Goal: Task Accomplishment & Management: Manage account settings

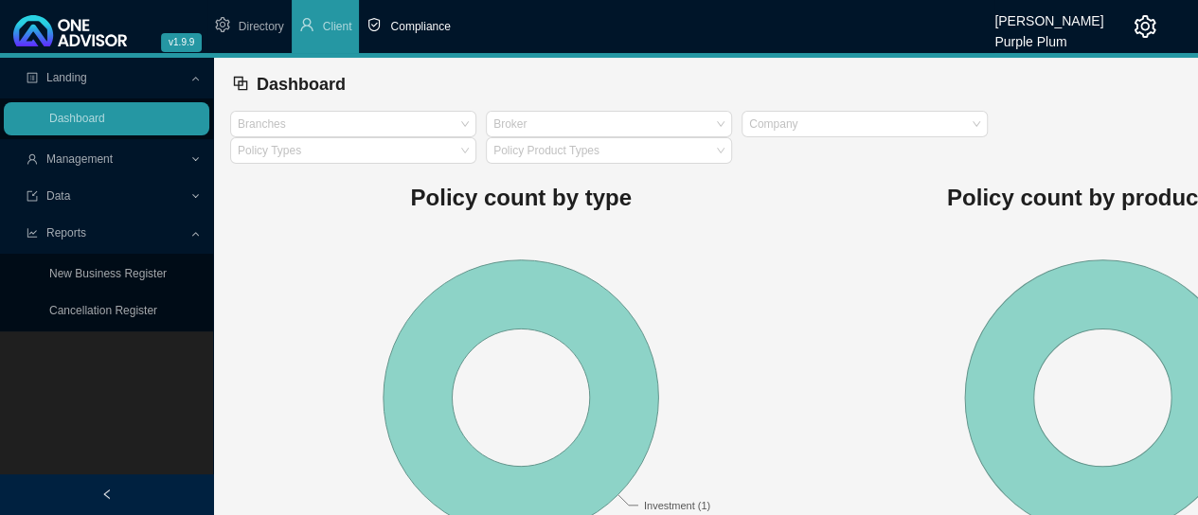
click at [409, 29] on span "Compliance" at bounding box center [420, 26] width 60 height 13
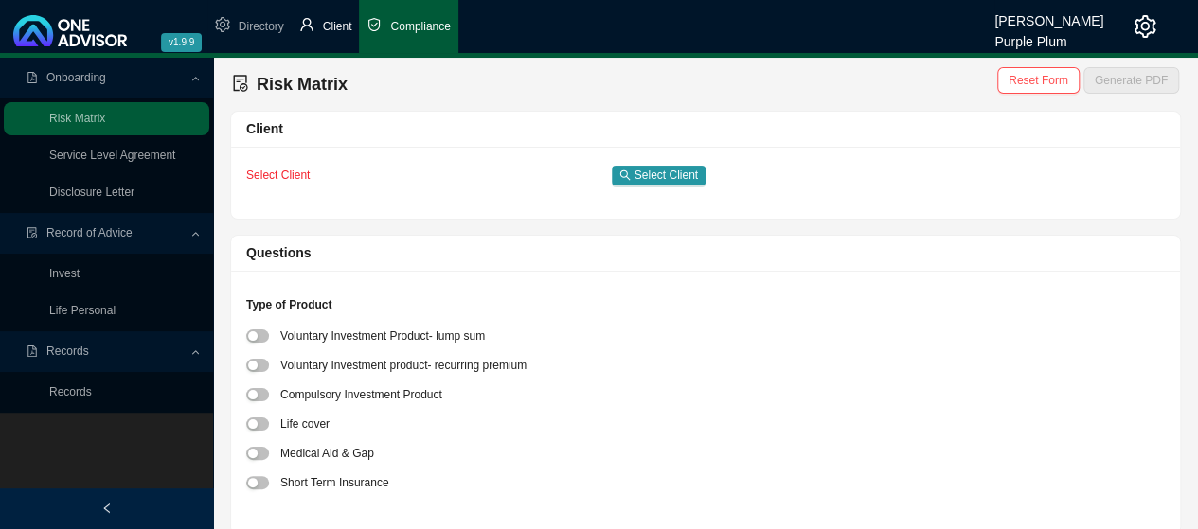
click at [322, 27] on li "Client" at bounding box center [326, 26] width 68 height 53
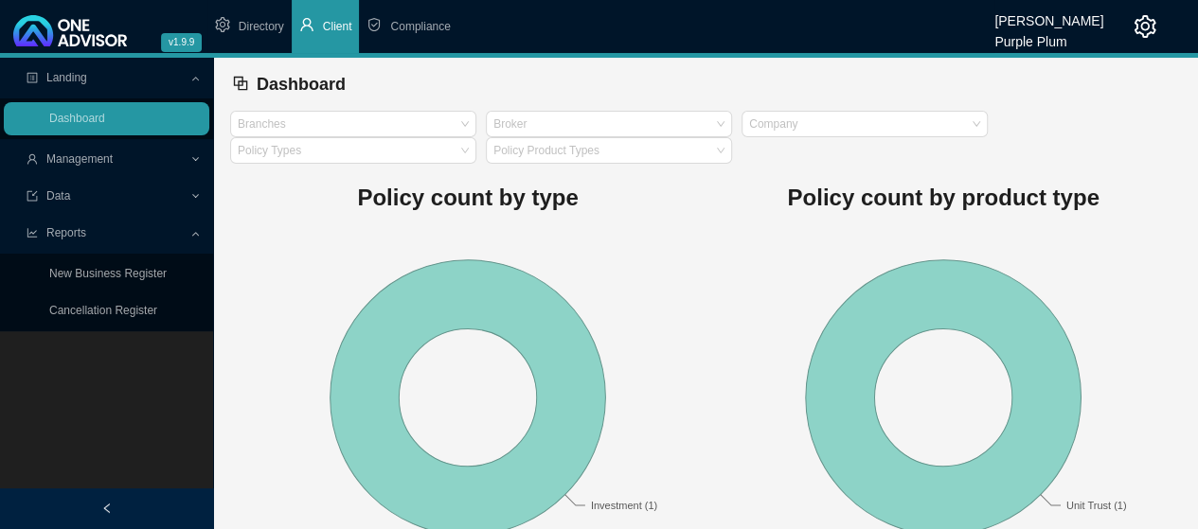
click at [81, 80] on span "Landing" at bounding box center [66, 77] width 41 height 13
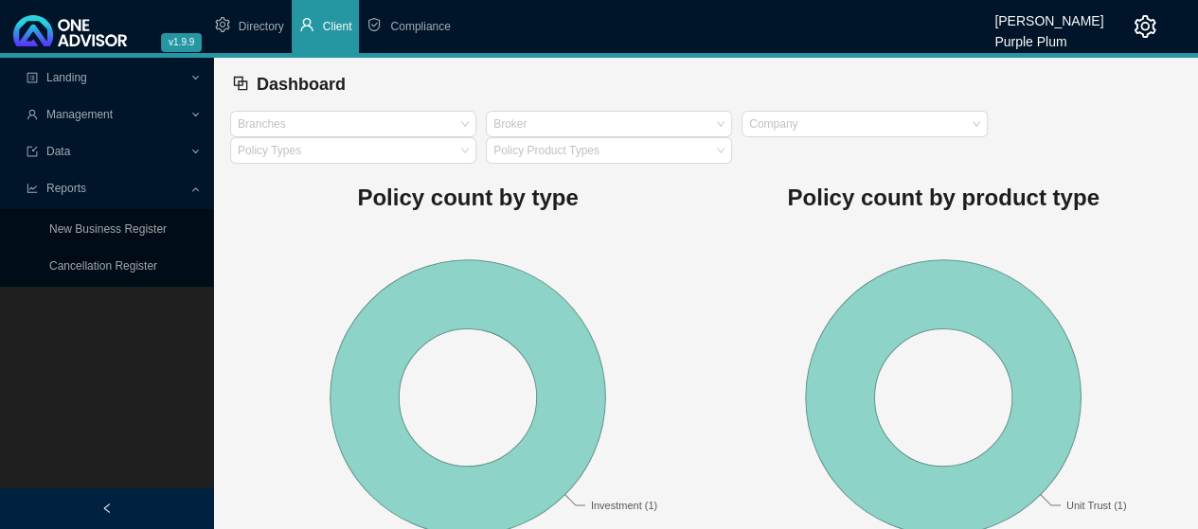
click at [81, 80] on span "Landing" at bounding box center [66, 77] width 41 height 13
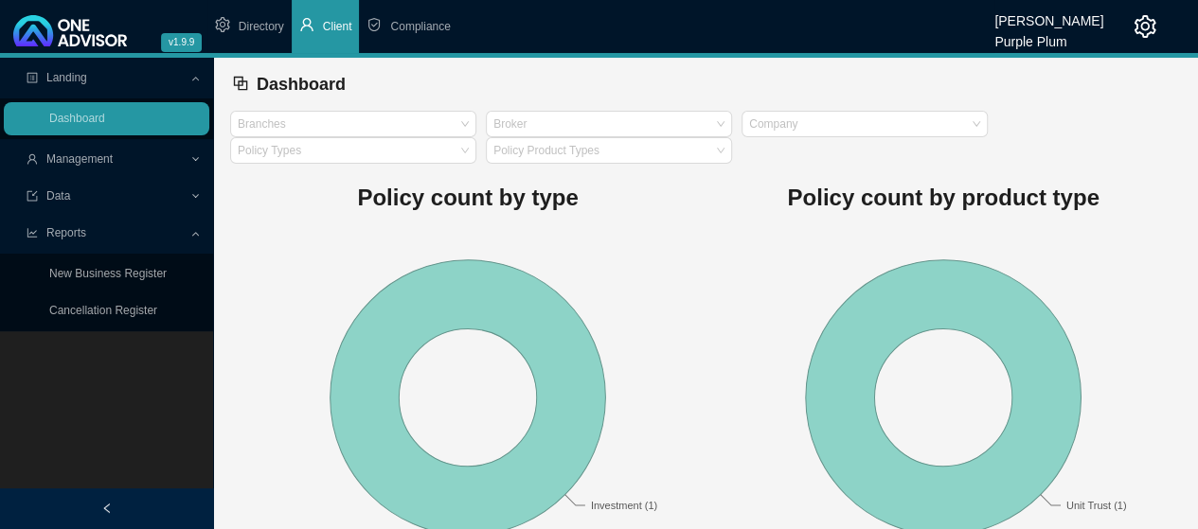
click at [82, 158] on span "Management" at bounding box center [79, 158] width 66 height 13
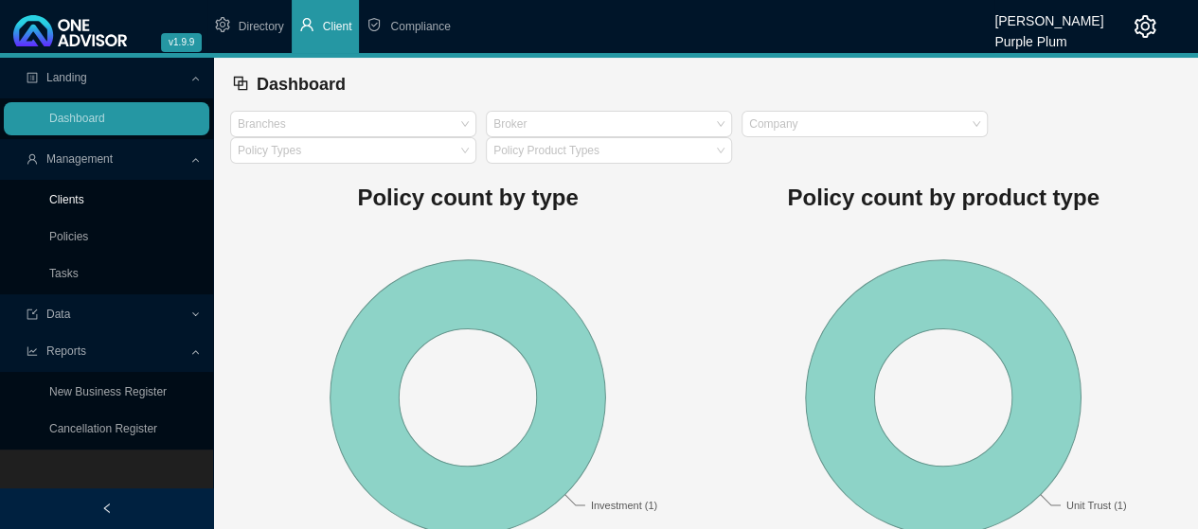
click at [74, 201] on link "Clients" at bounding box center [66, 199] width 35 height 13
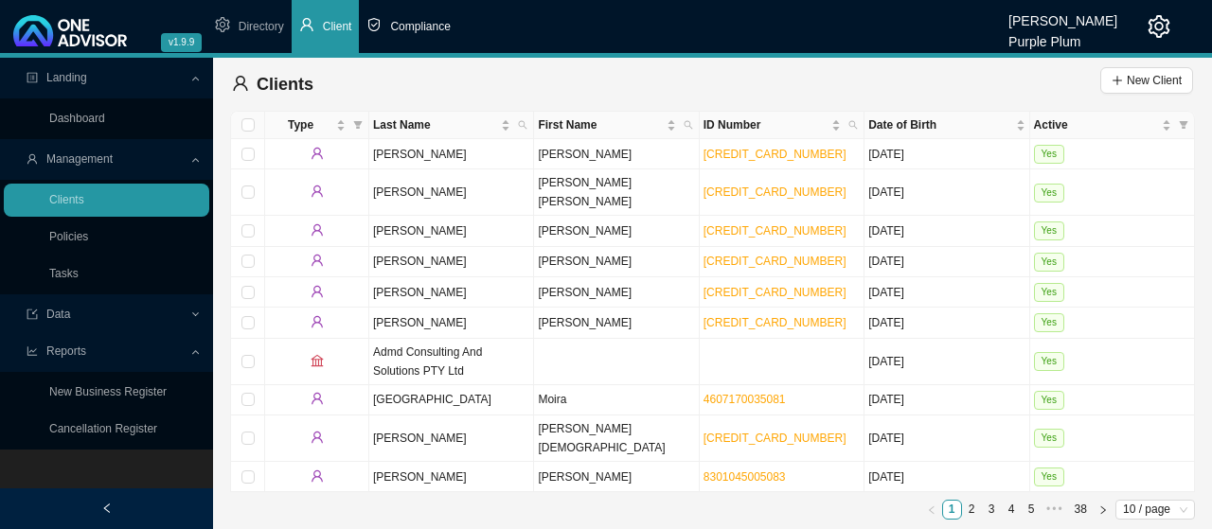
click at [420, 26] on span "Compliance" at bounding box center [420, 26] width 60 height 13
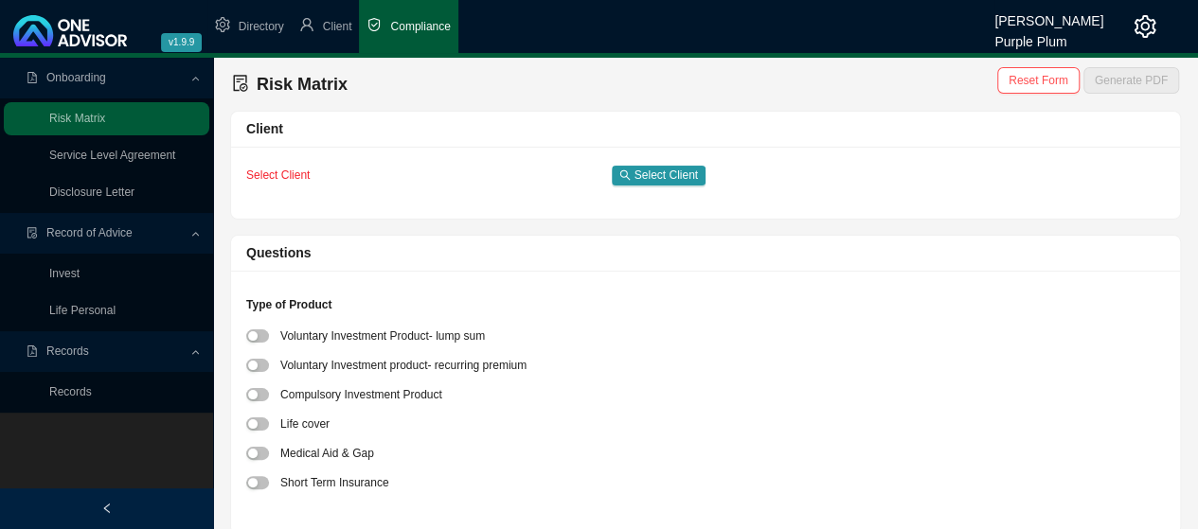
click at [78, 79] on span "Onboarding" at bounding box center [76, 77] width 60 height 13
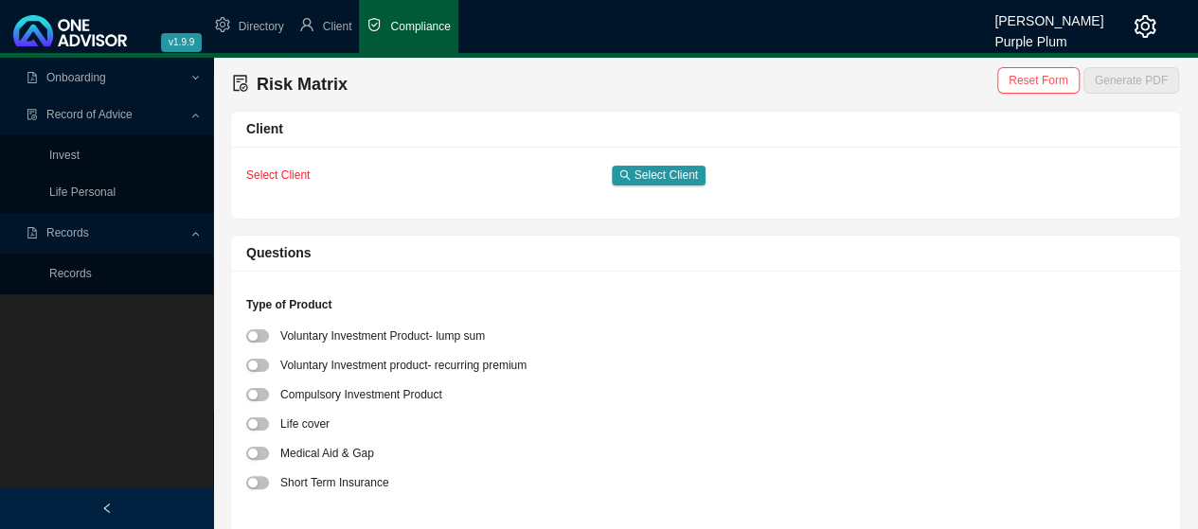
click at [78, 79] on span "Onboarding" at bounding box center [76, 77] width 60 height 13
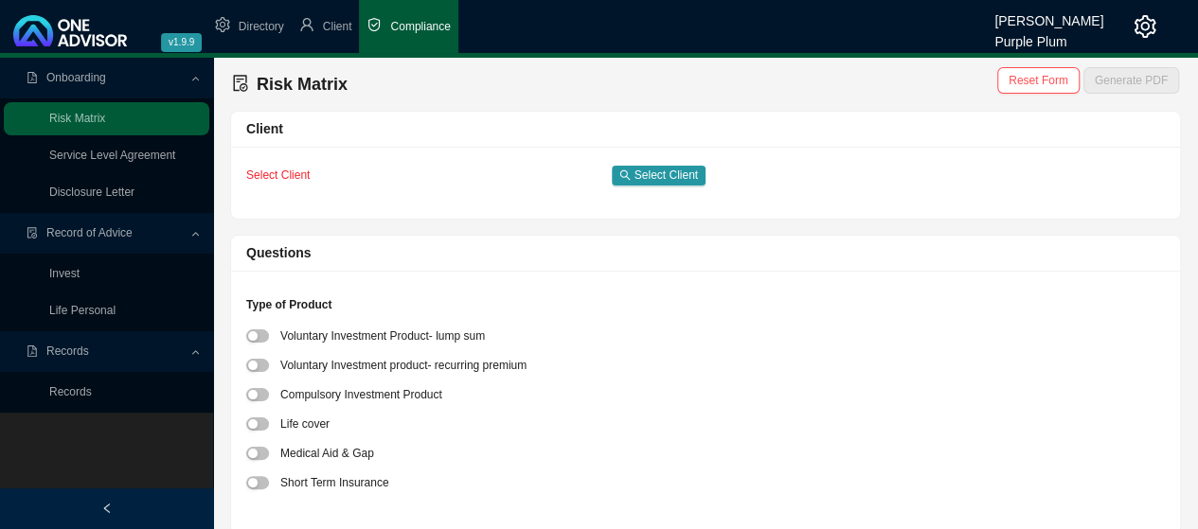
click at [258, 130] on div "Client" at bounding box center [705, 129] width 918 height 22
click at [257, 24] on span "Directory" at bounding box center [261, 26] width 45 height 13
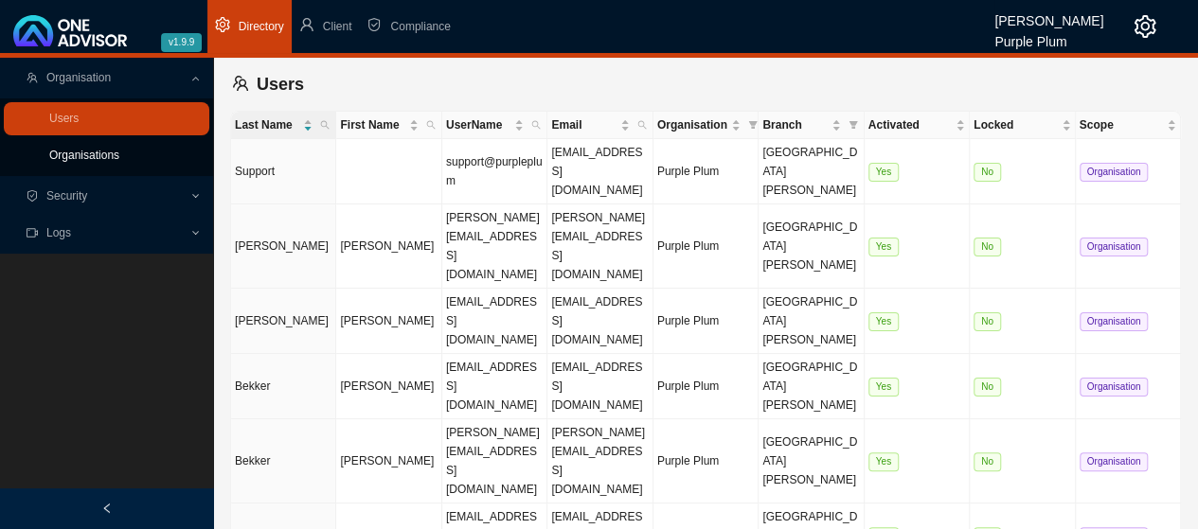
click at [87, 154] on link "Organisations" at bounding box center [84, 155] width 70 height 13
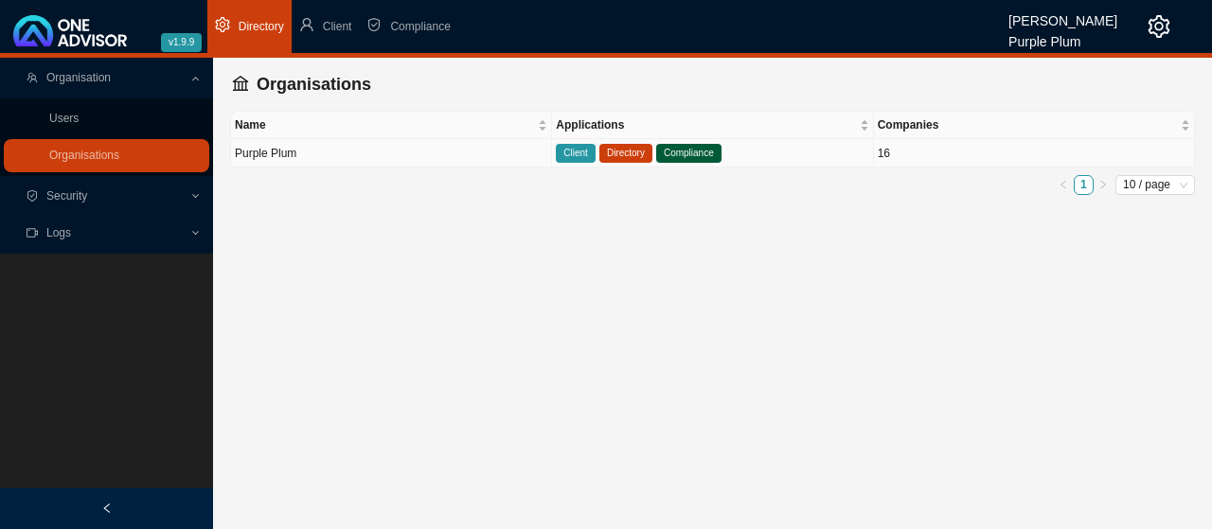
click at [576, 158] on span "Client" at bounding box center [576, 153] width 40 height 19
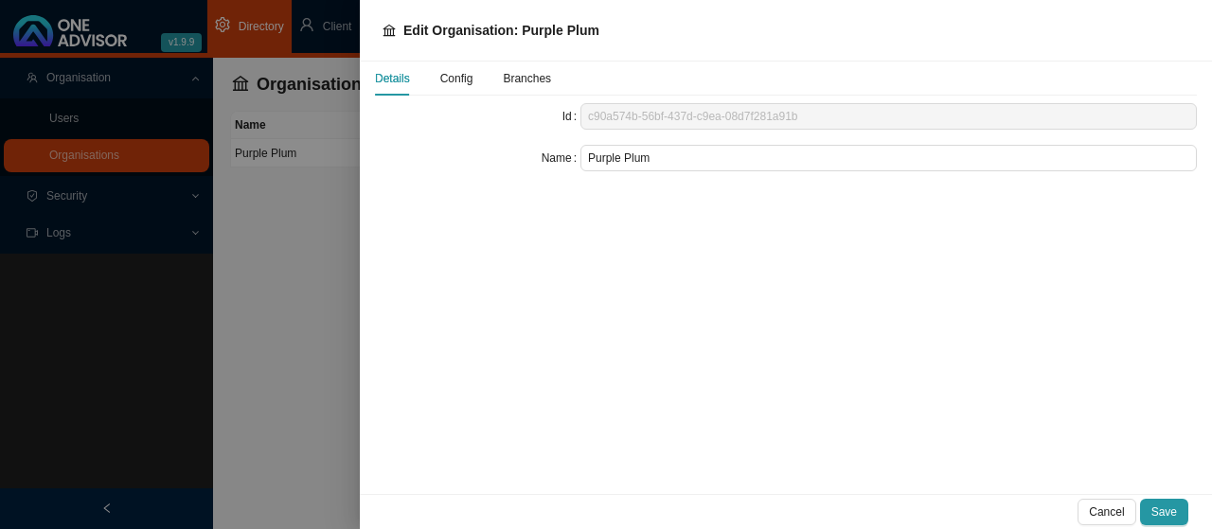
click at [466, 80] on span "Config" at bounding box center [456, 78] width 33 height 11
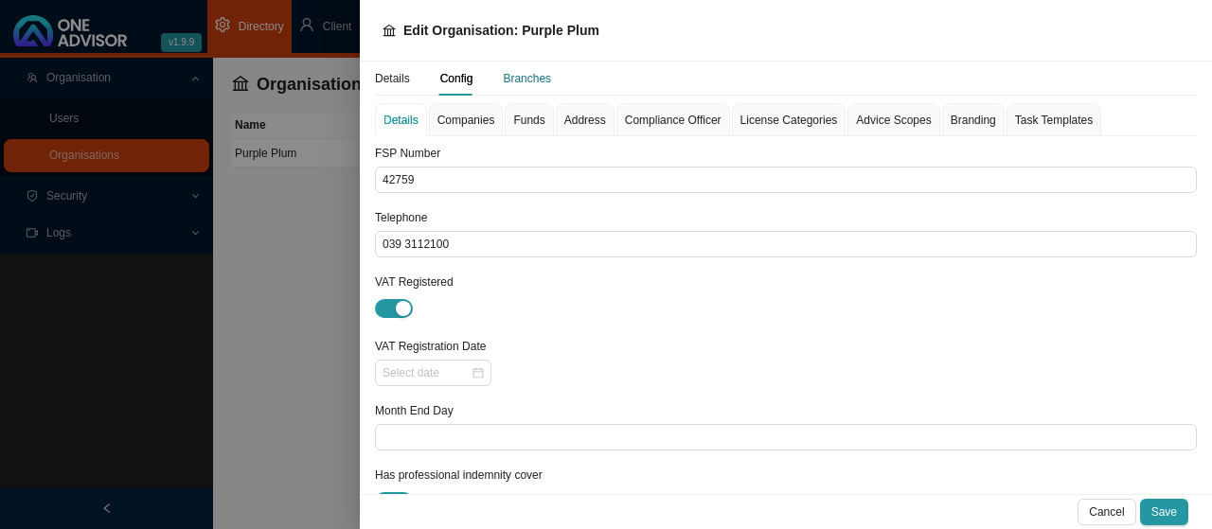
click at [517, 79] on div "Branches" at bounding box center [527, 78] width 48 height 19
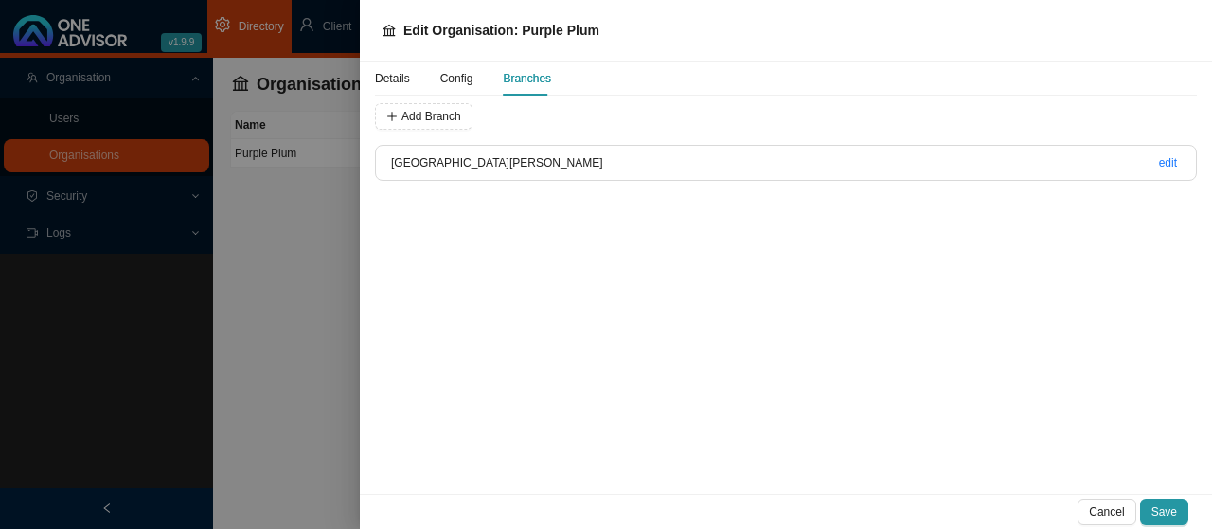
click at [319, 202] on div at bounding box center [606, 264] width 1212 height 529
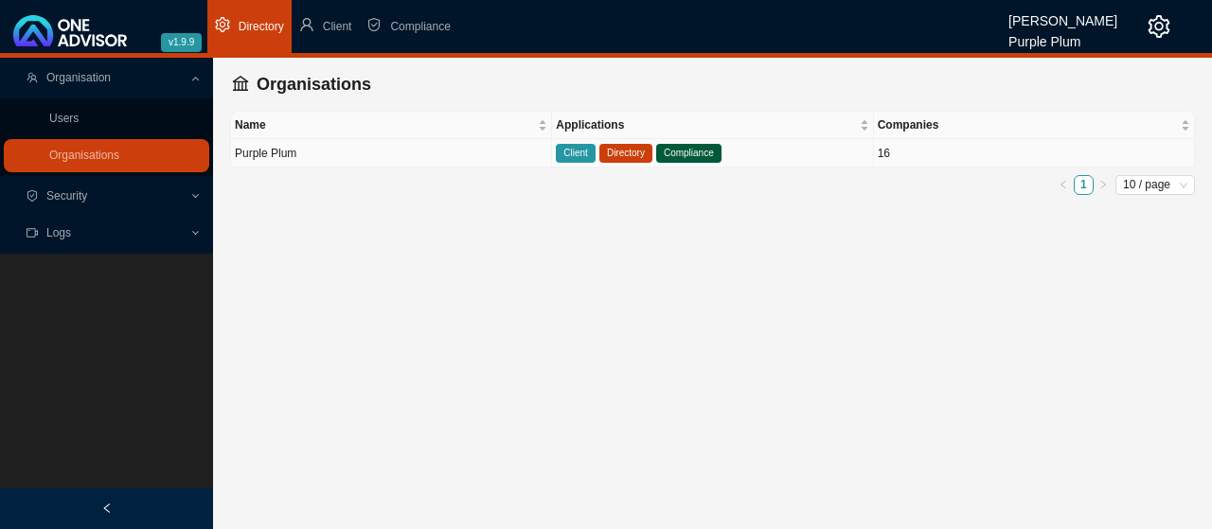
click at [570, 150] on span "Client" at bounding box center [576, 153] width 40 height 19
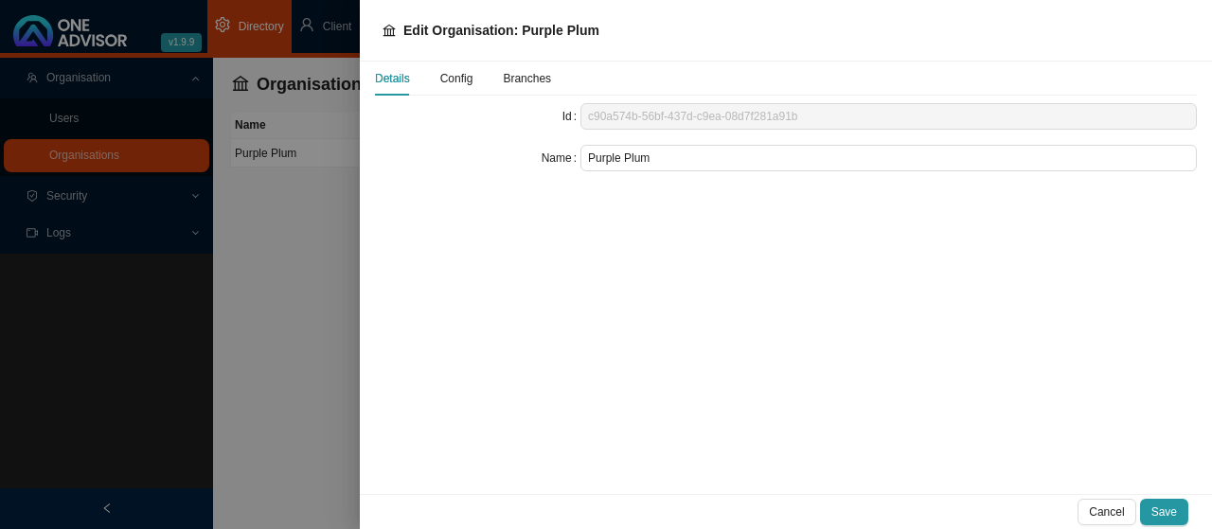
click at [333, 174] on div at bounding box center [606, 264] width 1212 height 529
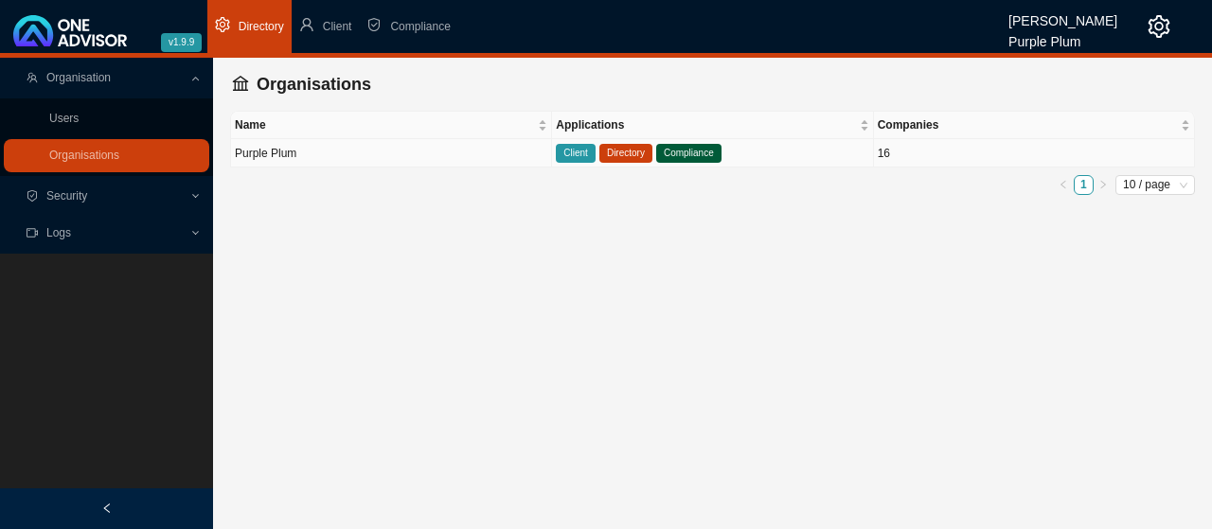
click at [619, 151] on span "Directory" at bounding box center [625, 153] width 53 height 19
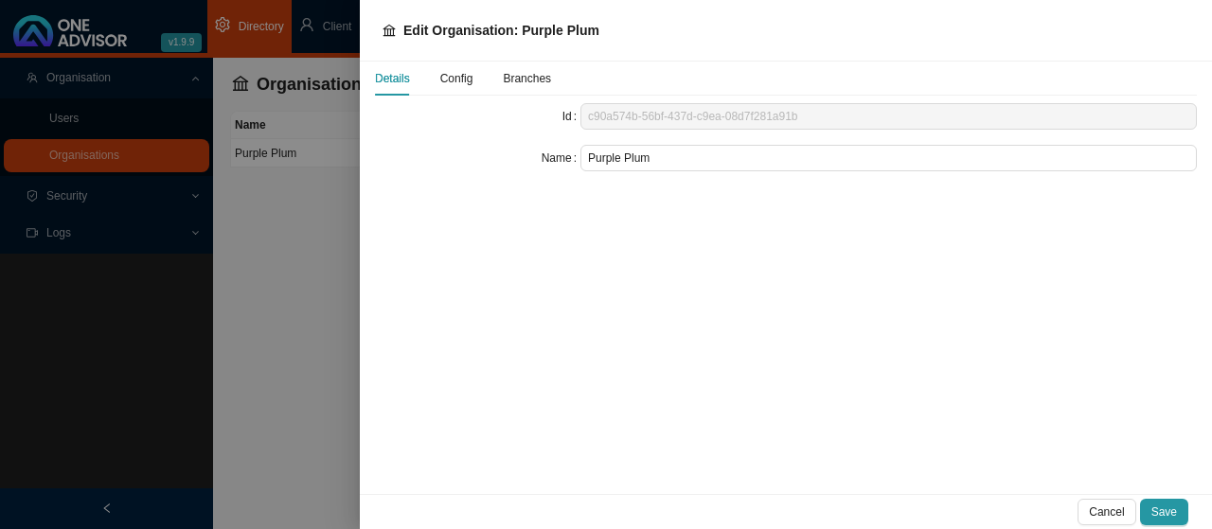
click at [291, 200] on div at bounding box center [606, 264] width 1212 height 529
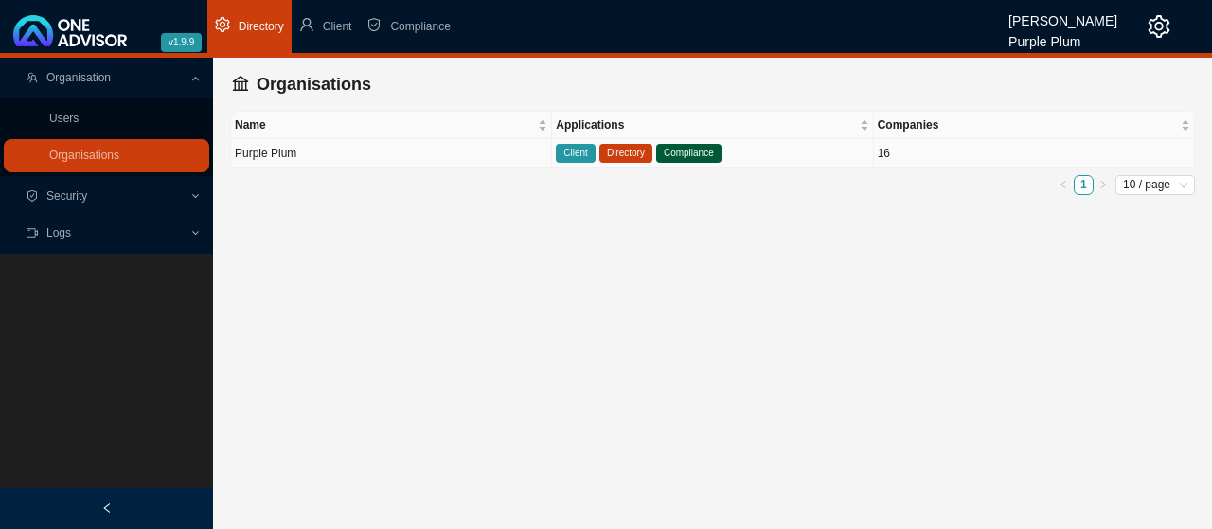
click at [695, 152] on span "Compliance" at bounding box center [688, 153] width 65 height 19
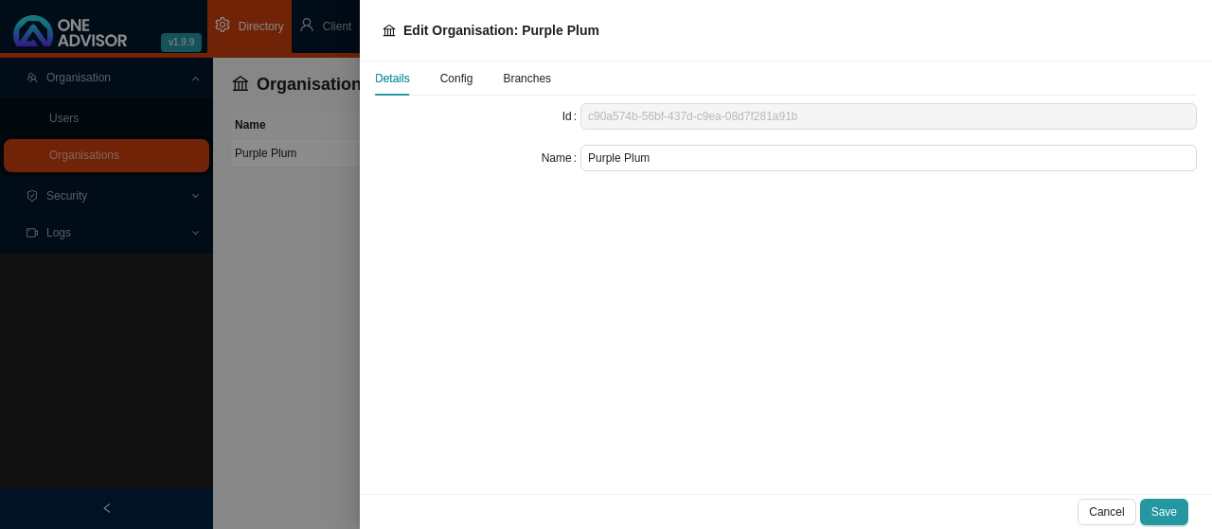
click at [319, 204] on div at bounding box center [606, 264] width 1212 height 529
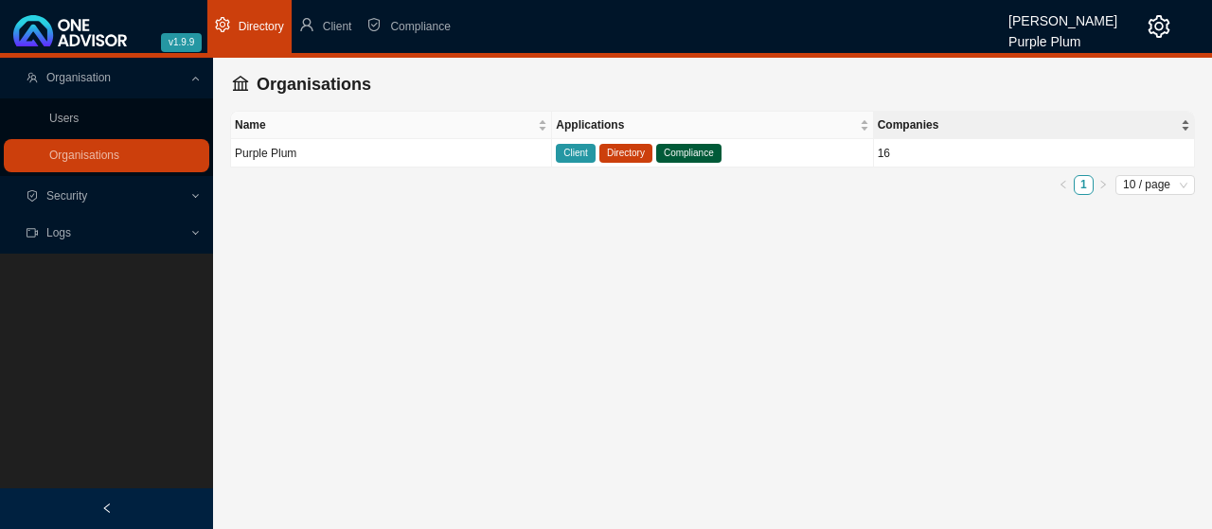
click at [947, 124] on span "Companies" at bounding box center [1027, 124] width 299 height 19
click at [1161, 27] on icon "setting" at bounding box center [1158, 26] width 23 height 23
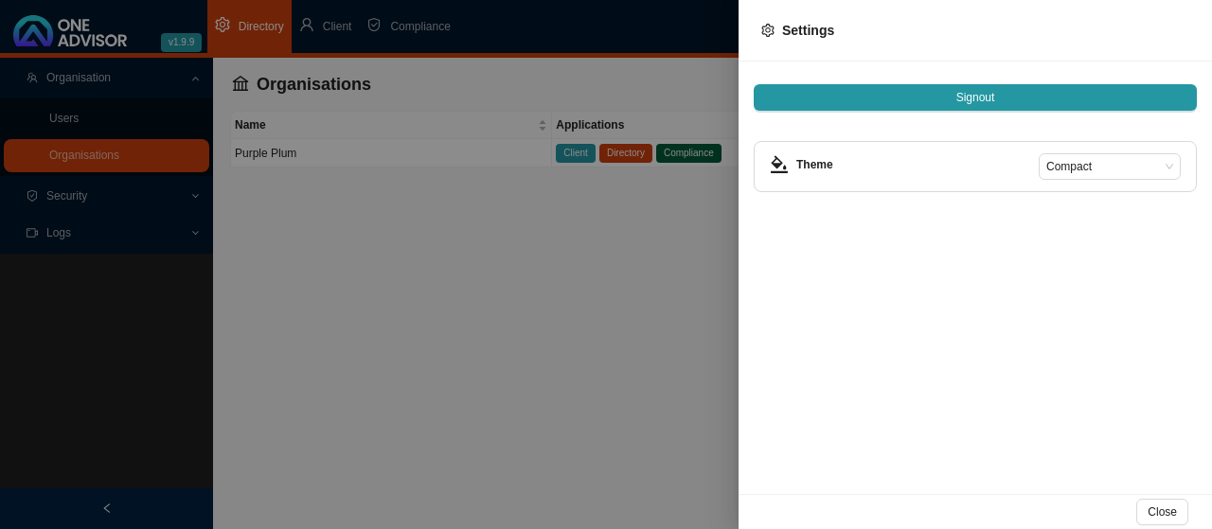
click at [630, 272] on div at bounding box center [606, 264] width 1212 height 529
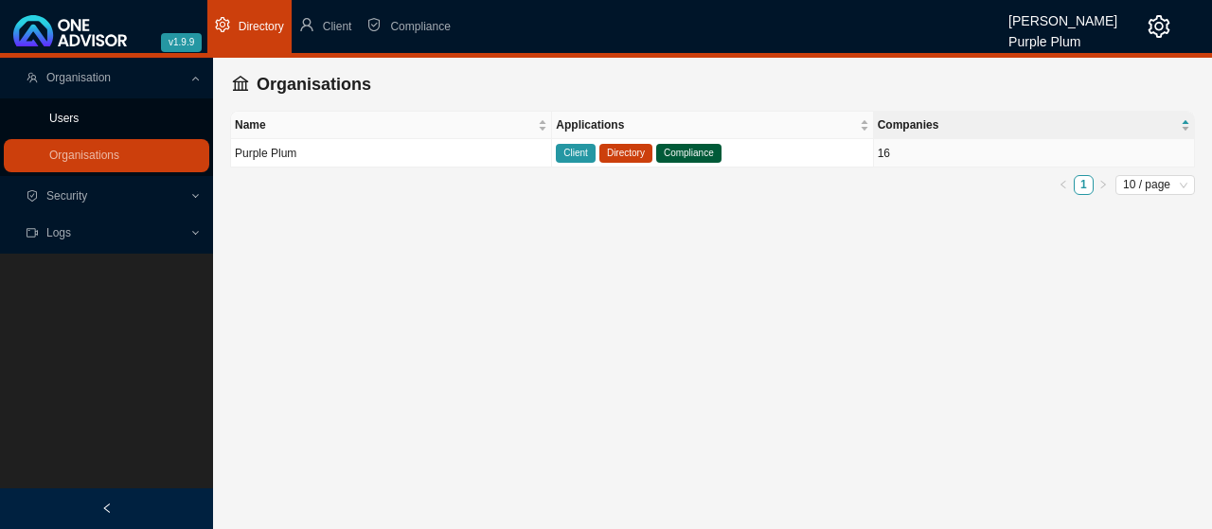
click at [79, 118] on link "Users" at bounding box center [63, 118] width 29 height 13
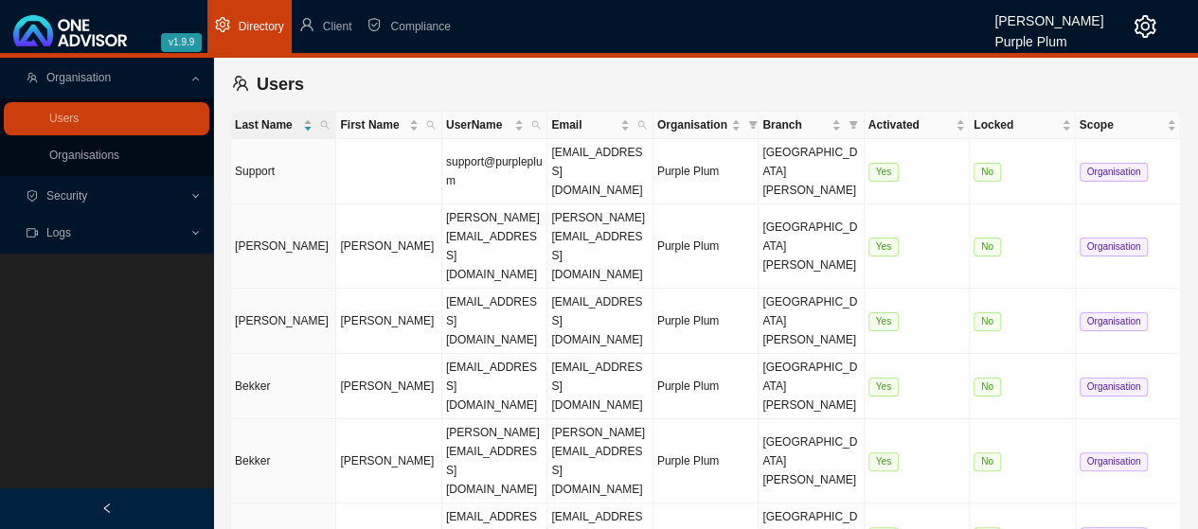
click at [55, 233] on span "Logs" at bounding box center [58, 232] width 25 height 13
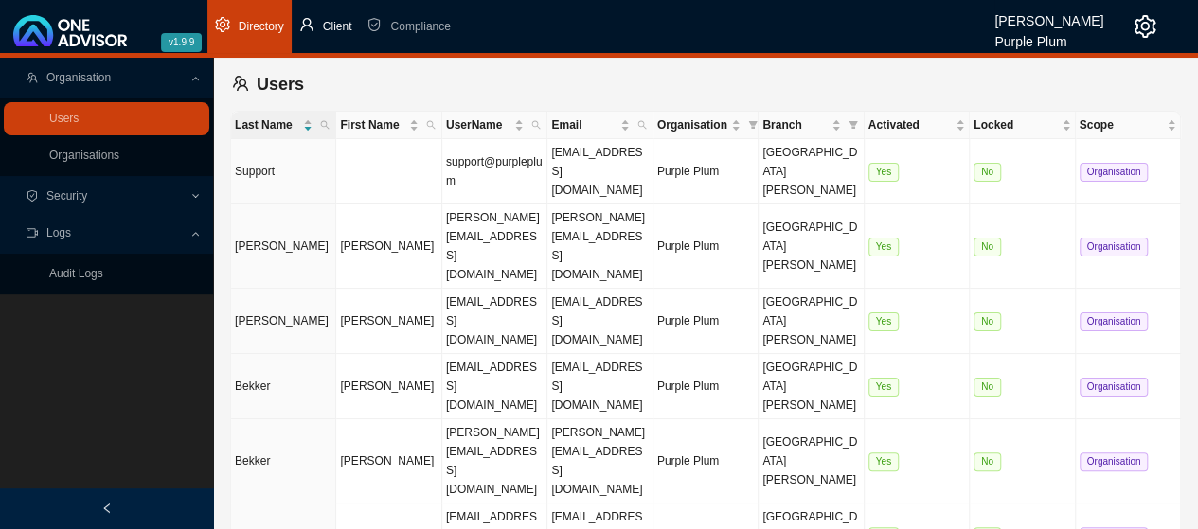
click at [328, 26] on span "Client" at bounding box center [337, 26] width 29 height 13
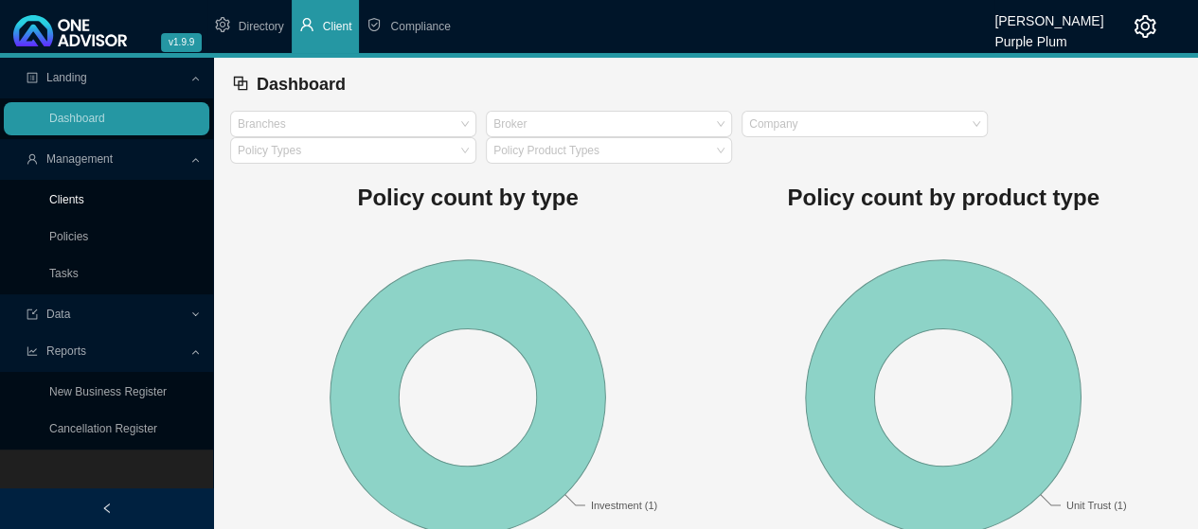
click at [69, 200] on link "Clients" at bounding box center [66, 199] width 35 height 13
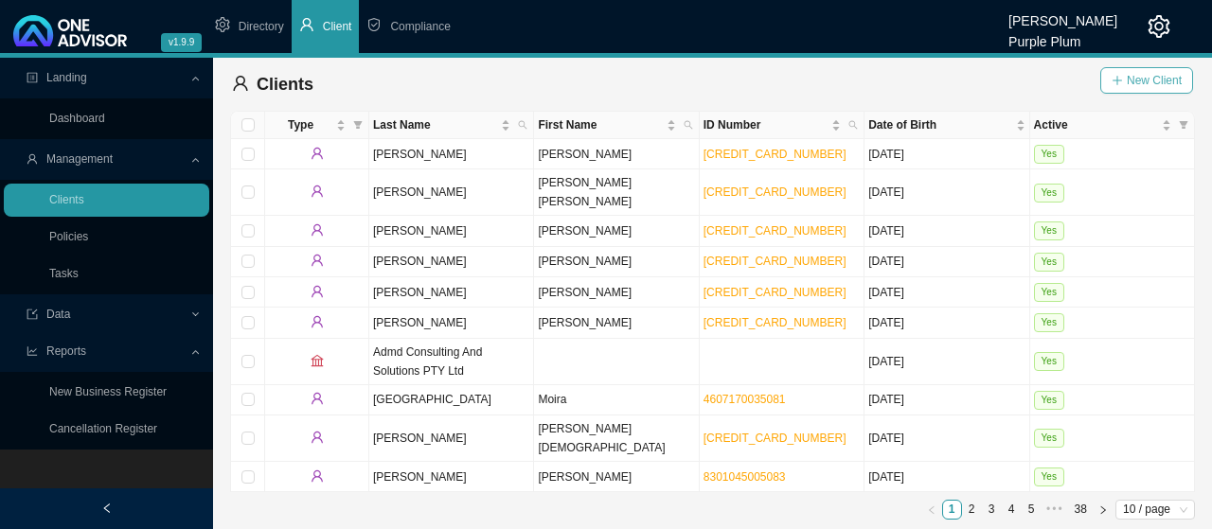
click at [1144, 79] on span "New Client" at bounding box center [1154, 80] width 55 height 19
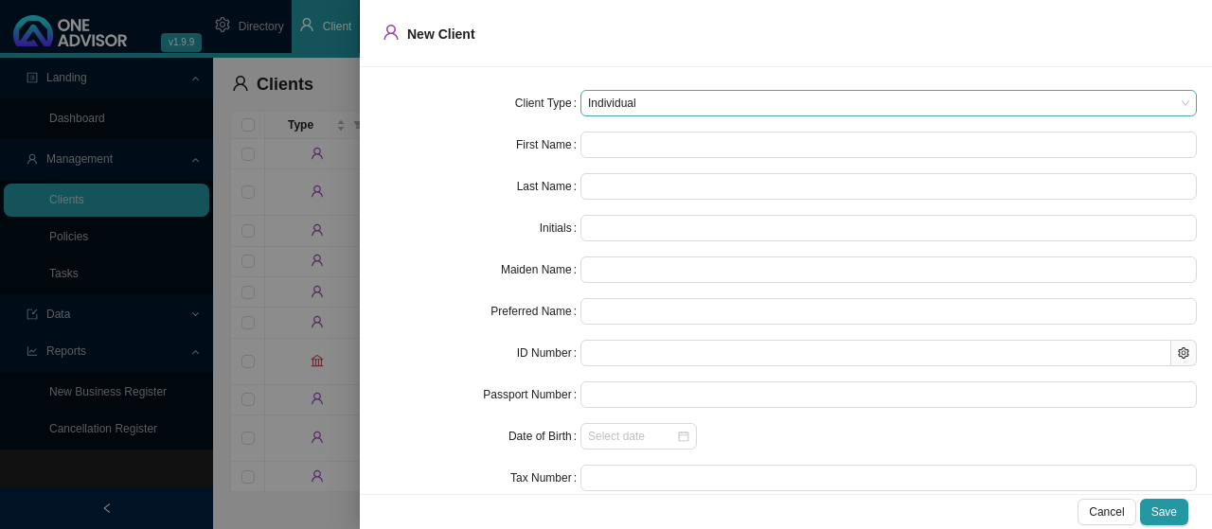
click at [653, 99] on span "Individual" at bounding box center [888, 103] width 601 height 25
click at [269, 183] on div at bounding box center [606, 264] width 1212 height 529
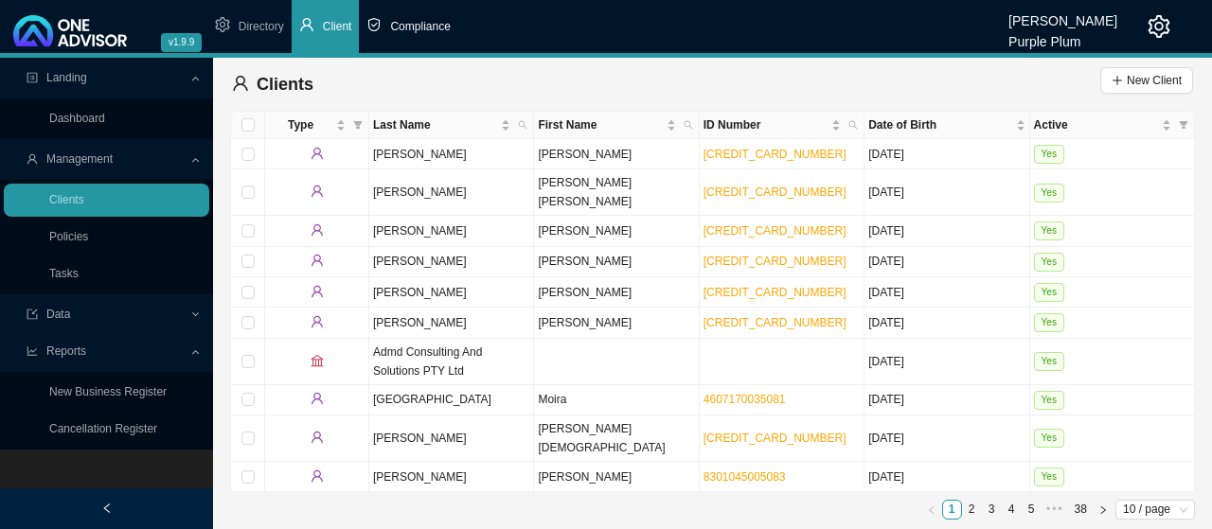
click at [417, 22] on span "Compliance" at bounding box center [420, 26] width 60 height 13
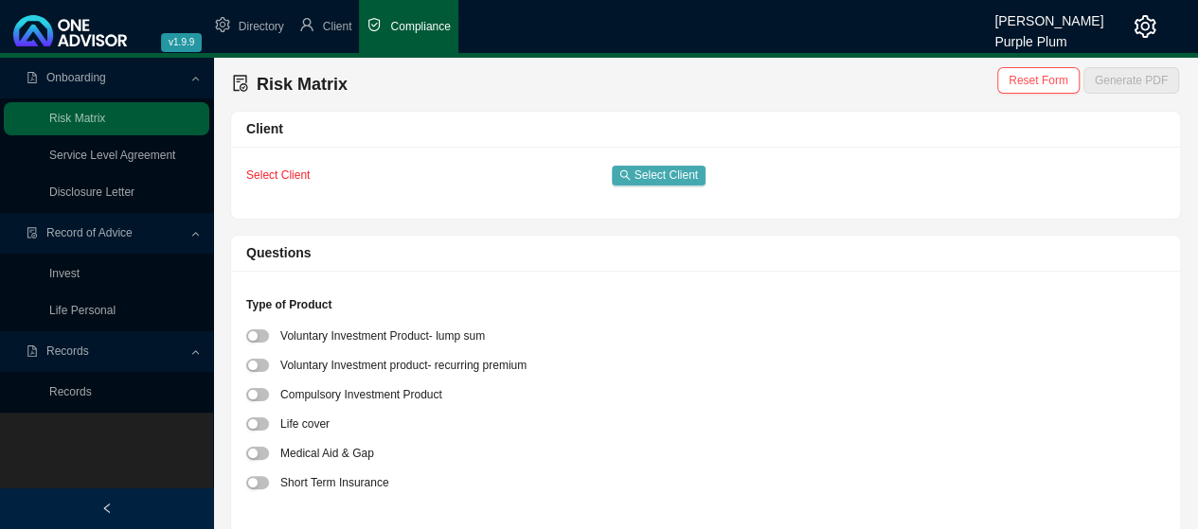
click at [650, 171] on span "Select Client" at bounding box center [665, 175] width 63 height 19
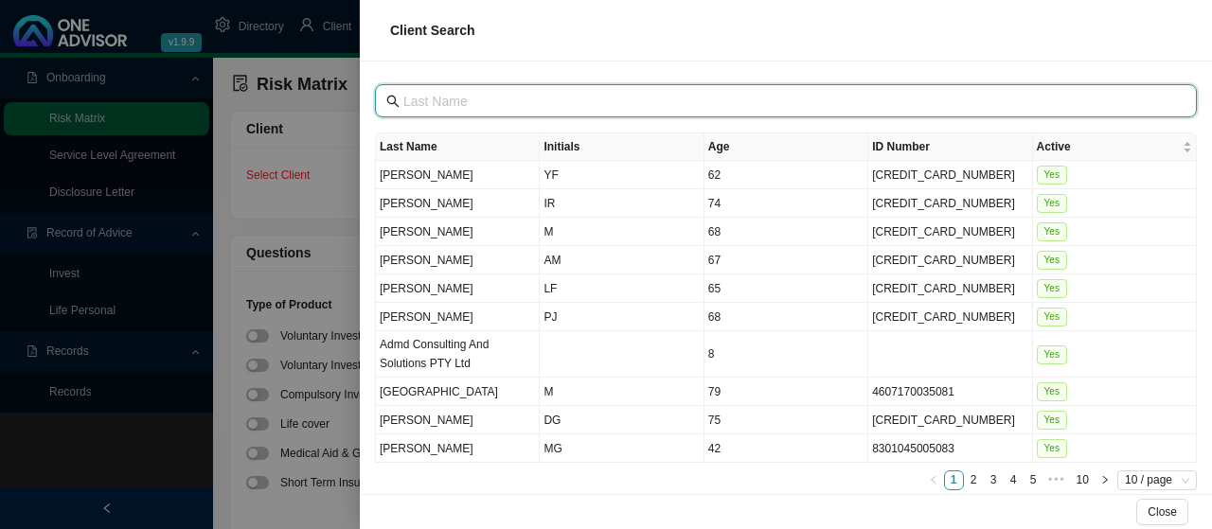
click at [432, 99] on input "text" at bounding box center [787, 101] width 769 height 21
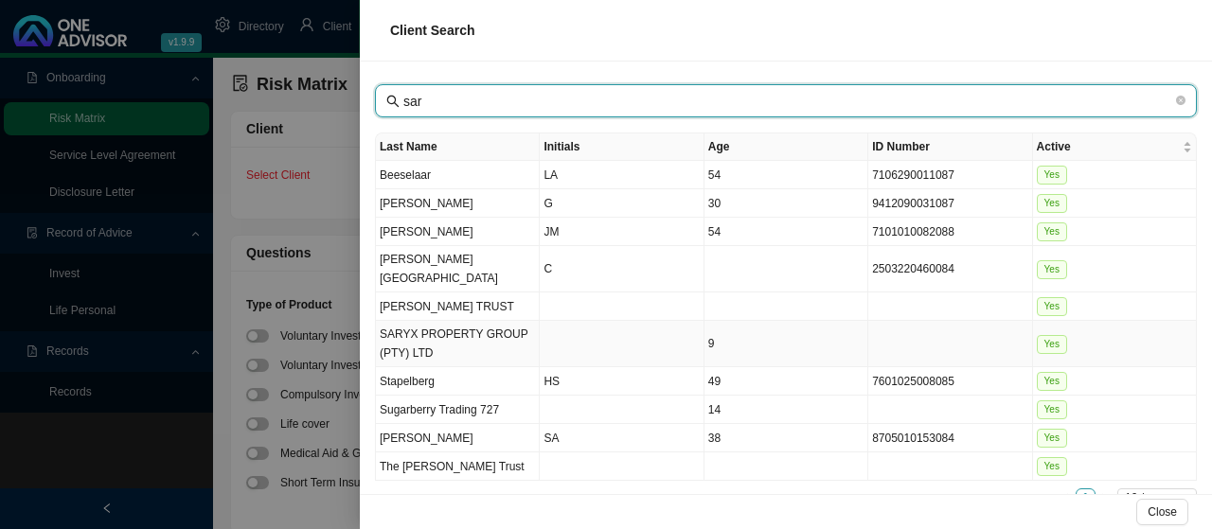
type input "sar"
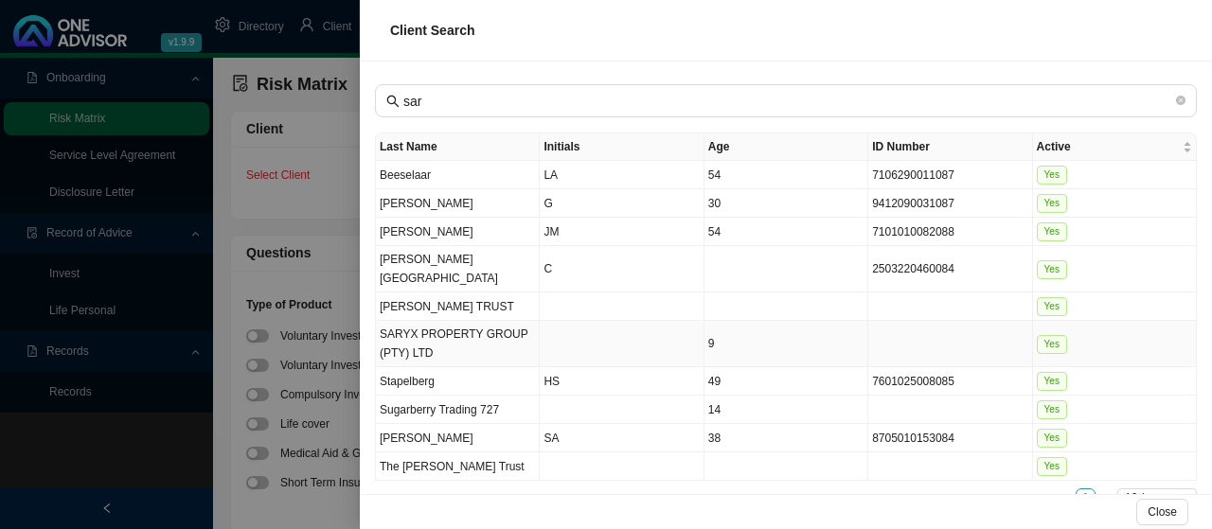
click at [439, 321] on td "SARYX PROPERTY GROUP (PTY) LTD" at bounding box center [458, 344] width 164 height 46
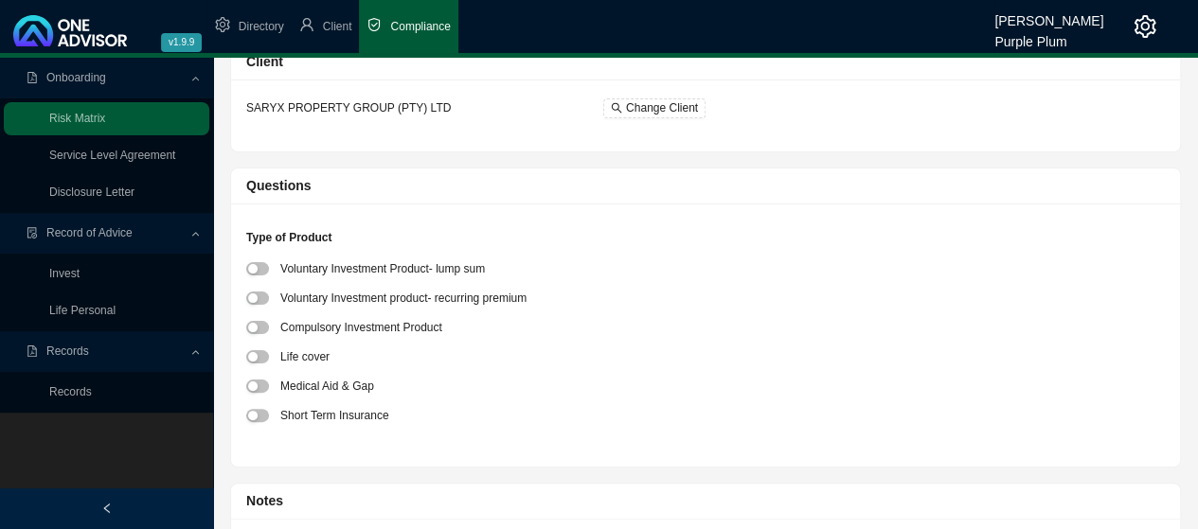
scroll to position [95, 0]
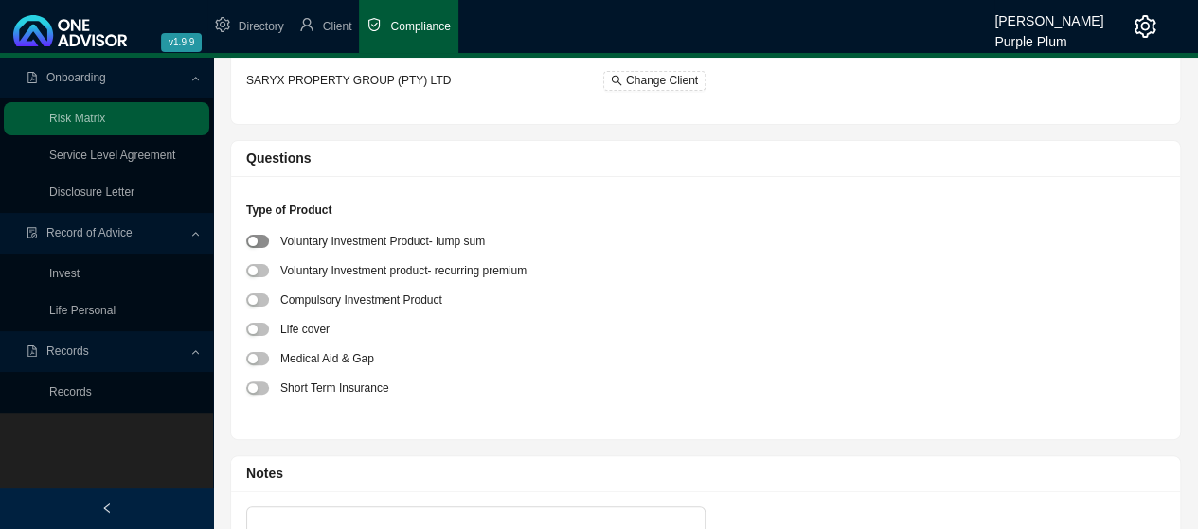
click at [259, 240] on span "button" at bounding box center [257, 241] width 23 height 13
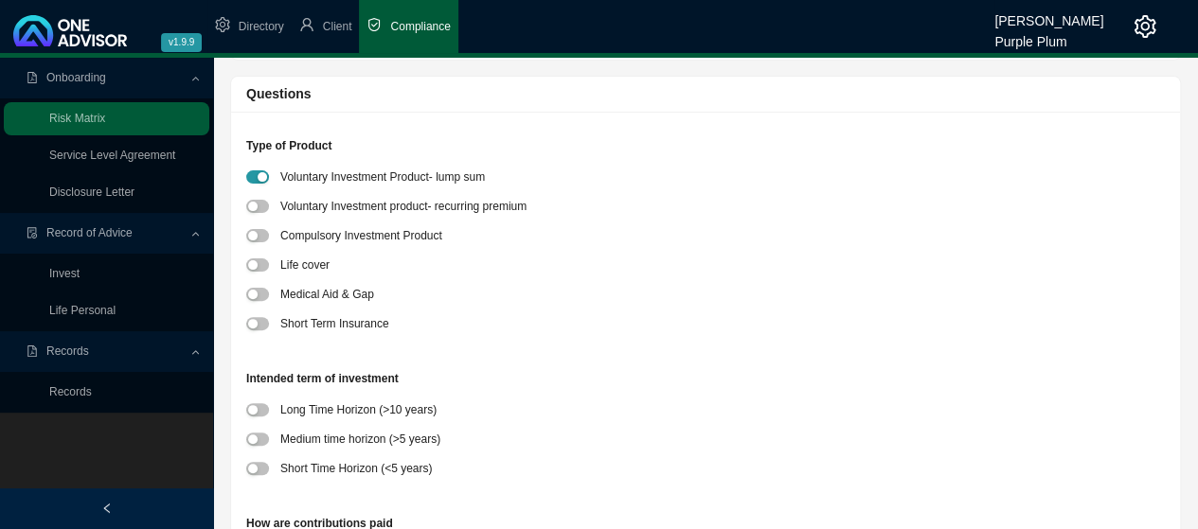
scroll to position [189, 0]
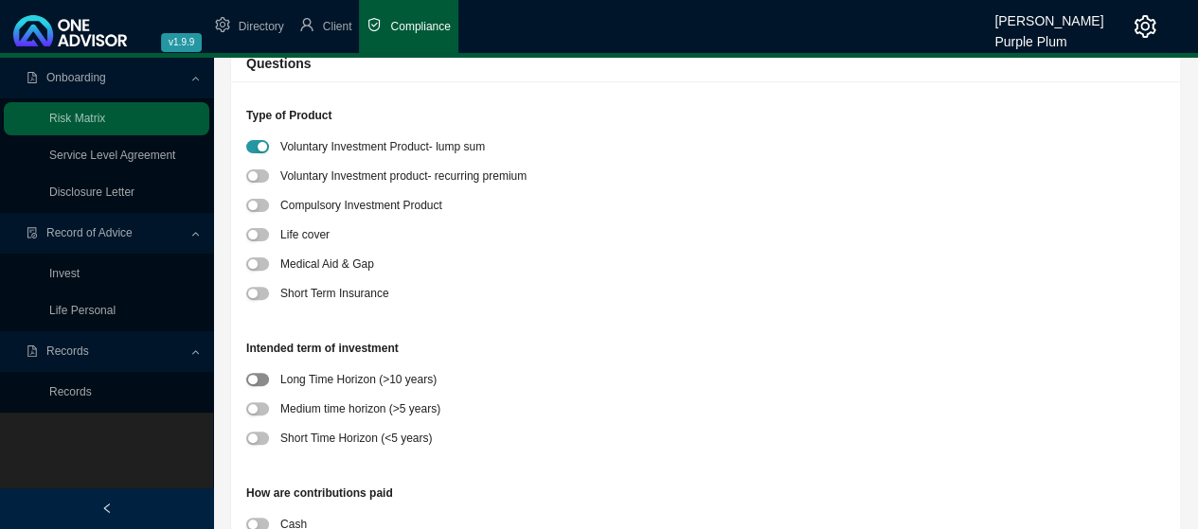
click at [262, 377] on span "button" at bounding box center [257, 379] width 23 height 13
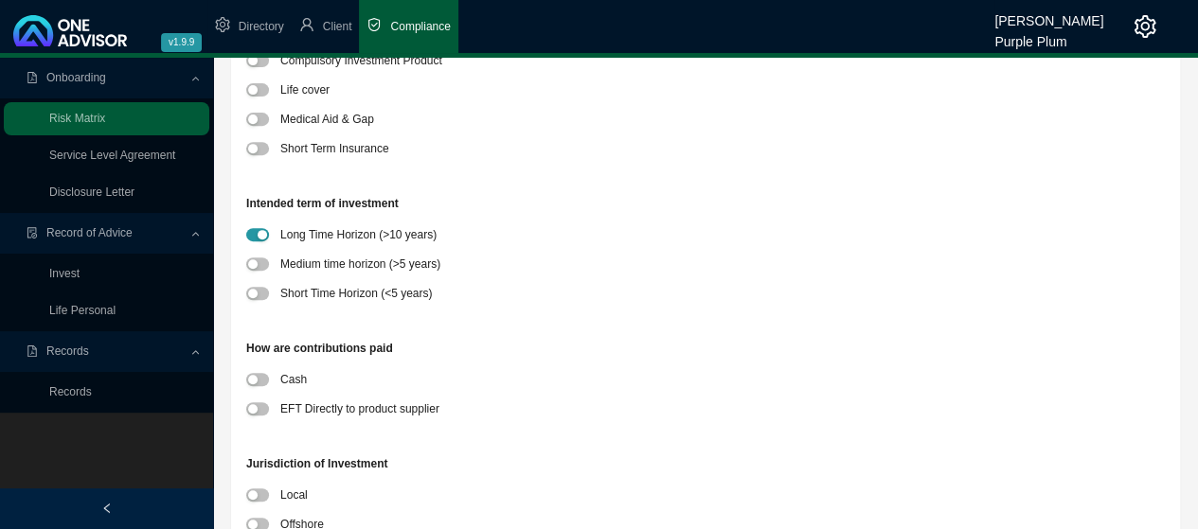
scroll to position [379, 0]
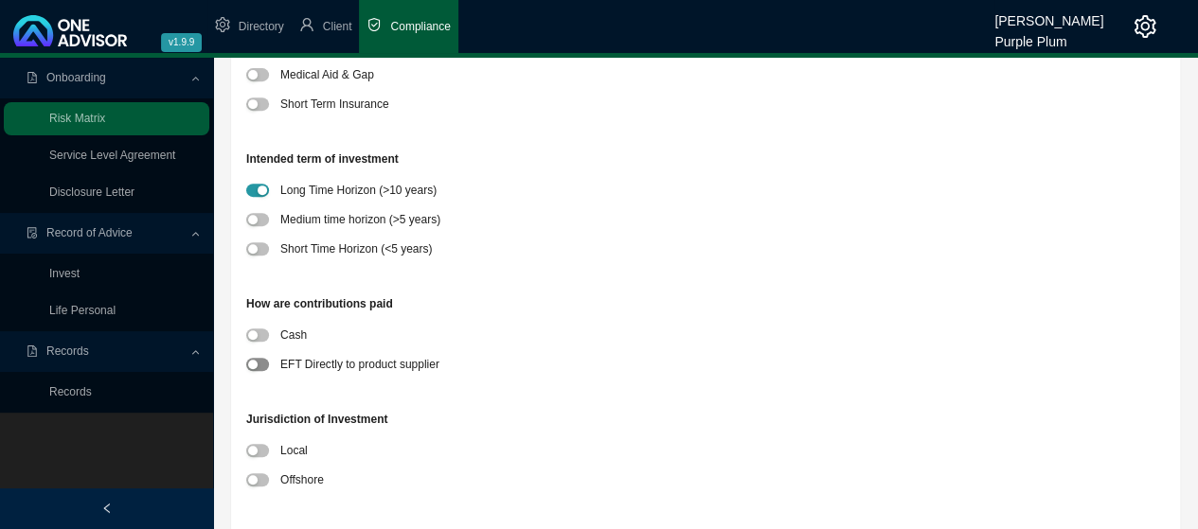
click at [259, 361] on span "button" at bounding box center [257, 364] width 23 height 13
click at [265, 476] on span "button" at bounding box center [257, 479] width 23 height 13
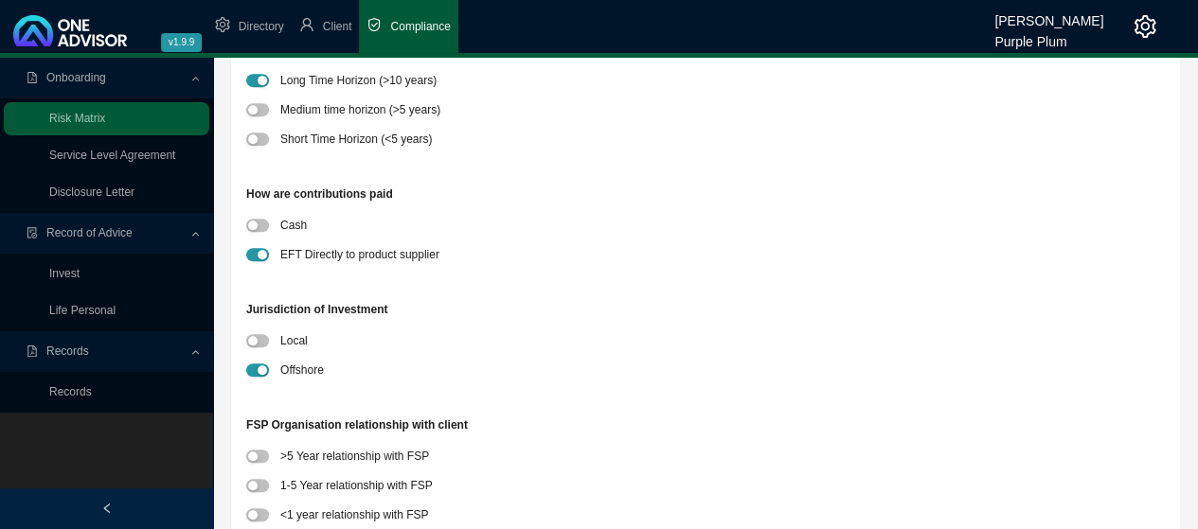
scroll to position [568, 0]
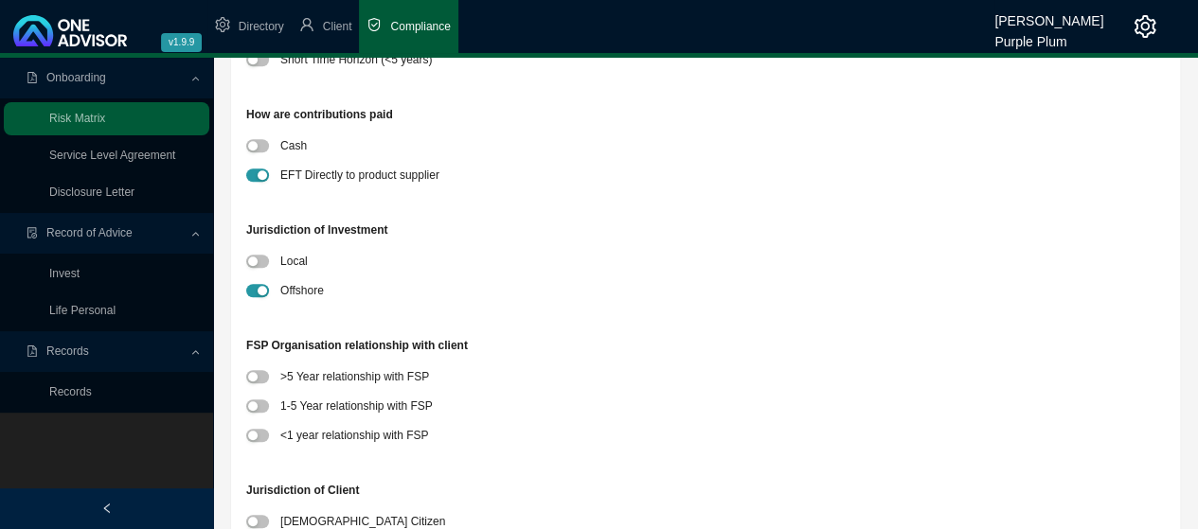
drag, startPoint x: 263, startPoint y: 376, endPoint x: 315, endPoint y: 368, distance: 52.6
click at [263, 376] on span "button" at bounding box center [257, 376] width 23 height 13
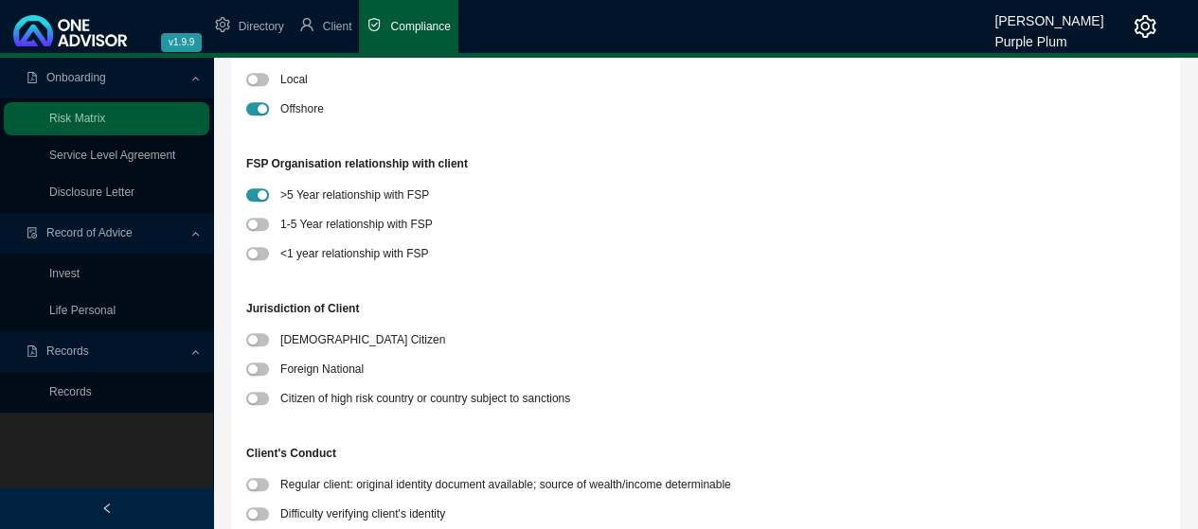
scroll to position [852, 0]
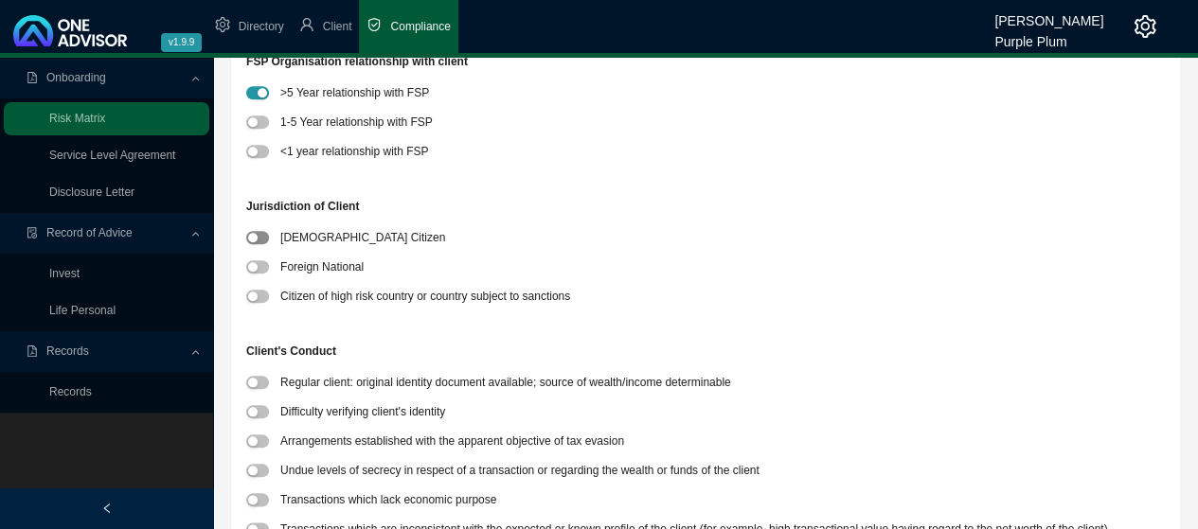
click at [257, 240] on button "button" at bounding box center [257, 237] width 23 height 13
click at [259, 386] on span "button" at bounding box center [257, 382] width 23 height 13
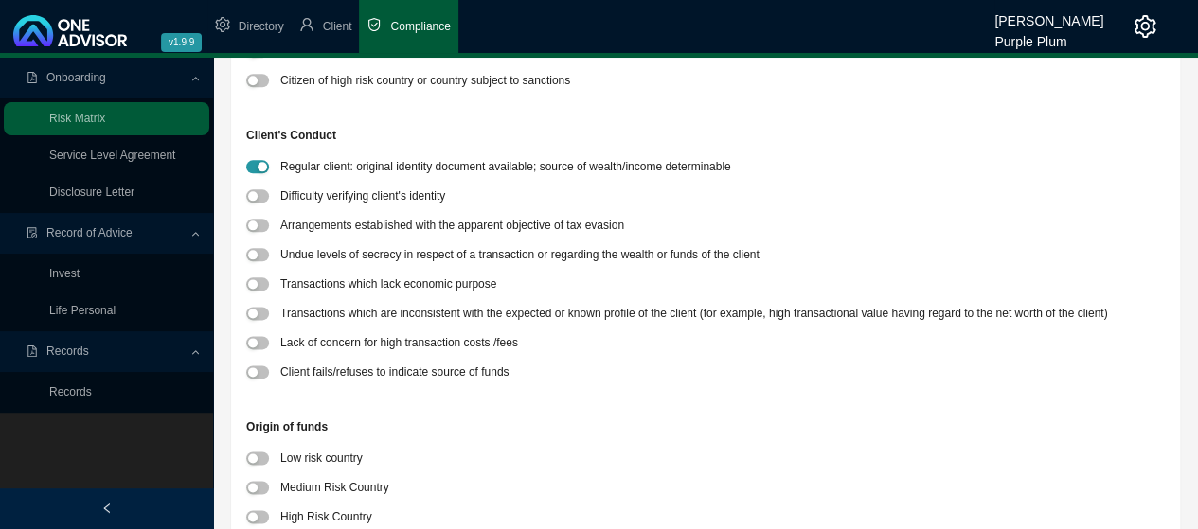
scroll to position [1136, 0]
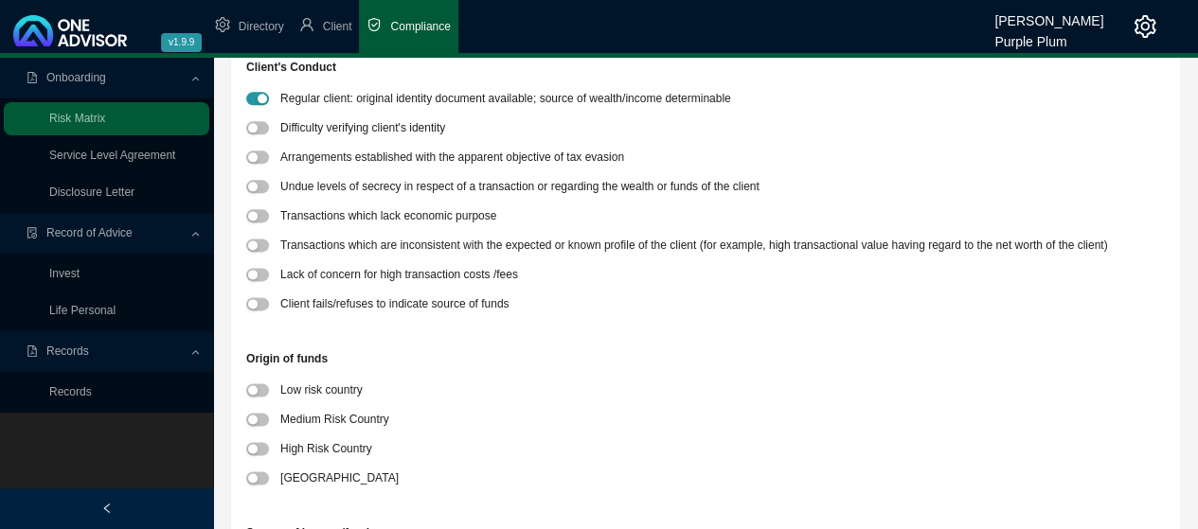
click at [265, 381] on div at bounding box center [263, 390] width 34 height 20
click at [260, 387] on span "button" at bounding box center [257, 389] width 23 height 13
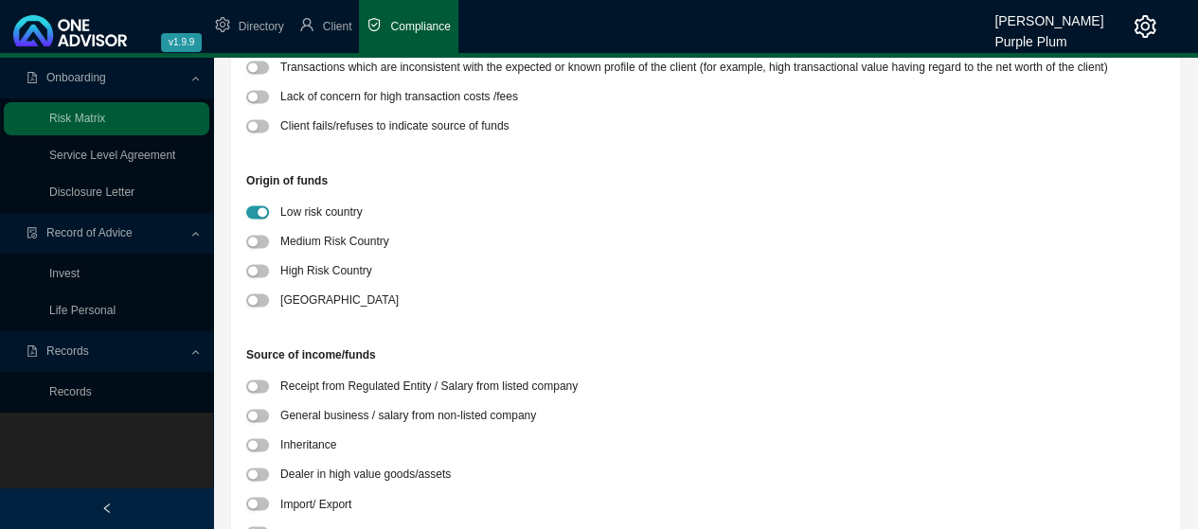
scroll to position [1420, 0]
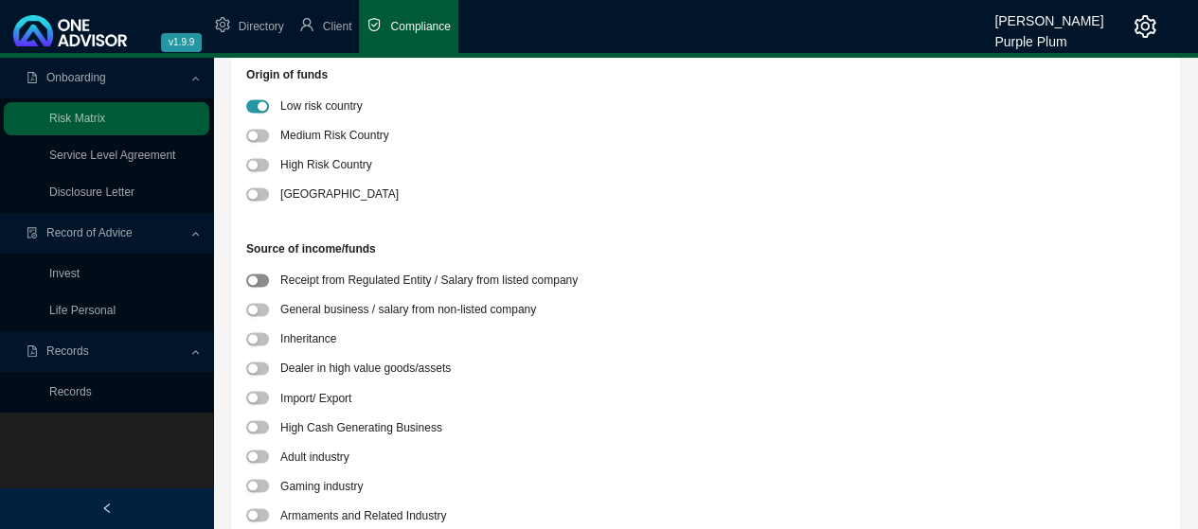
click at [261, 280] on span "button" at bounding box center [257, 280] width 23 height 13
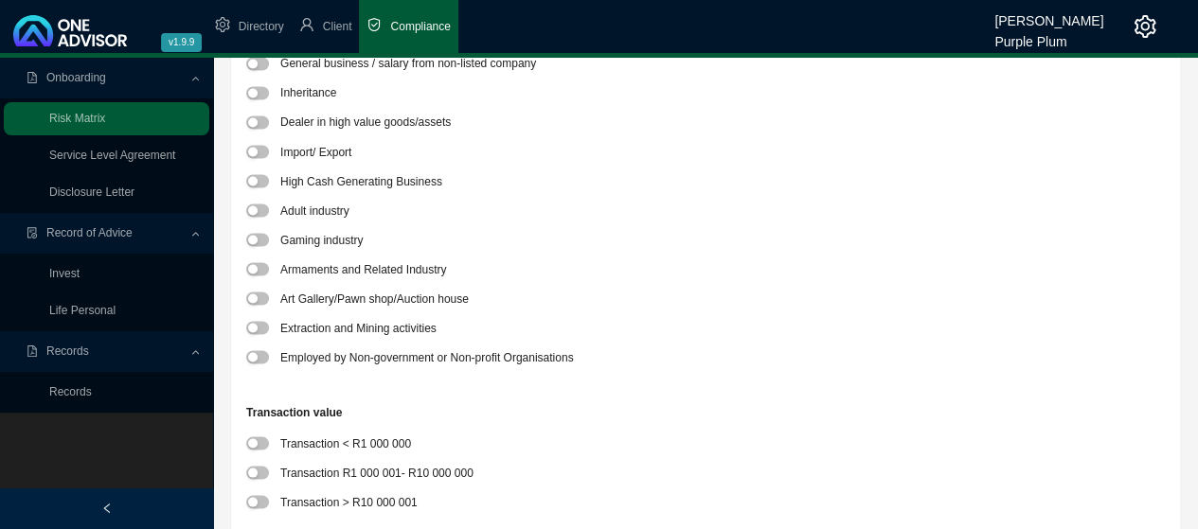
scroll to position [1704, 0]
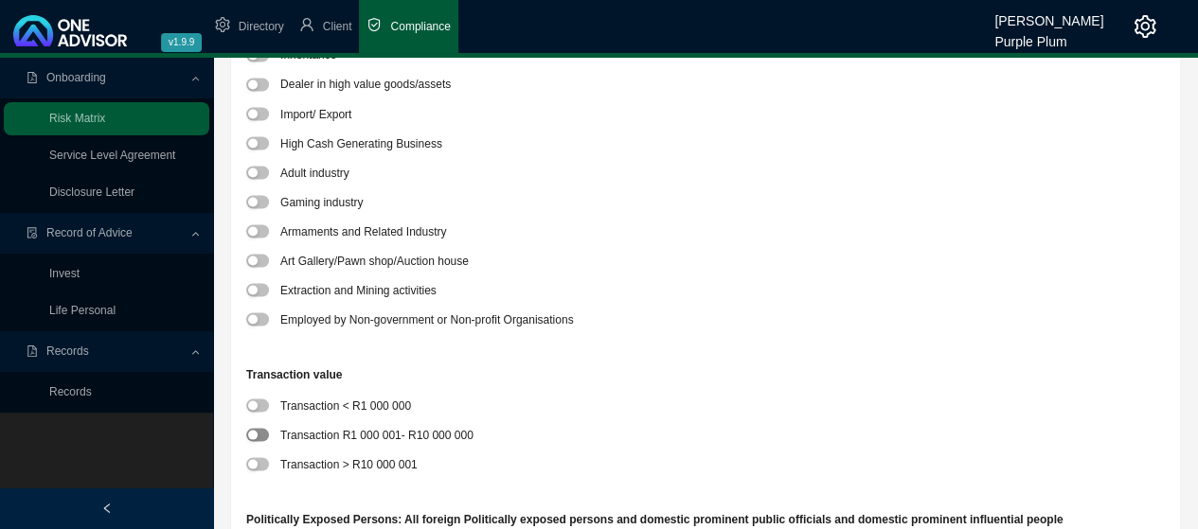
click at [263, 433] on span "button" at bounding box center [257, 434] width 23 height 13
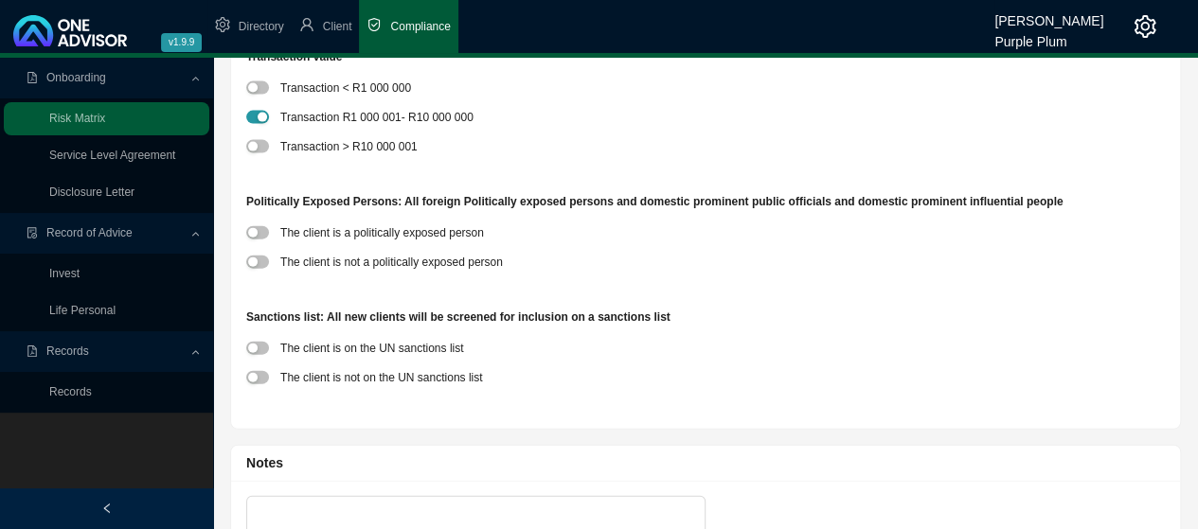
scroll to position [2083, 0]
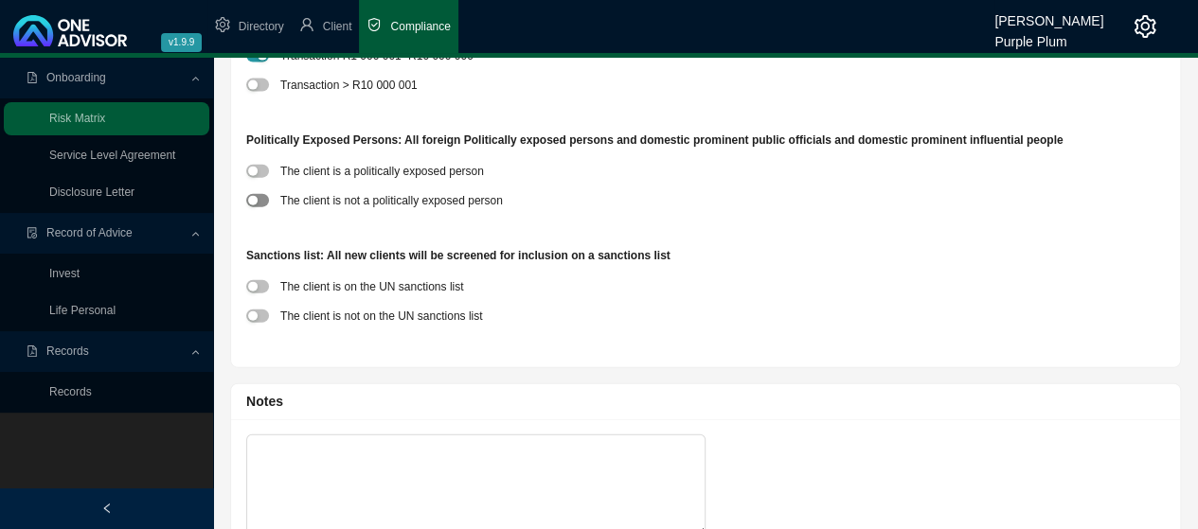
click at [264, 200] on span "button" at bounding box center [257, 200] width 23 height 13
click at [264, 320] on span "button" at bounding box center [257, 316] width 23 height 13
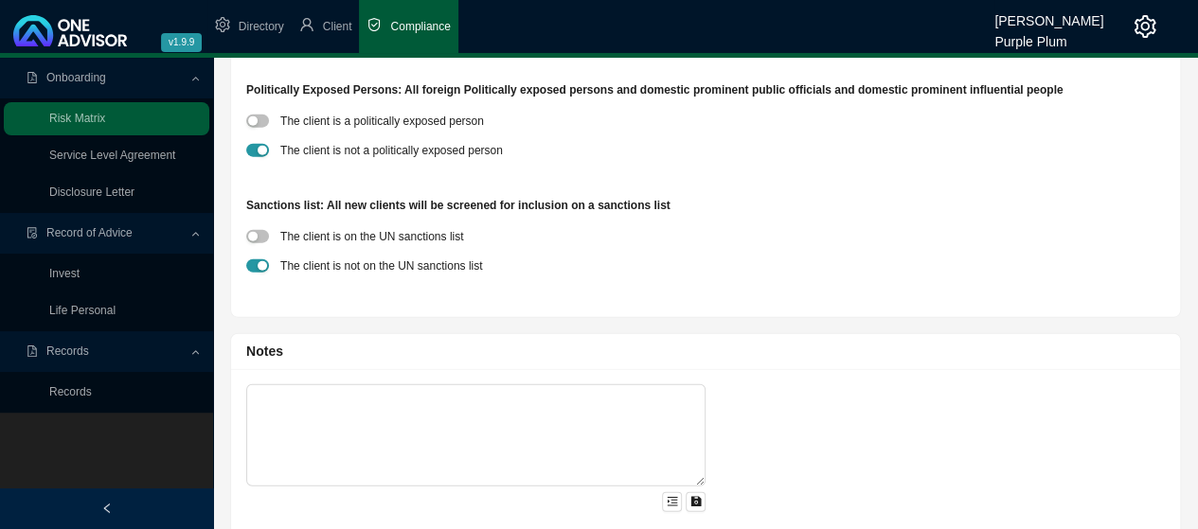
scroll to position [2159, 0]
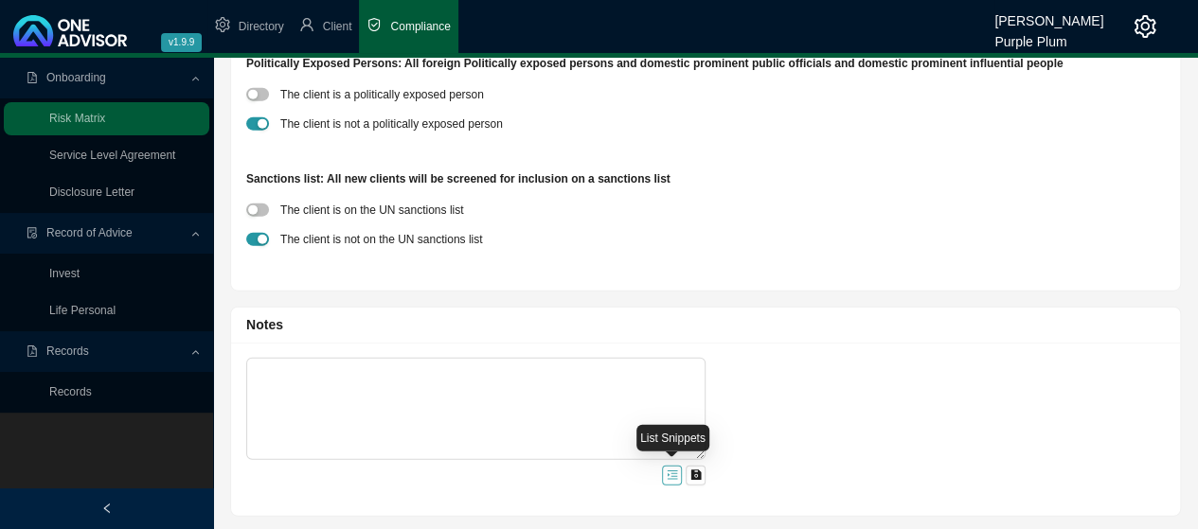
click at [668, 474] on icon "menu-unfold" at bounding box center [671, 475] width 11 height 11
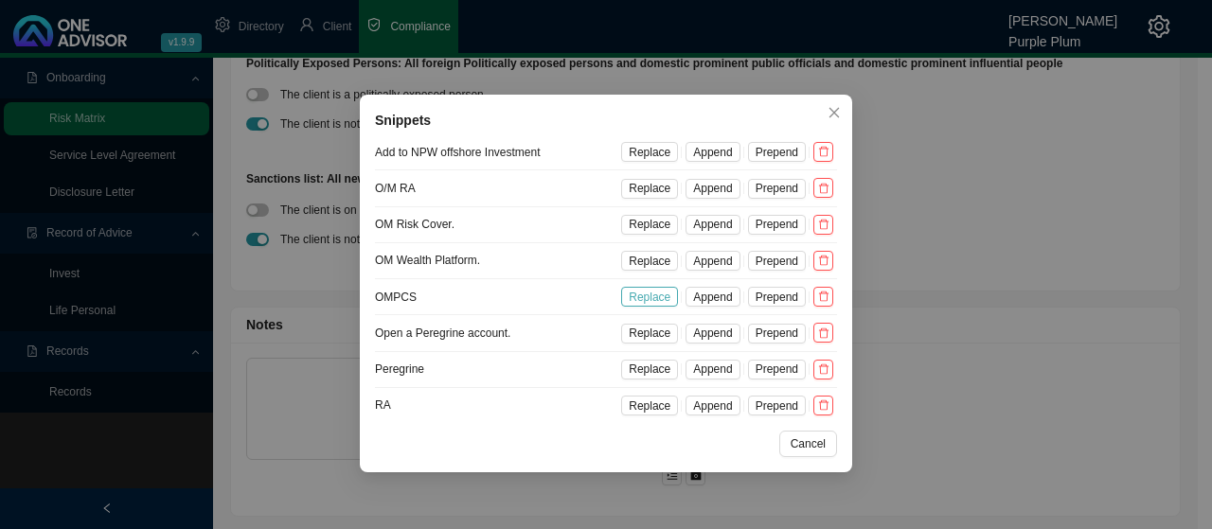
click at [654, 291] on span "Replace" at bounding box center [650, 297] width 42 height 19
type textarea "OMPCS Offshore platform."
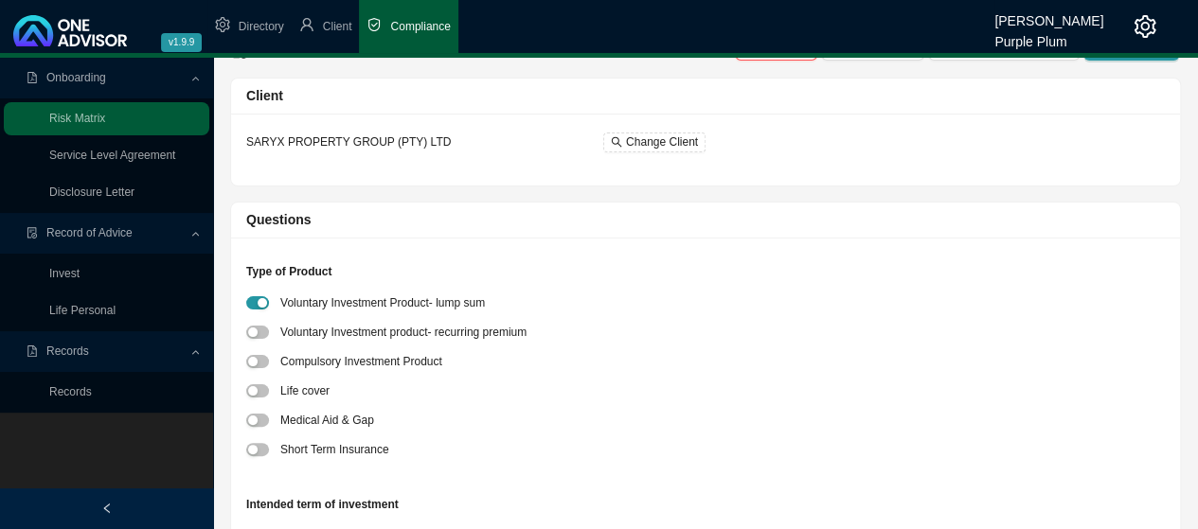
scroll to position [0, 0]
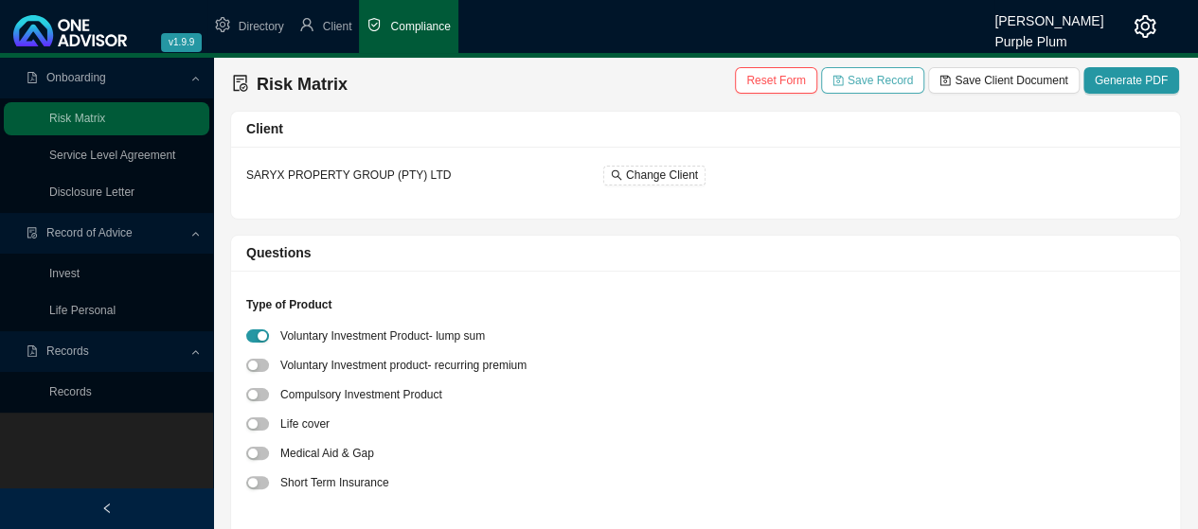
click at [877, 80] on span "Save Record" at bounding box center [879, 80] width 65 height 19
click at [1002, 82] on span "Save Client Document" at bounding box center [1010, 80] width 113 height 19
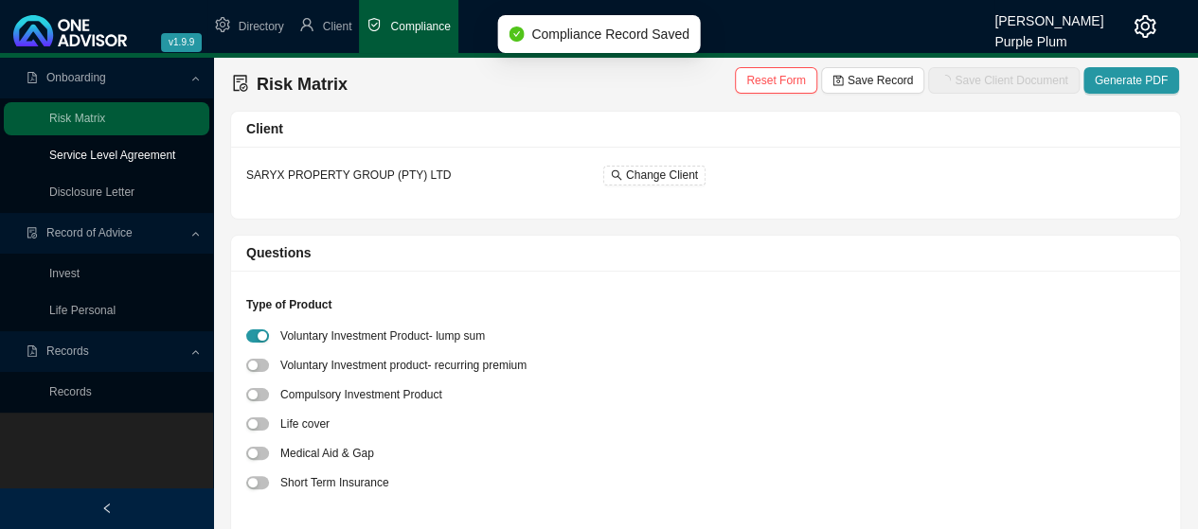
click at [113, 152] on link "Service Level Agreement" at bounding box center [112, 155] width 126 height 13
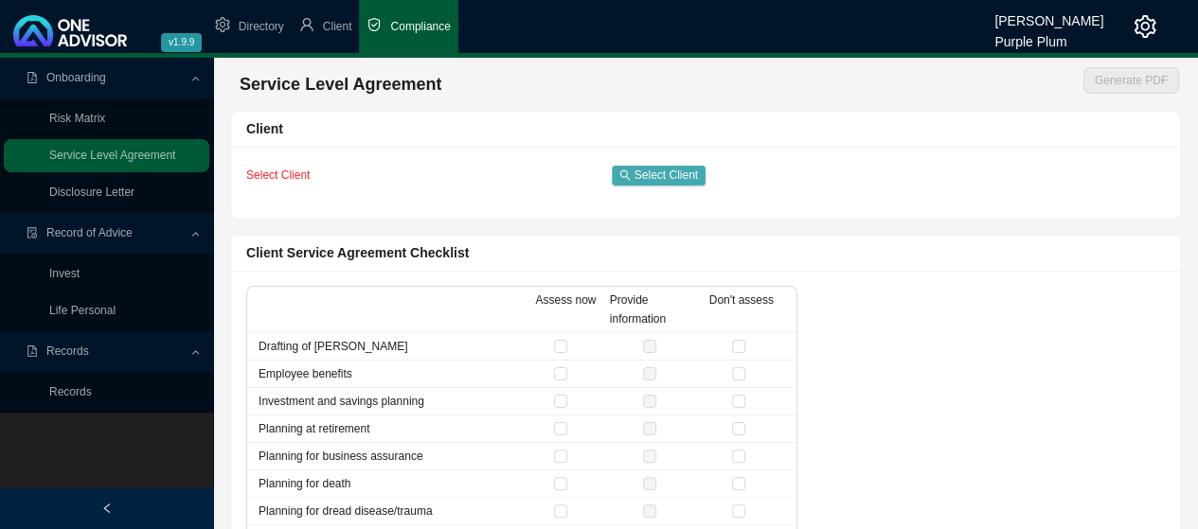
click at [665, 171] on span "Select Client" at bounding box center [665, 175] width 63 height 19
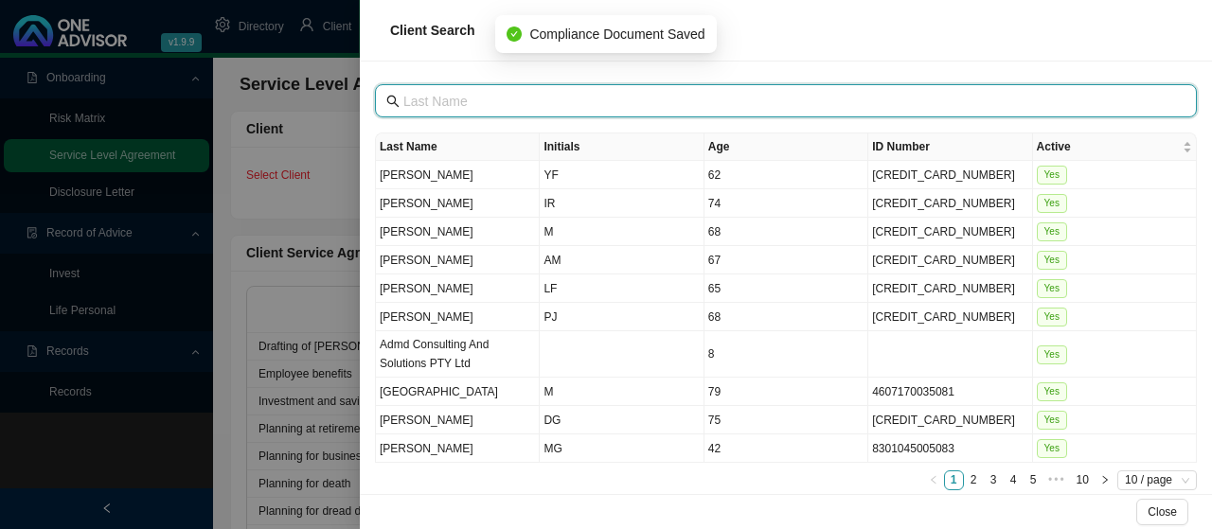
click at [442, 97] on input "text" at bounding box center [787, 101] width 769 height 21
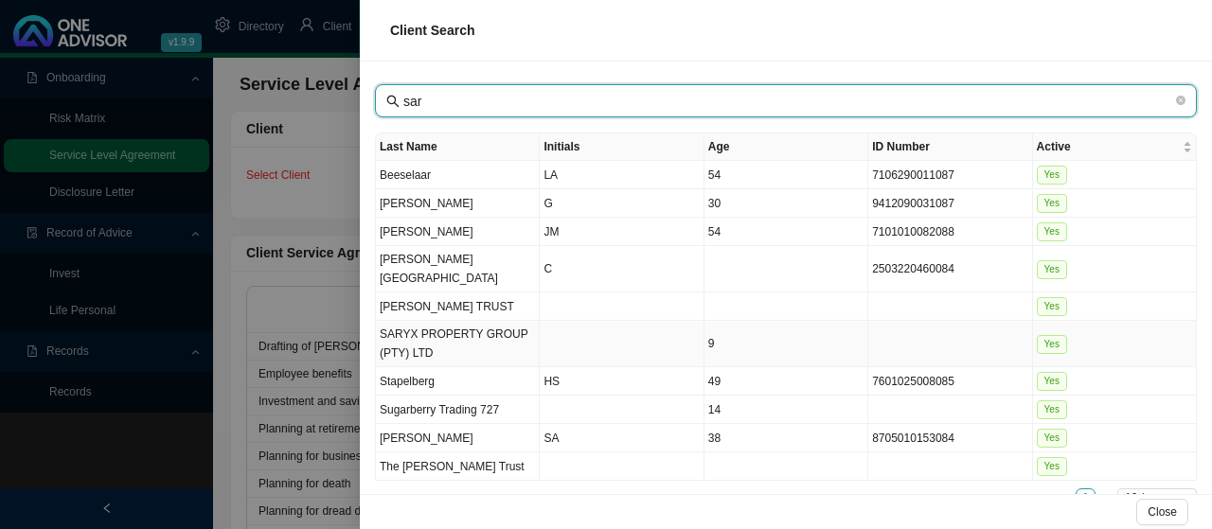
type input "sar"
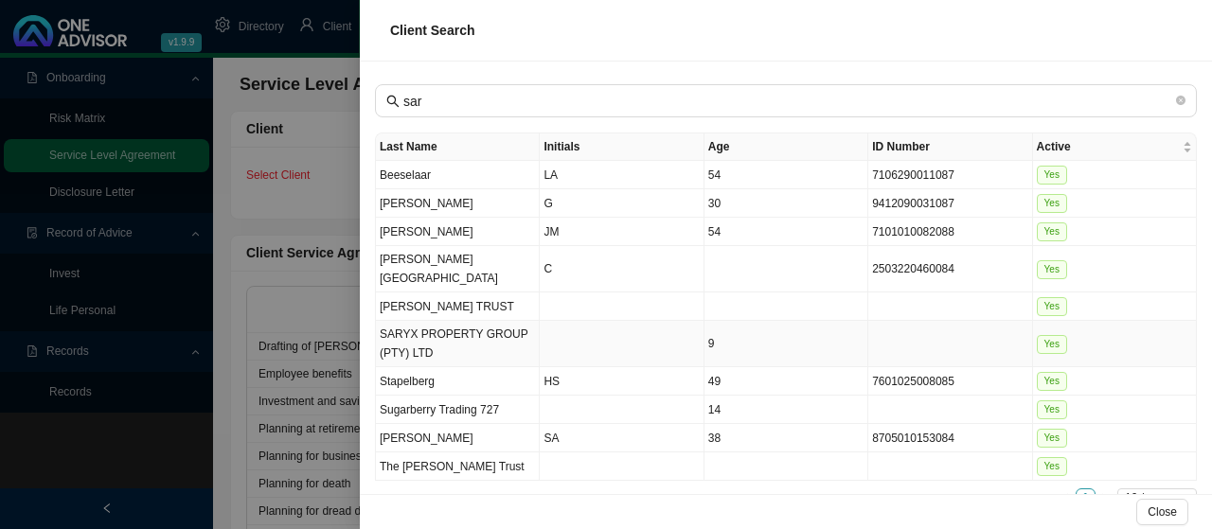
click at [405, 321] on td "SARYX PROPERTY GROUP (PTY) LTD" at bounding box center [458, 344] width 164 height 46
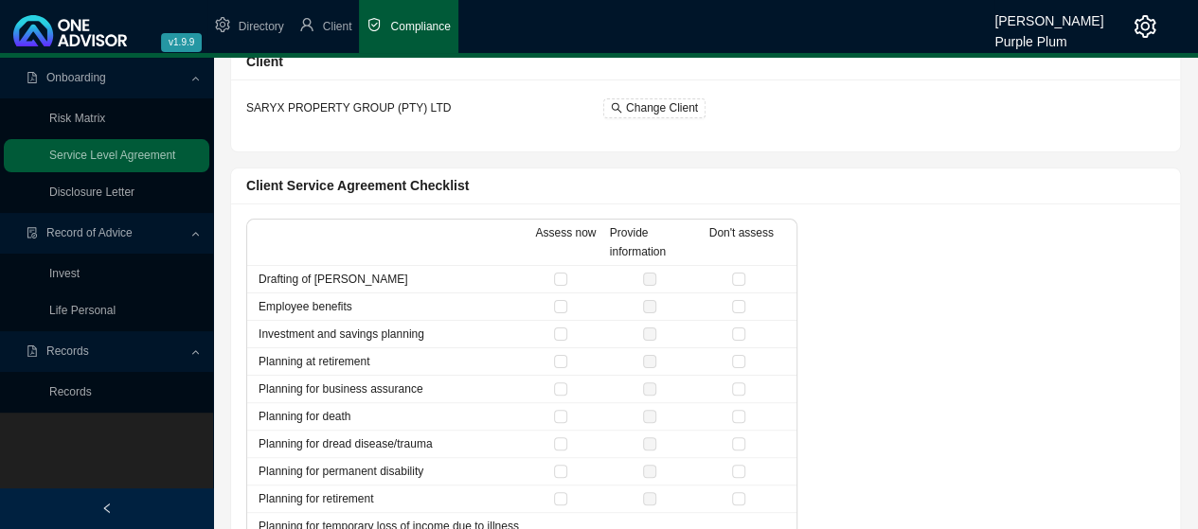
scroll to position [95, 0]
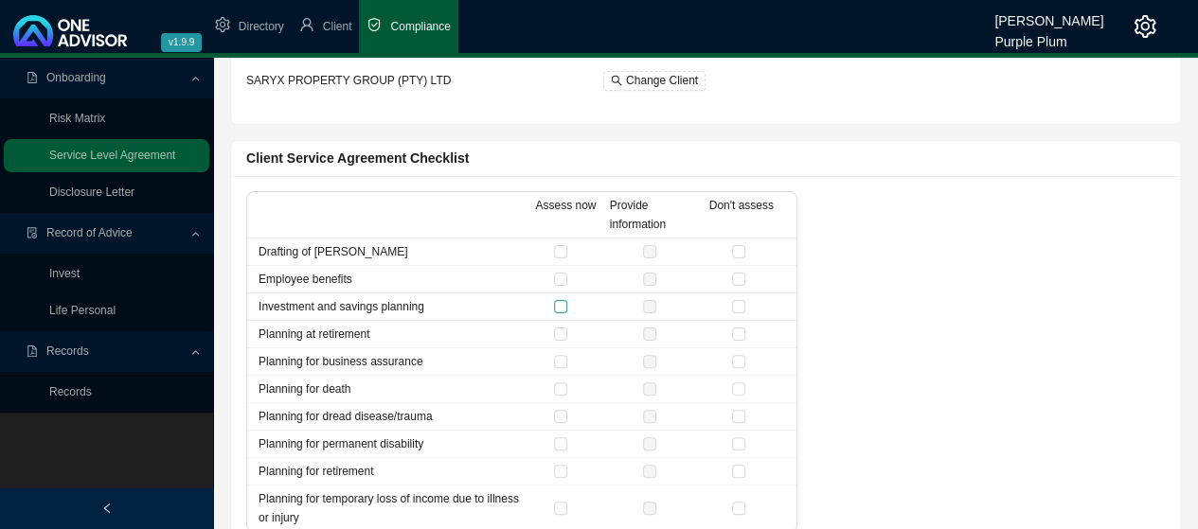
click at [566, 309] on input "checkbox" at bounding box center [560, 306] width 13 height 13
checkbox input "true"
click at [744, 248] on input "checkbox" at bounding box center [738, 251] width 13 height 13
checkbox input "true"
click at [741, 275] on input "checkbox" at bounding box center [738, 279] width 13 height 13
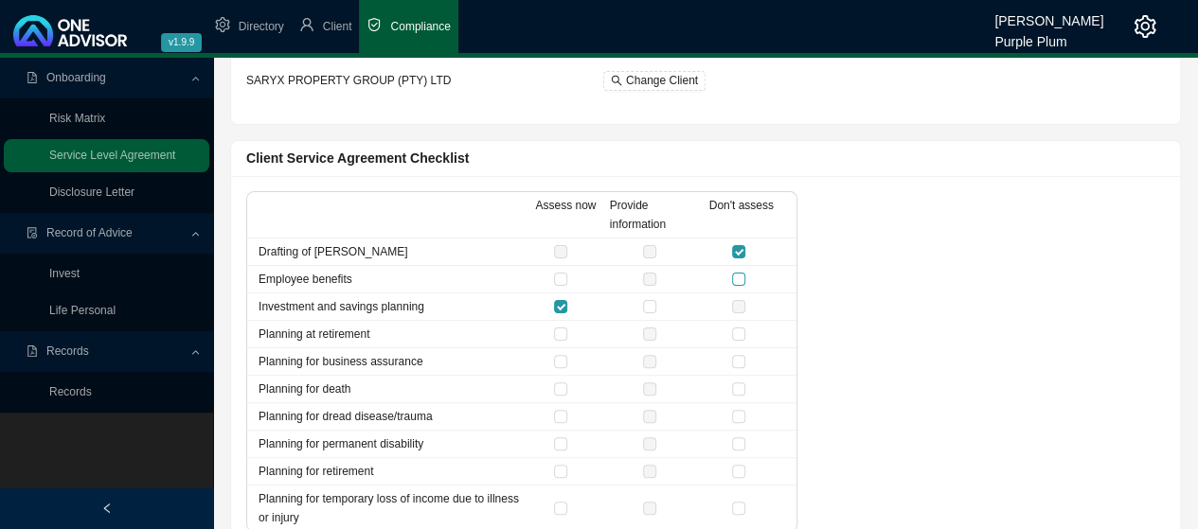
checkbox input "true"
click at [744, 332] on input "checkbox" at bounding box center [738, 334] width 13 height 13
checkbox input "true"
click at [740, 360] on input "checkbox" at bounding box center [738, 361] width 13 height 13
checkbox input "true"
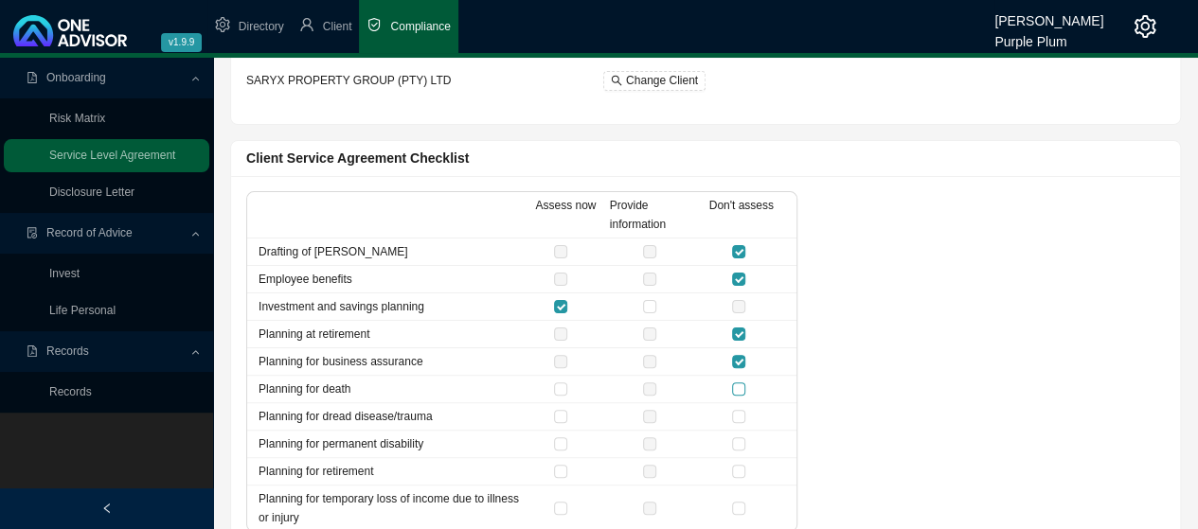
click at [736, 382] on input "checkbox" at bounding box center [738, 388] width 13 height 13
checkbox input "true"
click at [748, 414] on label at bounding box center [742, 416] width 21 height 19
click at [745, 414] on input "checkbox" at bounding box center [738, 416] width 13 height 13
checkbox input "true"
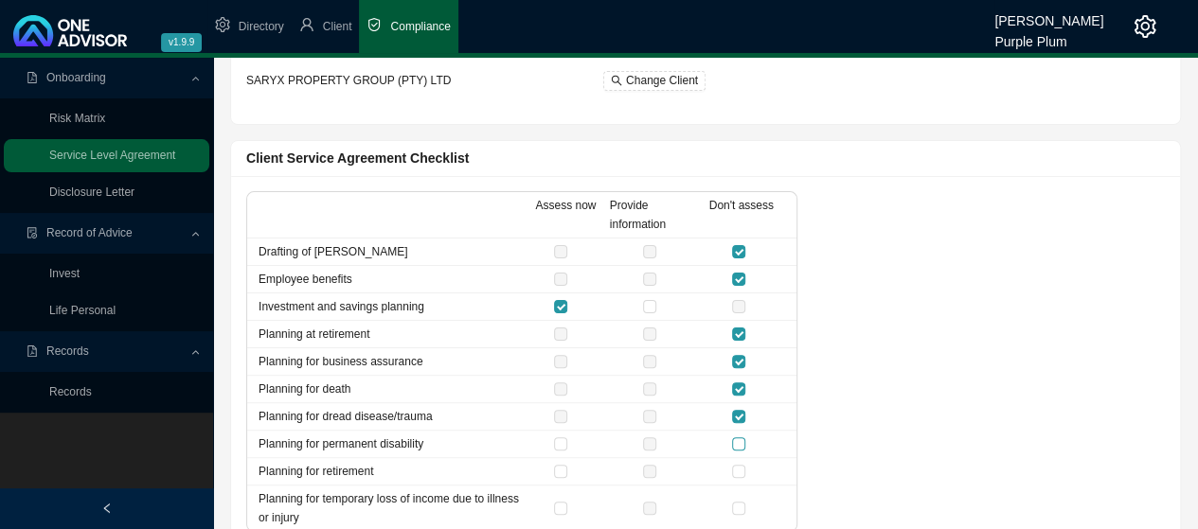
click at [736, 440] on input "checkbox" at bounding box center [738, 443] width 13 height 13
checkbox input "true"
click at [741, 467] on input "checkbox" at bounding box center [738, 471] width 13 height 13
checkbox input "true"
click at [737, 503] on input "checkbox" at bounding box center [738, 508] width 13 height 13
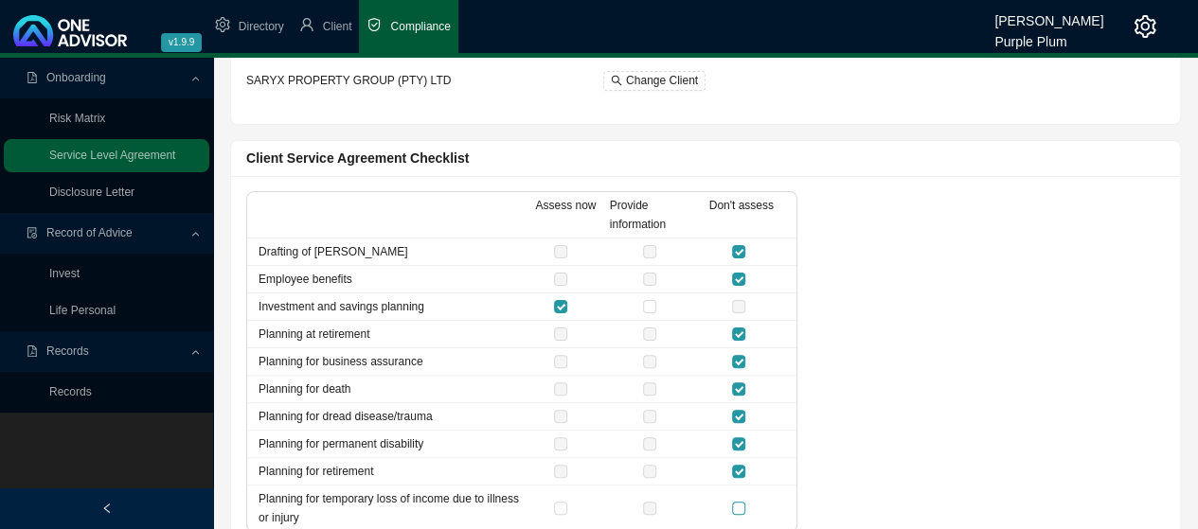
checkbox input "true"
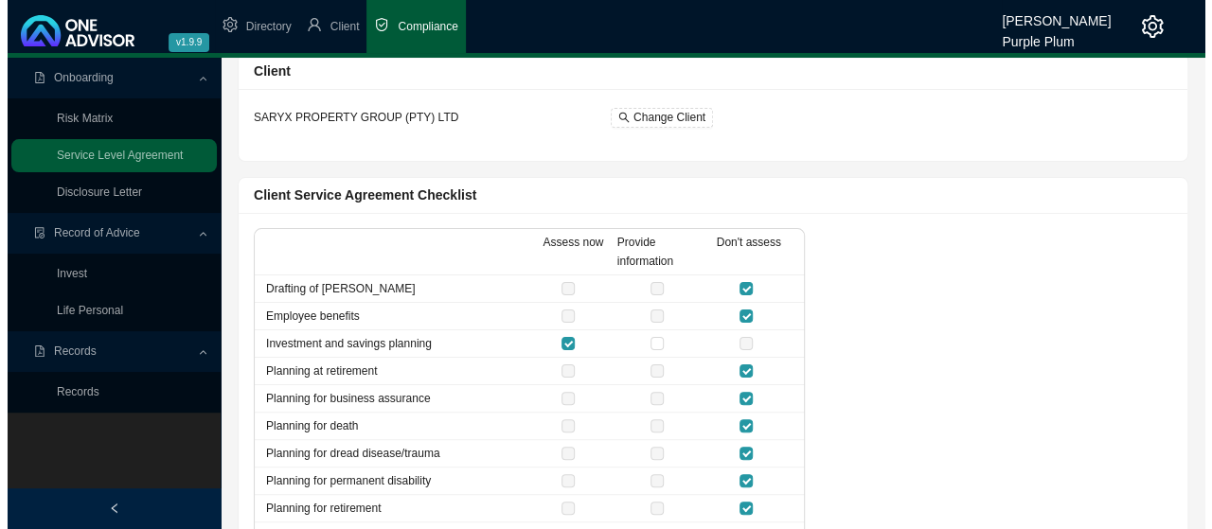
scroll to position [0, 0]
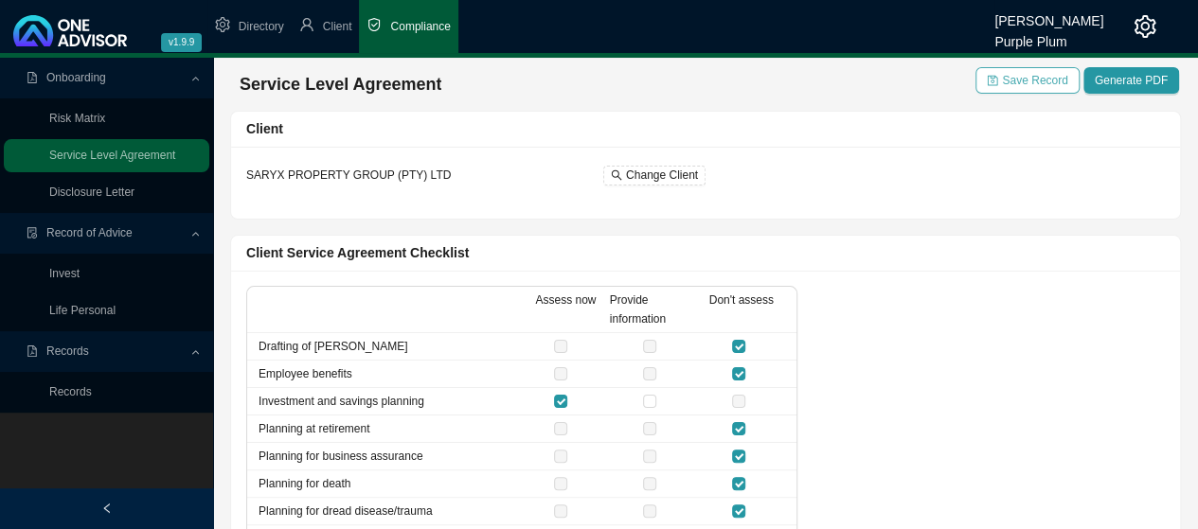
click at [1028, 79] on span "Save Record" at bounding box center [1034, 80] width 65 height 19
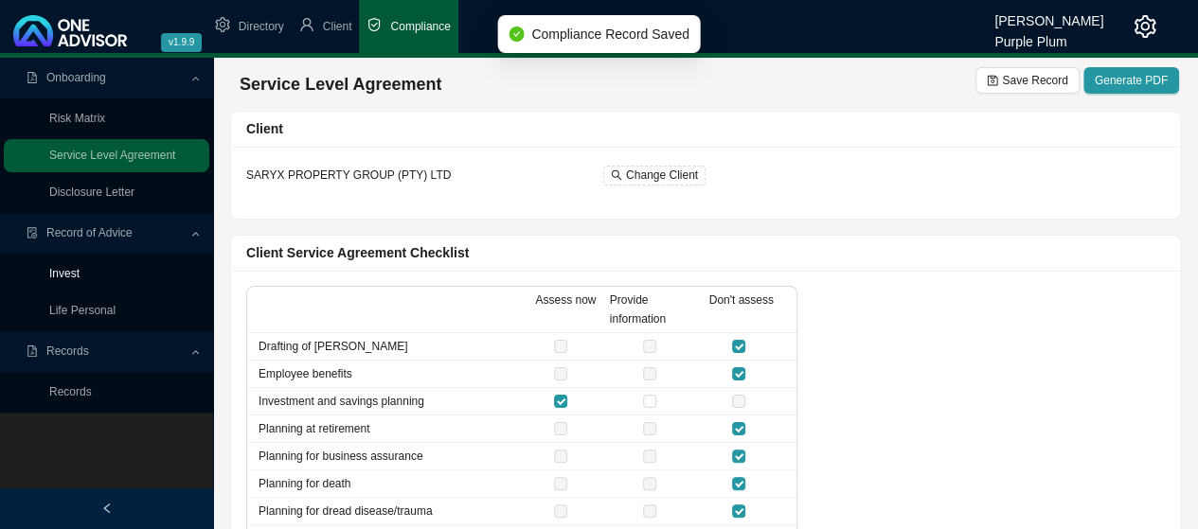
click at [64, 273] on link "Invest" at bounding box center [64, 273] width 30 height 13
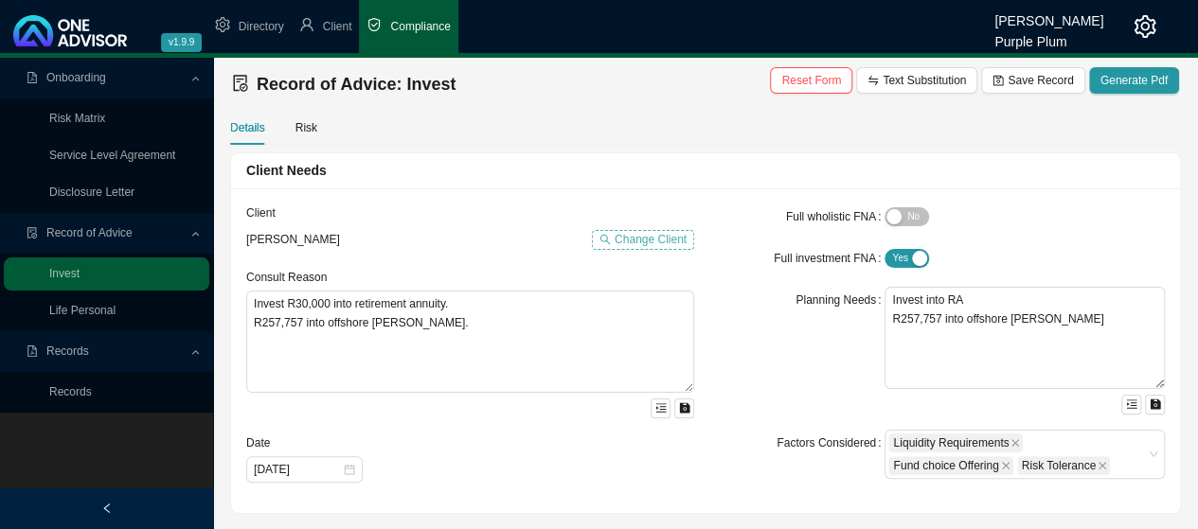
click at [632, 234] on span "Change Client" at bounding box center [650, 239] width 72 height 19
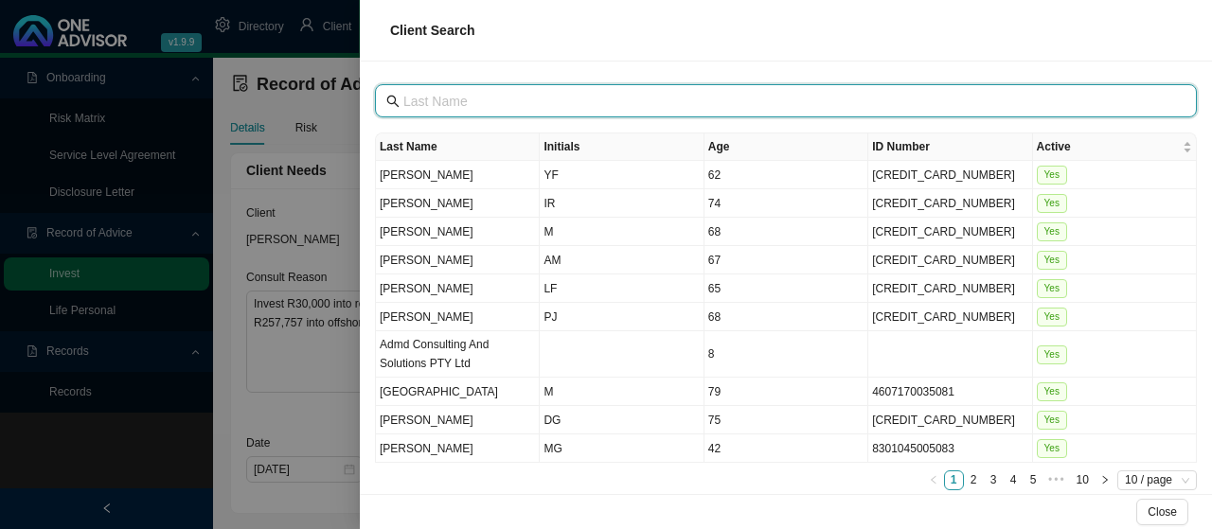
click at [426, 96] on input "text" at bounding box center [787, 101] width 769 height 21
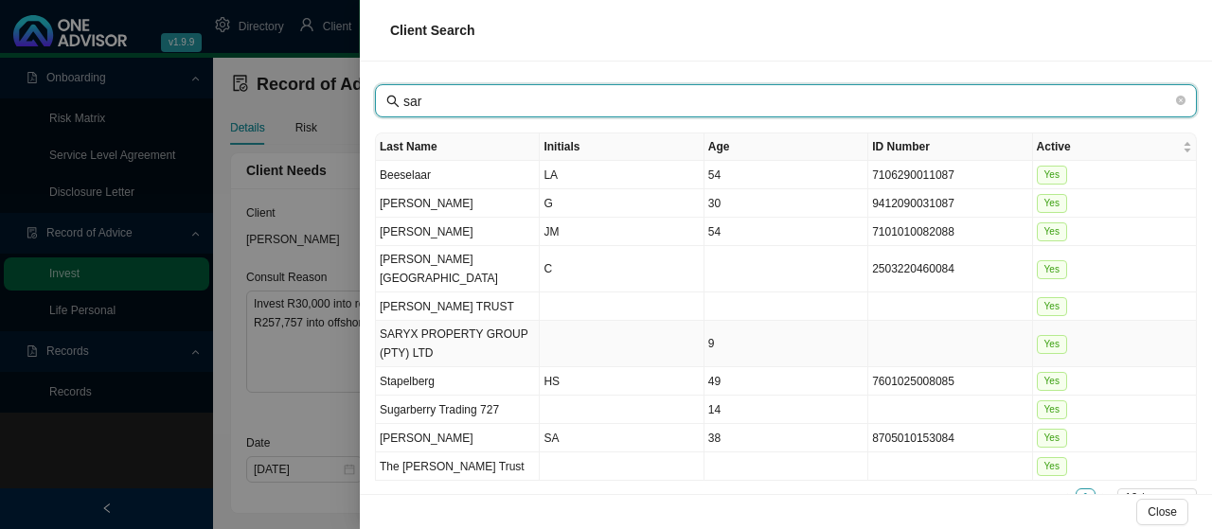
type input "sar"
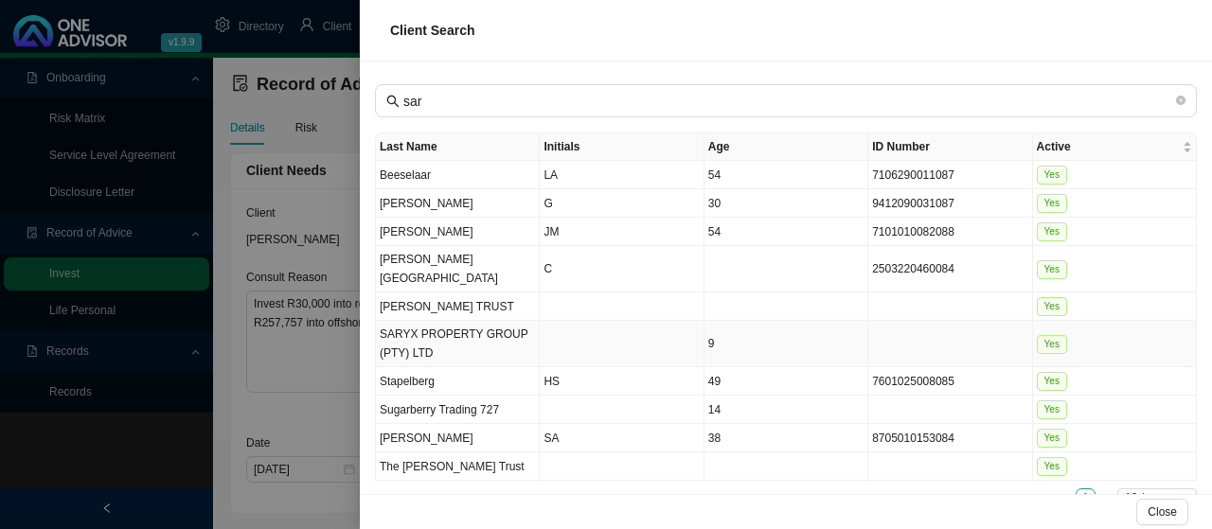
click at [396, 321] on td "SARYX PROPERTY GROUP (PTY) LTD" at bounding box center [458, 344] width 164 height 46
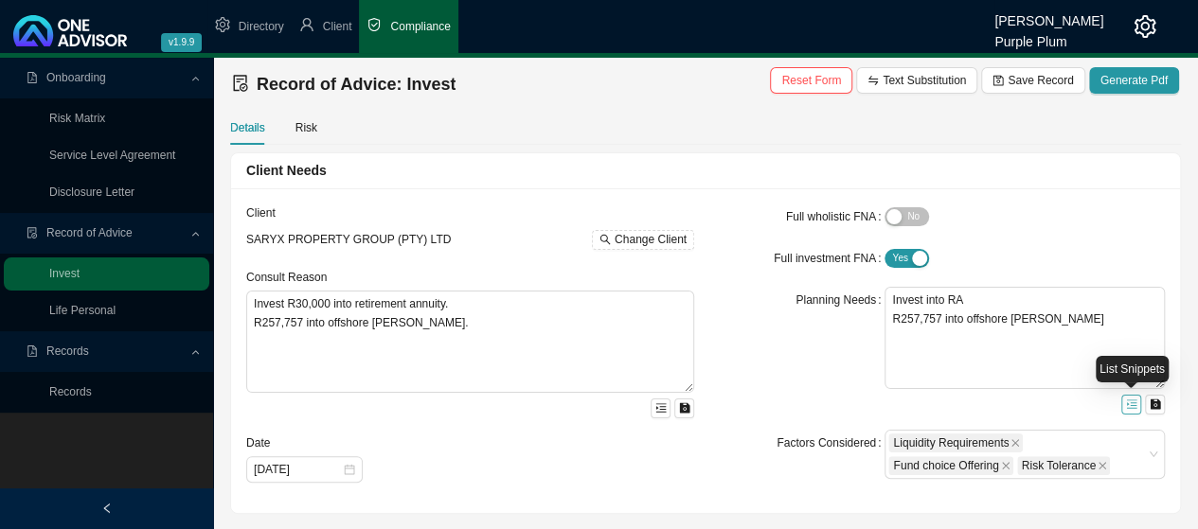
click at [1124, 409] on button "button" at bounding box center [1131, 405] width 20 height 20
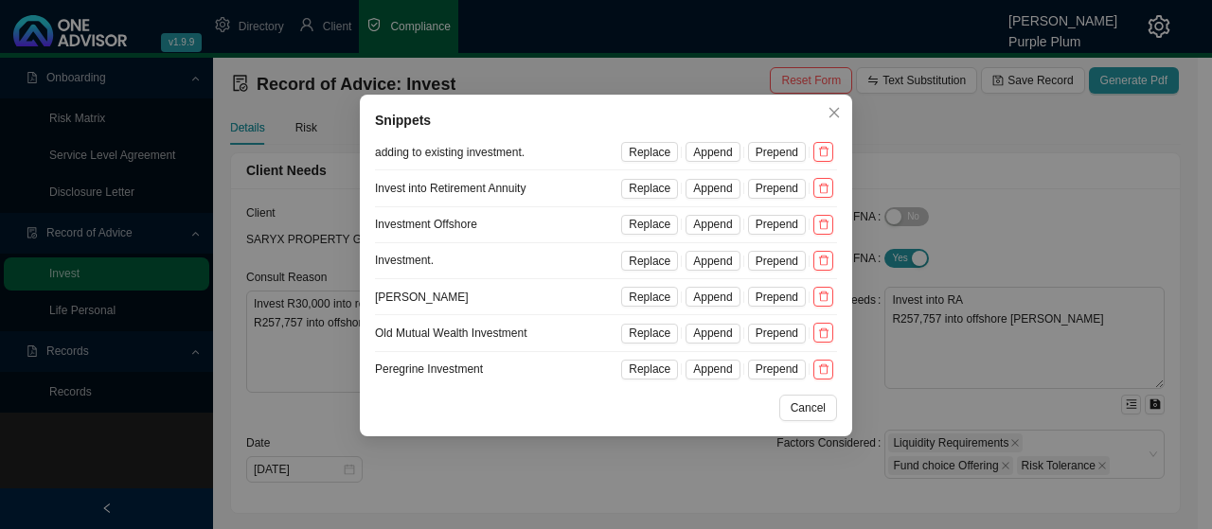
click at [1090, 204] on div "Snippets adding to existing investment. Replace Append Prepend Invest into Reti…" at bounding box center [606, 264] width 1212 height 529
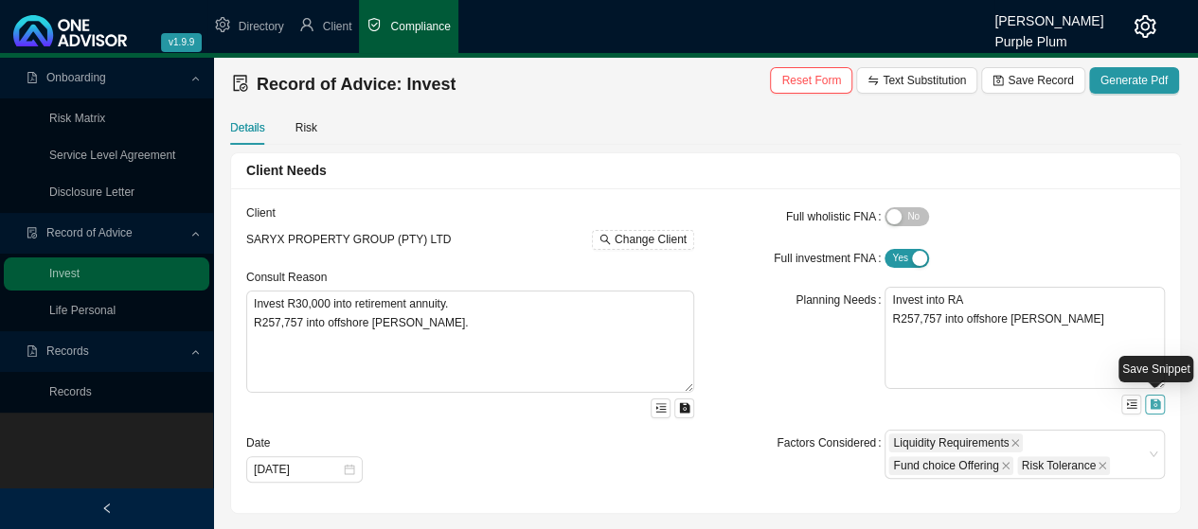
click at [1156, 410] on button "button" at bounding box center [1154, 405] width 20 height 20
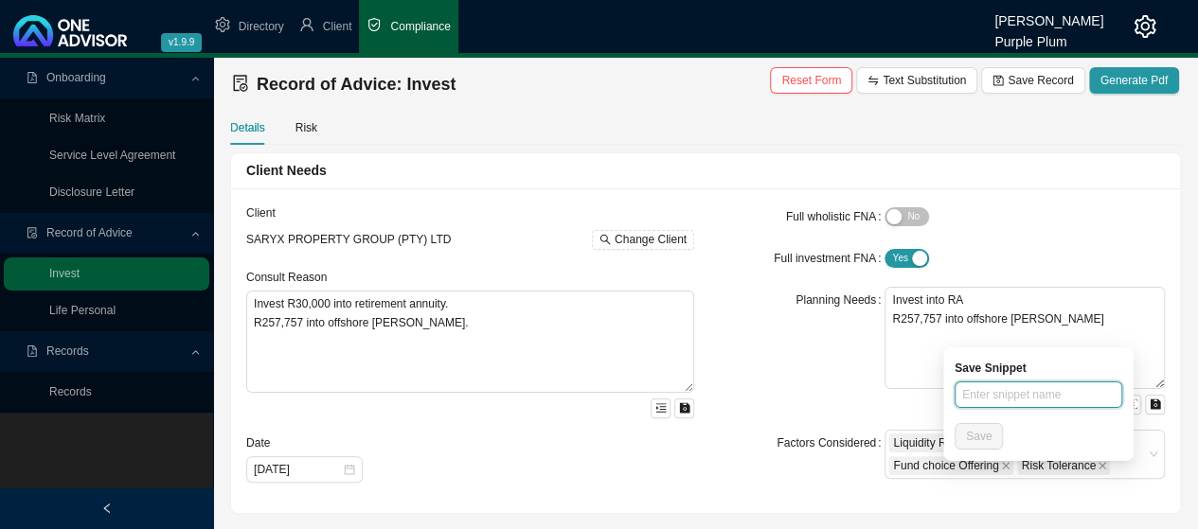
click at [978, 393] on input "text" at bounding box center [1038, 394] width 168 height 27
type input "OMPCS OFFSHORE"
click at [970, 442] on span "Save" at bounding box center [979, 436] width 26 height 19
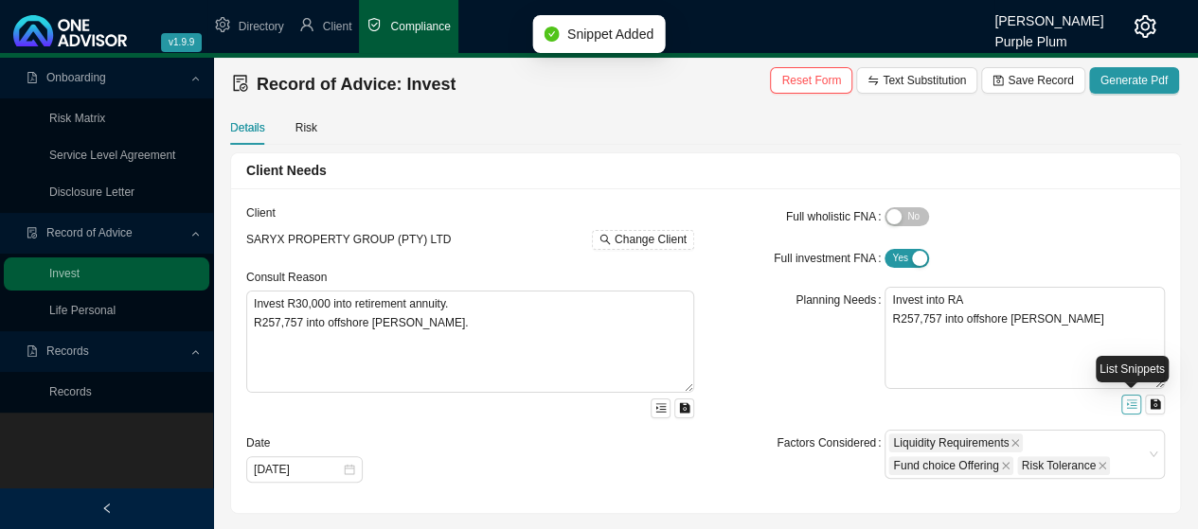
click at [1127, 403] on icon "menu-unfold" at bounding box center [1131, 404] width 10 height 9
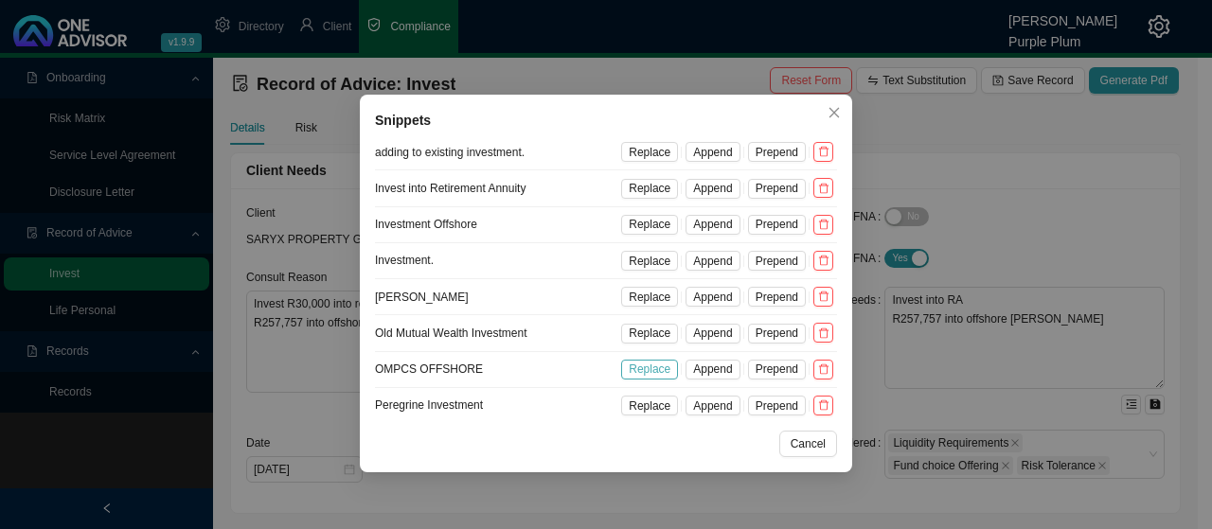
click at [649, 364] on span "Replace" at bounding box center [650, 369] width 42 height 19
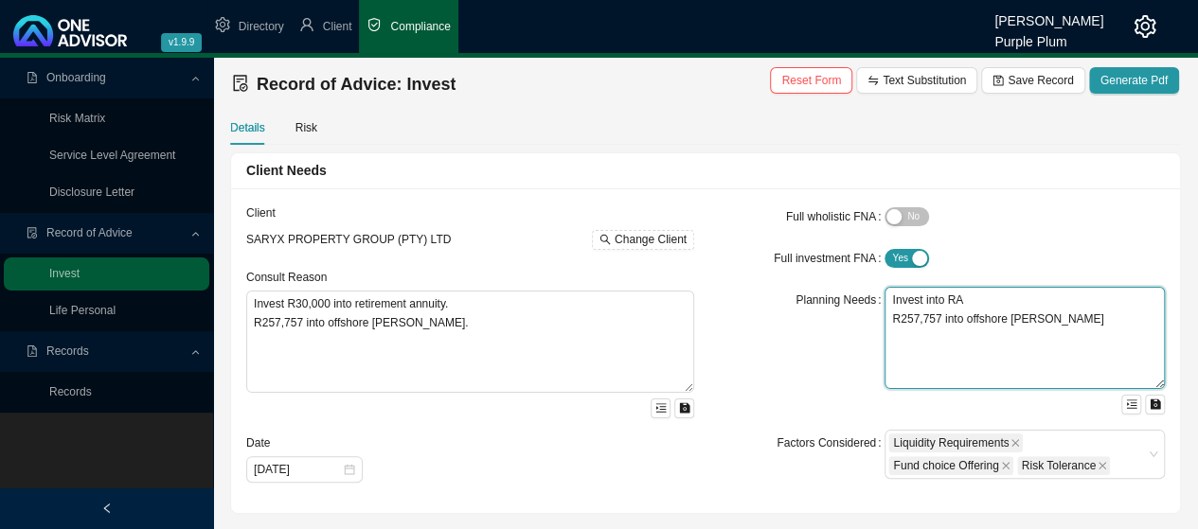
click at [1095, 318] on textarea "Invest into RA R257,757 into offshore [PERSON_NAME]" at bounding box center [1024, 338] width 280 height 102
type textarea "I"
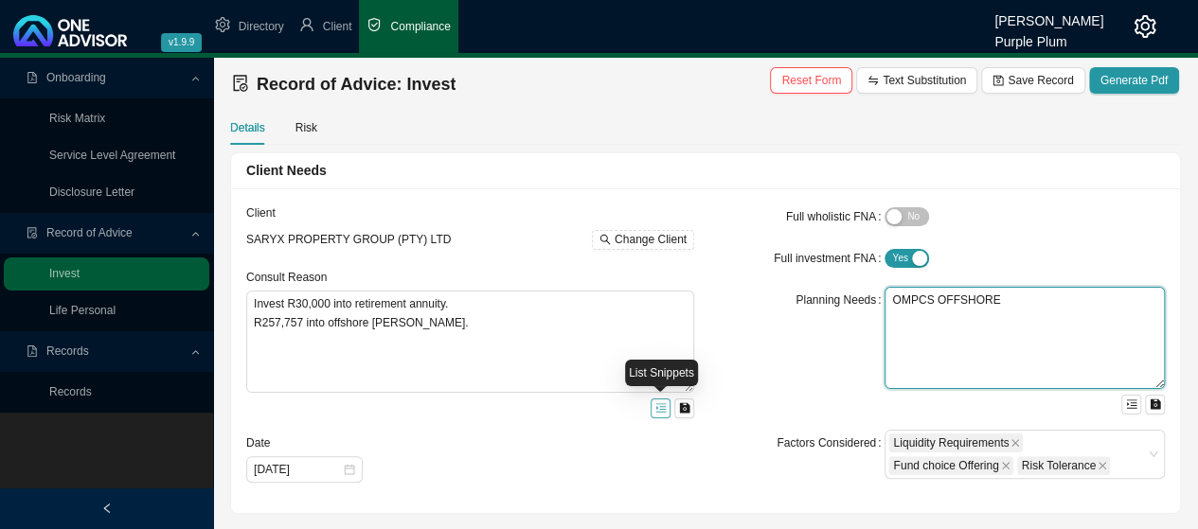
type textarea "OMPCS OFFSHORE"
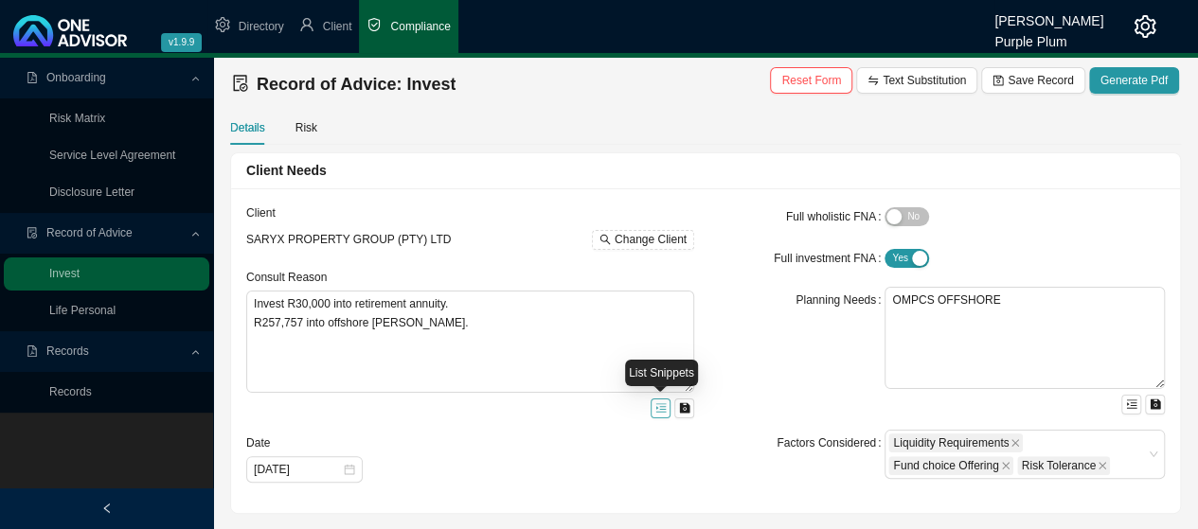
click at [664, 405] on icon "menu-unfold" at bounding box center [660, 407] width 11 height 11
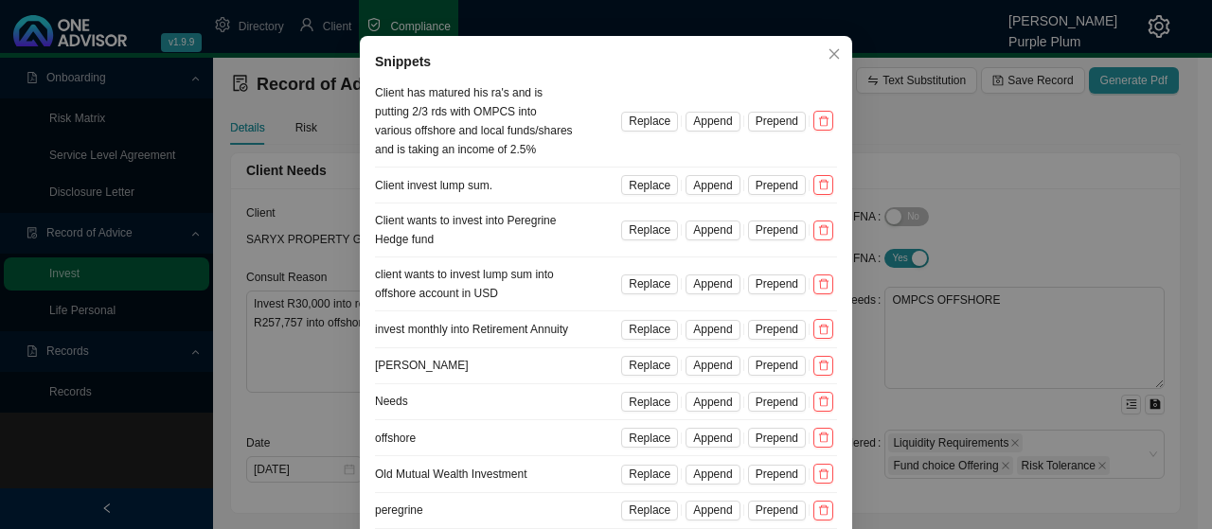
scroll to position [153, 0]
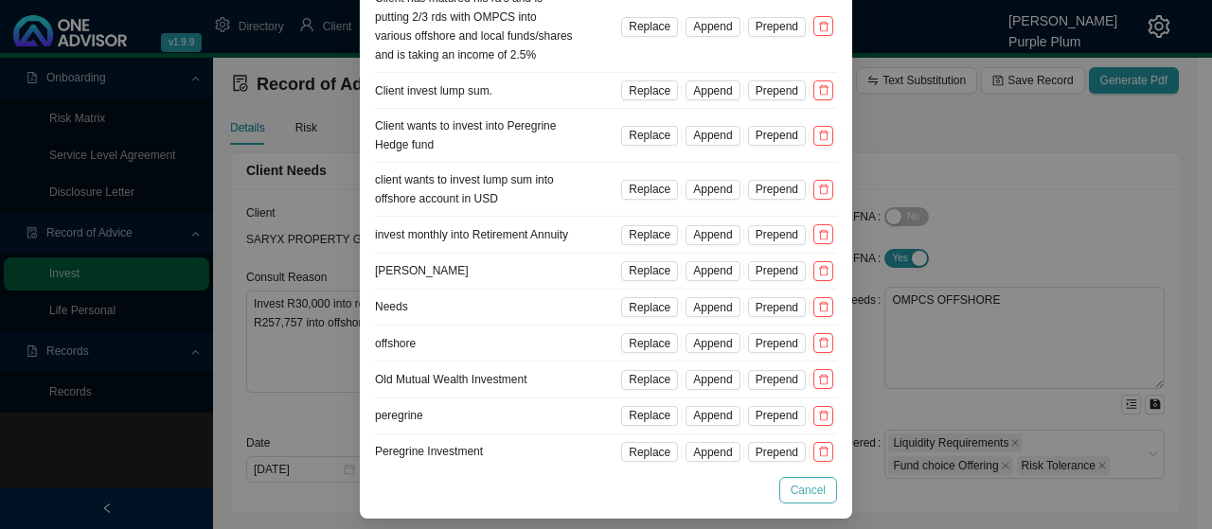
click at [805, 484] on span "Cancel" at bounding box center [807, 490] width 35 height 19
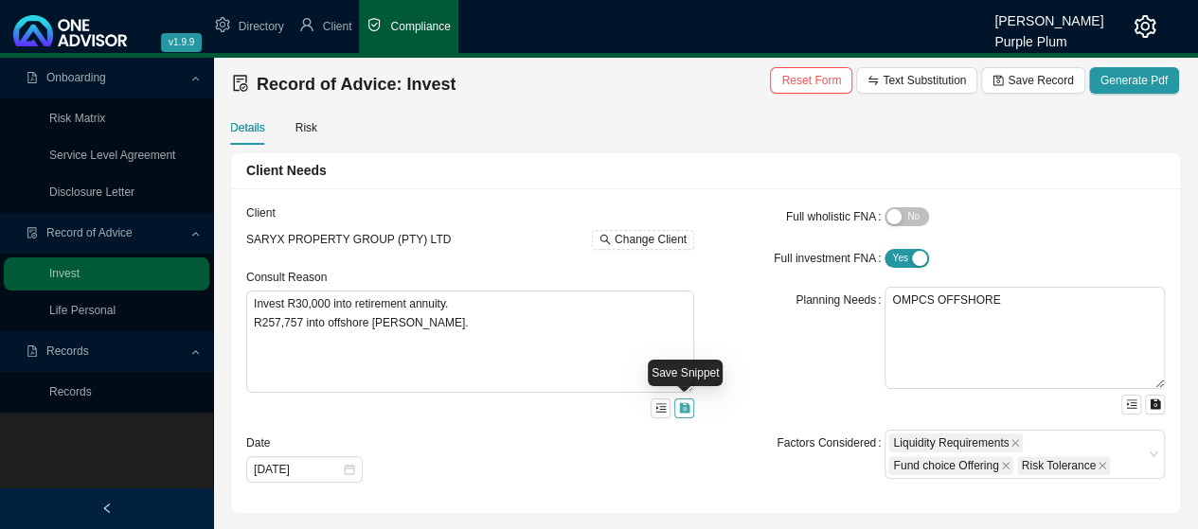
click at [686, 410] on icon "save" at bounding box center [684, 408] width 10 height 10
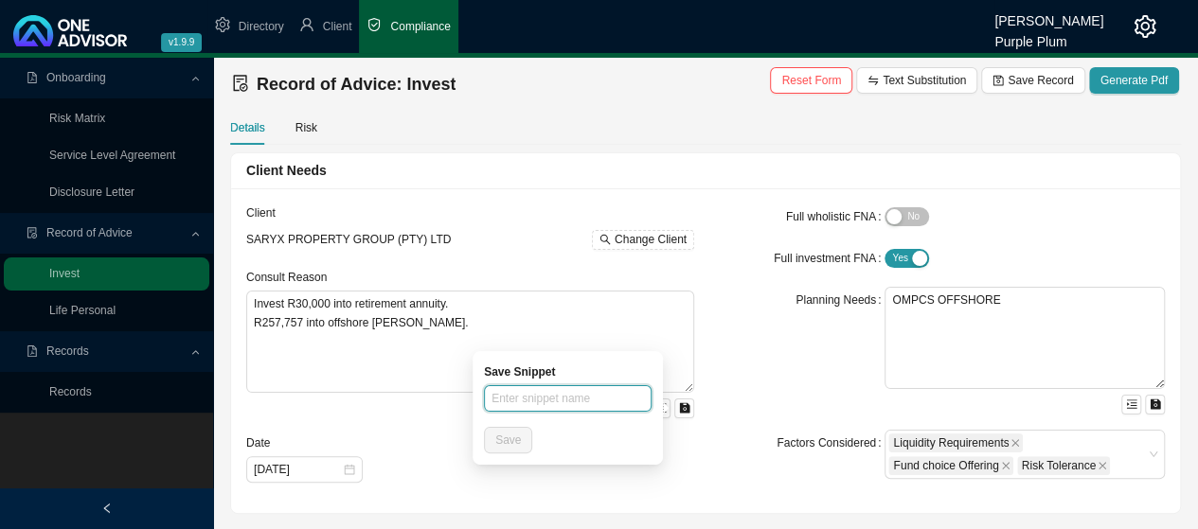
click at [547, 397] on input "text" at bounding box center [568, 398] width 168 height 27
type input "0"
type input "OMPCS OFFSHORE"
click at [509, 444] on span "Save" at bounding box center [508, 440] width 26 height 19
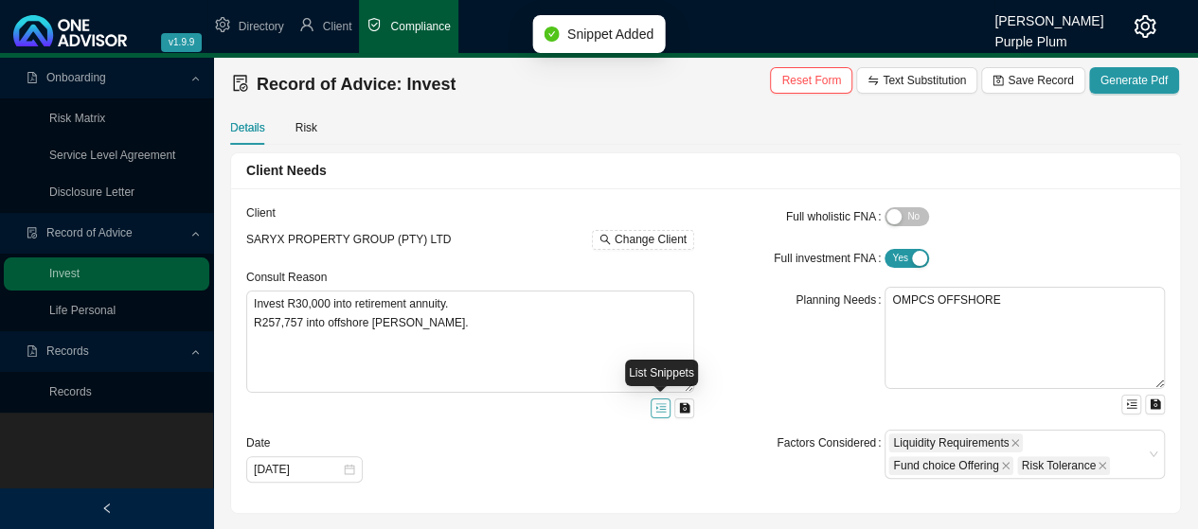
click at [657, 404] on icon "menu-unfold" at bounding box center [660, 407] width 11 height 11
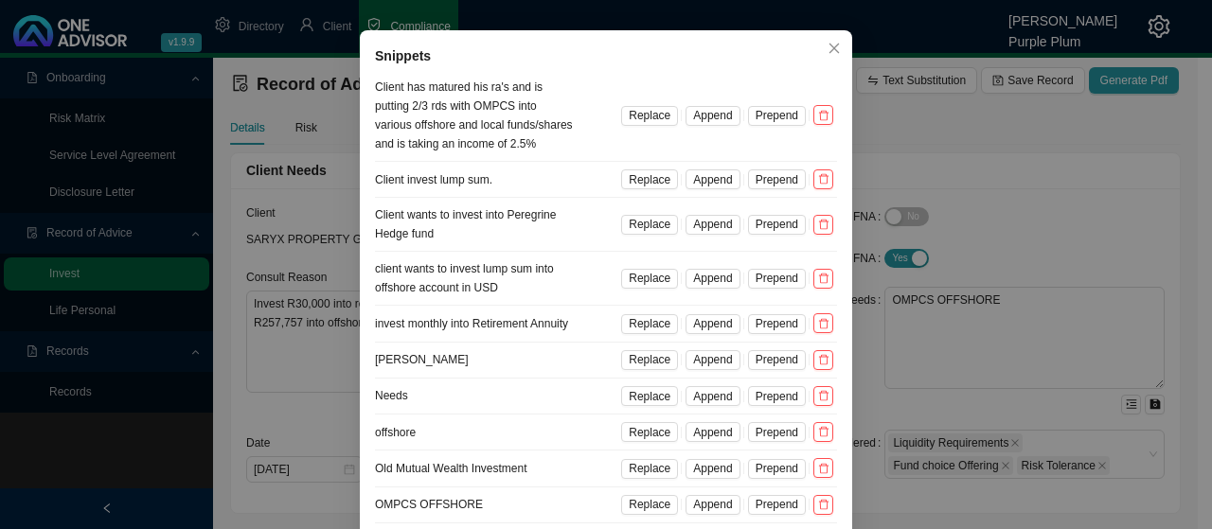
scroll to position [189, 0]
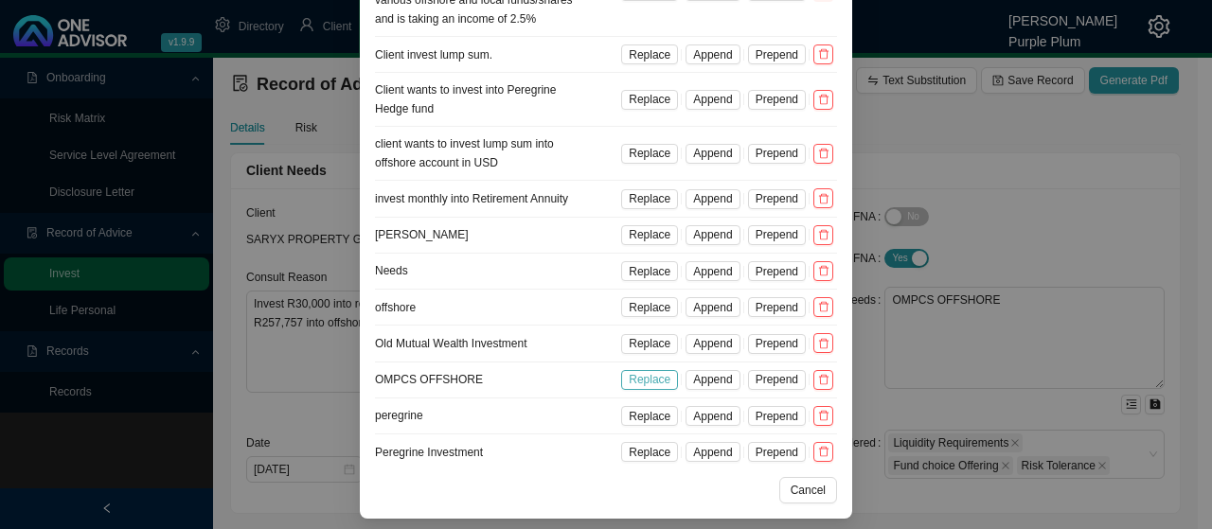
click at [640, 375] on span "Replace" at bounding box center [650, 379] width 42 height 19
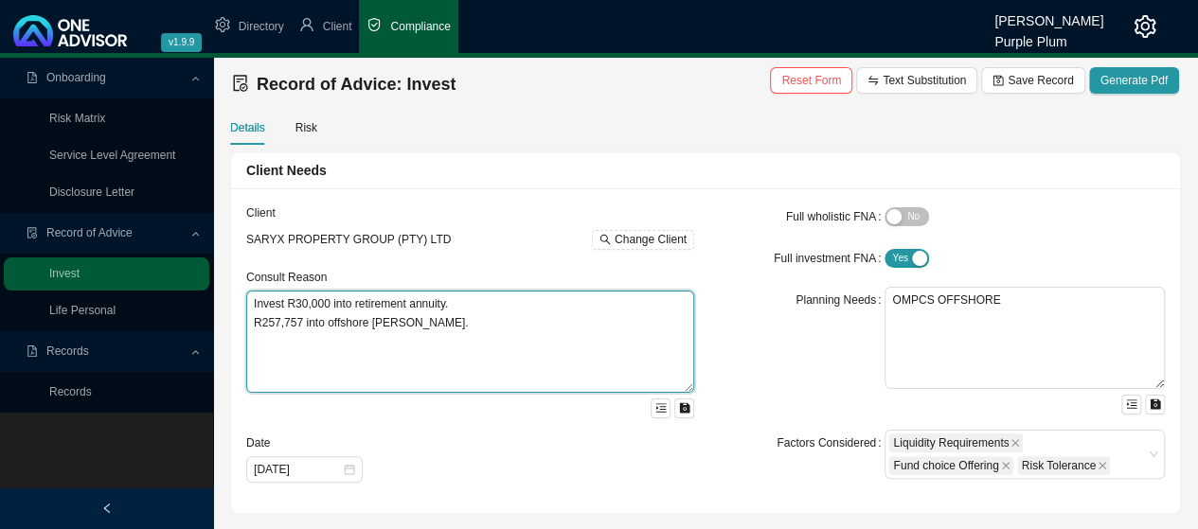
click at [491, 321] on textarea "Invest R30,000 into retirement annuity. R257,757 into offshore [PERSON_NAME]." at bounding box center [470, 342] width 448 height 102
type textarea "I"
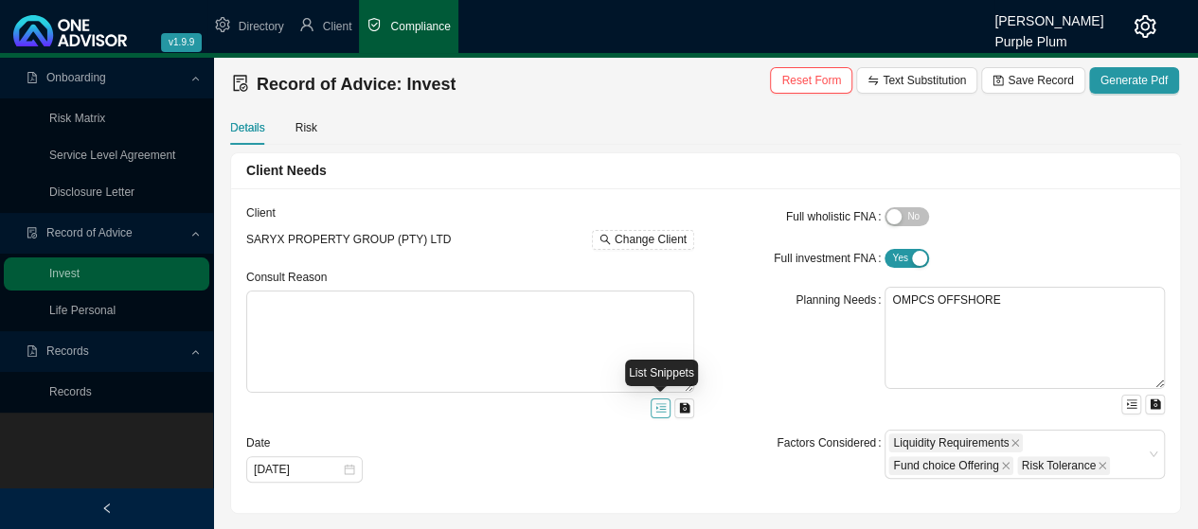
click at [657, 408] on icon "menu-unfold" at bounding box center [660, 407] width 11 height 11
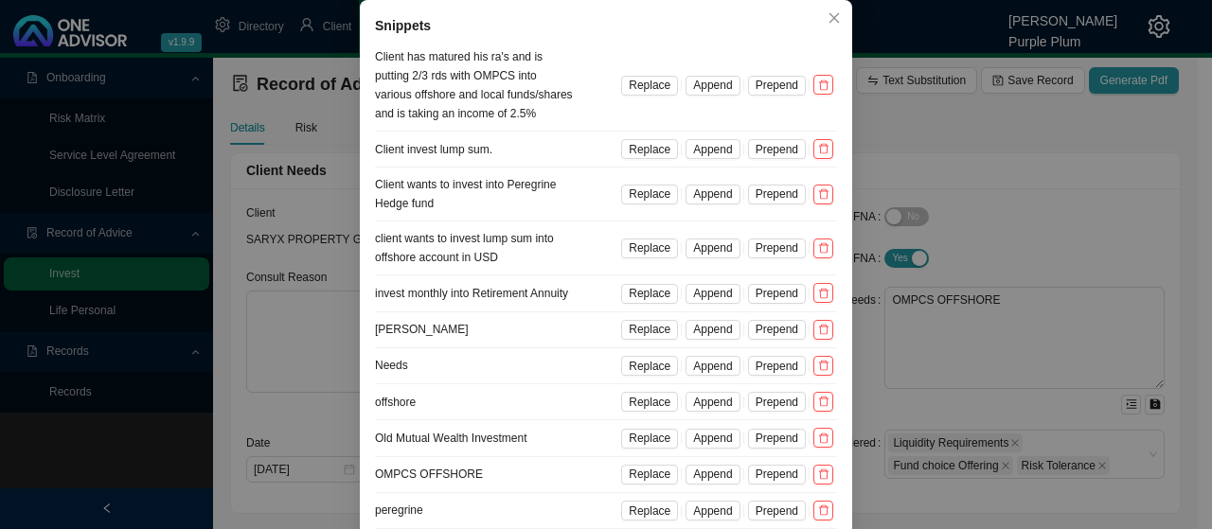
scroll to position [189, 0]
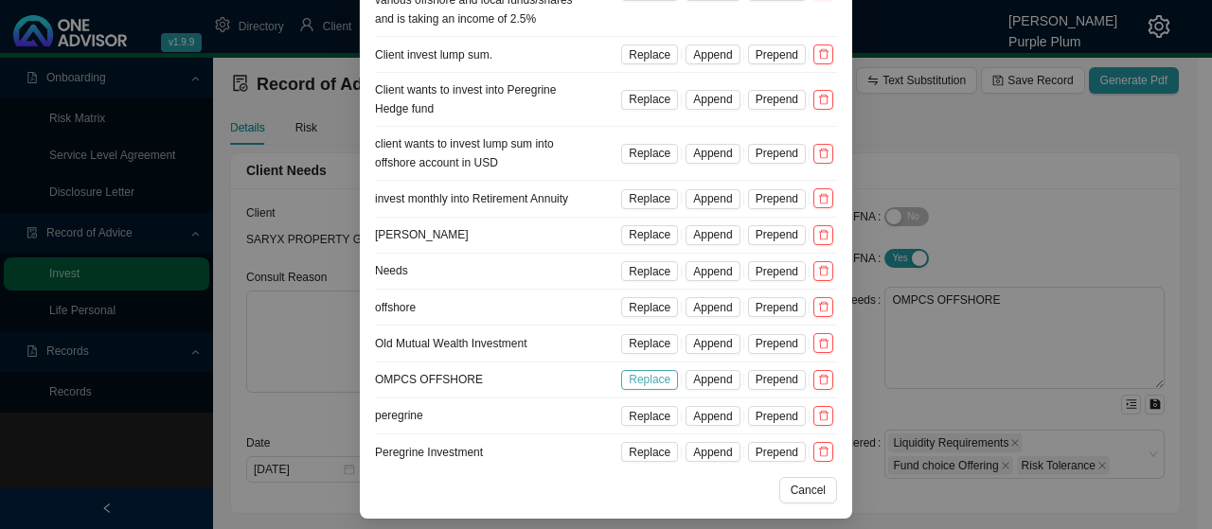
click at [653, 376] on span "Replace" at bounding box center [650, 379] width 42 height 19
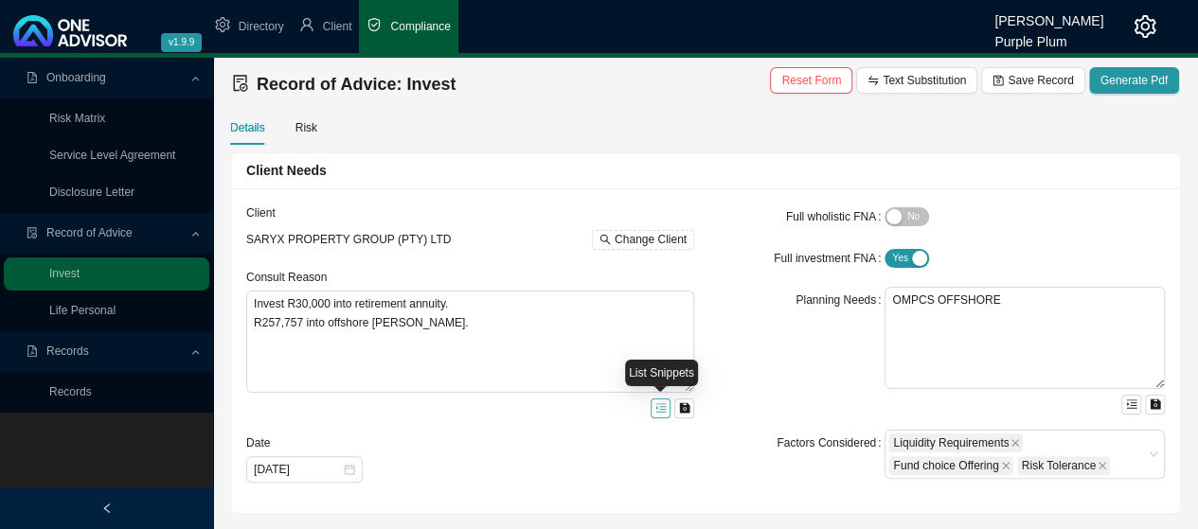
click at [661, 406] on icon "menu-unfold" at bounding box center [660, 407] width 11 height 11
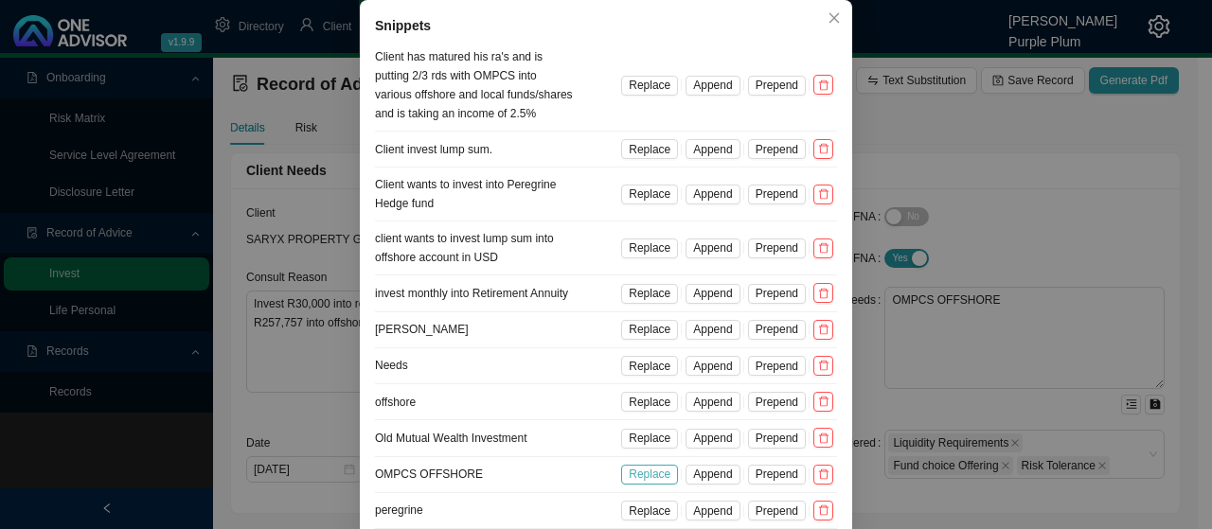
scroll to position [189, 0]
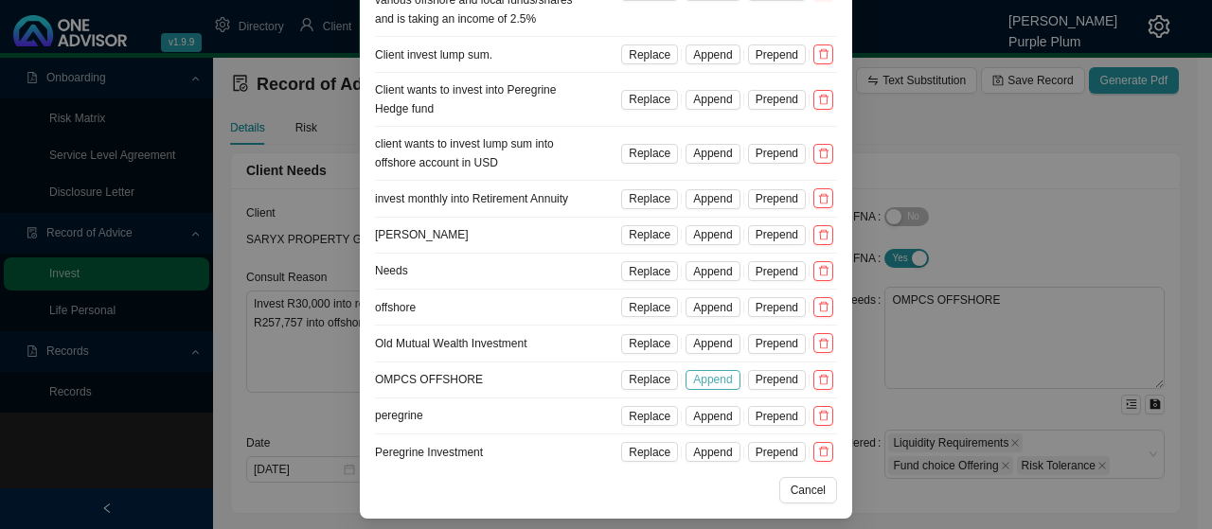
click at [710, 377] on span "Append" at bounding box center [712, 379] width 39 height 19
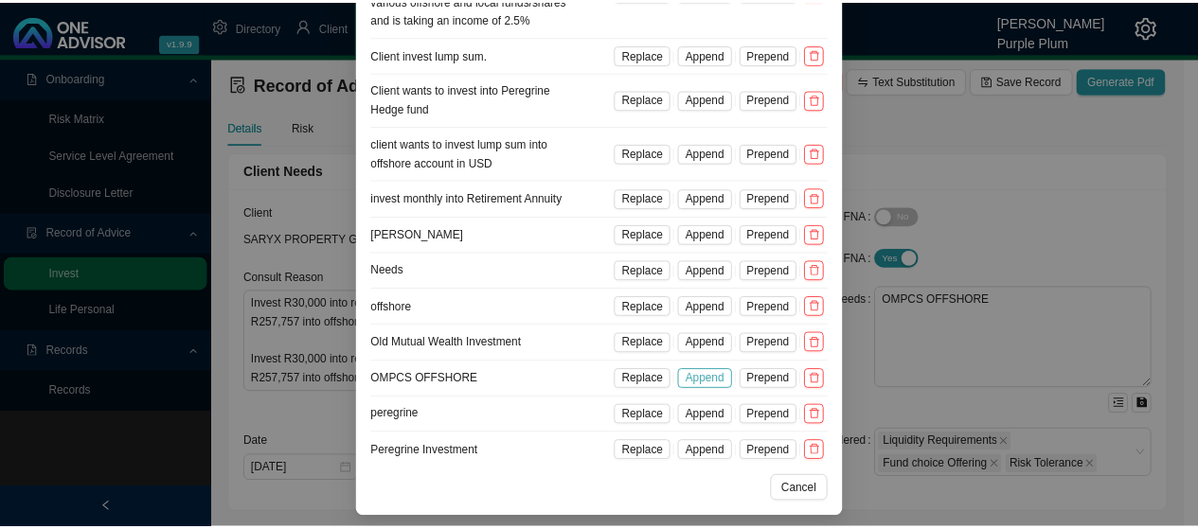
scroll to position [95, 0]
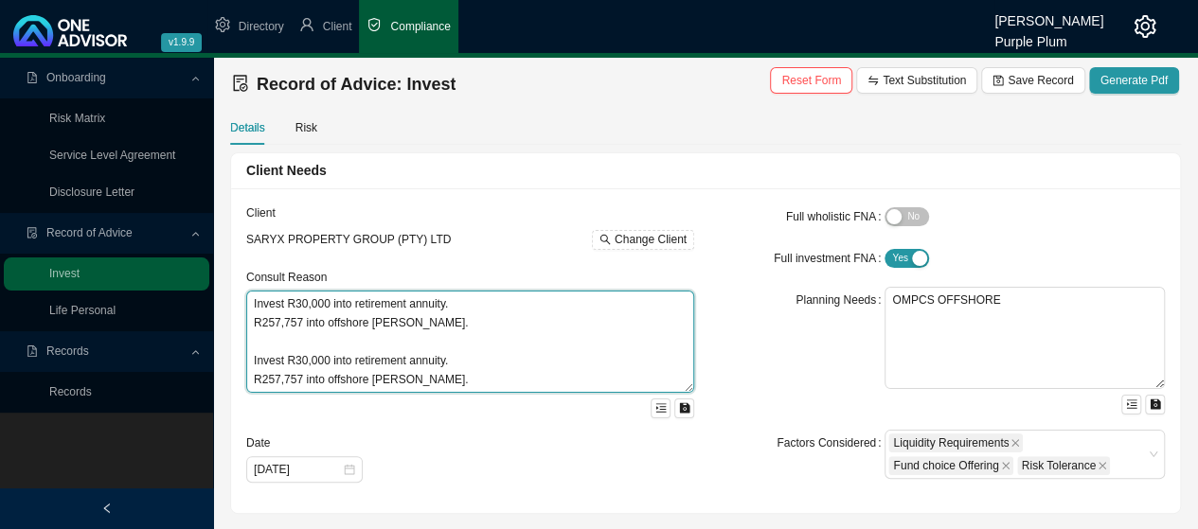
click at [474, 366] on textarea "Invest R30,000 into retirement annuity. R257,757 into offshore [PERSON_NAME]. I…" at bounding box center [470, 342] width 448 height 102
click at [490, 385] on textarea "Invest R30,000 into retirement annuity. R257,757 into offshore [PERSON_NAME]. I…" at bounding box center [470, 342] width 448 height 102
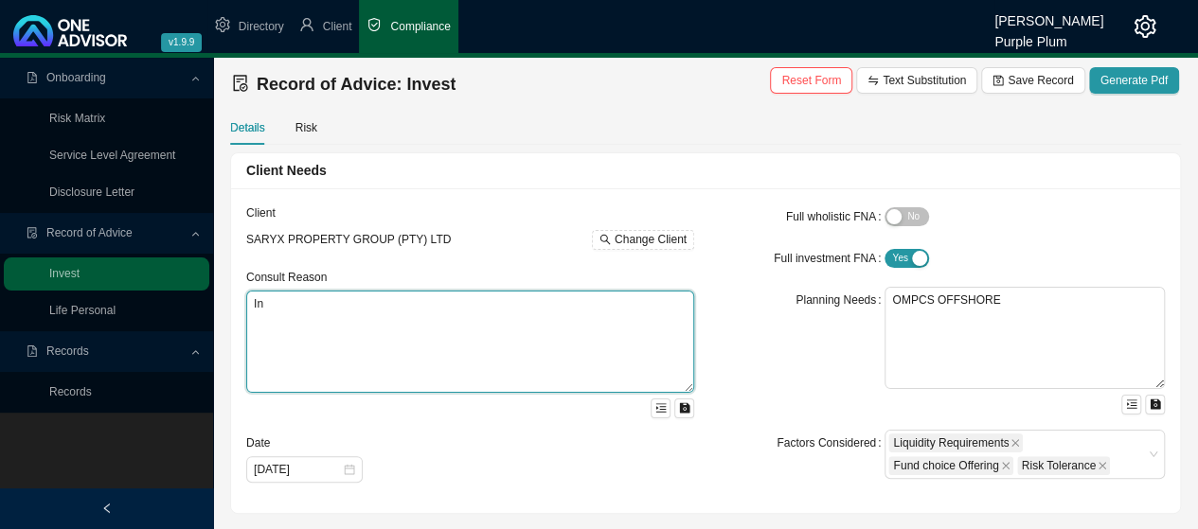
type textarea "I"
type textarea "OMPCS OFFSHORE R 10million invest."
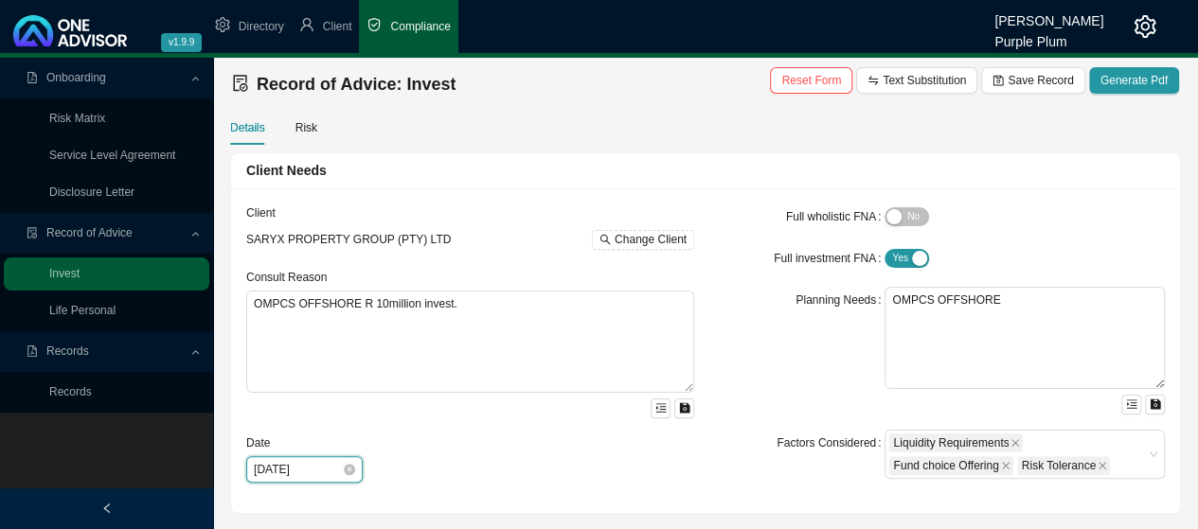
click at [284, 464] on input "[DATE]" at bounding box center [298, 469] width 88 height 19
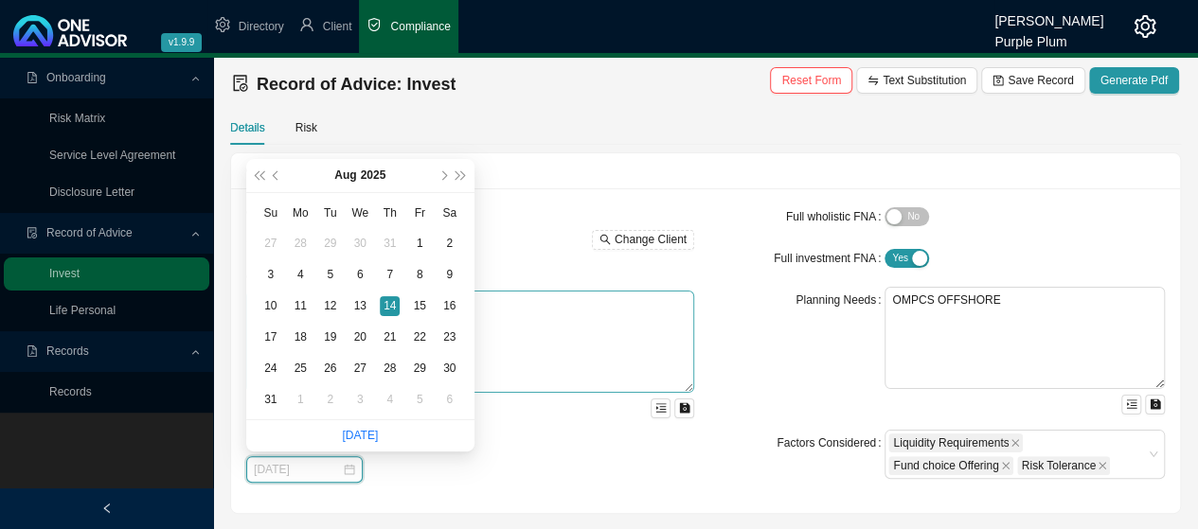
type input "[DATE]"
click at [504, 350] on textarea "OMPCS OFFSHORE R 10million invest." at bounding box center [470, 342] width 448 height 102
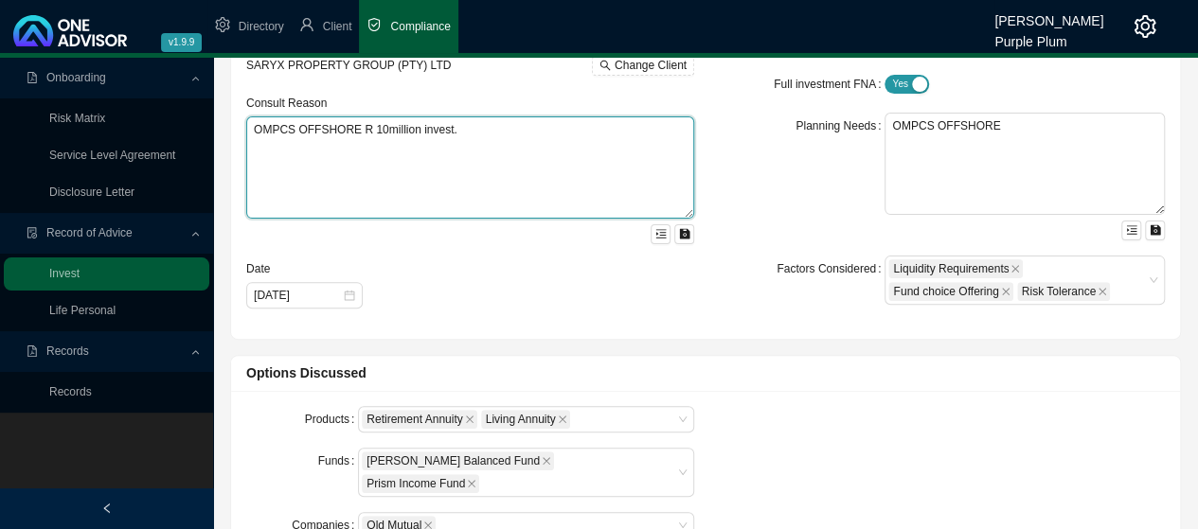
scroll to position [189, 0]
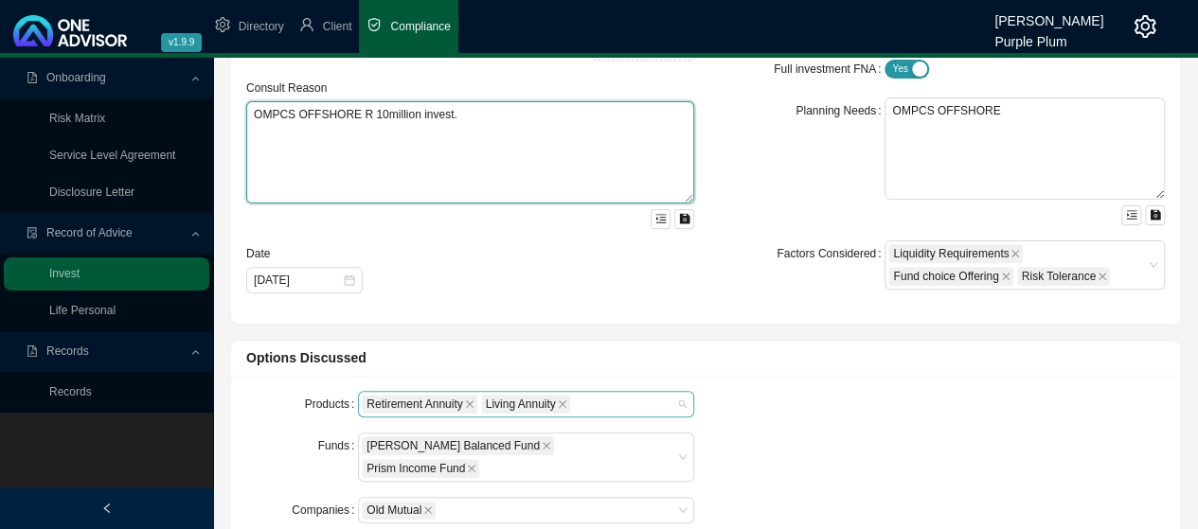
click at [569, 402] on span "Living Annuity" at bounding box center [525, 404] width 89 height 19
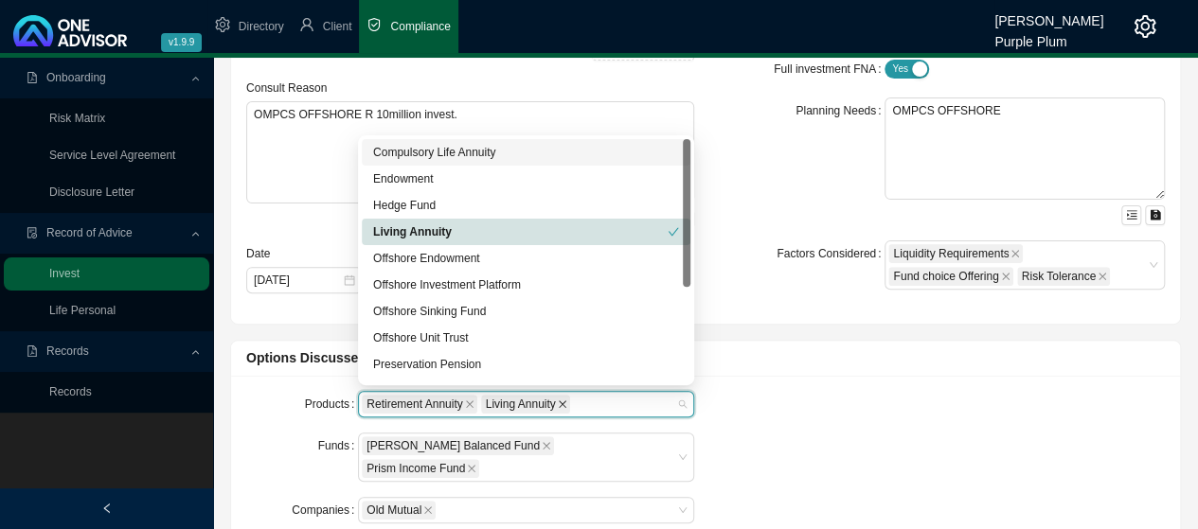
click at [561, 401] on icon "close" at bounding box center [563, 404] width 8 height 8
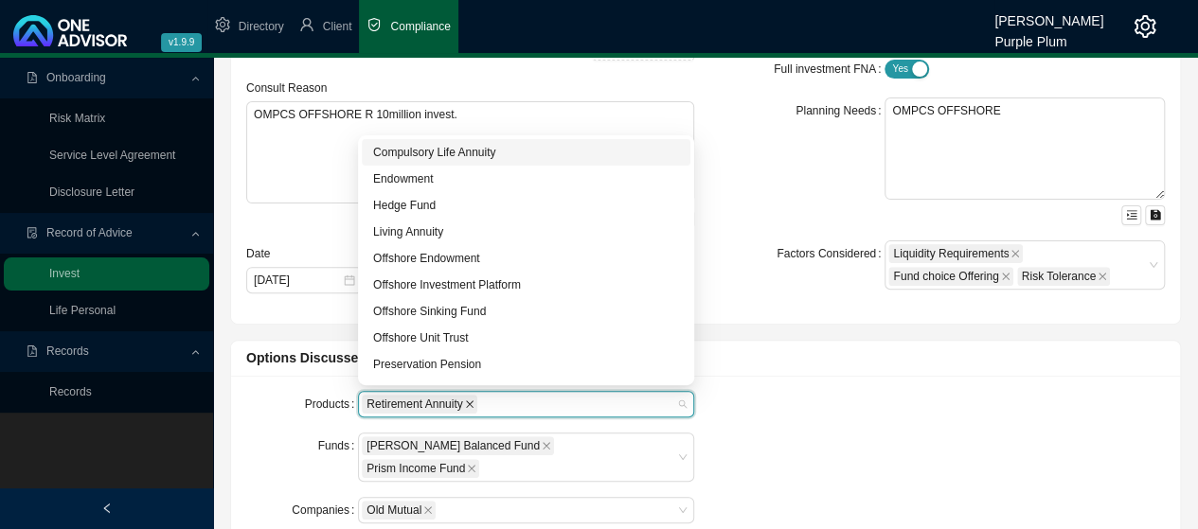
click at [473, 399] on icon "close" at bounding box center [469, 403] width 9 height 9
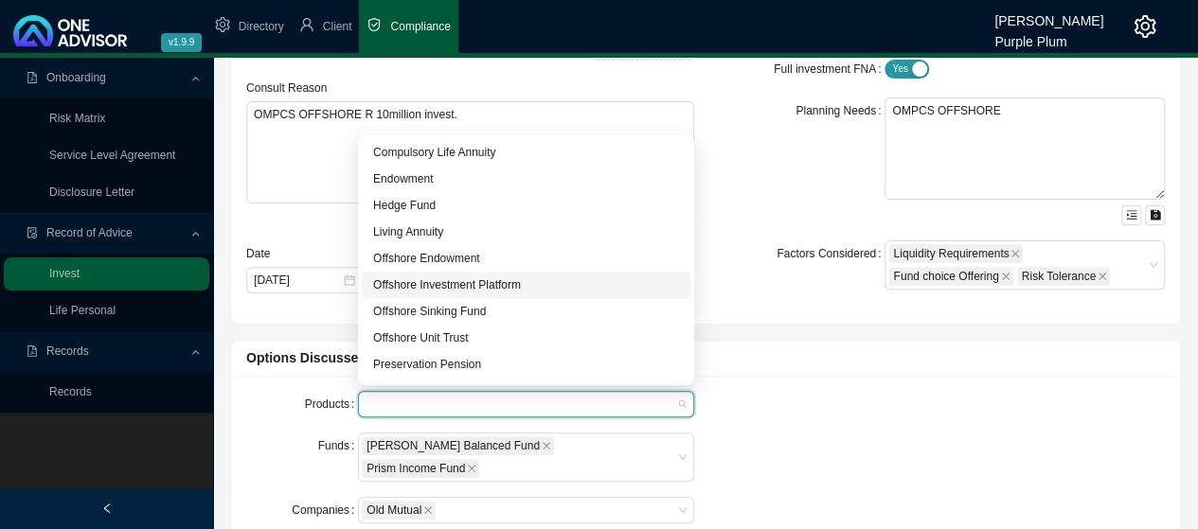
click at [446, 289] on div "Offshore Investment Platform" at bounding box center [526, 284] width 306 height 19
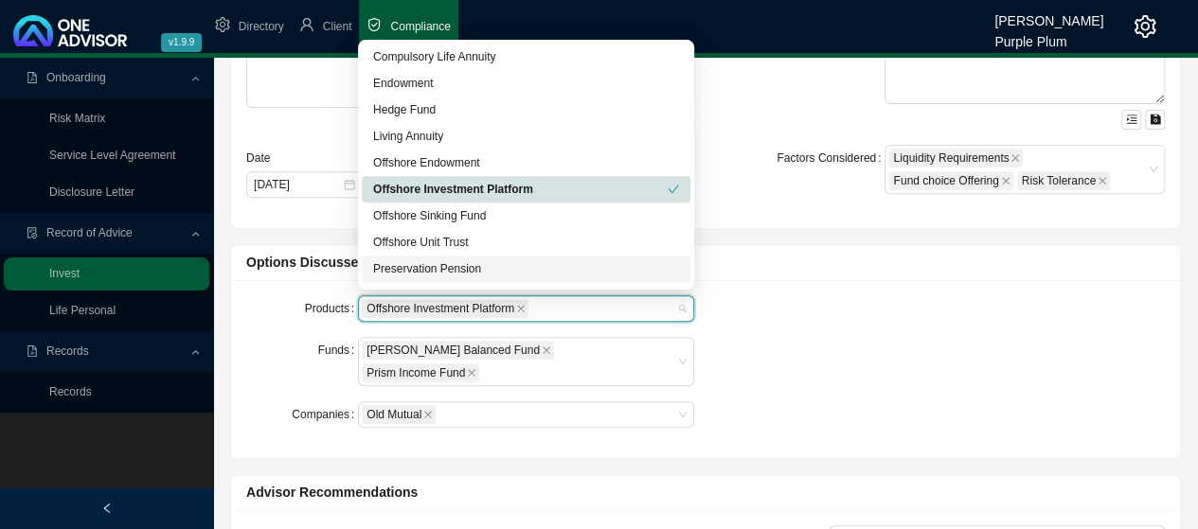
scroll to position [379, 0]
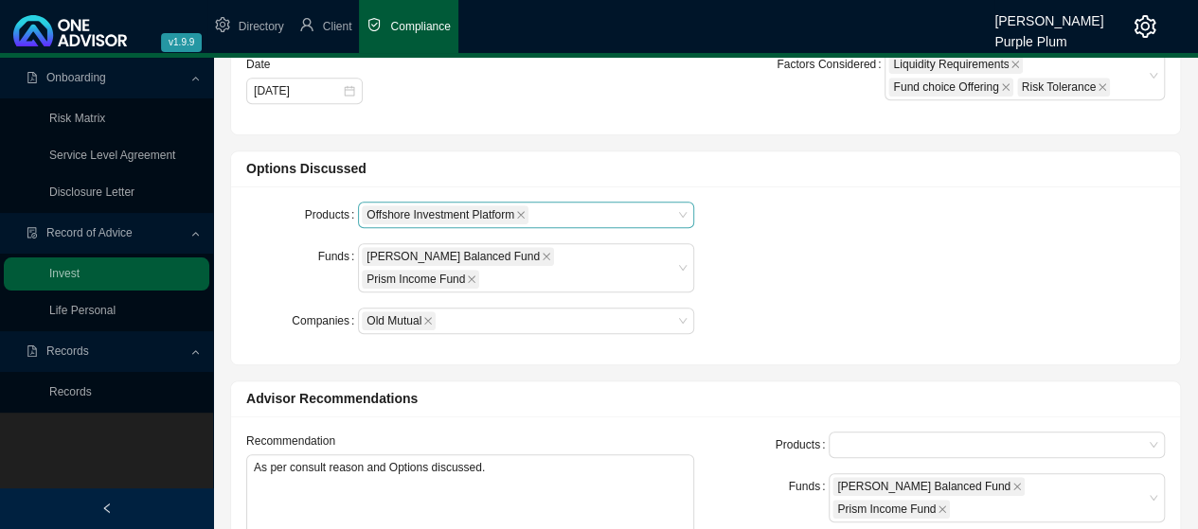
click at [846, 282] on div "Products Offshore Investment Platform Funds [PERSON_NAME] Balanced Fund Prism I…" at bounding box center [705, 276] width 941 height 148
click at [542, 254] on icon "close" at bounding box center [546, 257] width 8 height 8
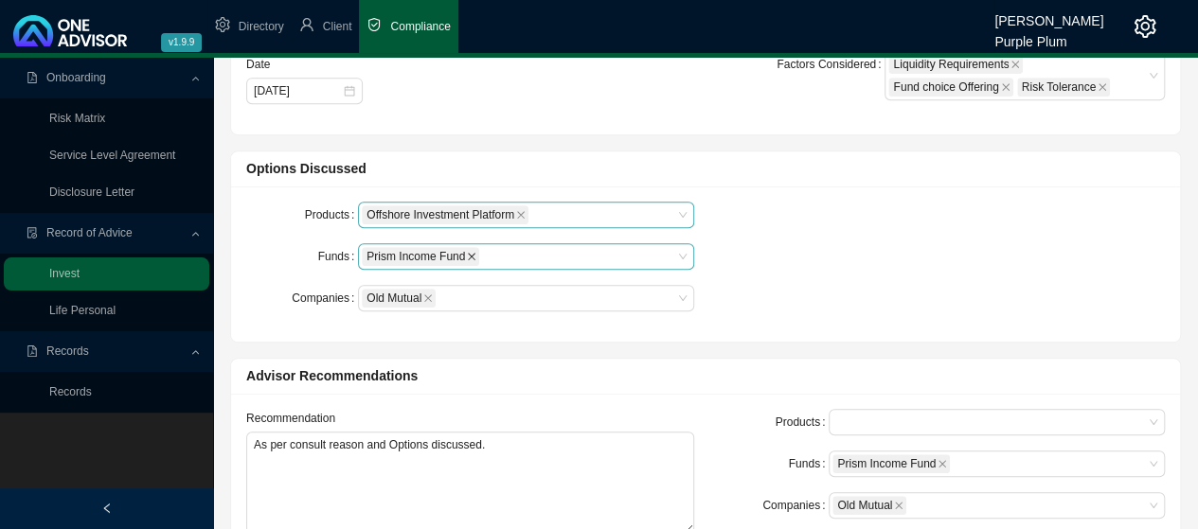
click at [467, 254] on icon "close" at bounding box center [471, 256] width 9 height 9
click at [420, 250] on div at bounding box center [517, 257] width 310 height 14
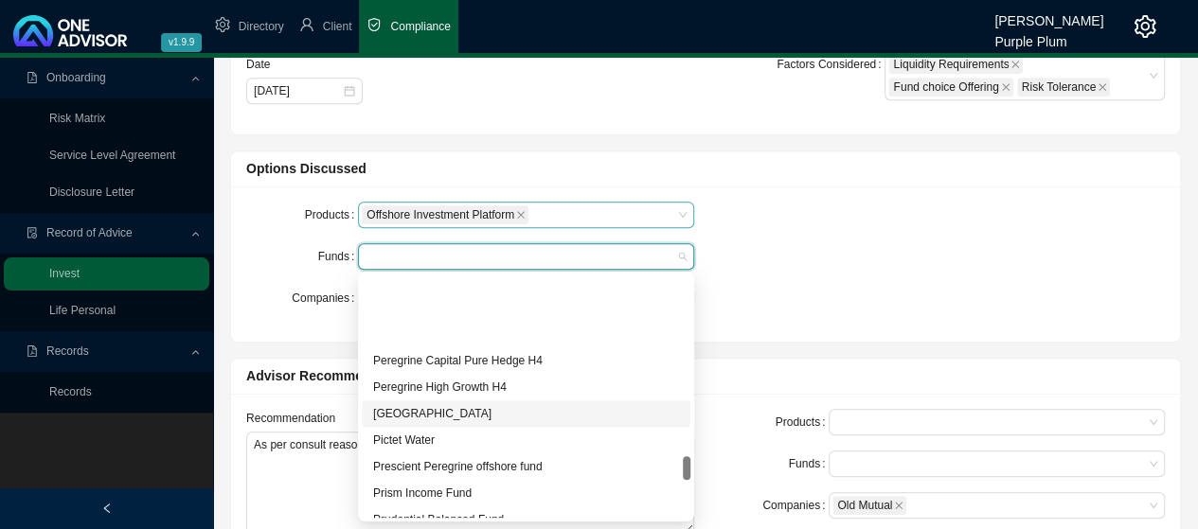
scroll to position [1799, 0]
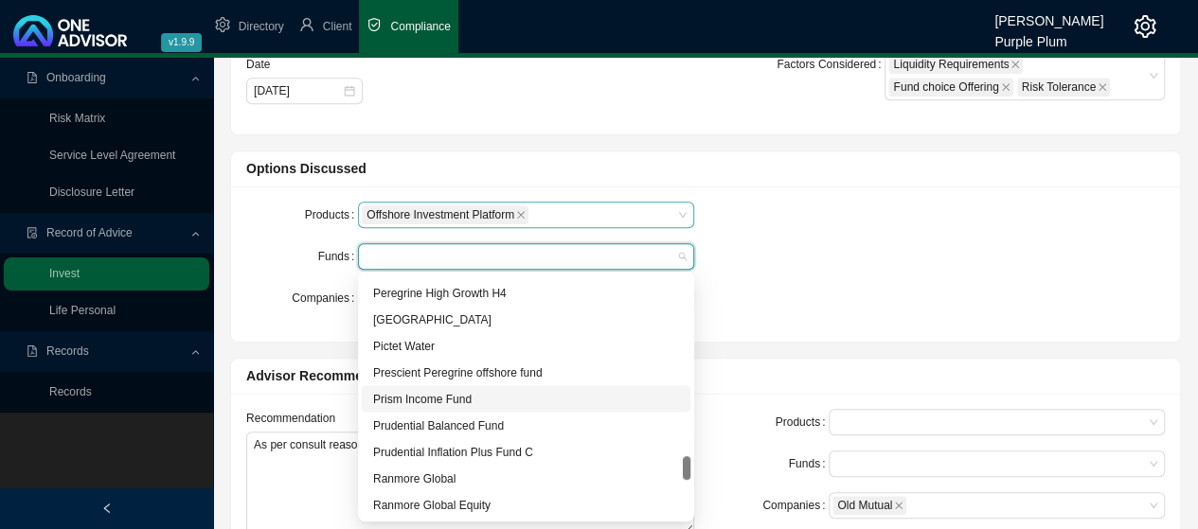
click at [415, 399] on div "Prism Income Fund" at bounding box center [526, 398] width 306 height 19
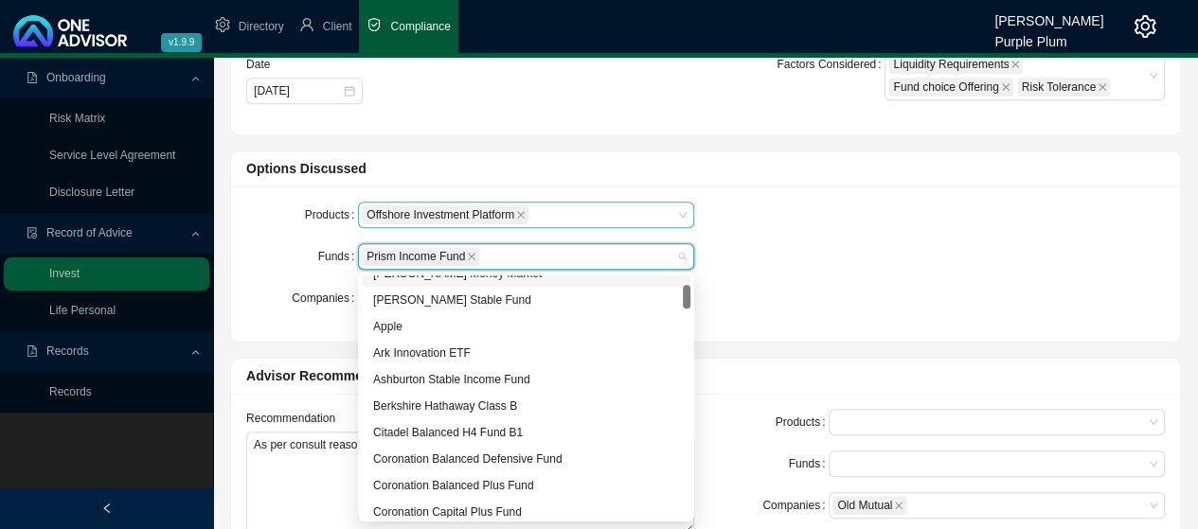
scroll to position [189, 0]
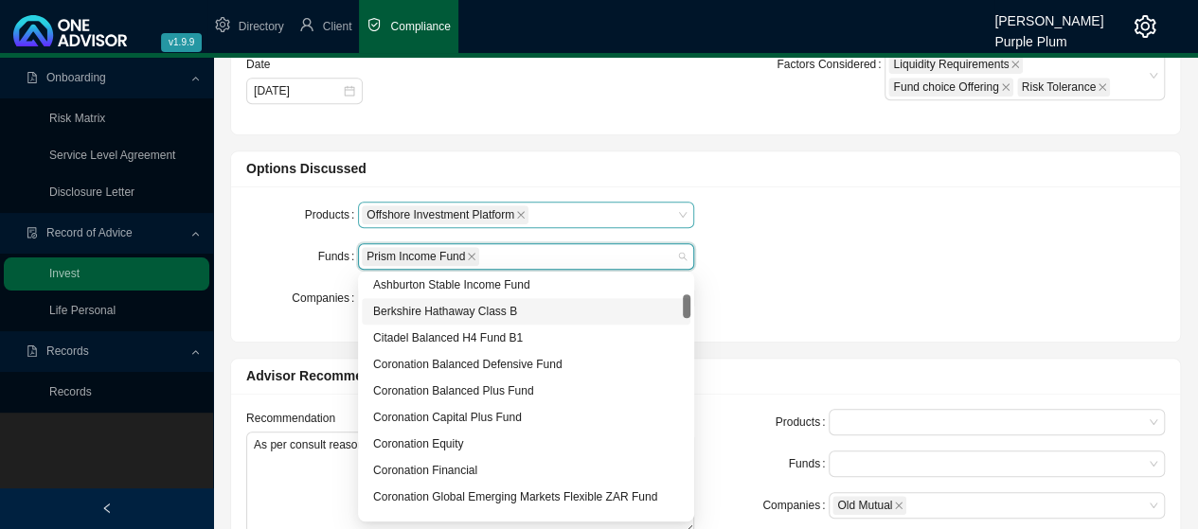
click at [411, 309] on div "Berkshire Hathaway Class B" at bounding box center [526, 311] width 306 height 19
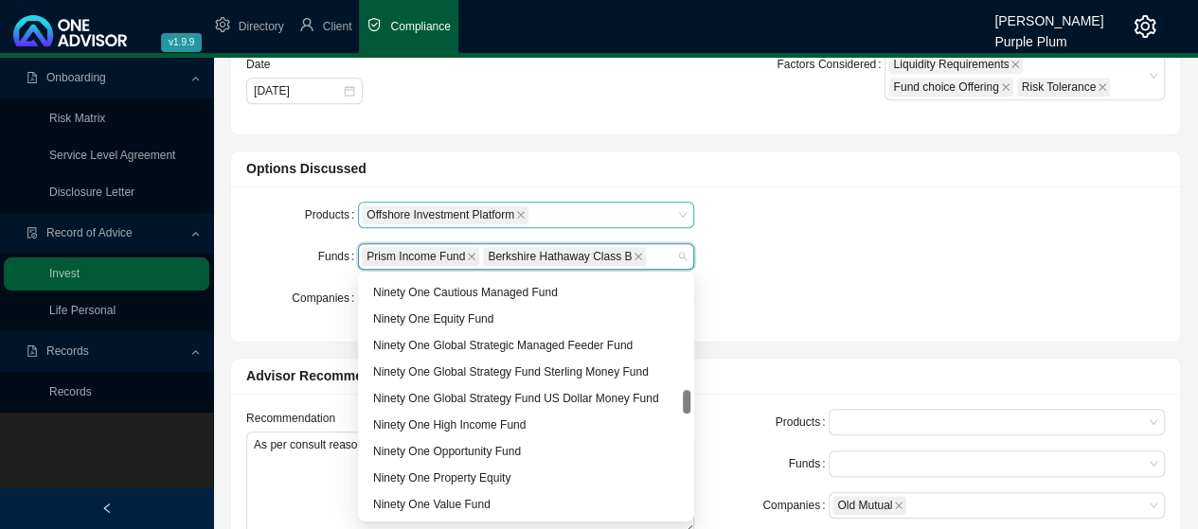
scroll to position [947, 0]
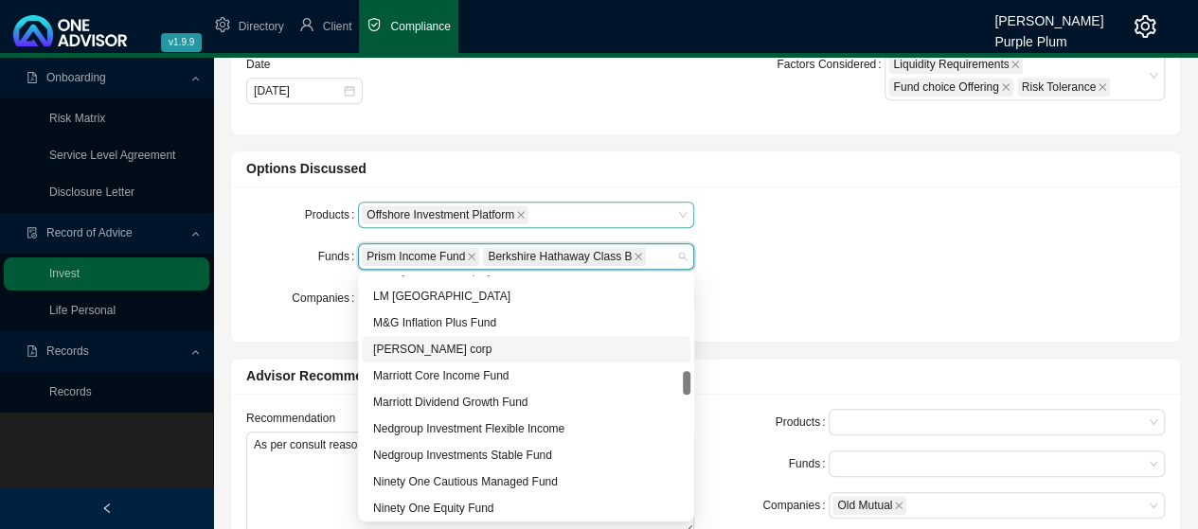
click at [420, 353] on div "[PERSON_NAME] corp" at bounding box center [526, 349] width 306 height 19
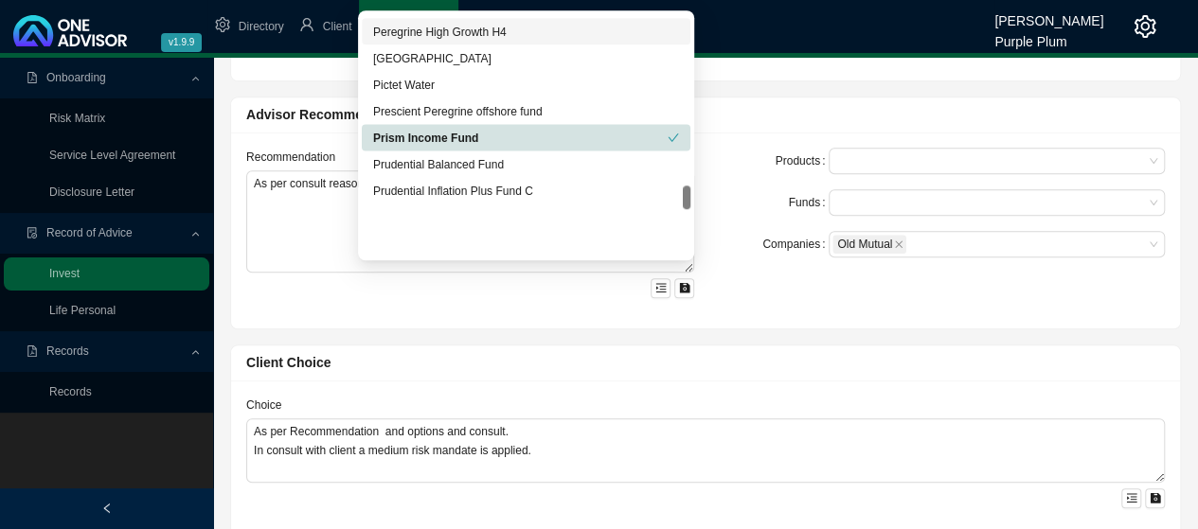
scroll to position [1609, 0]
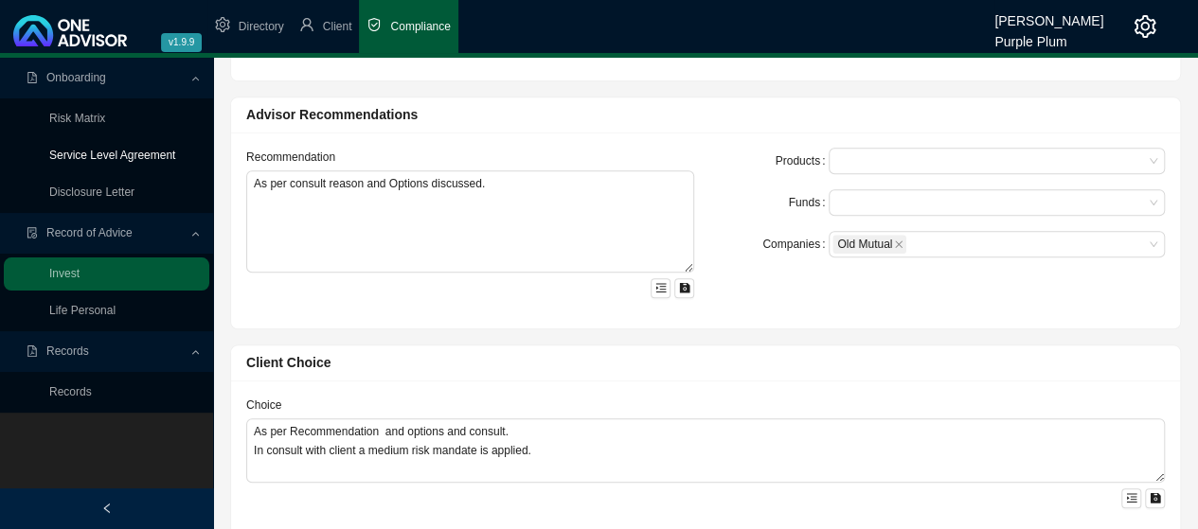
click at [173, 149] on link "Service Level Agreement" at bounding box center [112, 155] width 126 height 13
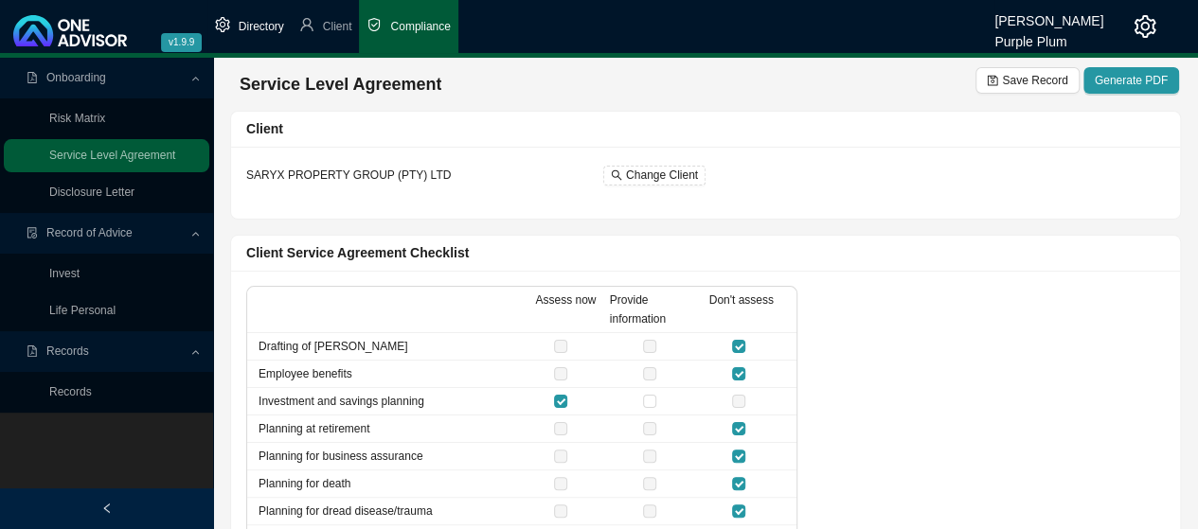
click at [262, 26] on span "Directory" at bounding box center [261, 26] width 45 height 13
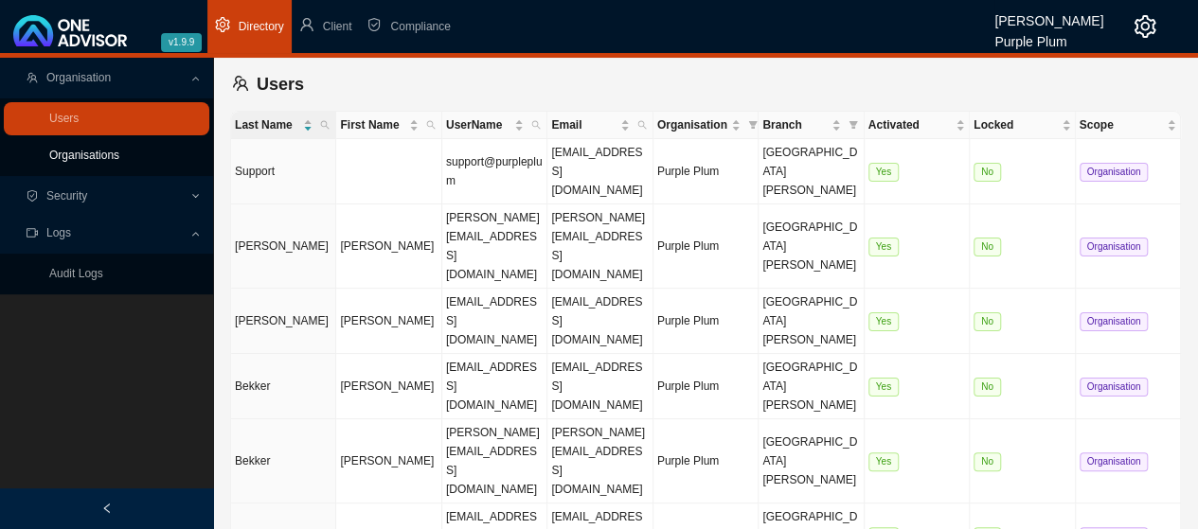
click at [97, 155] on link "Organisations" at bounding box center [84, 155] width 70 height 13
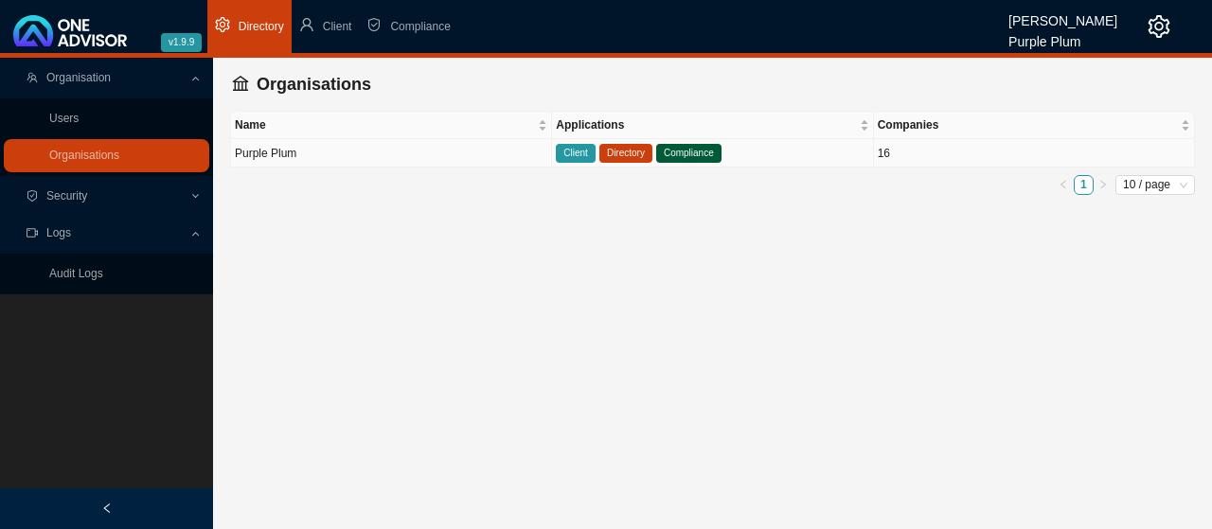
click at [577, 152] on span "Client" at bounding box center [576, 153] width 40 height 19
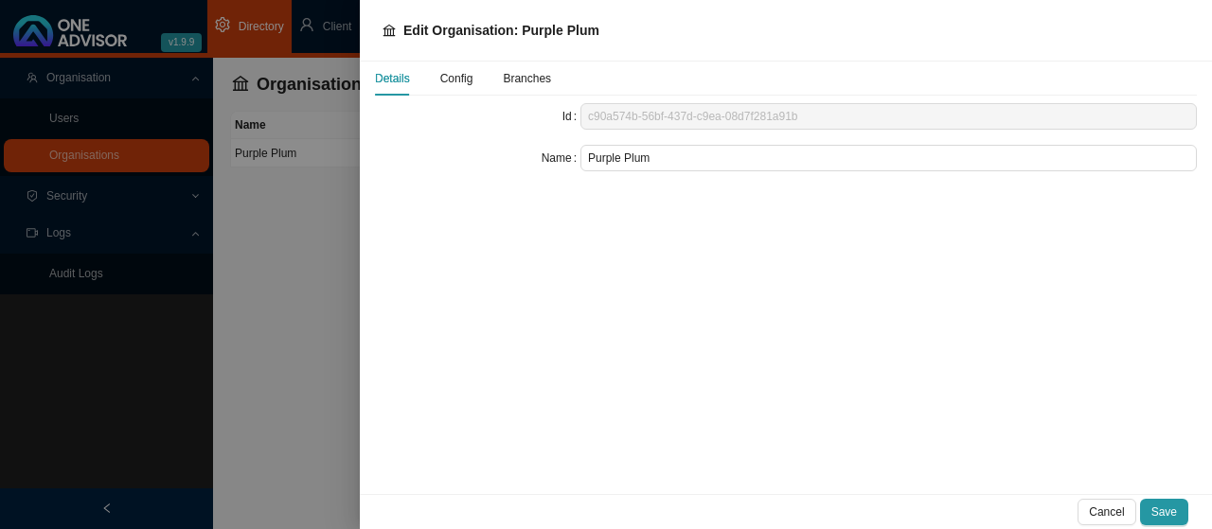
click at [458, 75] on span "Config" at bounding box center [456, 78] width 33 height 11
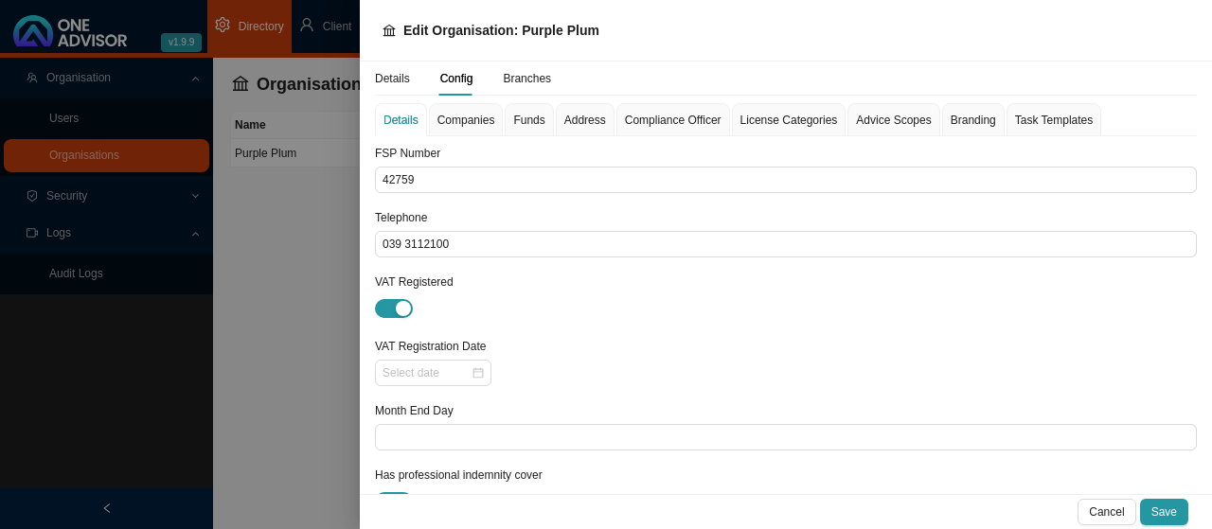
click at [513, 124] on span "Funds" at bounding box center [528, 120] width 31 height 11
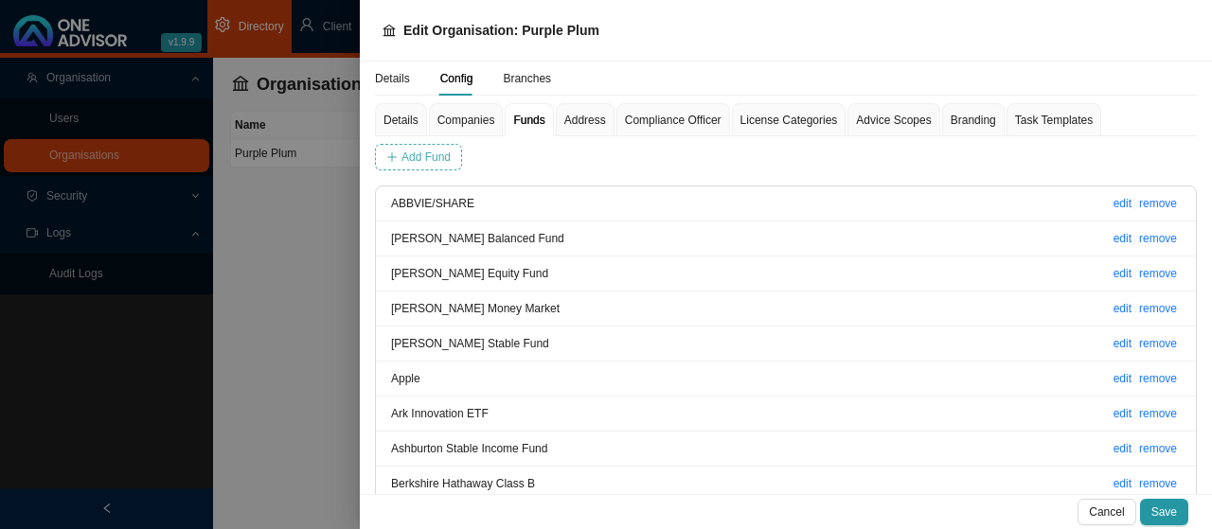
click at [411, 152] on span "Add Fund" at bounding box center [425, 157] width 49 height 19
type input "Peregrine Global"
click at [658, 154] on span "Add Fund" at bounding box center [672, 157] width 49 height 19
click at [1163, 511] on span "Save" at bounding box center [1164, 512] width 26 height 19
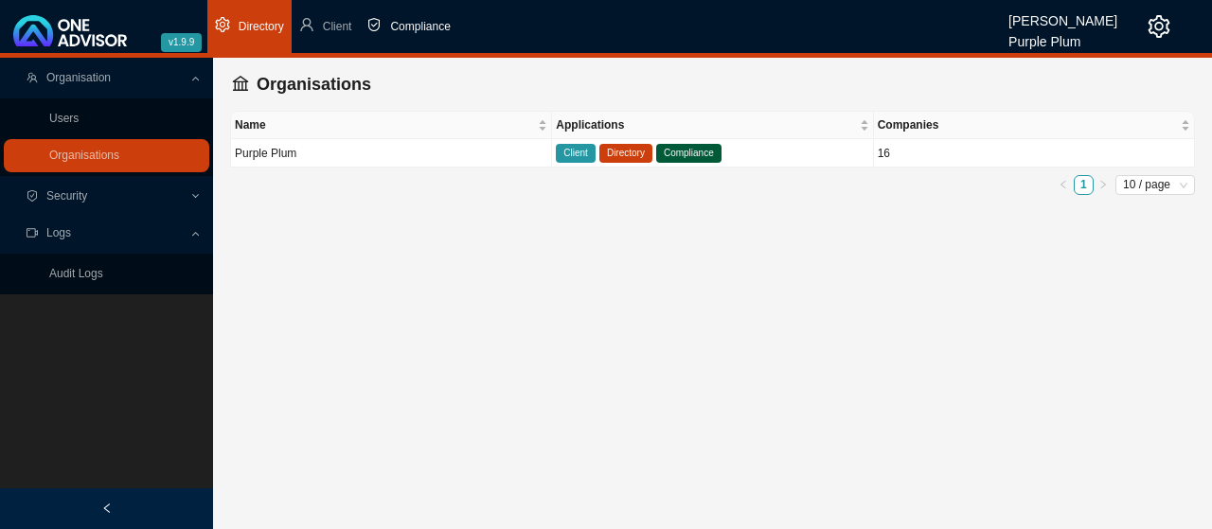
click at [430, 26] on span "Compliance" at bounding box center [420, 26] width 60 height 13
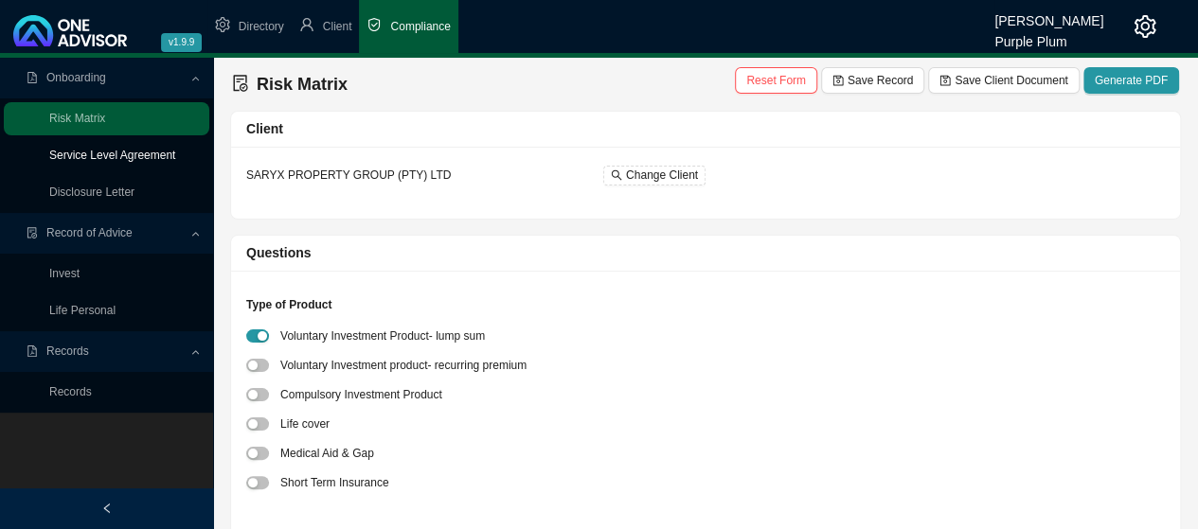
click at [98, 153] on link "Service Level Agreement" at bounding box center [112, 155] width 126 height 13
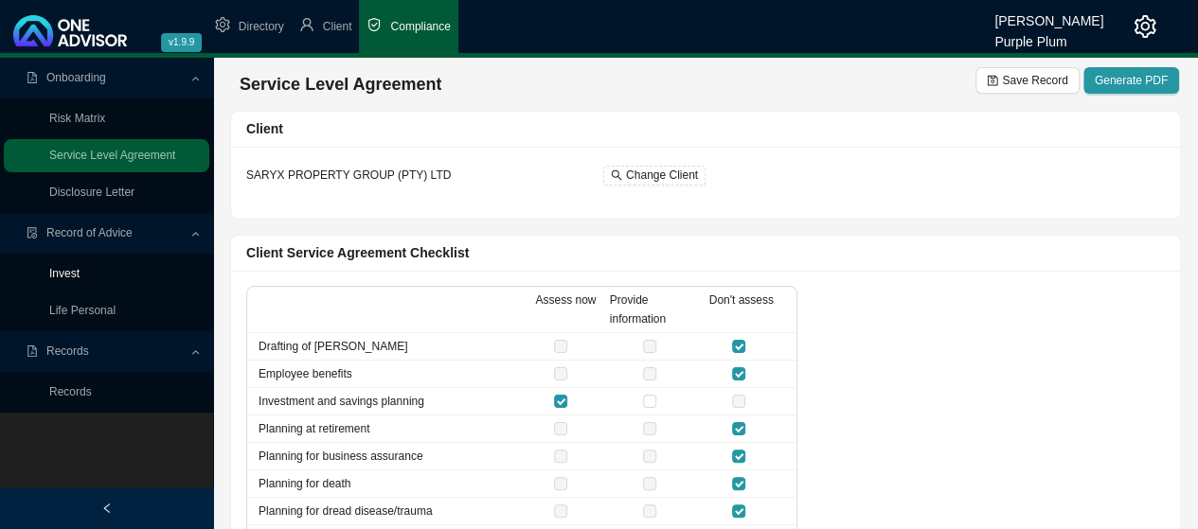
click at [80, 267] on link "Invest" at bounding box center [64, 273] width 30 height 13
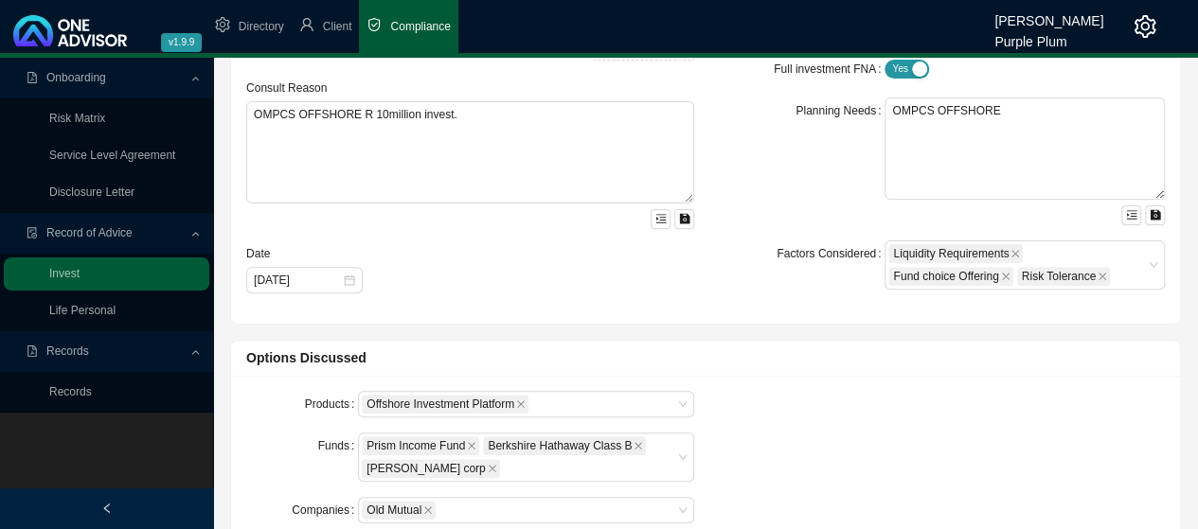
scroll to position [284, 0]
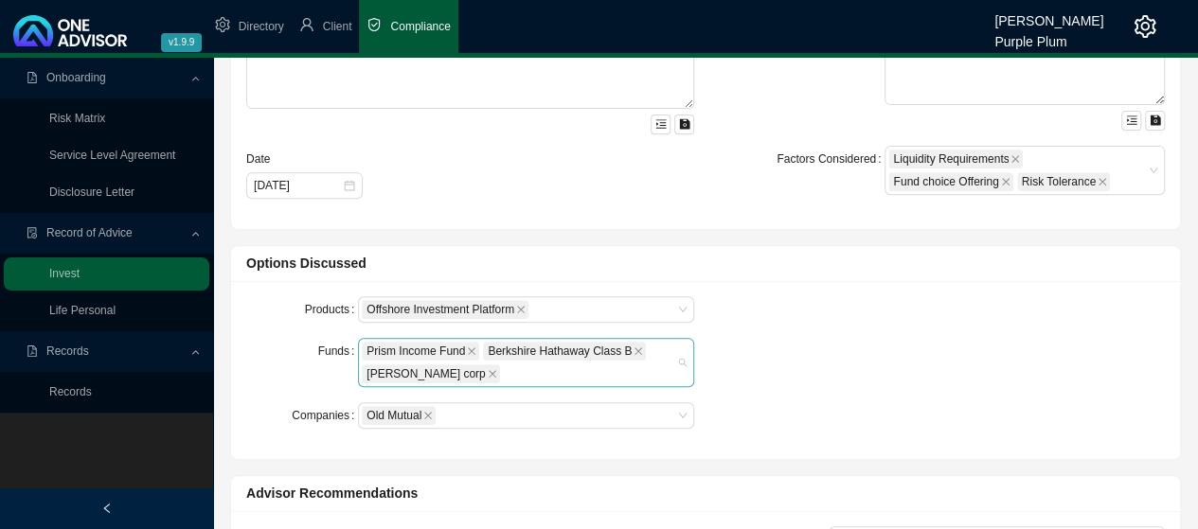
click at [468, 372] on div "Prism Income Fund Berkshire Hathaway Class B [PERSON_NAME] corp" at bounding box center [517, 362] width 310 height 45
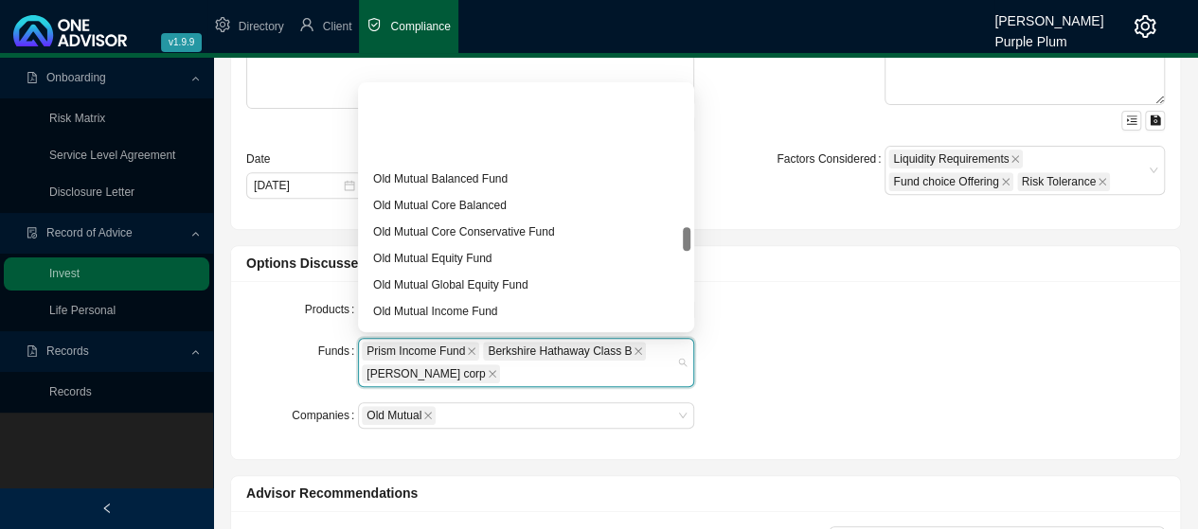
scroll to position [1704, 0]
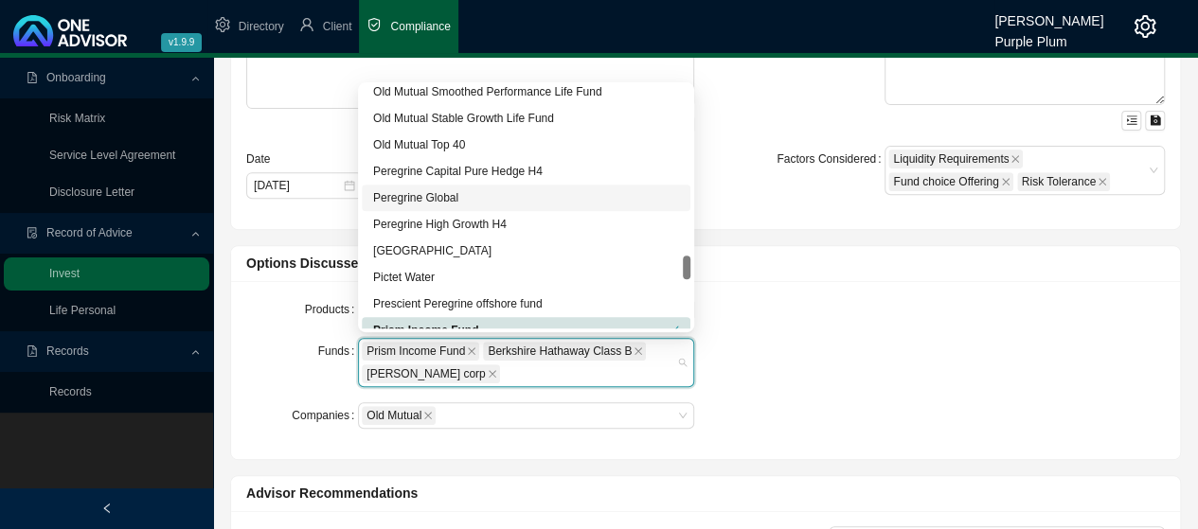
drag, startPoint x: 410, startPoint y: 200, endPoint x: 420, endPoint y: 200, distance: 10.4
click at [420, 200] on div "Peregrine Global" at bounding box center [526, 197] width 306 height 19
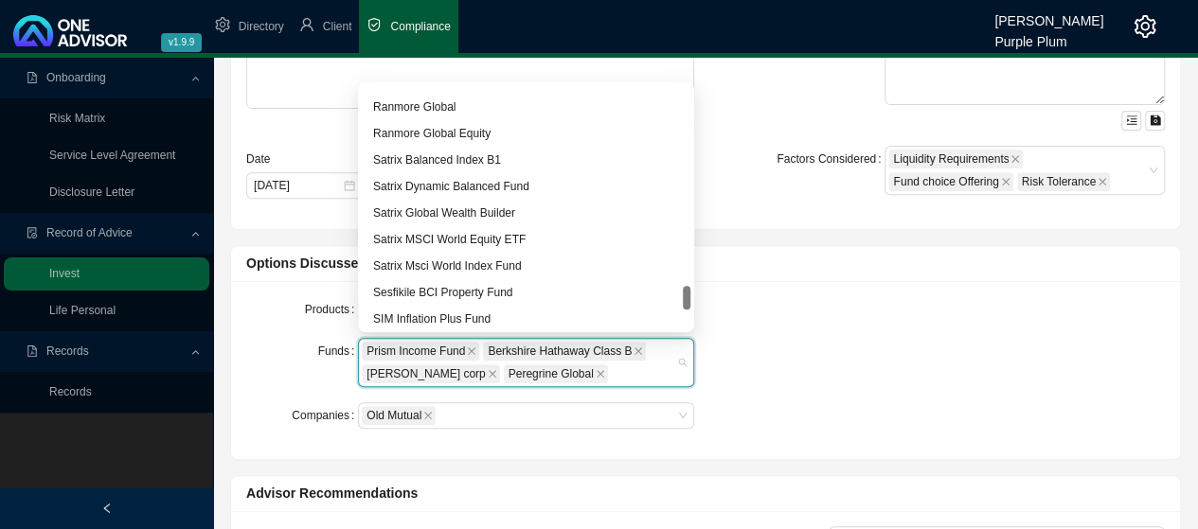
scroll to position [1912, 0]
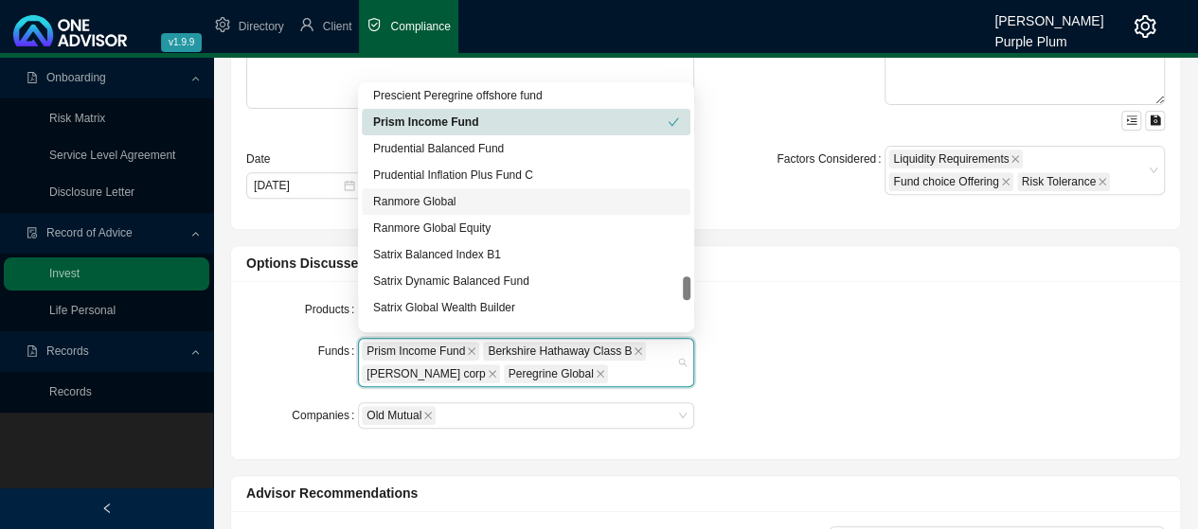
click at [430, 203] on div "Ranmore Global" at bounding box center [526, 201] width 306 height 19
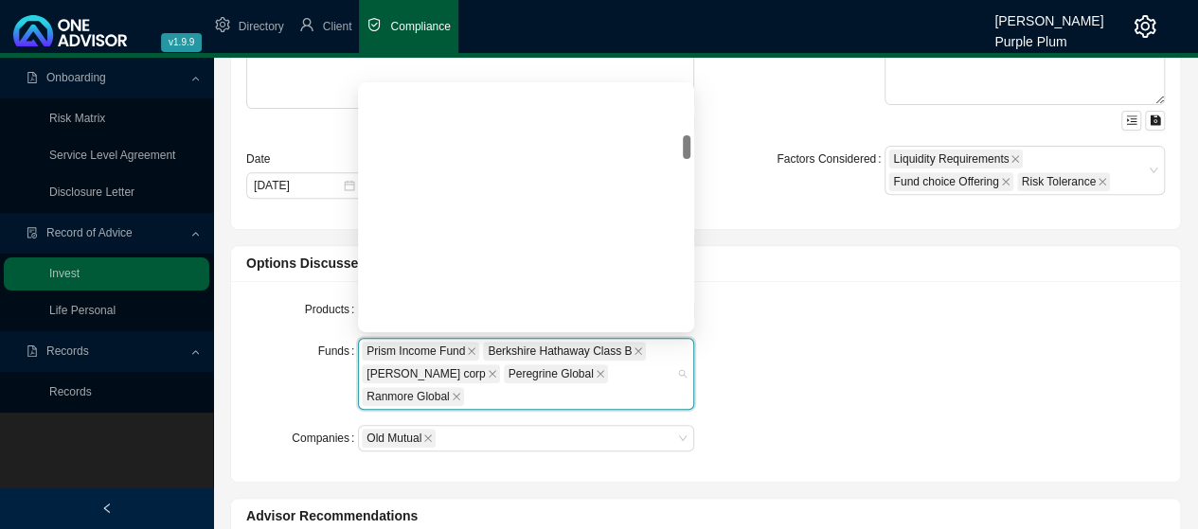
scroll to position [492, 0]
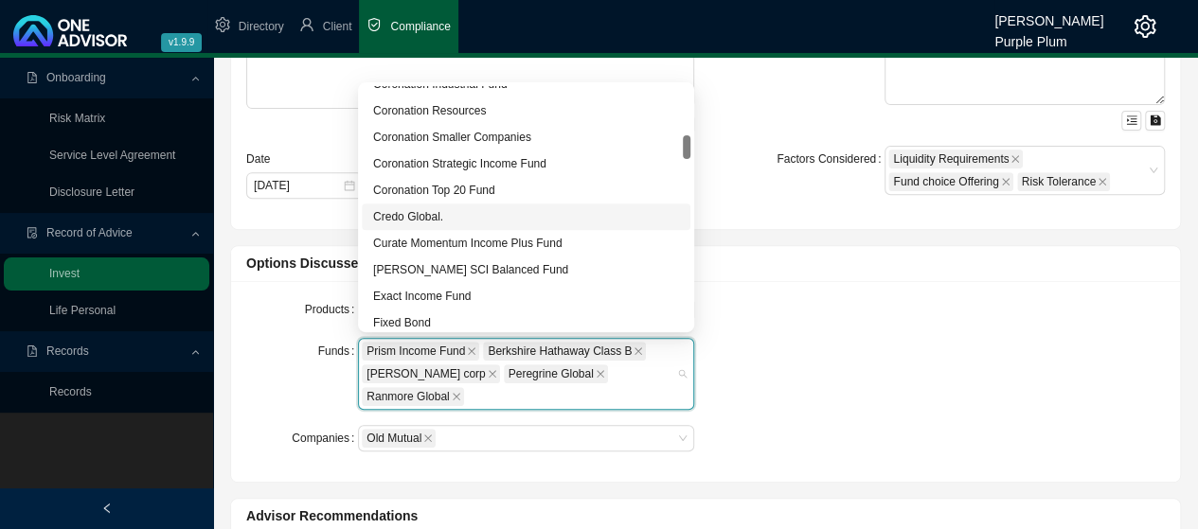
click at [439, 218] on div "Credo Global." at bounding box center [526, 216] width 306 height 19
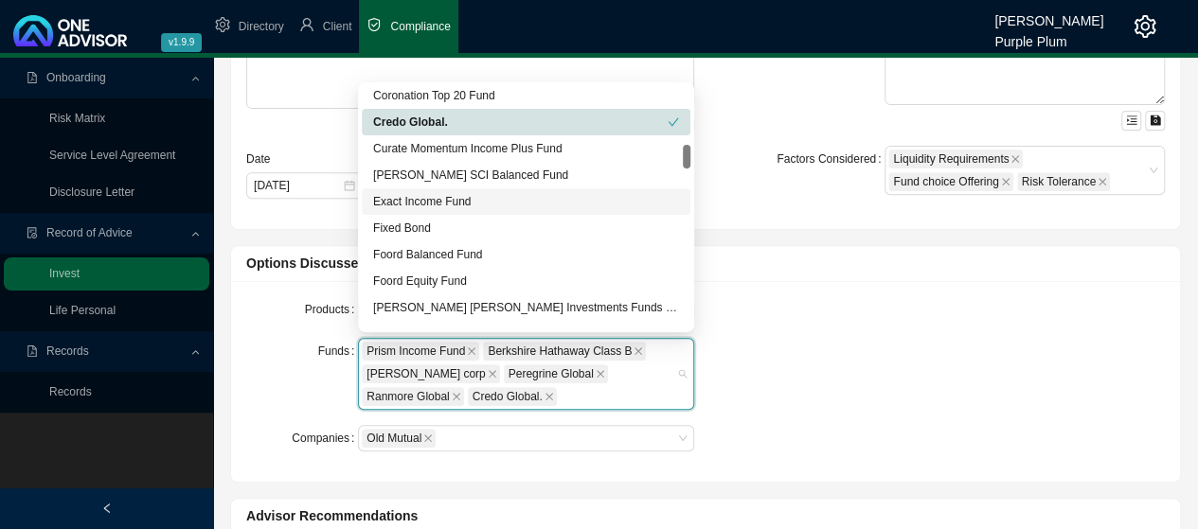
scroll to position [682, 0]
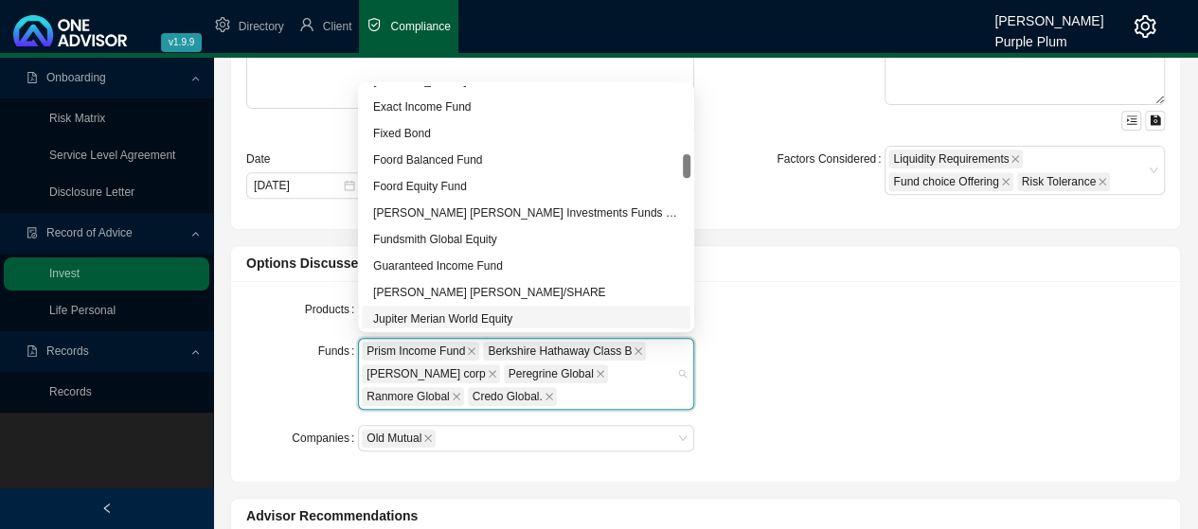
click at [440, 320] on div "Jupiter Merian World Equity" at bounding box center [526, 319] width 306 height 19
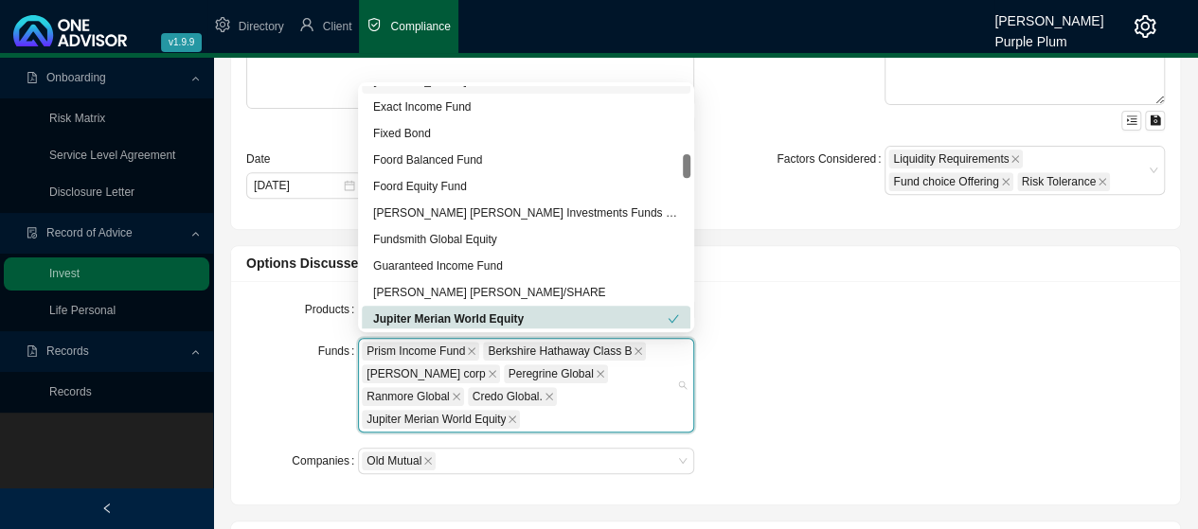
scroll to position [776, 0]
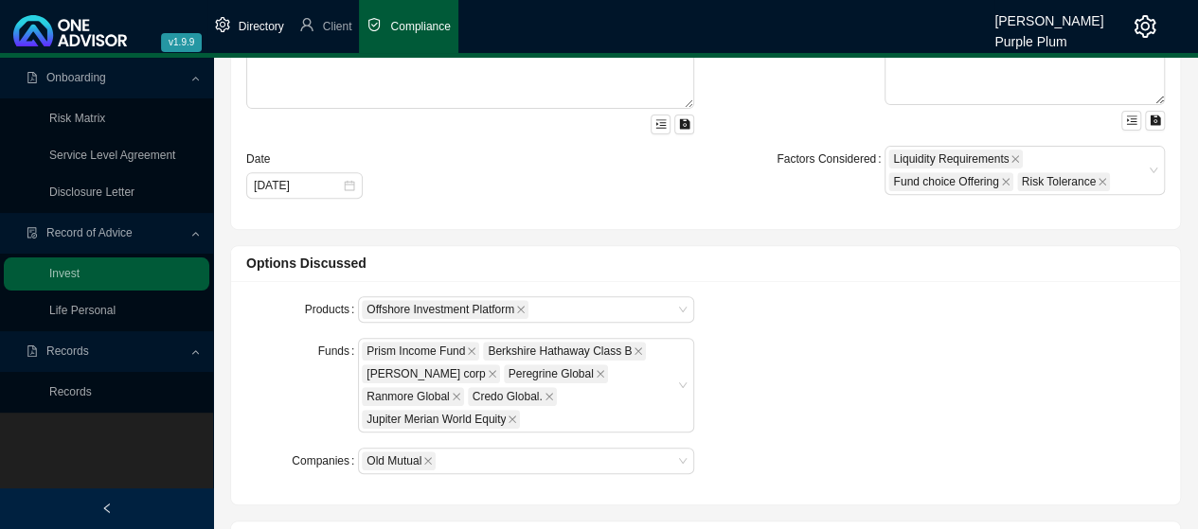
click at [257, 27] on span "Directory" at bounding box center [261, 26] width 45 height 13
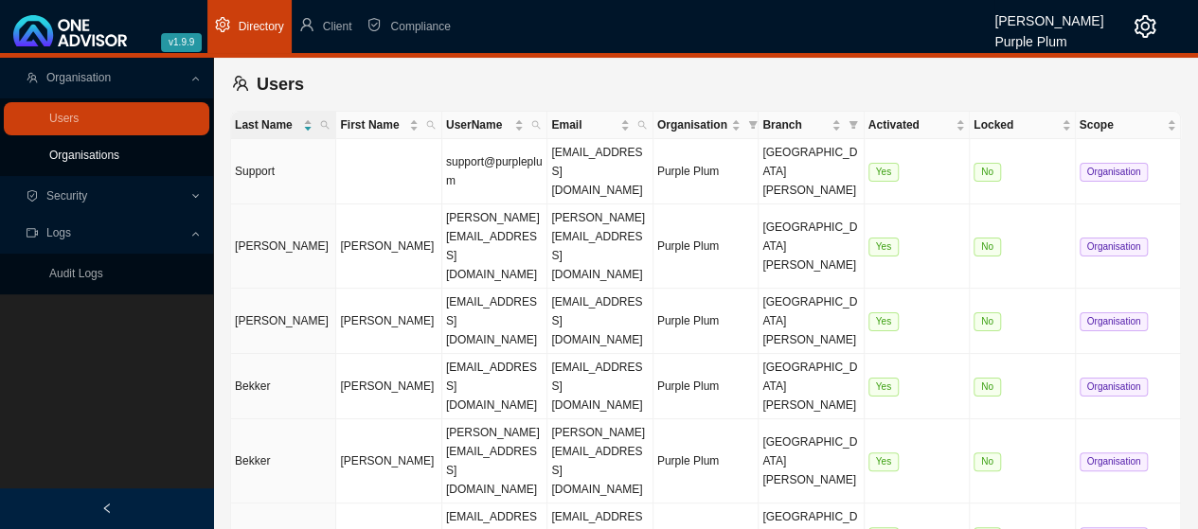
click at [89, 157] on link "Organisations" at bounding box center [84, 155] width 70 height 13
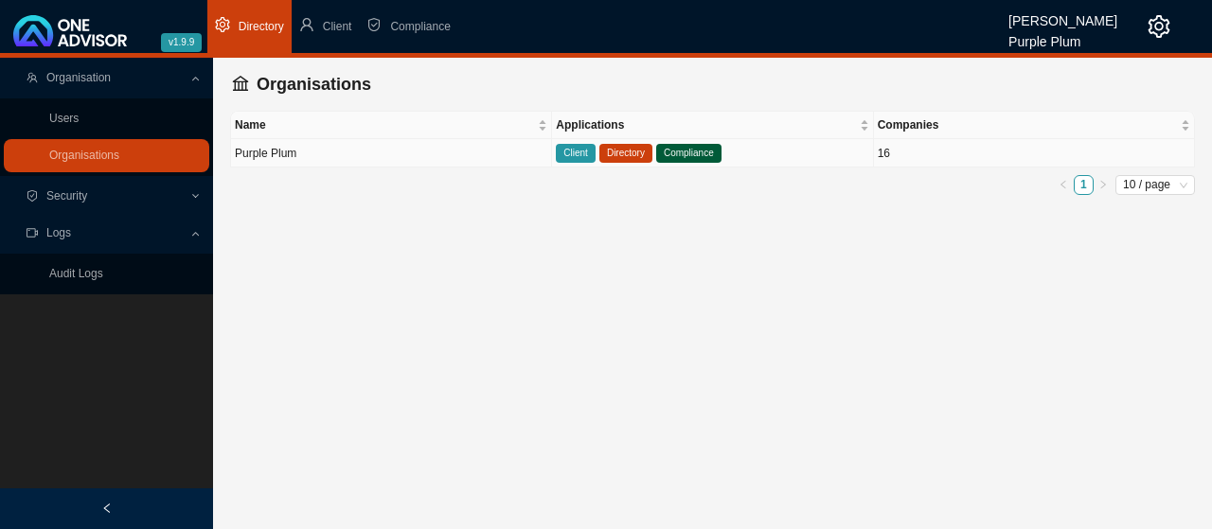
click at [287, 151] on td "Purple Plum" at bounding box center [391, 153] width 321 height 28
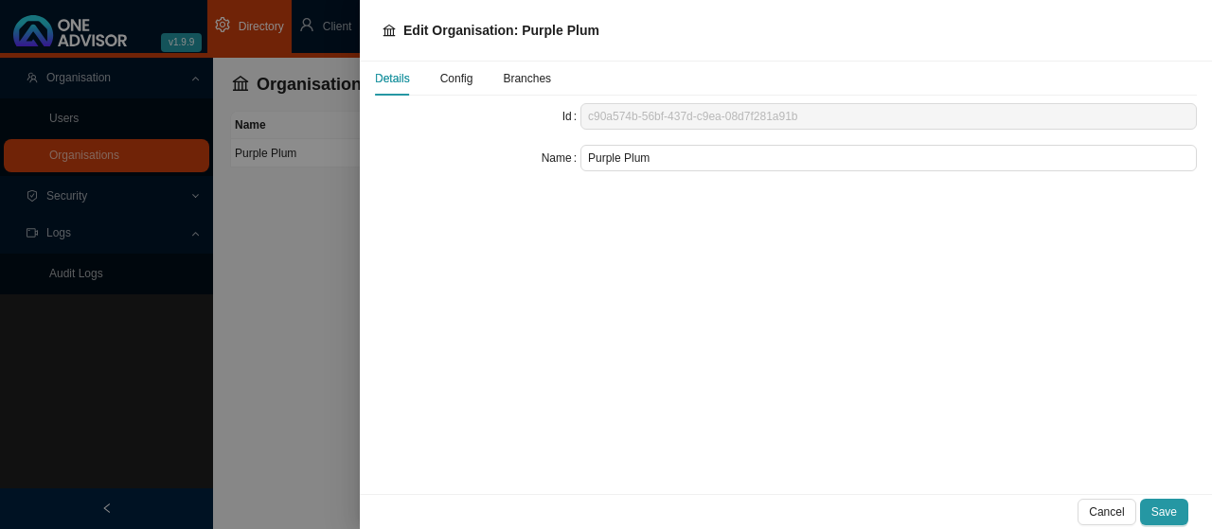
click at [178, 232] on div at bounding box center [606, 264] width 1212 height 529
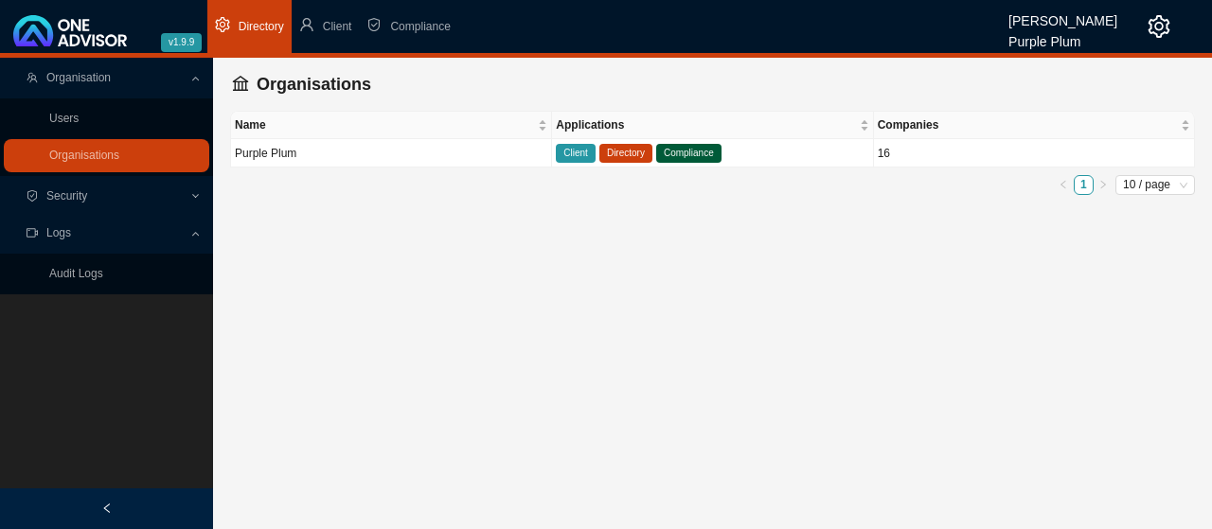
click at [98, 80] on span "Organisation" at bounding box center [78, 77] width 64 height 13
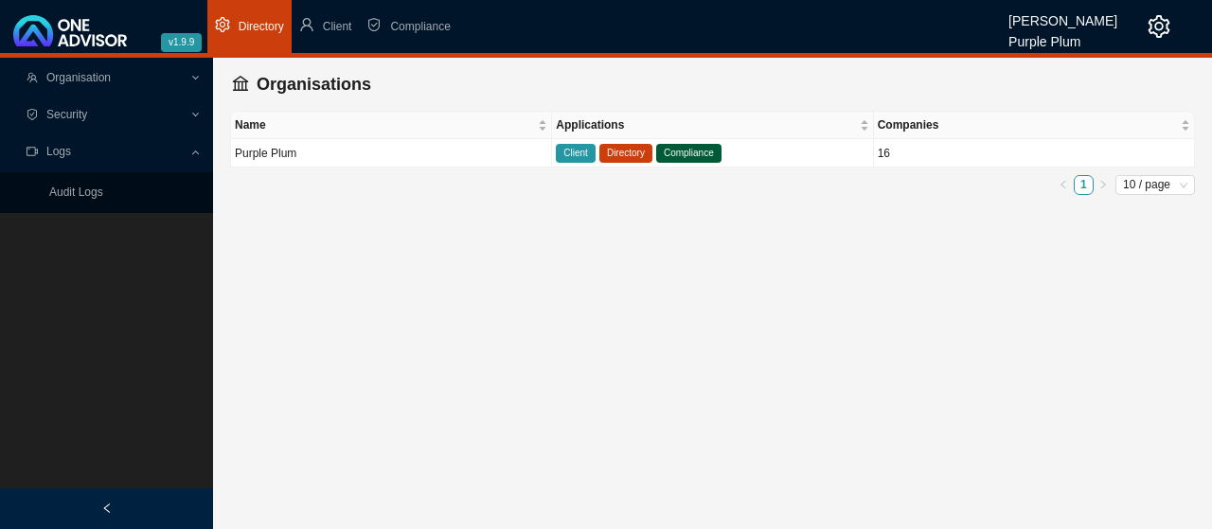
click at [91, 78] on span "Organisation" at bounding box center [78, 77] width 64 height 13
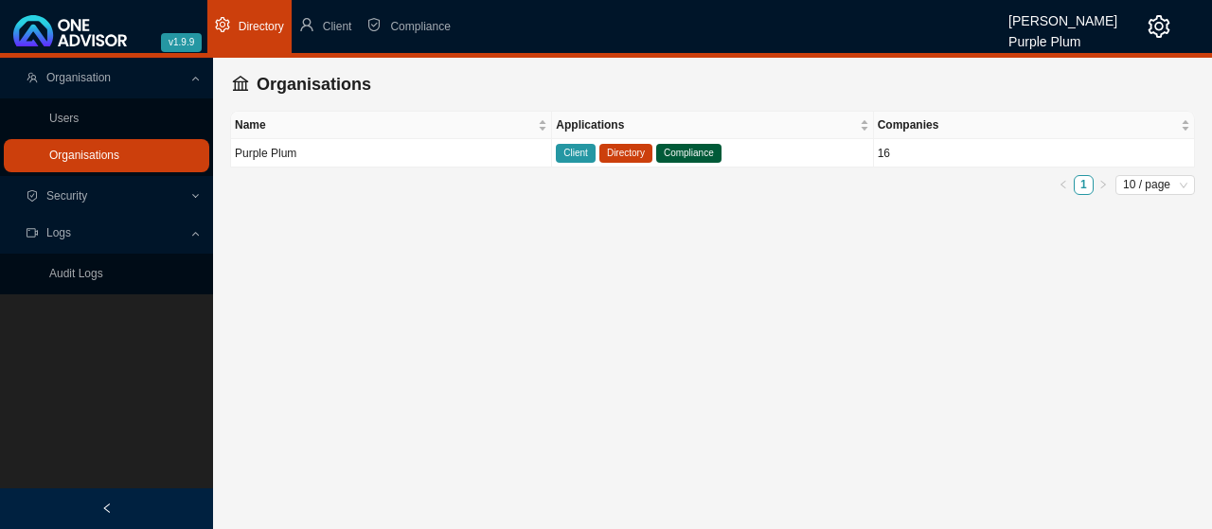
click at [107, 154] on link "Organisations" at bounding box center [84, 155] width 70 height 13
click at [576, 153] on span "Client" at bounding box center [576, 153] width 40 height 19
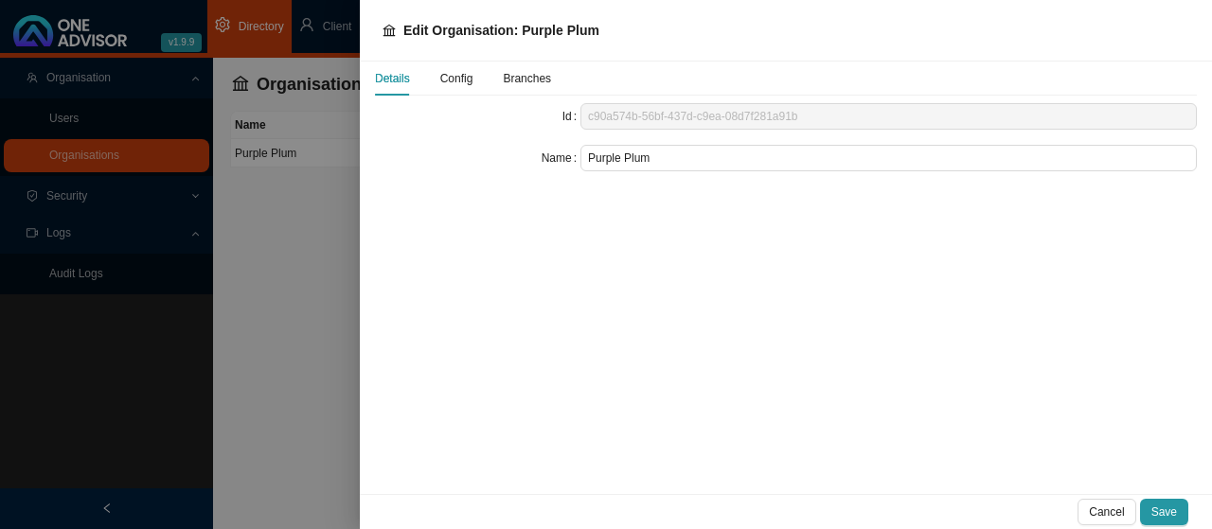
click at [452, 80] on span "Config" at bounding box center [456, 78] width 33 height 11
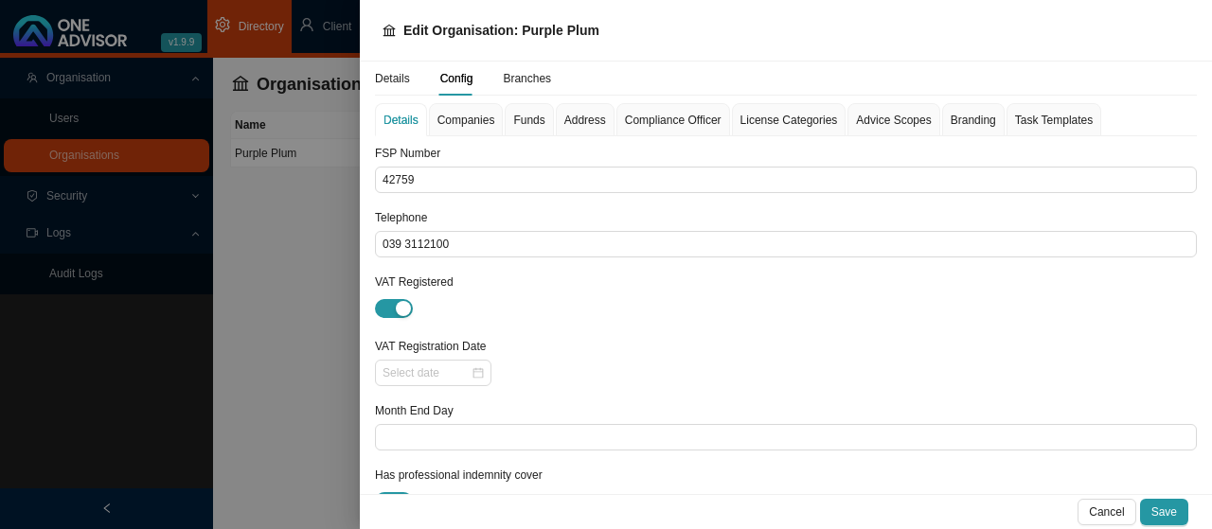
click at [526, 118] on span "Funds" at bounding box center [528, 120] width 31 height 11
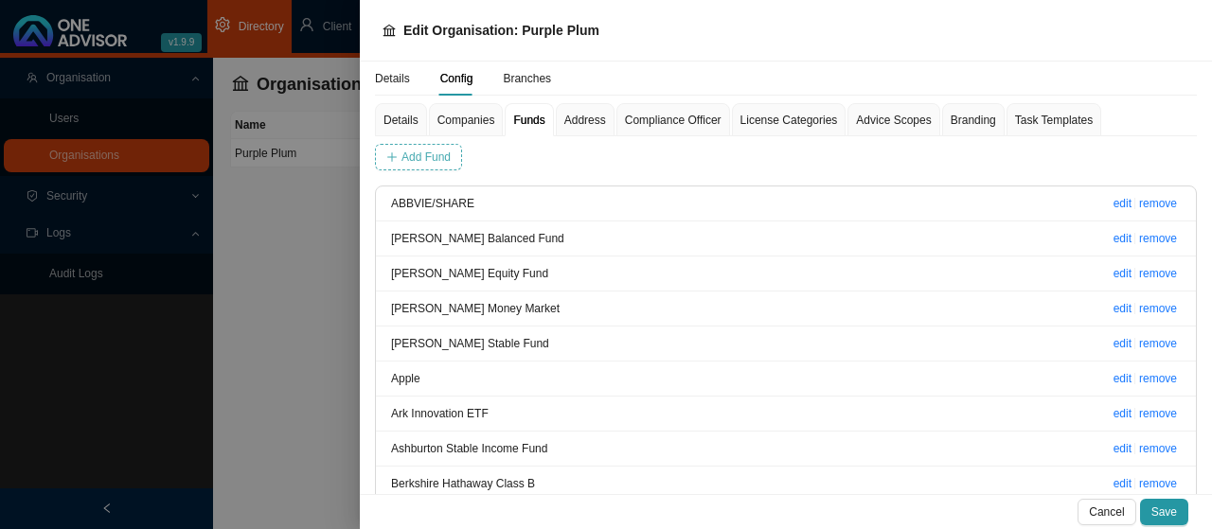
click at [429, 148] on span "Add Fund" at bounding box center [425, 157] width 49 height 19
type input "Investo QQQ"
click at [656, 151] on span "Add Fund" at bounding box center [672, 157] width 49 height 19
click at [195, 120] on div at bounding box center [606, 264] width 1212 height 529
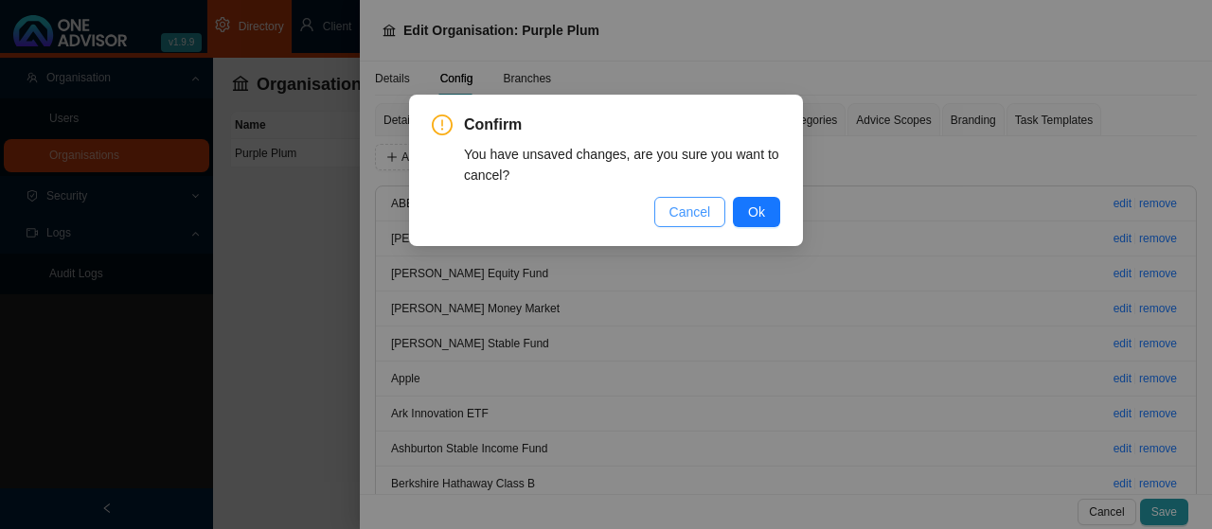
click at [705, 211] on span "Cancel" at bounding box center [690, 212] width 42 height 21
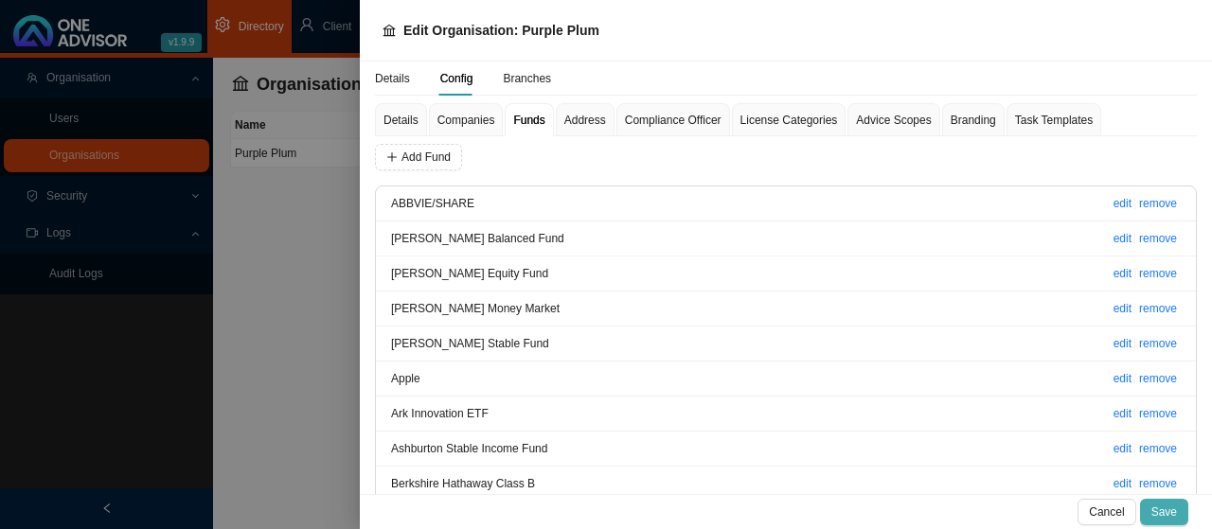
click at [1159, 510] on span "Save" at bounding box center [1164, 512] width 26 height 19
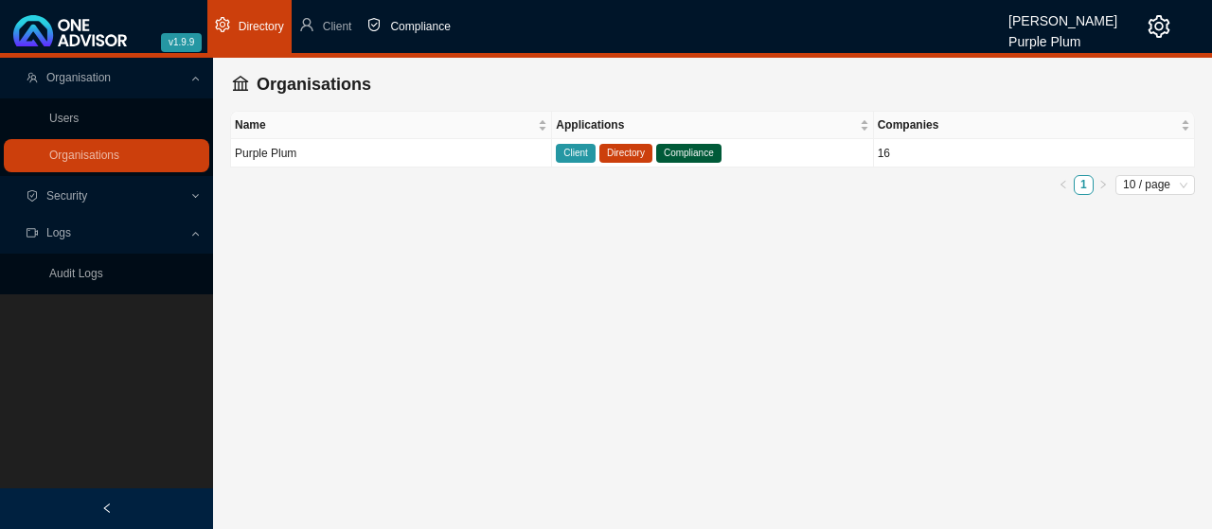
click at [417, 27] on span "Compliance" at bounding box center [420, 26] width 60 height 13
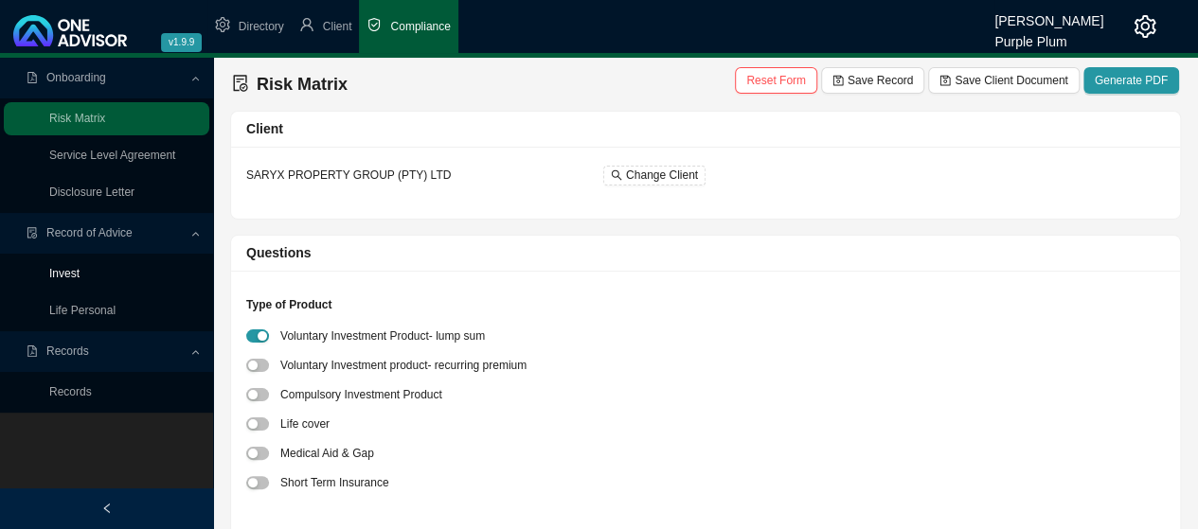
click at [74, 275] on link "Invest" at bounding box center [64, 273] width 30 height 13
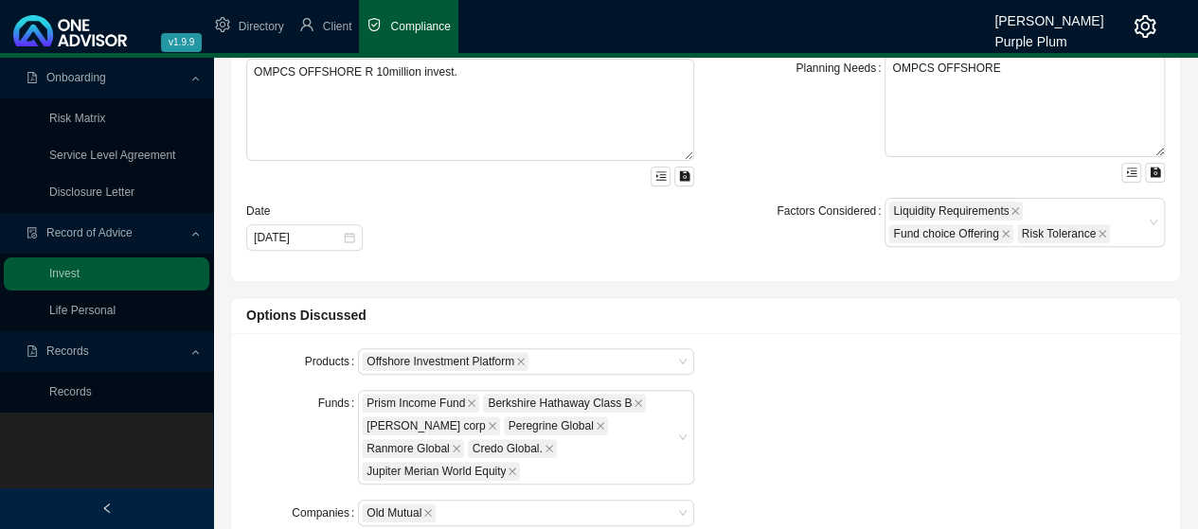
scroll to position [379, 0]
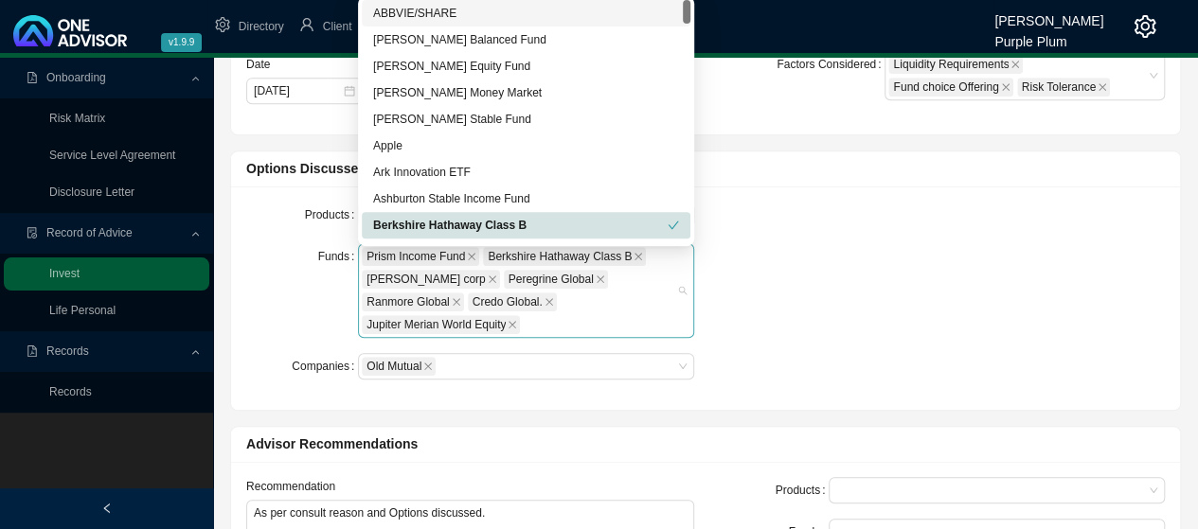
click at [629, 302] on div "Prism Income Fund Berkshire Hathaway Class B [PERSON_NAME] corp Peregrine Globa…" at bounding box center [517, 290] width 310 height 91
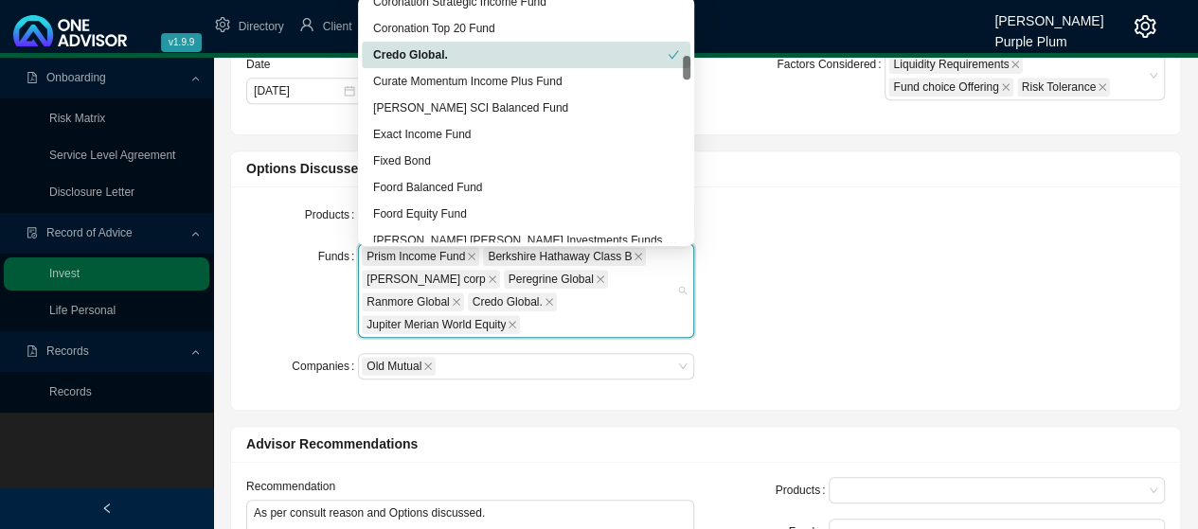
scroll to position [663, 0]
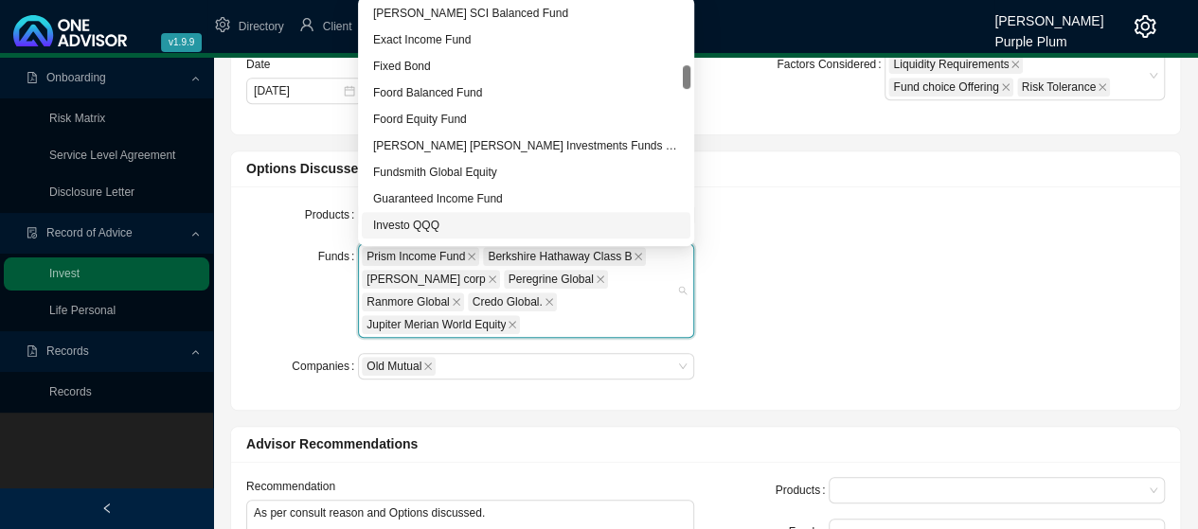
click at [426, 222] on div "Investo QQQ" at bounding box center [526, 225] width 306 height 19
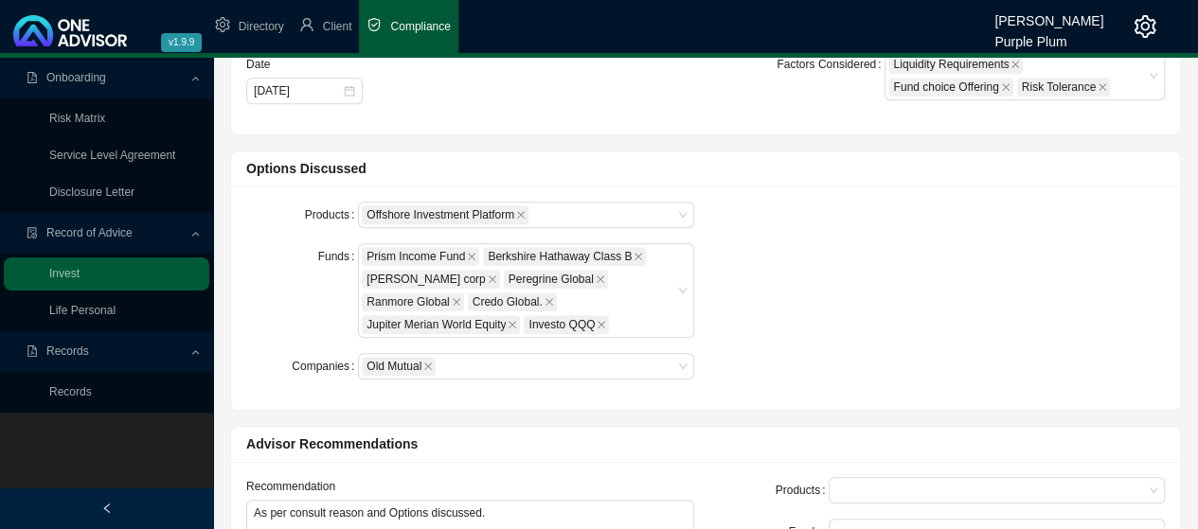
click at [872, 180] on div "Options Discussed" at bounding box center [705, 169] width 949 height 36
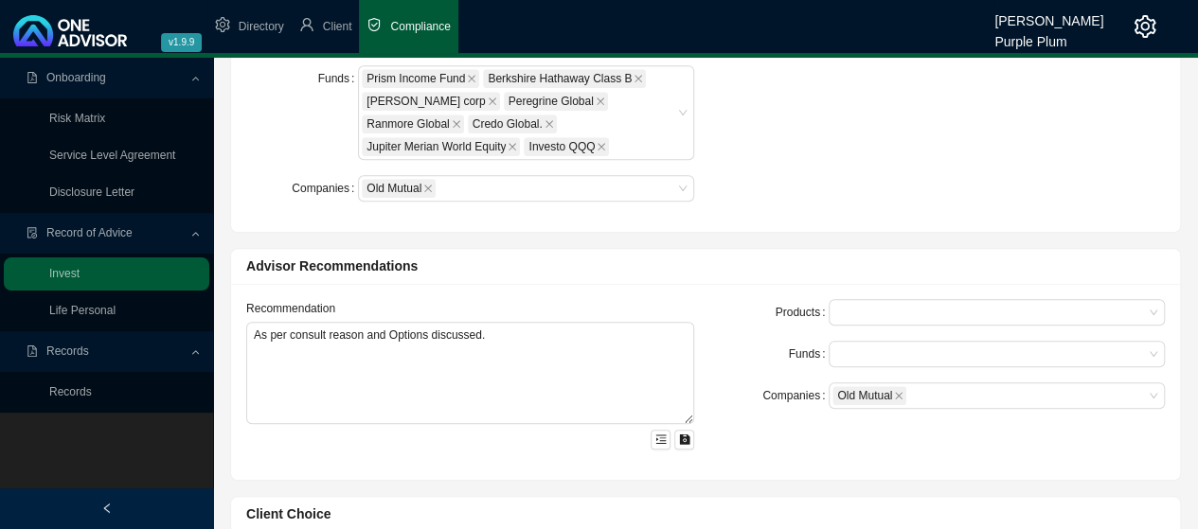
scroll to position [568, 0]
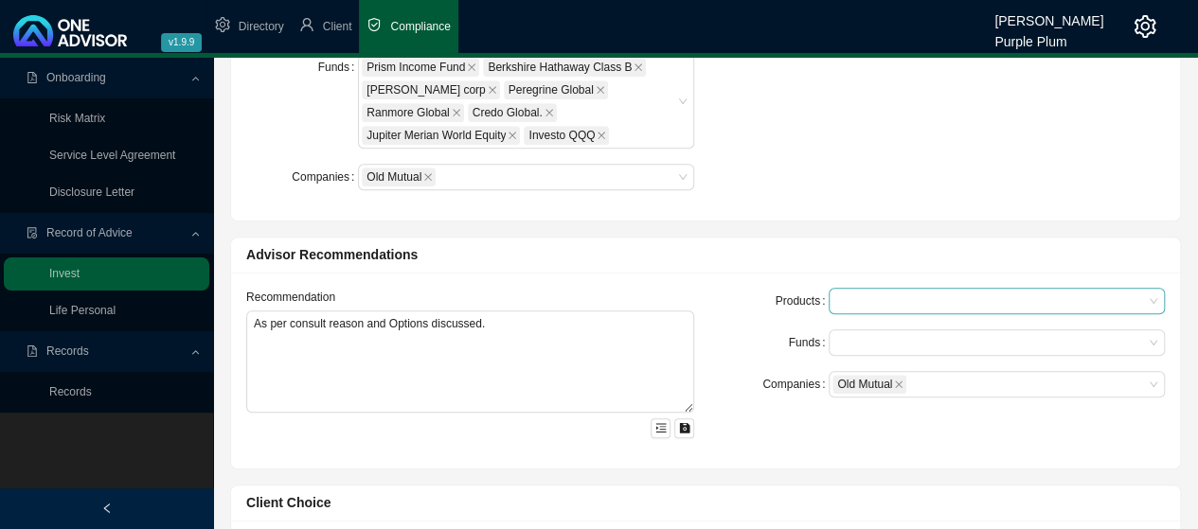
click at [861, 300] on div at bounding box center [987, 301] width 310 height 14
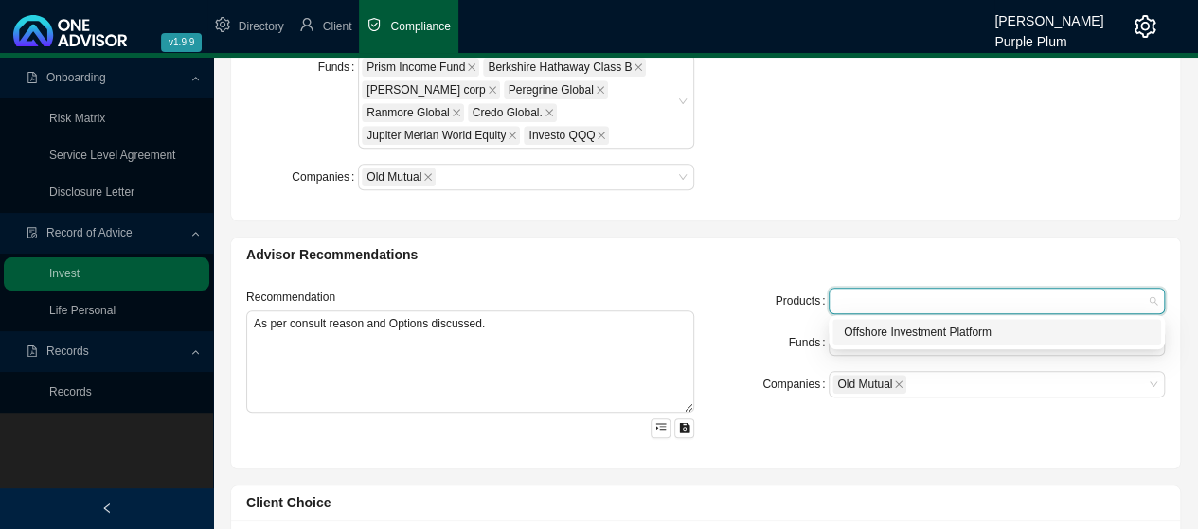
click at [907, 336] on div "Offshore Investment Platform" at bounding box center [996, 332] width 306 height 19
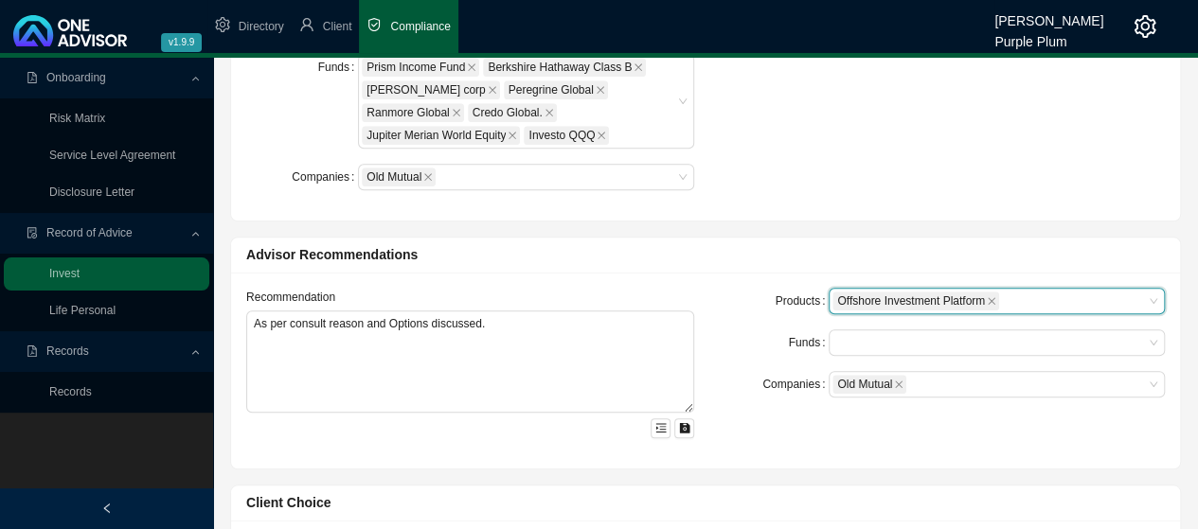
drag, startPoint x: 730, startPoint y: 299, endPoint x: 748, endPoint y: 299, distance: 18.0
click at [738, 299] on div "Products" at bounding box center [773, 301] width 112 height 27
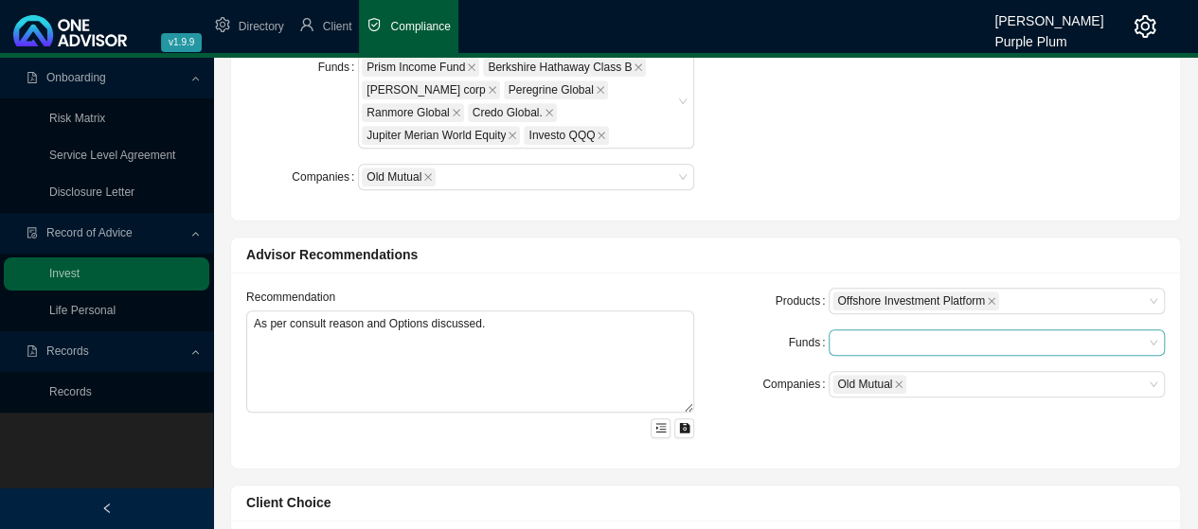
click at [845, 337] on div at bounding box center [987, 343] width 310 height 14
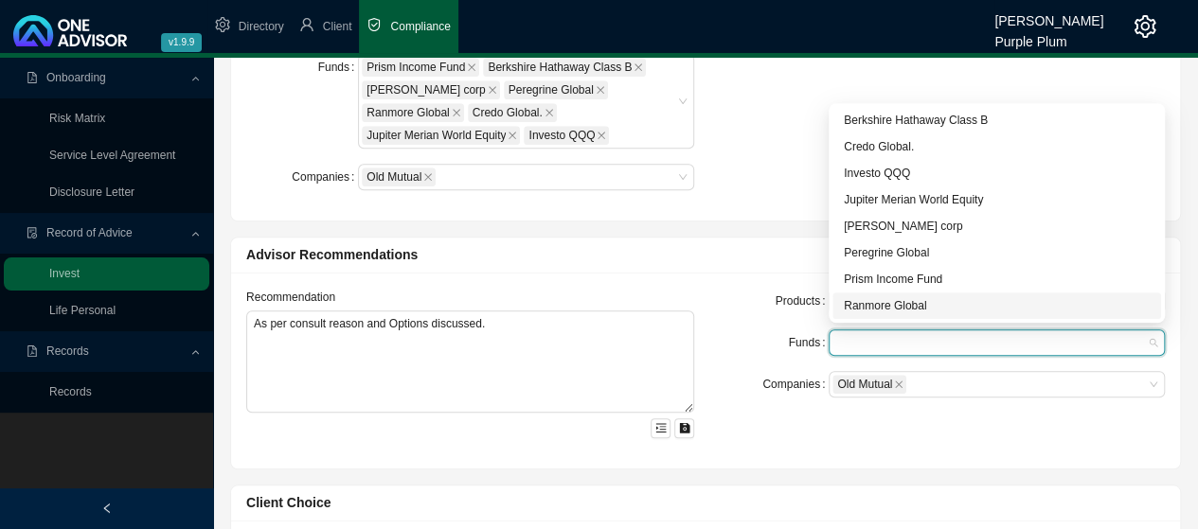
click at [869, 305] on div "Ranmore Global" at bounding box center [996, 305] width 306 height 19
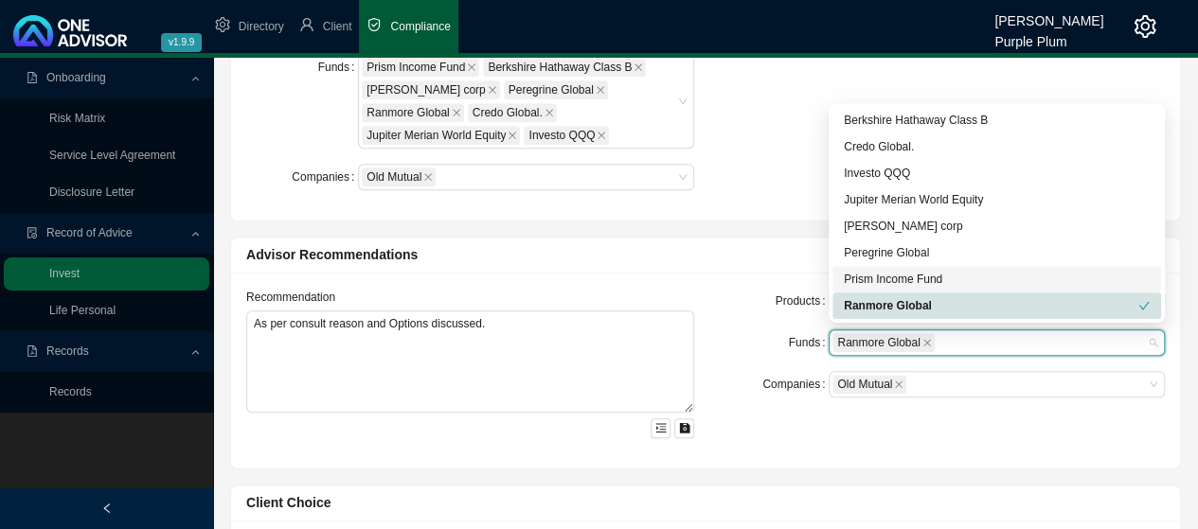
click at [872, 281] on div "Prism Income Fund" at bounding box center [996, 279] width 306 height 19
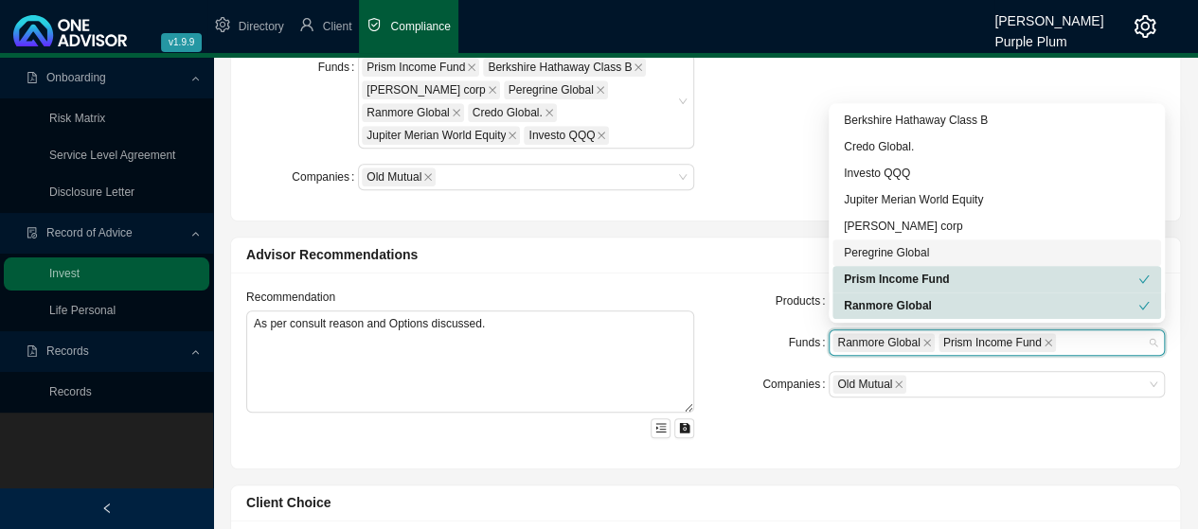
click at [861, 250] on div "Peregrine Global" at bounding box center [996, 252] width 306 height 19
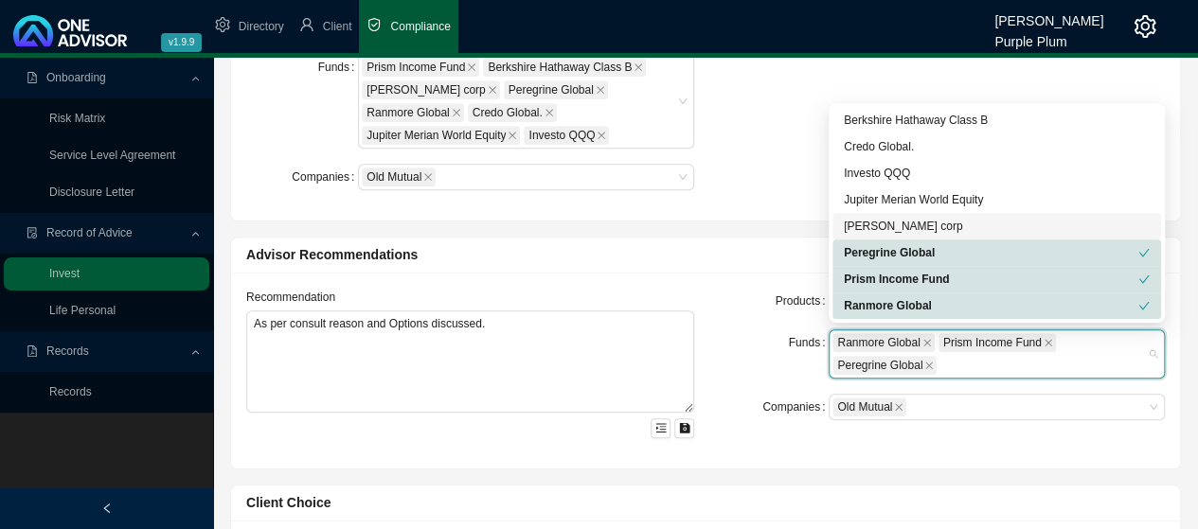
click at [856, 225] on div "[PERSON_NAME] corp" at bounding box center [996, 226] width 306 height 19
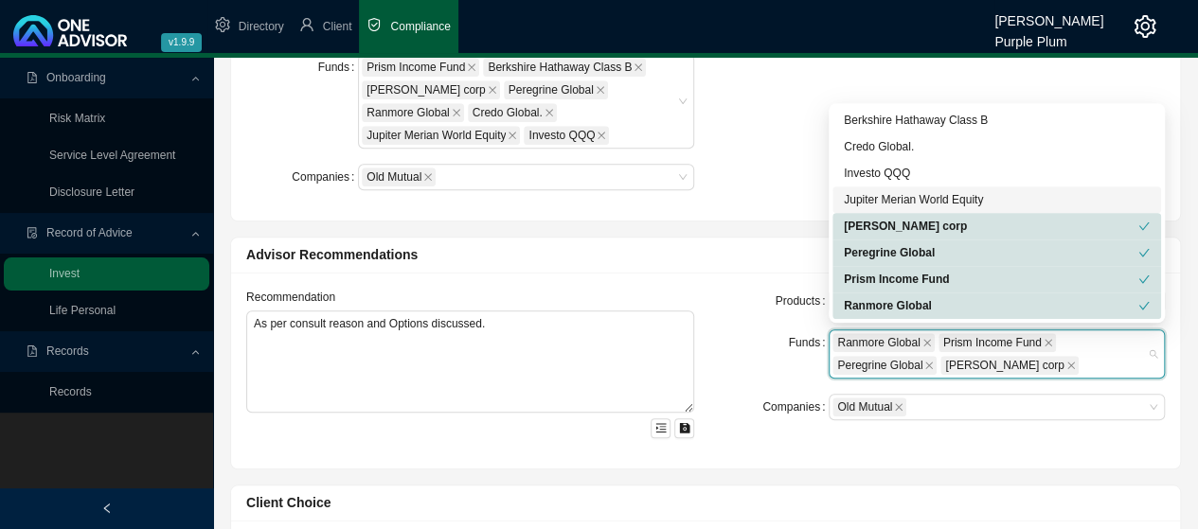
click at [858, 198] on div "Jupiter Merian World Equity" at bounding box center [996, 199] width 306 height 19
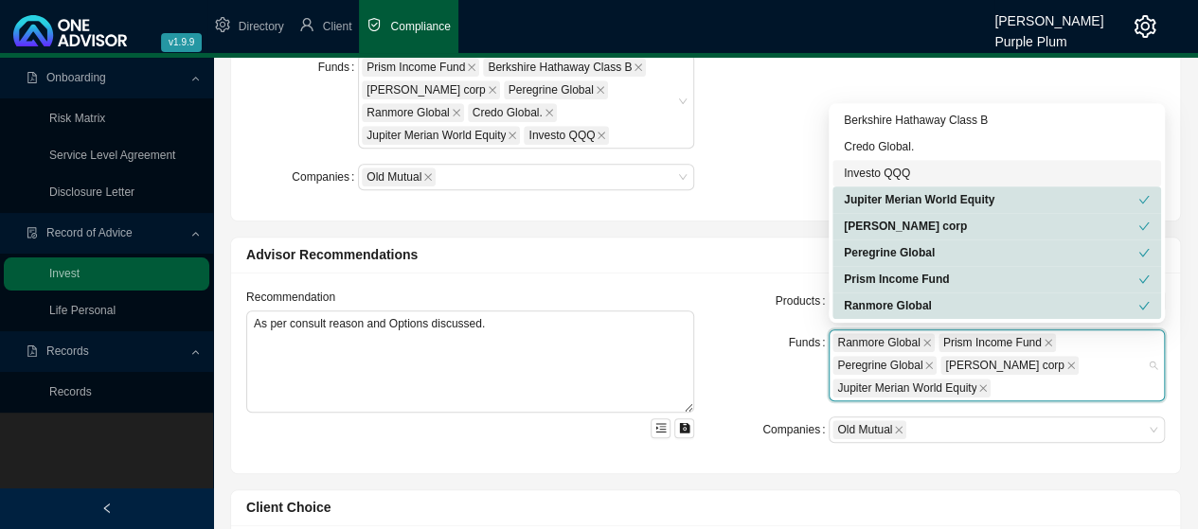
drag, startPoint x: 856, startPoint y: 177, endPoint x: 854, endPoint y: 163, distance: 14.3
click at [859, 175] on div "Investo QQQ" at bounding box center [996, 173] width 306 height 19
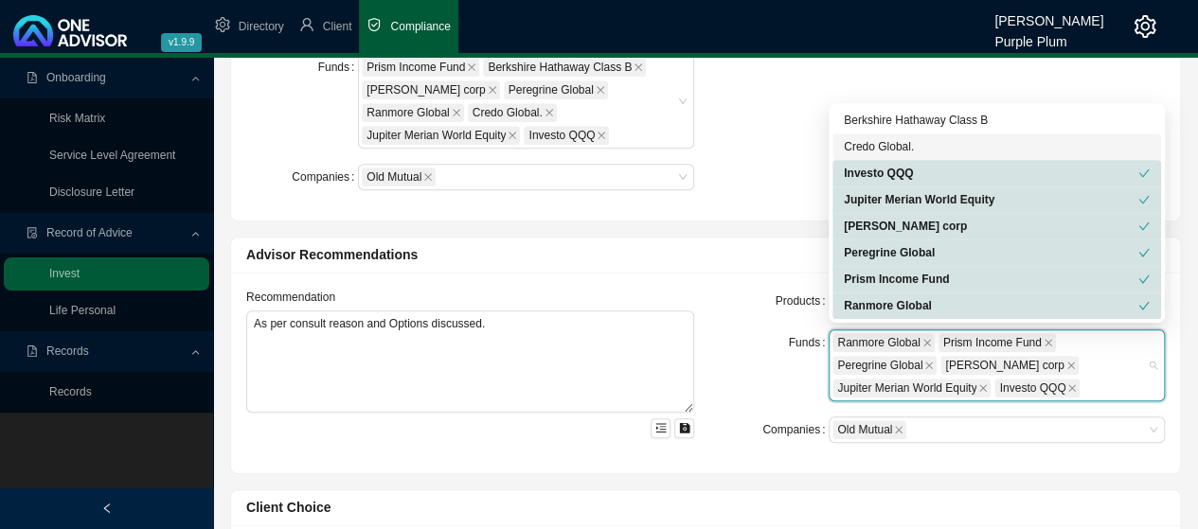
click at [866, 147] on div "Credo Global." at bounding box center [996, 146] width 306 height 19
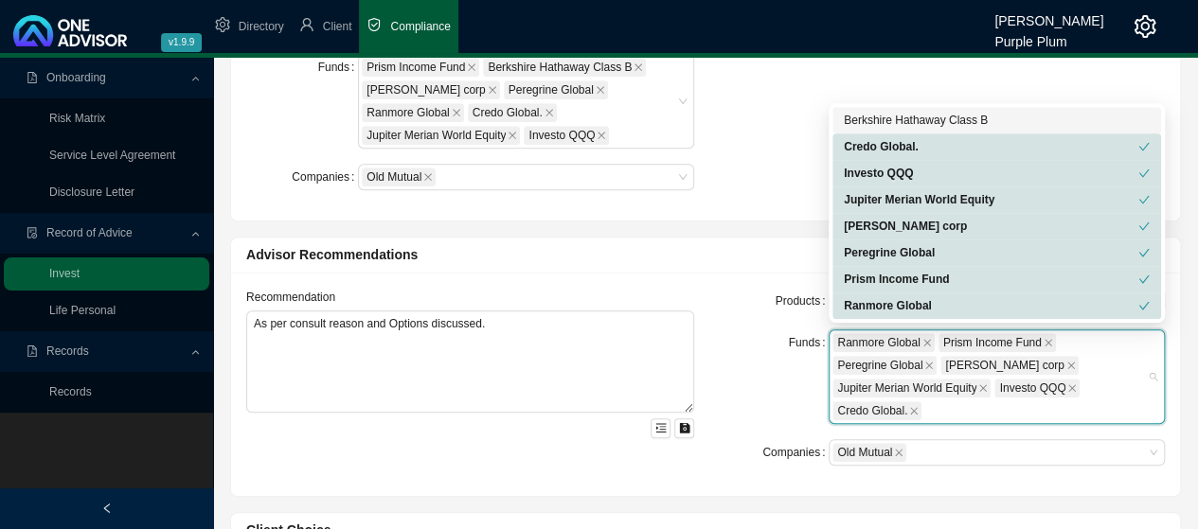
click at [867, 121] on div "Berkshire Hathaway Class B" at bounding box center [996, 120] width 306 height 19
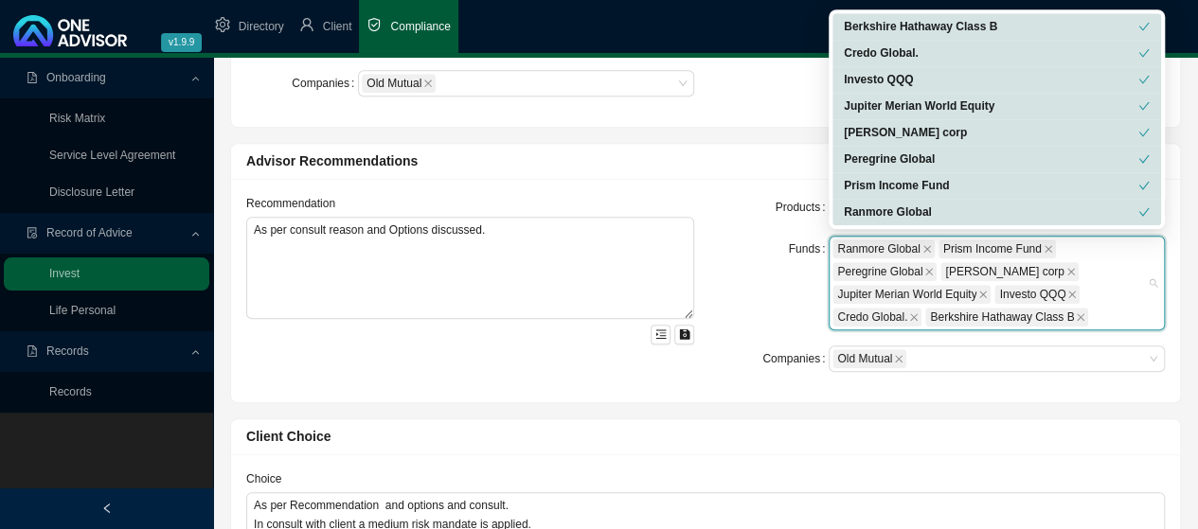
scroll to position [663, 0]
click at [722, 278] on div "Funds" at bounding box center [773, 282] width 112 height 95
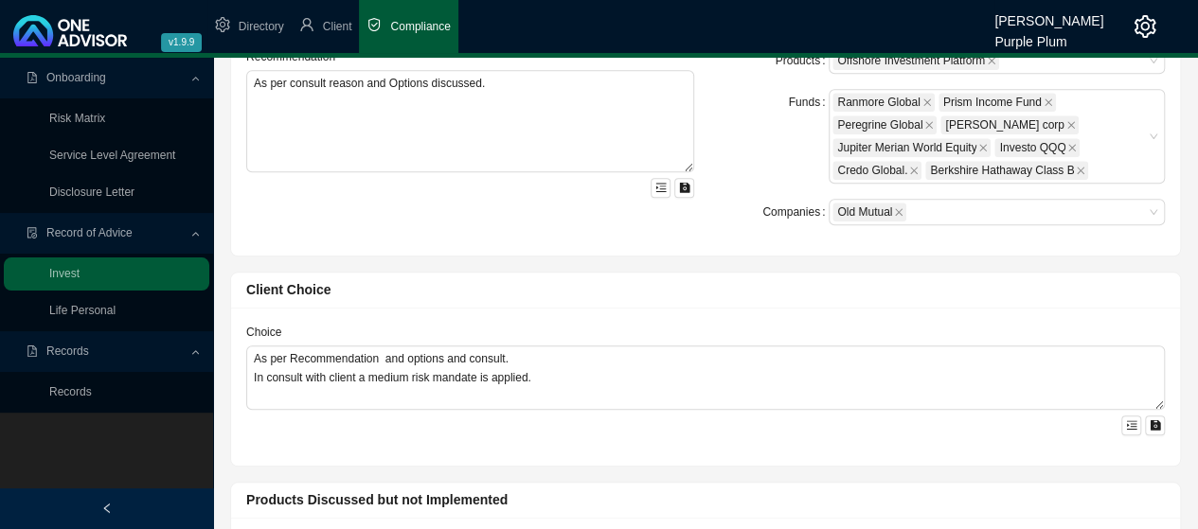
scroll to position [947, 0]
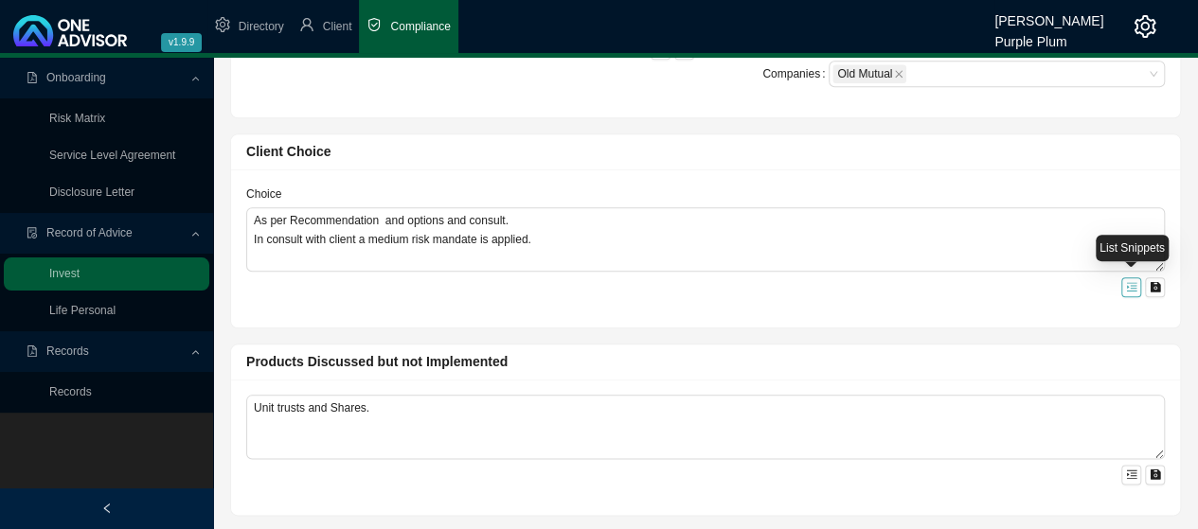
click at [1129, 287] on icon "menu-unfold" at bounding box center [1131, 286] width 11 height 11
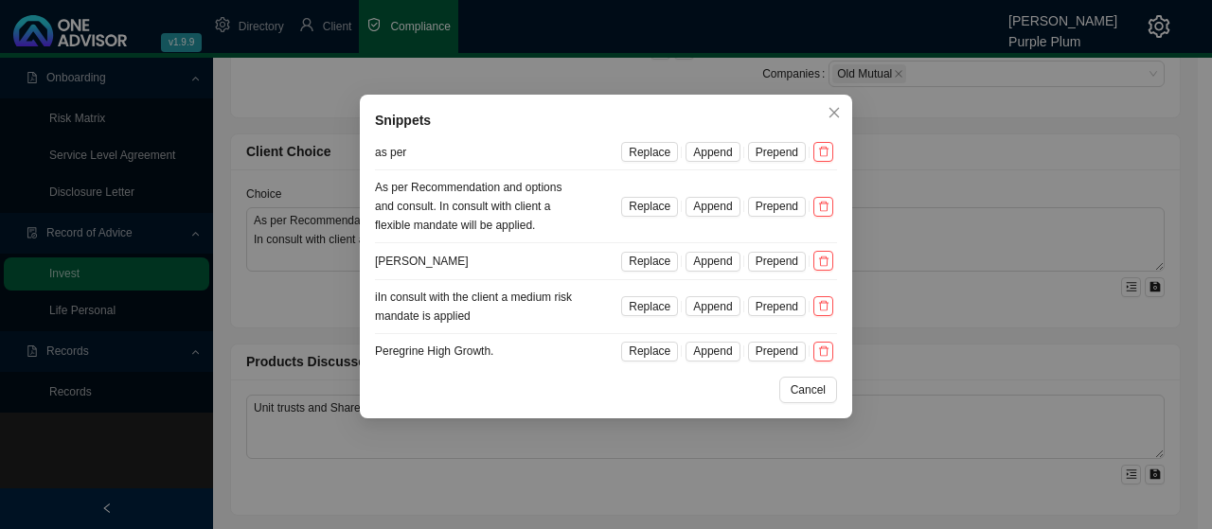
click at [918, 164] on div "Snippets as per Replace Append Prepend As per Recommendation and options and co…" at bounding box center [606, 264] width 1212 height 529
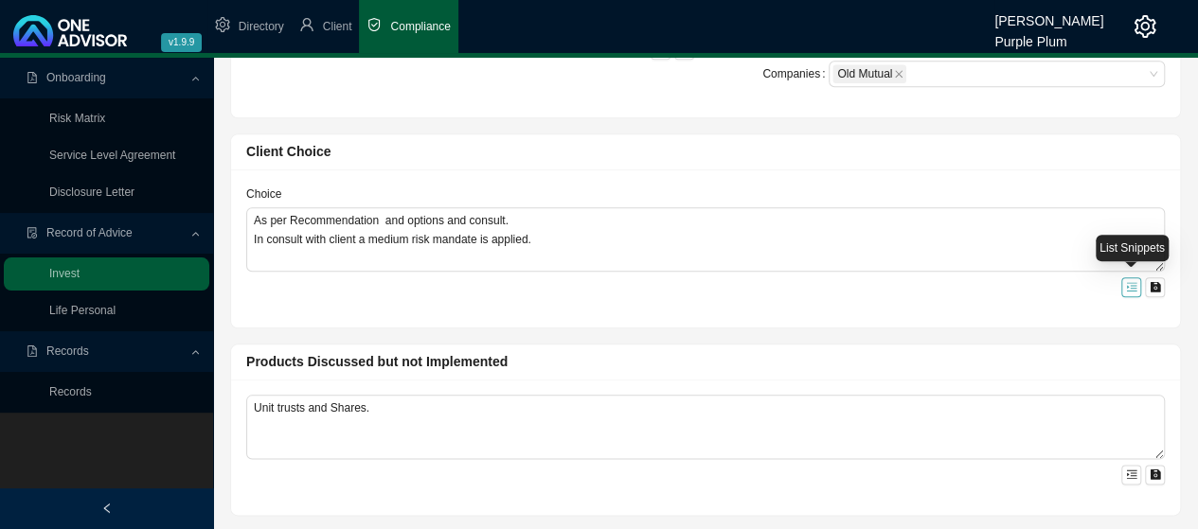
click at [1132, 285] on icon "menu-unfold" at bounding box center [1131, 286] width 11 height 11
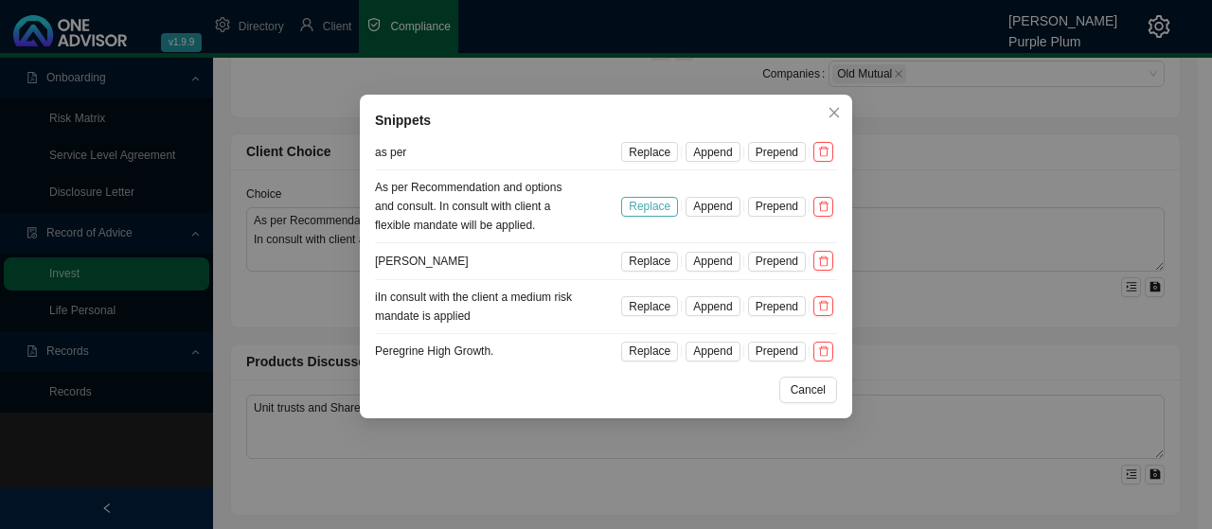
click at [656, 206] on span "Replace" at bounding box center [650, 206] width 42 height 19
type textarea "As per Recommendation and options and consult. In consult with client a flexibl…"
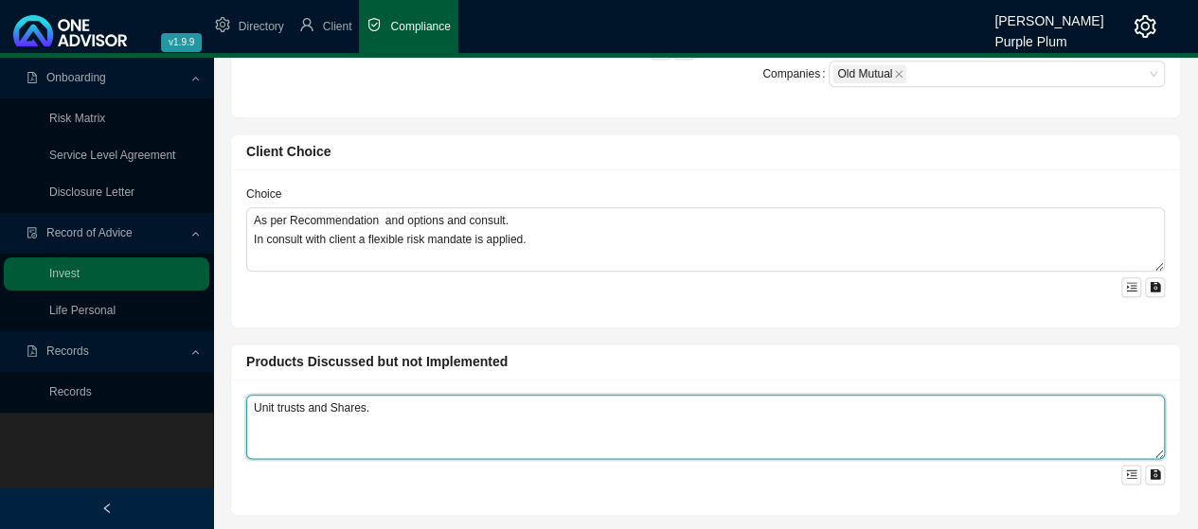
click at [381, 401] on textarea "Unit trusts and Shares." at bounding box center [705, 427] width 918 height 64
type textarea "U"
type textarea "O"
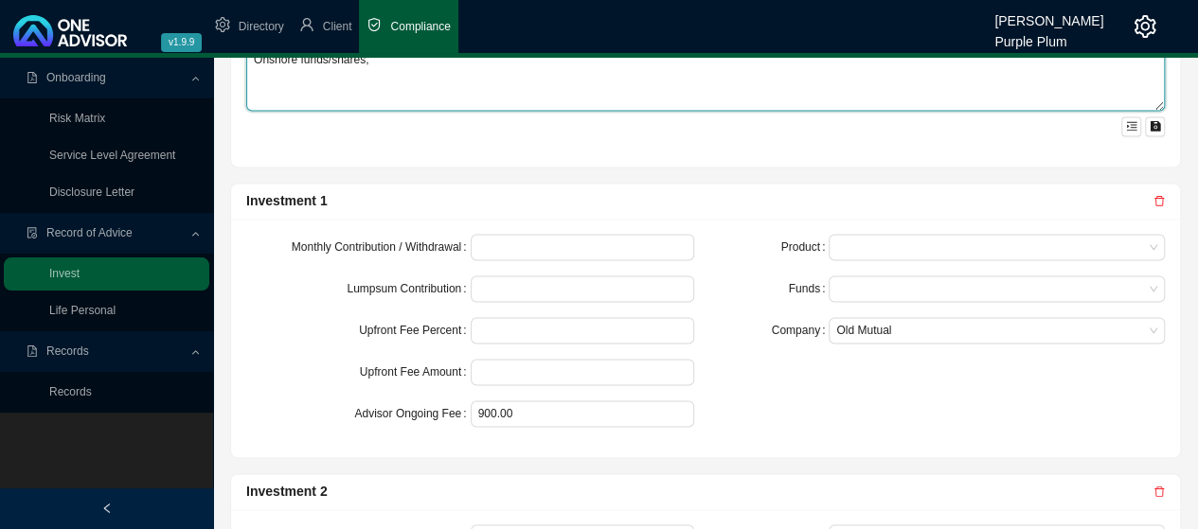
scroll to position [1325, 0]
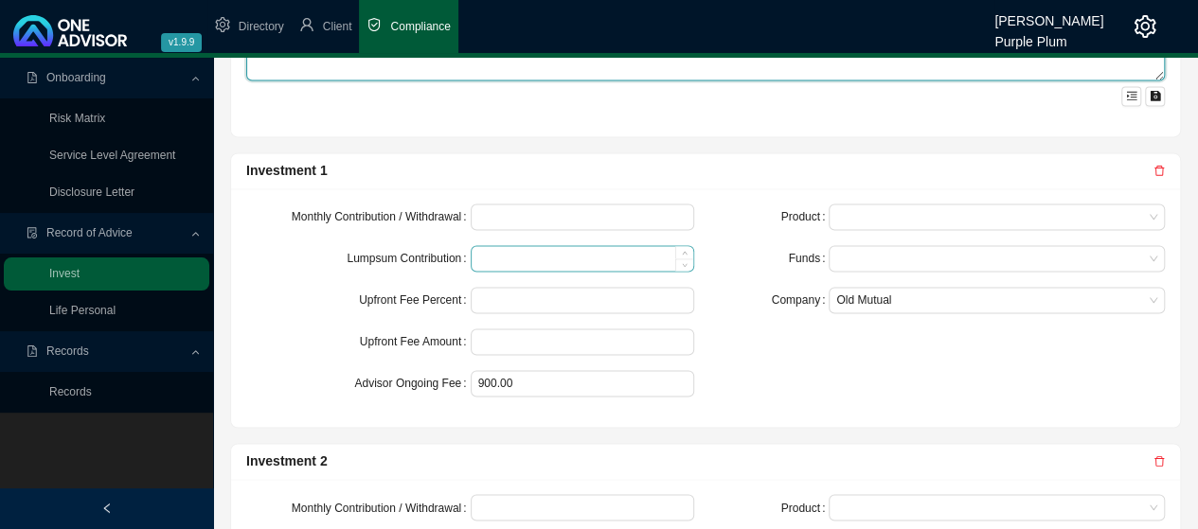
type textarea "Onshore funds/shares,"
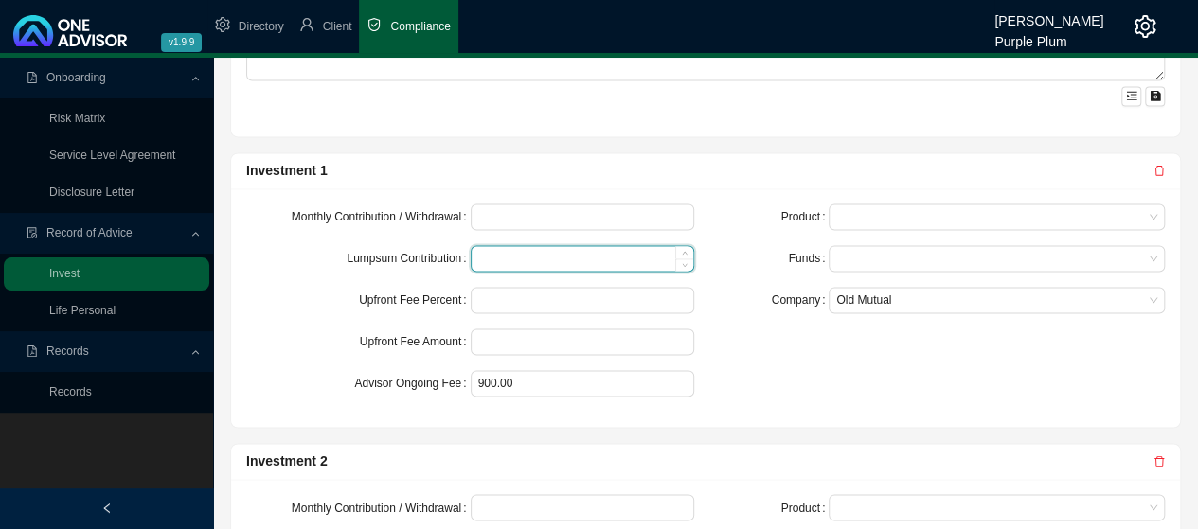
click at [488, 251] on input at bounding box center [582, 258] width 222 height 25
type input "10000000"
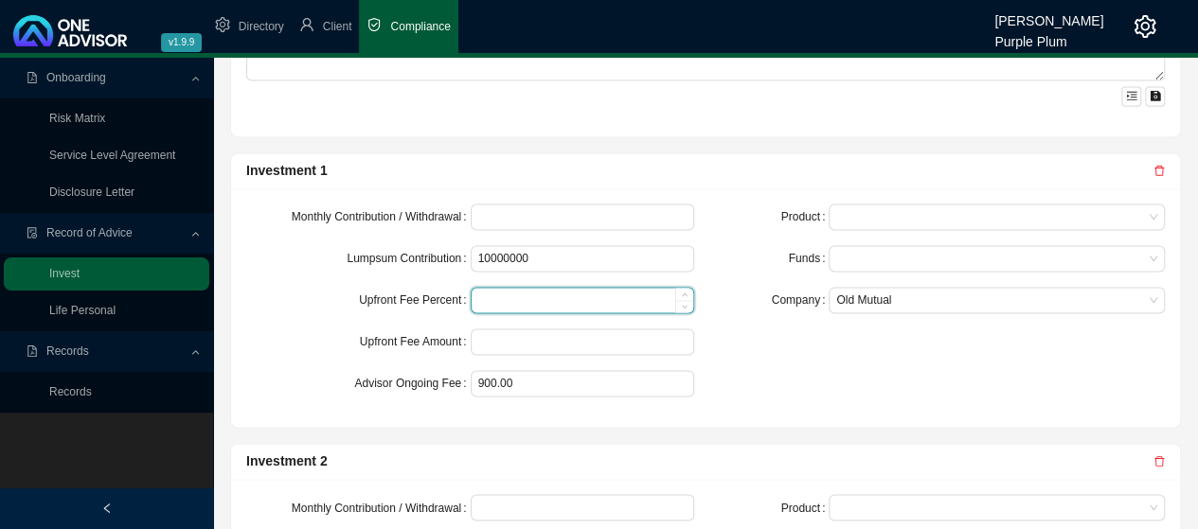
click at [502, 292] on input at bounding box center [582, 300] width 222 height 25
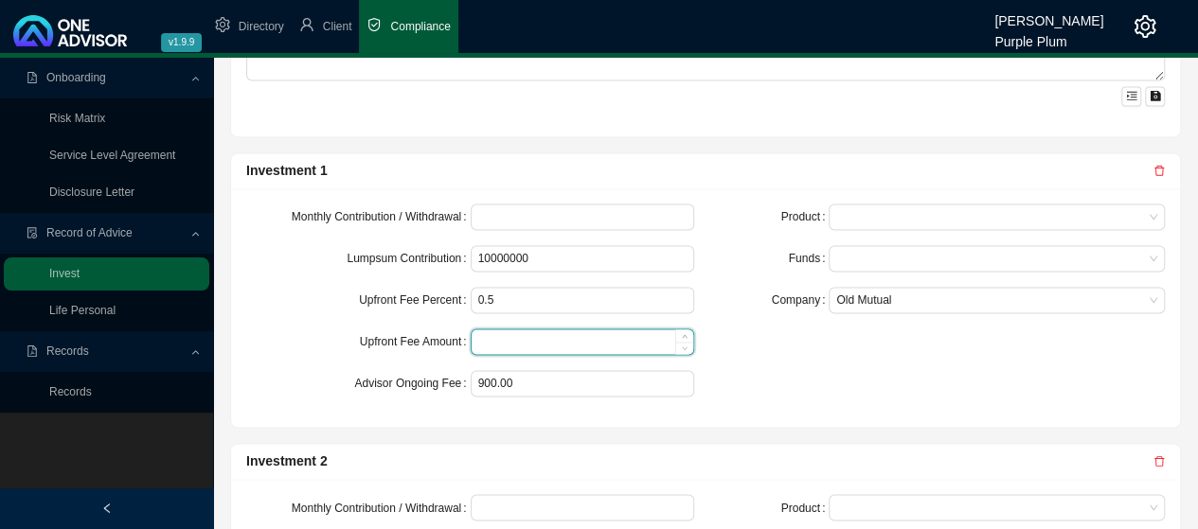
type input "0.50"
click at [491, 338] on input at bounding box center [582, 341] width 222 height 25
type input "50000"
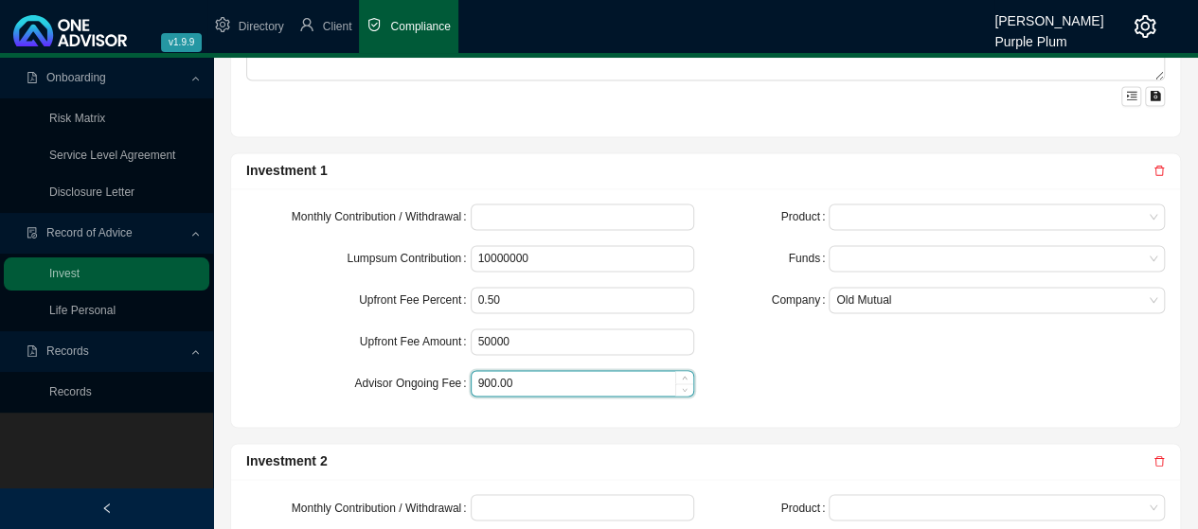
click at [521, 383] on input "900.00" at bounding box center [582, 383] width 222 height 25
type input "9"
click at [868, 204] on span at bounding box center [996, 216] width 321 height 25
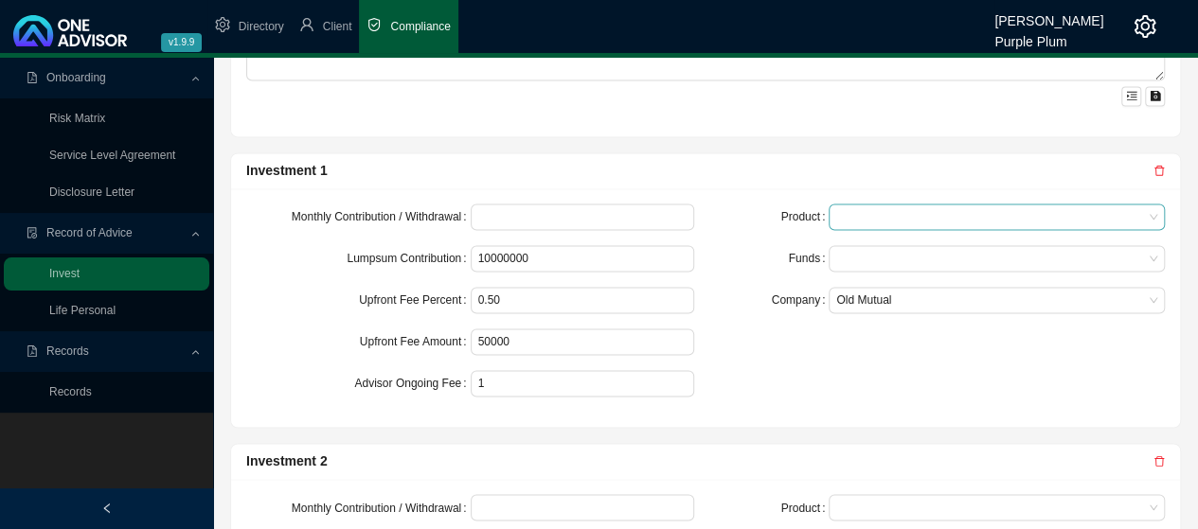
type input "1.00"
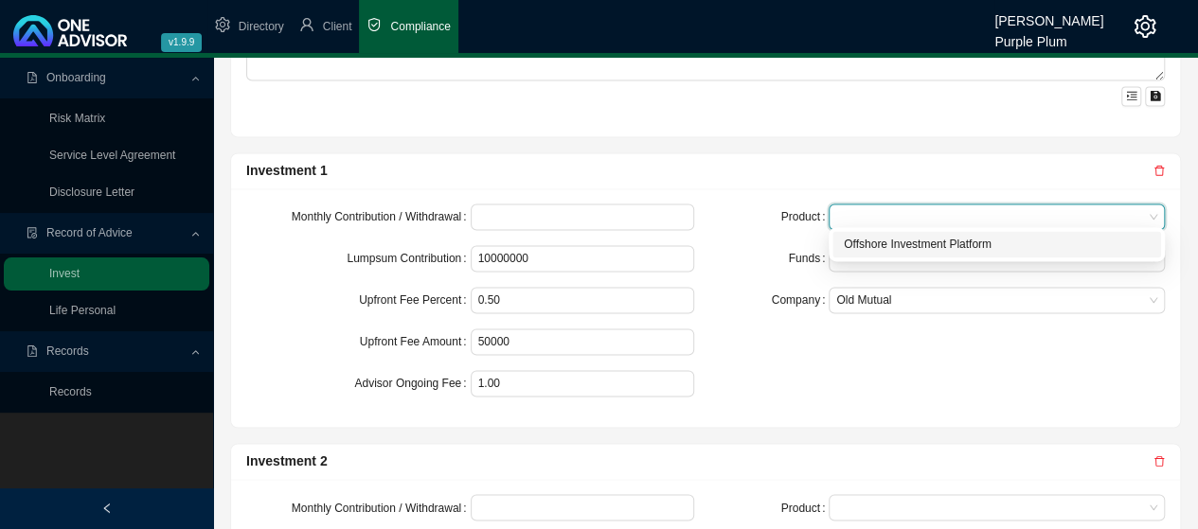
click at [889, 243] on div "Offshore Investment Platform" at bounding box center [996, 244] width 306 height 19
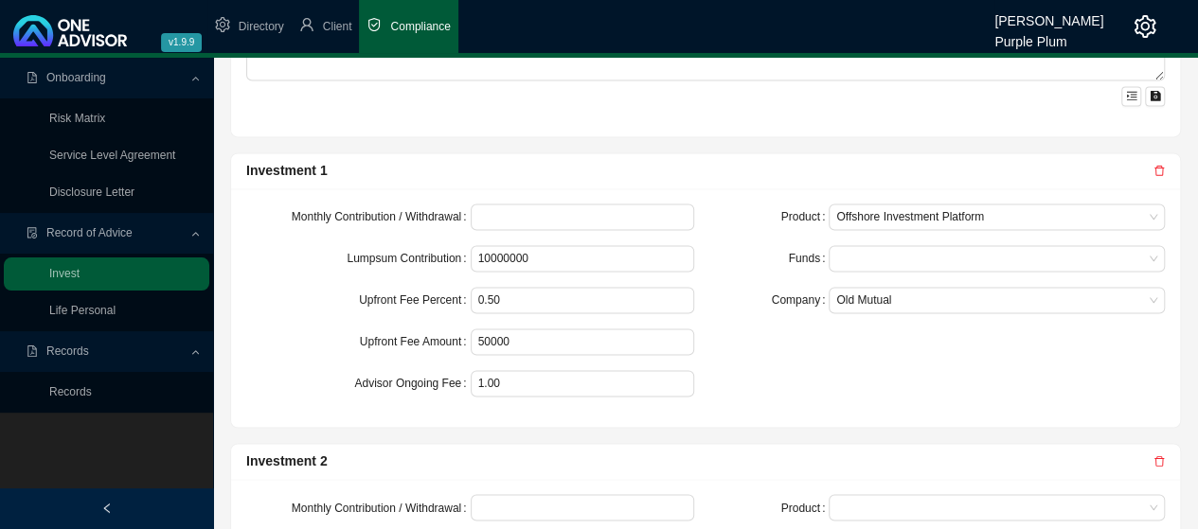
drag, startPoint x: 784, startPoint y: 358, endPoint x: 790, endPoint y: 349, distance: 10.2
click at [783, 356] on div "Product Offshore Investment Platform Funds Company Old Mutual" at bounding box center [940, 308] width 470 height 208
click at [857, 254] on div at bounding box center [987, 259] width 310 height 14
click at [759, 378] on div "Product Offshore Investment Platform Funds Company Old Mutual" at bounding box center [940, 308] width 470 height 208
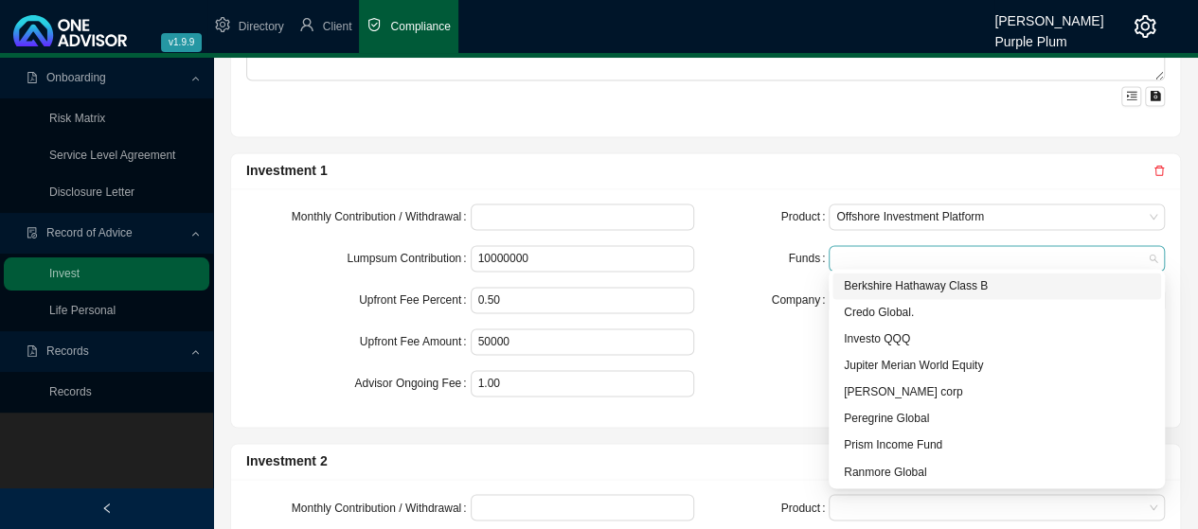
click at [861, 252] on div at bounding box center [987, 259] width 310 height 14
drag, startPoint x: 882, startPoint y: 285, endPoint x: 867, endPoint y: 311, distance: 30.5
click at [882, 288] on div "Berkshire Hathaway Class B" at bounding box center [996, 285] width 306 height 19
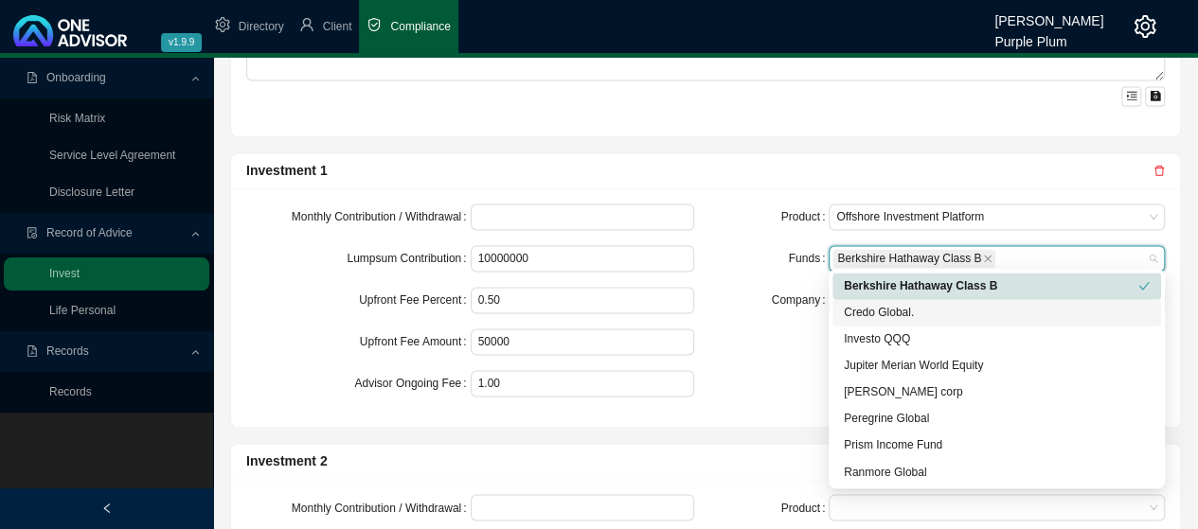
drag, startPoint x: 864, startPoint y: 311, endPoint x: 864, endPoint y: 330, distance: 18.9
click at [864, 313] on div "Credo Global." at bounding box center [996, 312] width 306 height 19
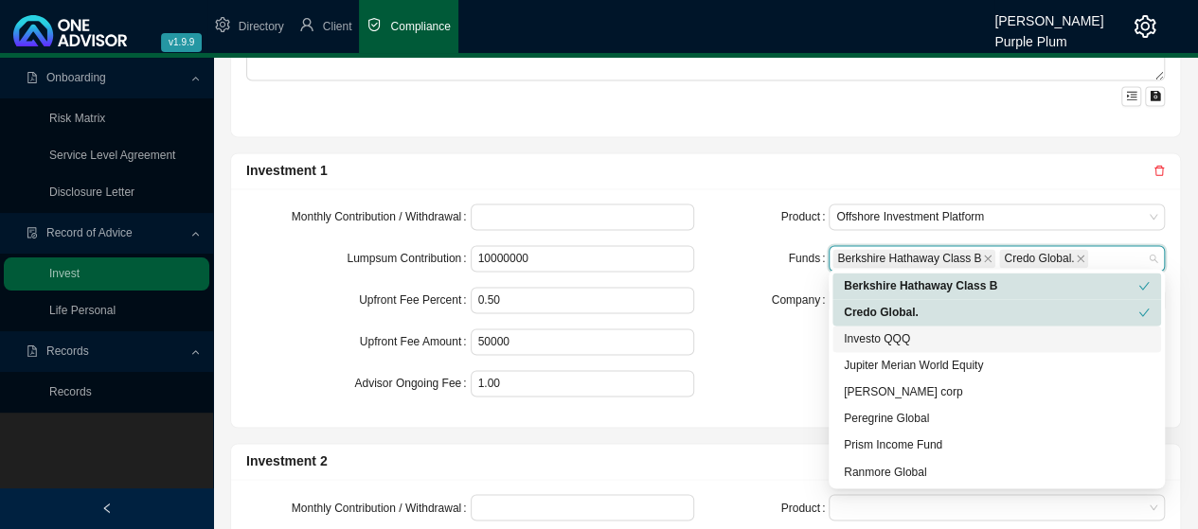
click at [862, 342] on div "Investo QQQ" at bounding box center [996, 338] width 306 height 19
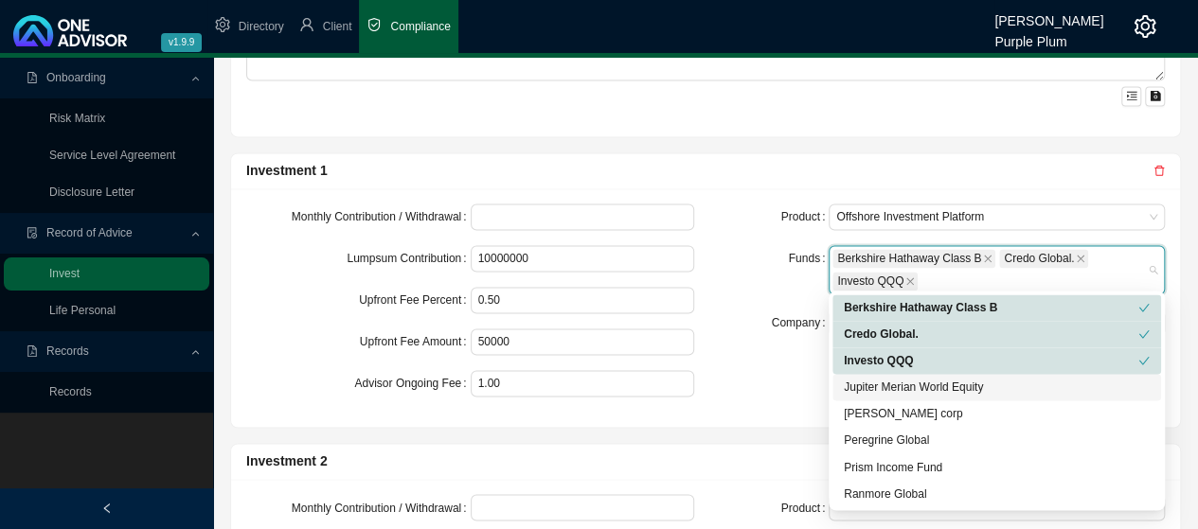
click at [913, 385] on div "Jupiter Merian World Equity" at bounding box center [996, 387] width 306 height 19
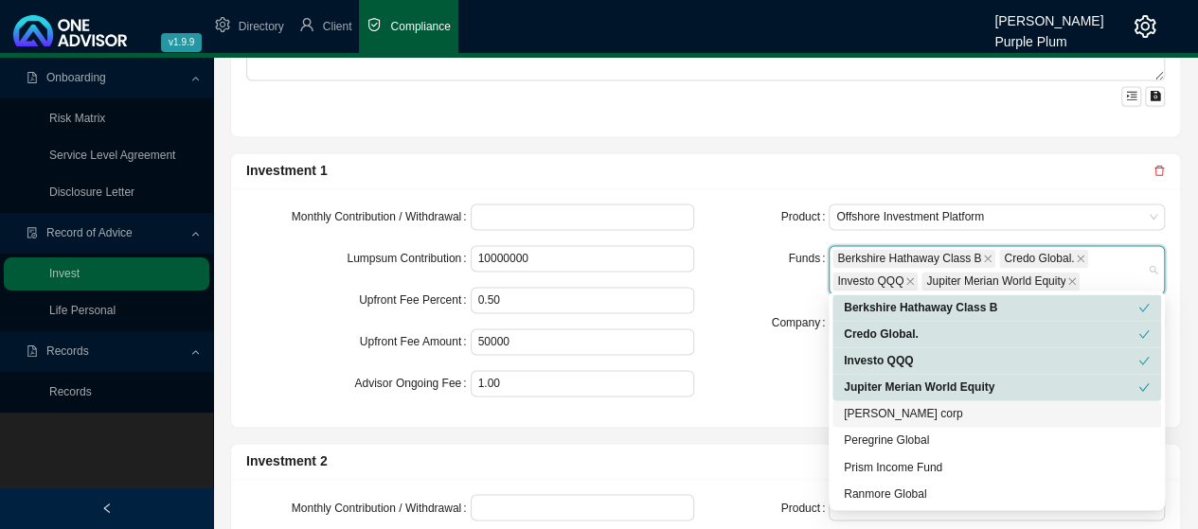
drag, startPoint x: 873, startPoint y: 410, endPoint x: 868, endPoint y: 426, distance: 16.8
click at [873, 413] on div "[PERSON_NAME] corp" at bounding box center [996, 413] width 306 height 19
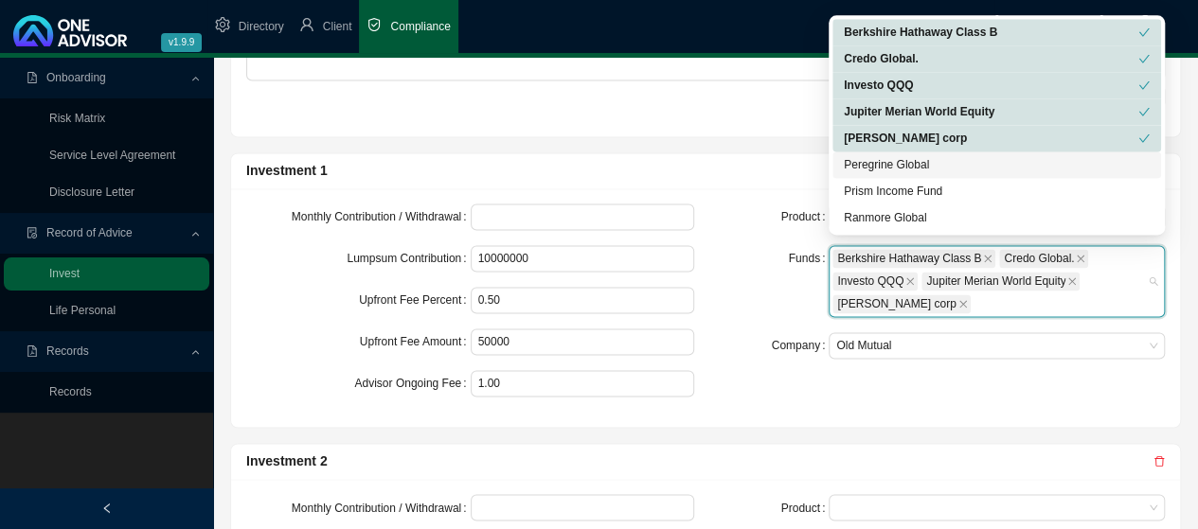
click at [894, 166] on div "Peregrine Global" at bounding box center [996, 164] width 306 height 19
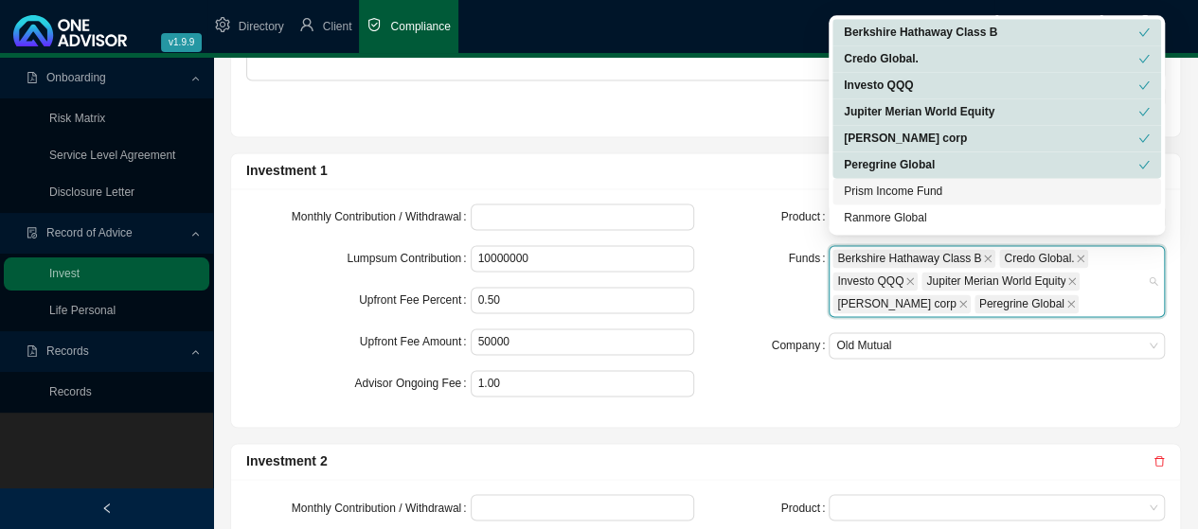
drag, startPoint x: 890, startPoint y: 191, endPoint x: 882, endPoint y: 213, distance: 23.1
click at [888, 191] on div "Prism Income Fund" at bounding box center [996, 191] width 306 height 19
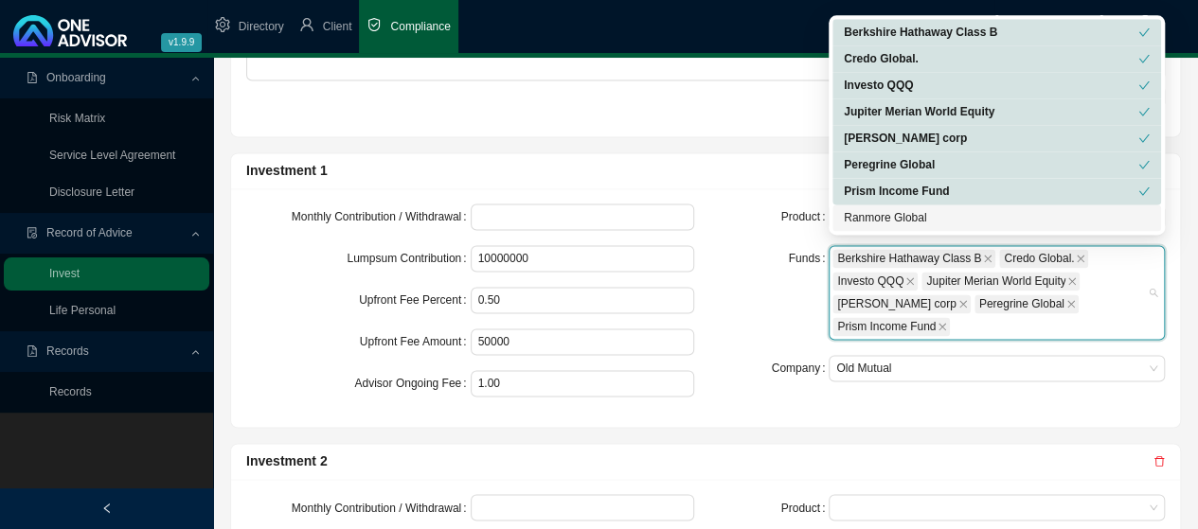
click at [875, 221] on div "Ranmore Global" at bounding box center [996, 217] width 306 height 19
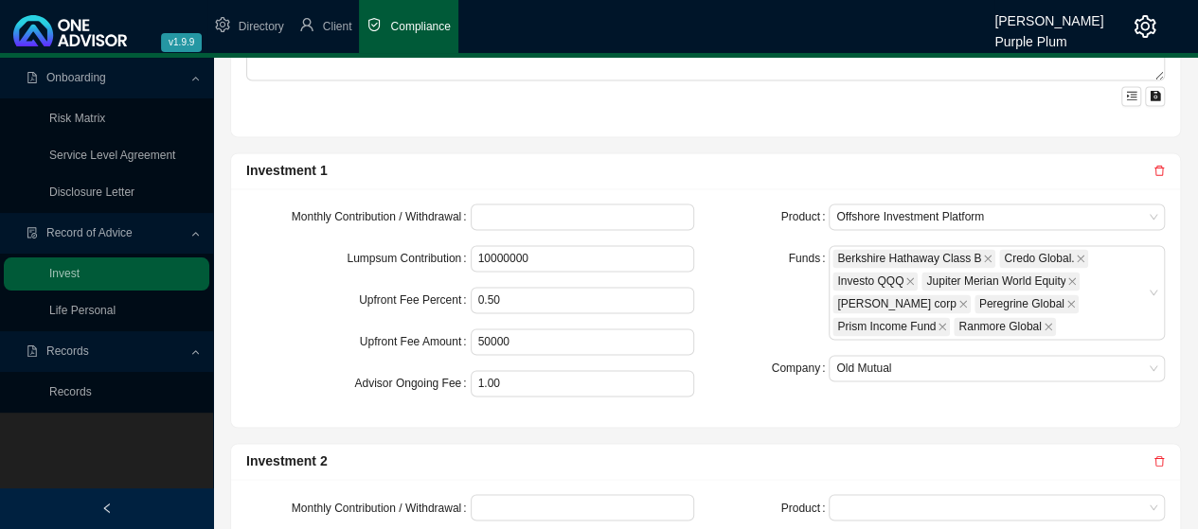
click at [743, 245] on div "Funds" at bounding box center [773, 292] width 112 height 95
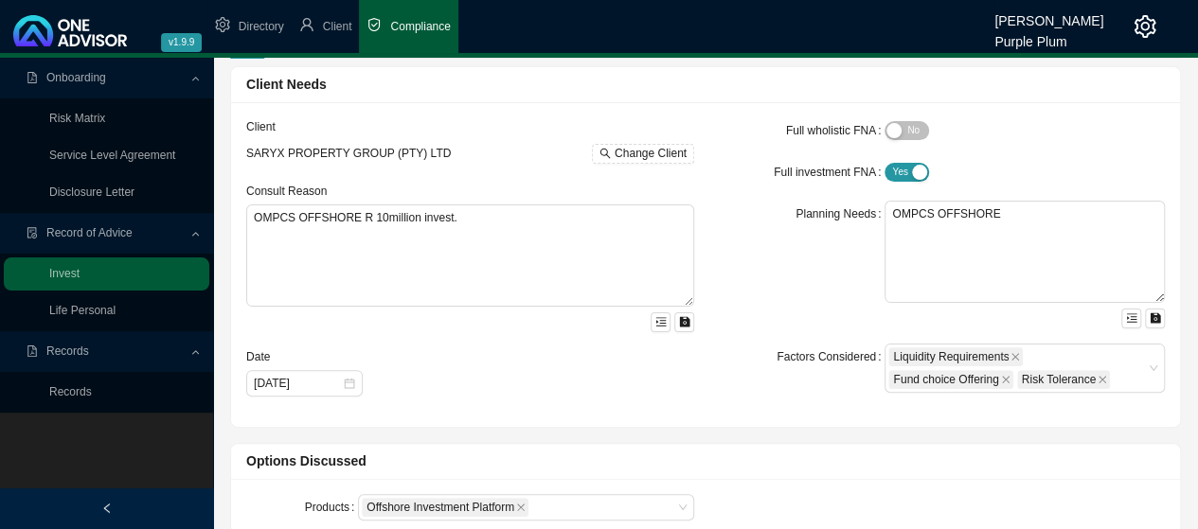
scroll to position [0, 0]
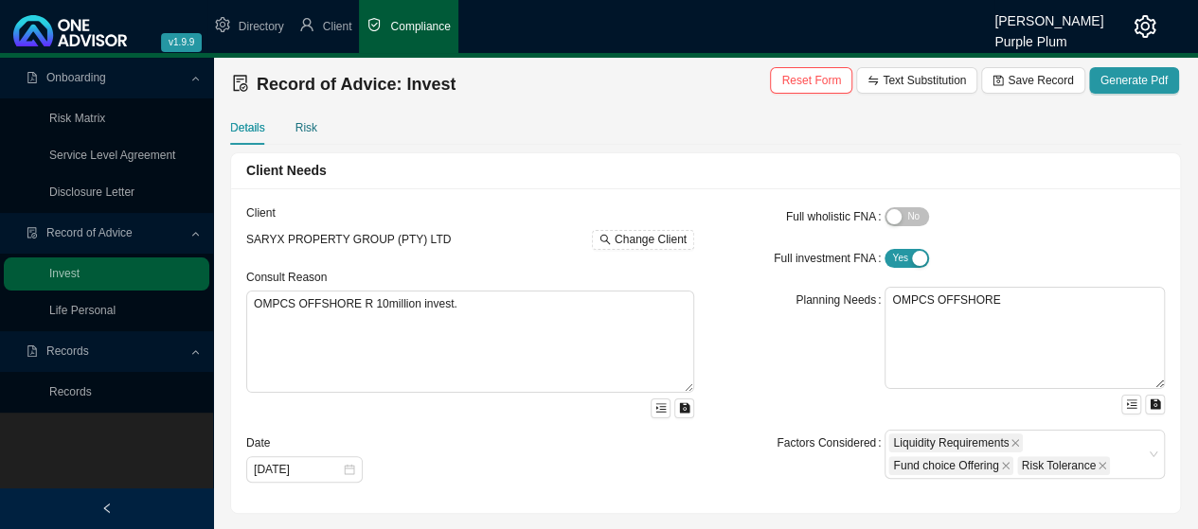
click at [313, 128] on div "Risk" at bounding box center [306, 127] width 22 height 19
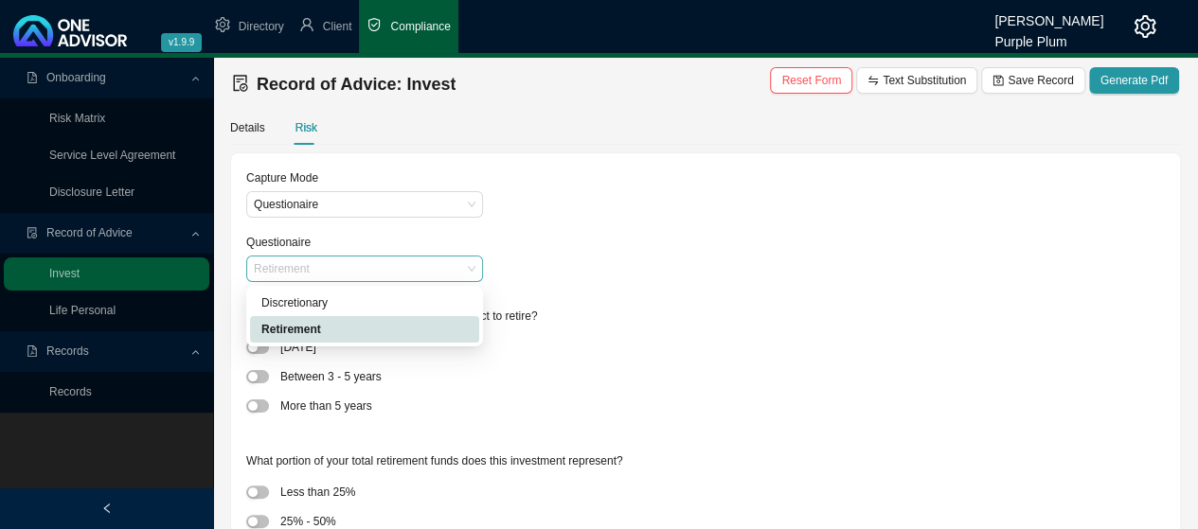
click at [346, 265] on span "Retirement" at bounding box center [365, 269] width 222 height 25
click at [299, 302] on div "Discretionary" at bounding box center [364, 302] width 206 height 19
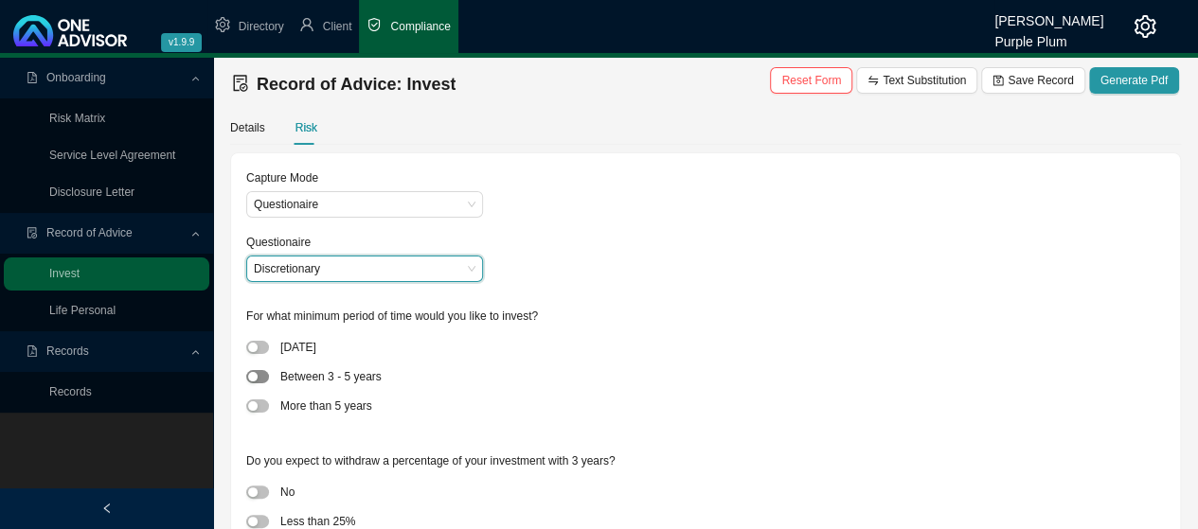
click at [252, 378] on div "button" at bounding box center [252, 376] width 9 height 9
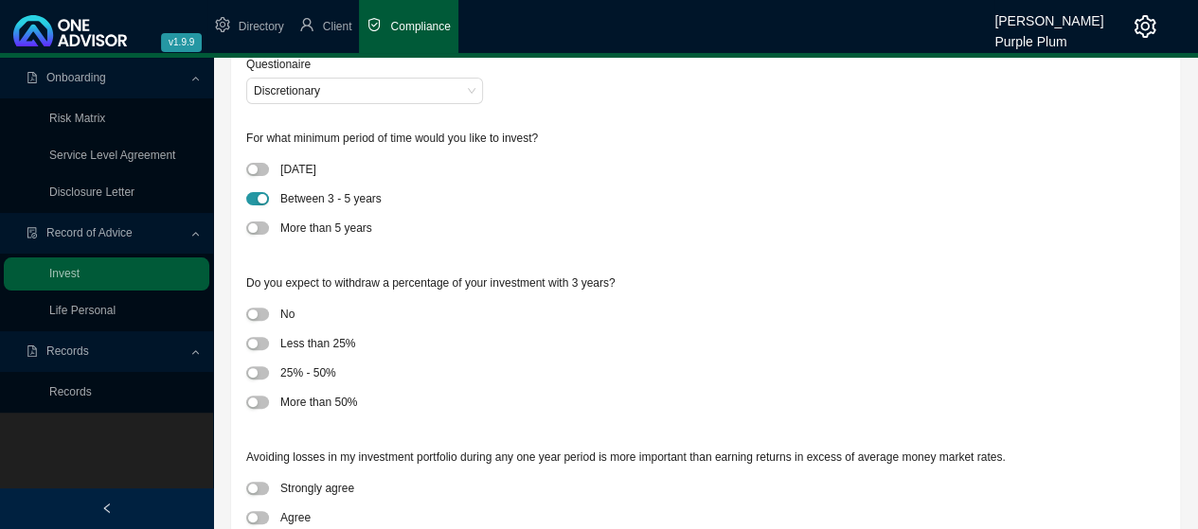
scroll to position [189, 0]
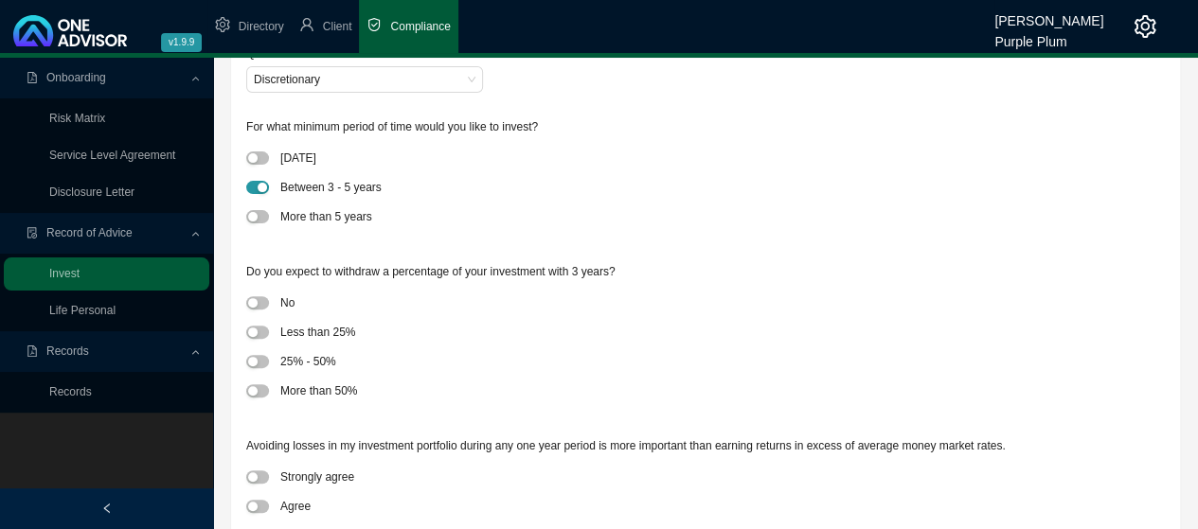
drag, startPoint x: 256, startPoint y: 301, endPoint x: 277, endPoint y: 302, distance: 21.8
click at [264, 302] on button "button" at bounding box center [257, 302] width 23 height 13
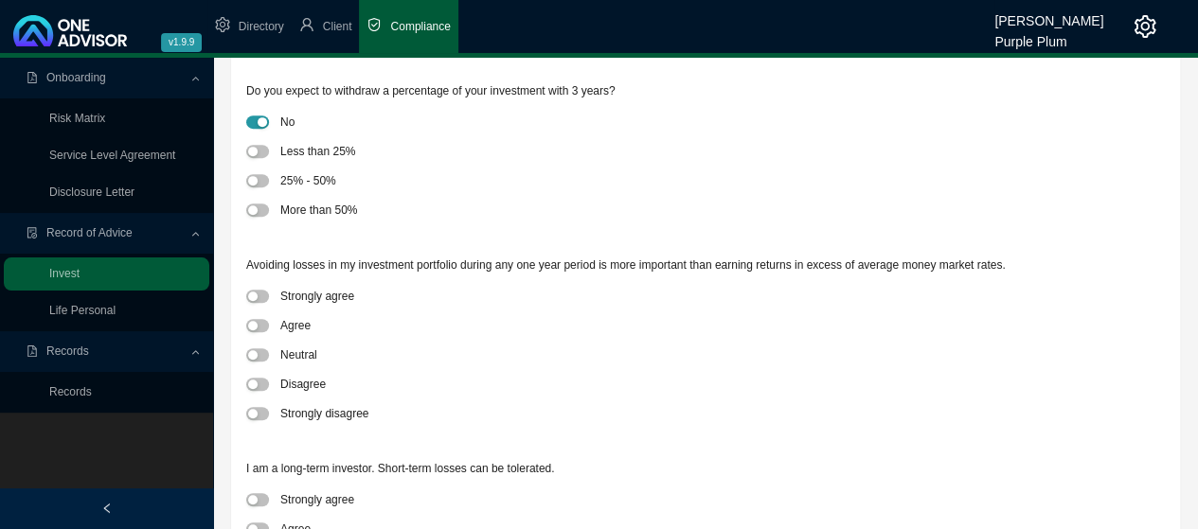
scroll to position [379, 0]
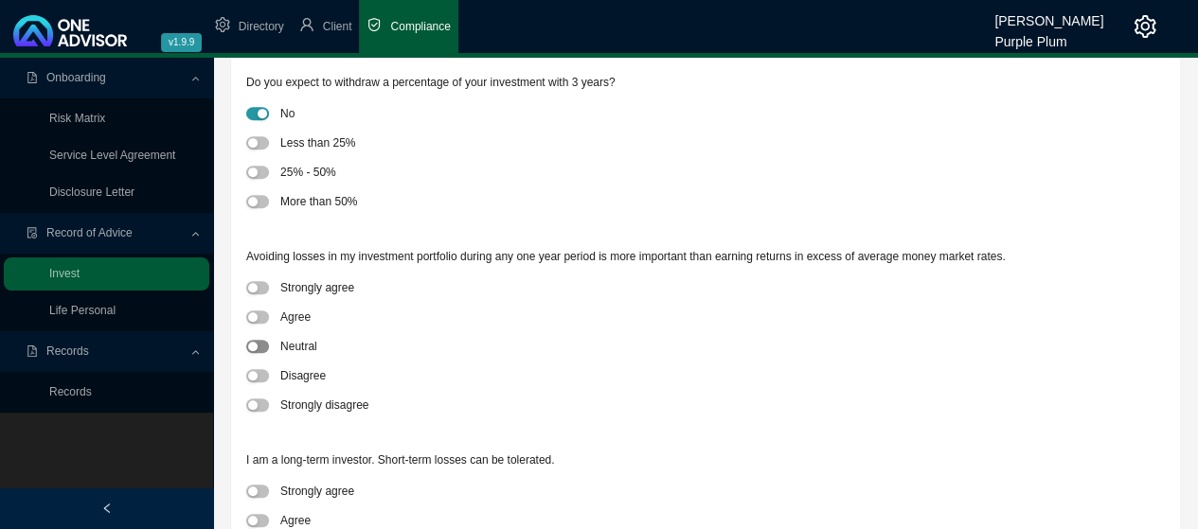
click at [263, 345] on span "button" at bounding box center [257, 346] width 23 height 13
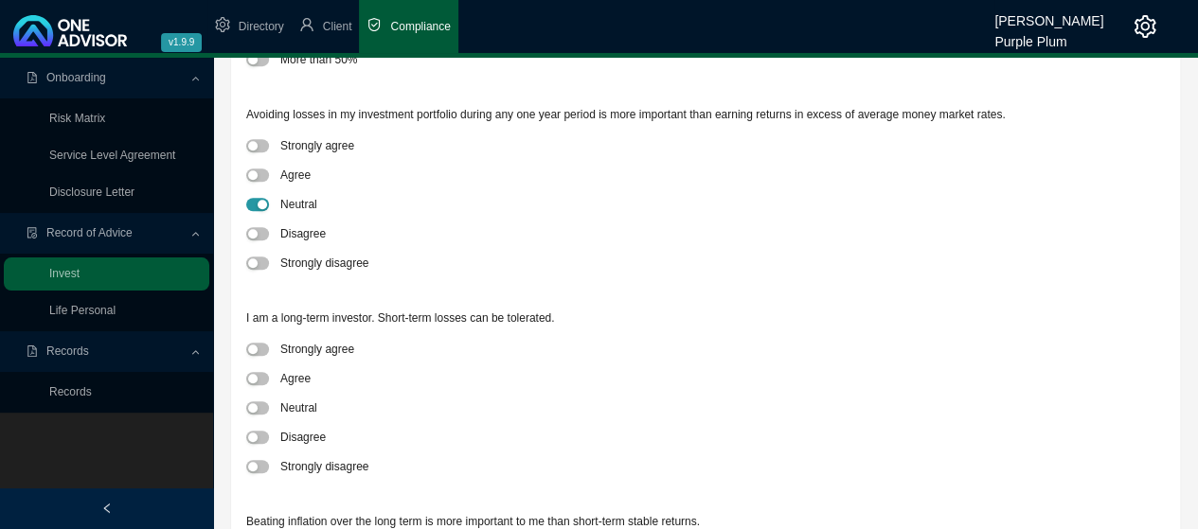
scroll to position [568, 0]
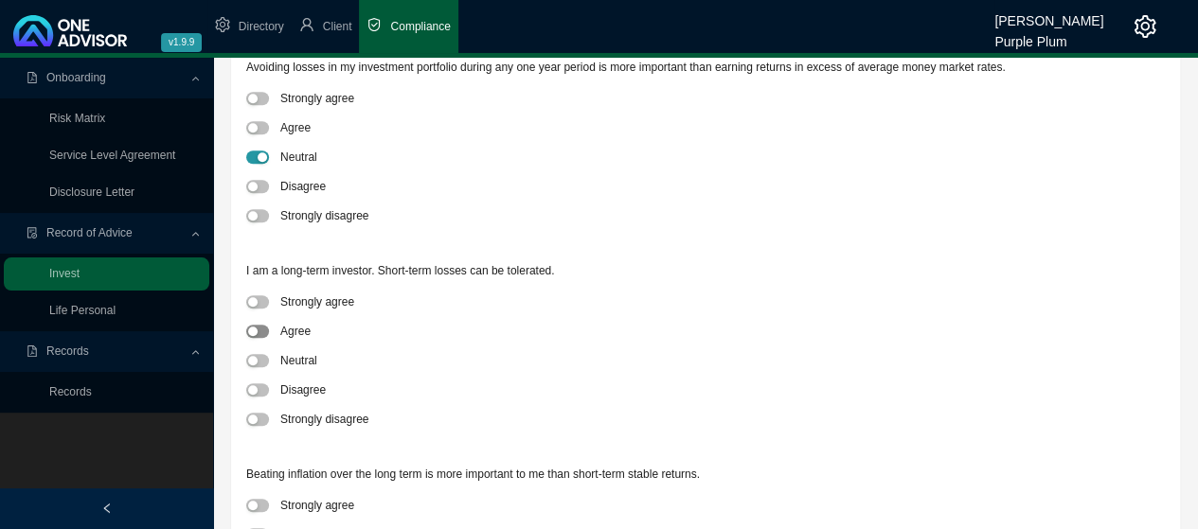
click at [267, 328] on span "button" at bounding box center [257, 331] width 23 height 13
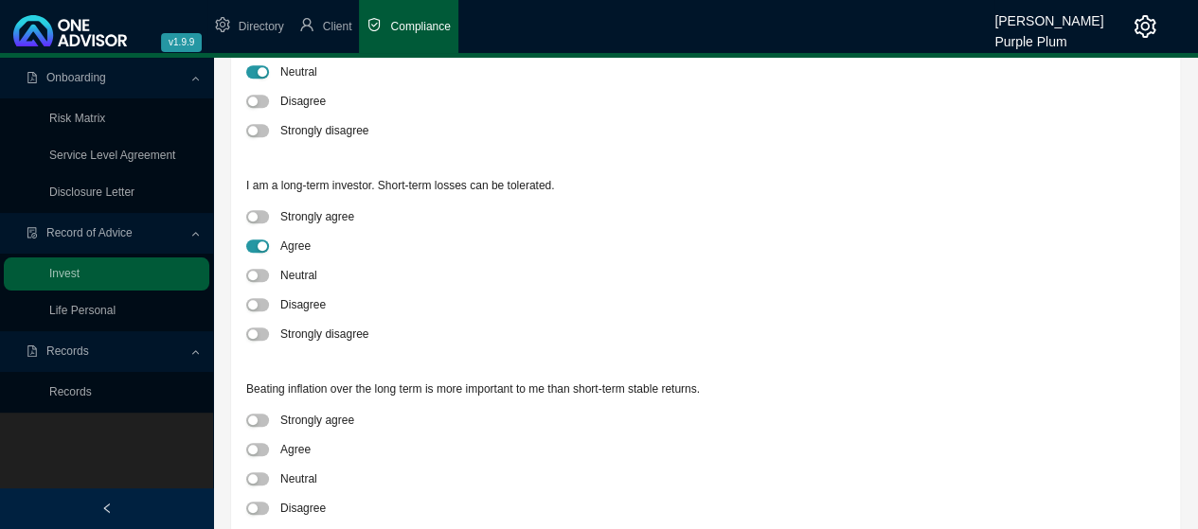
scroll to position [852, 0]
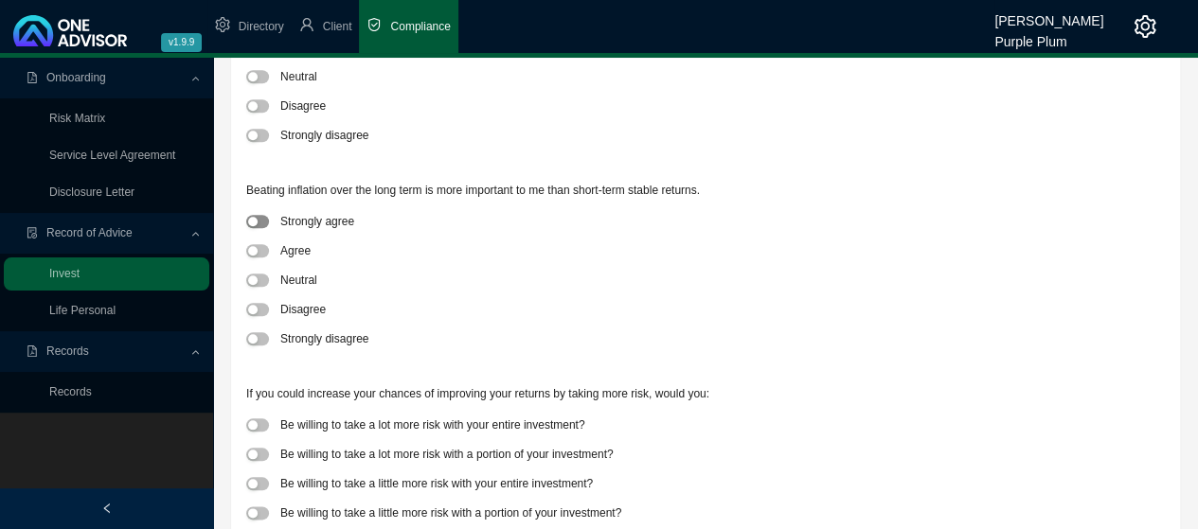
click at [257, 223] on div "button" at bounding box center [252, 221] width 9 height 9
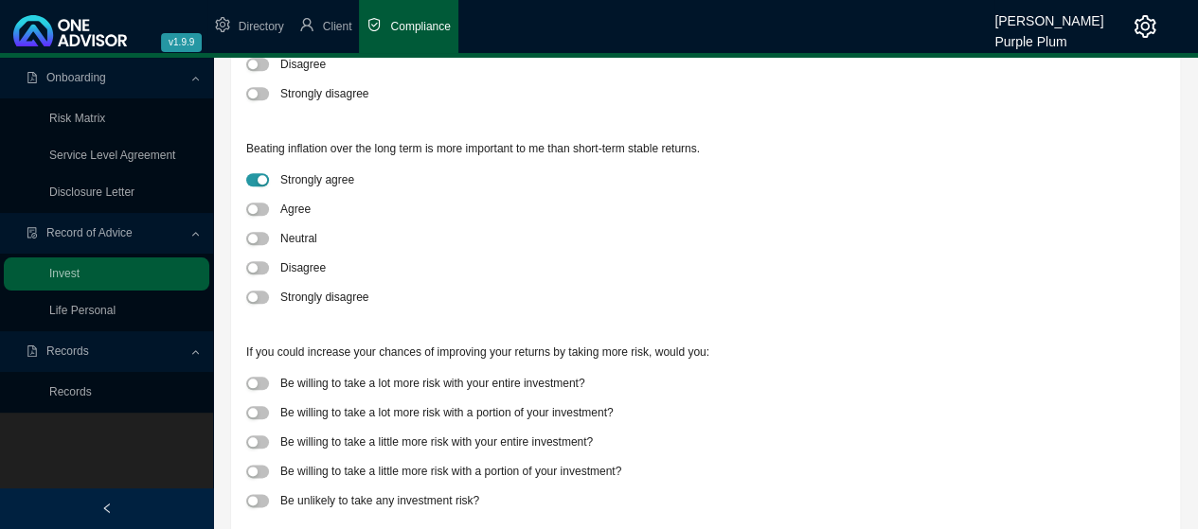
scroll to position [916, 0]
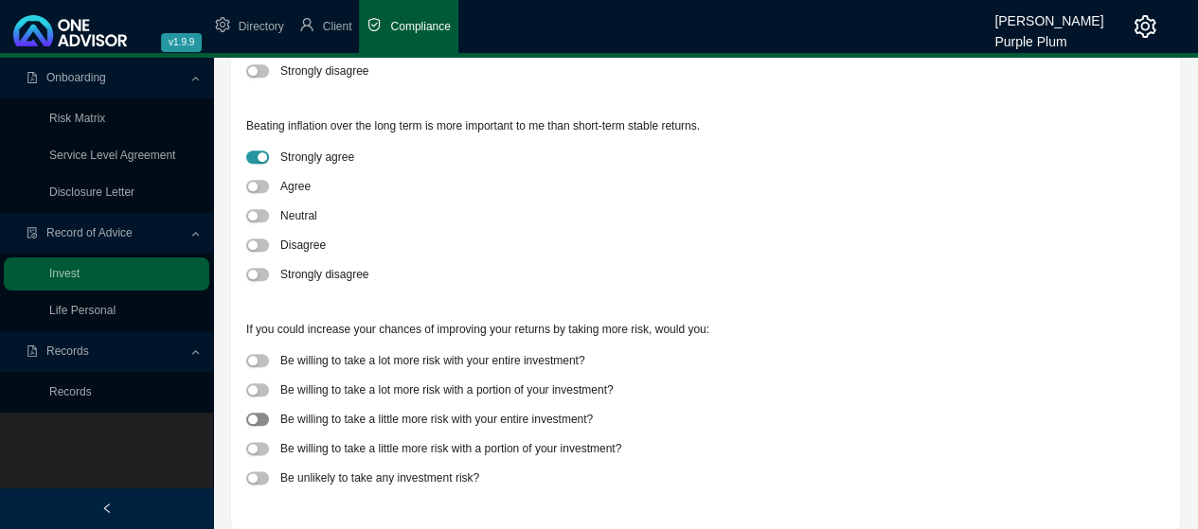
click at [257, 417] on button "button" at bounding box center [257, 419] width 23 height 13
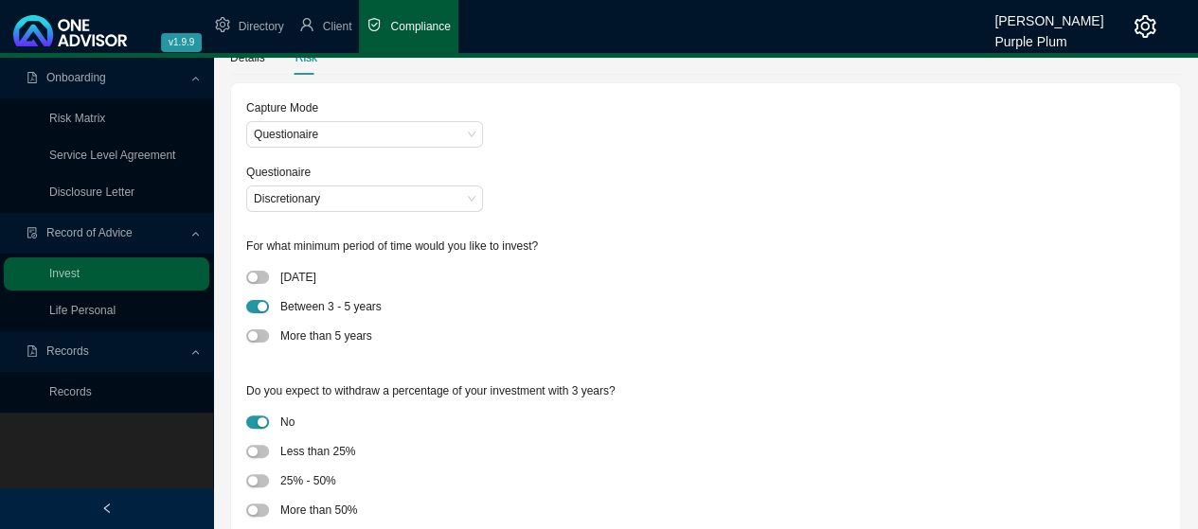
scroll to position [0, 0]
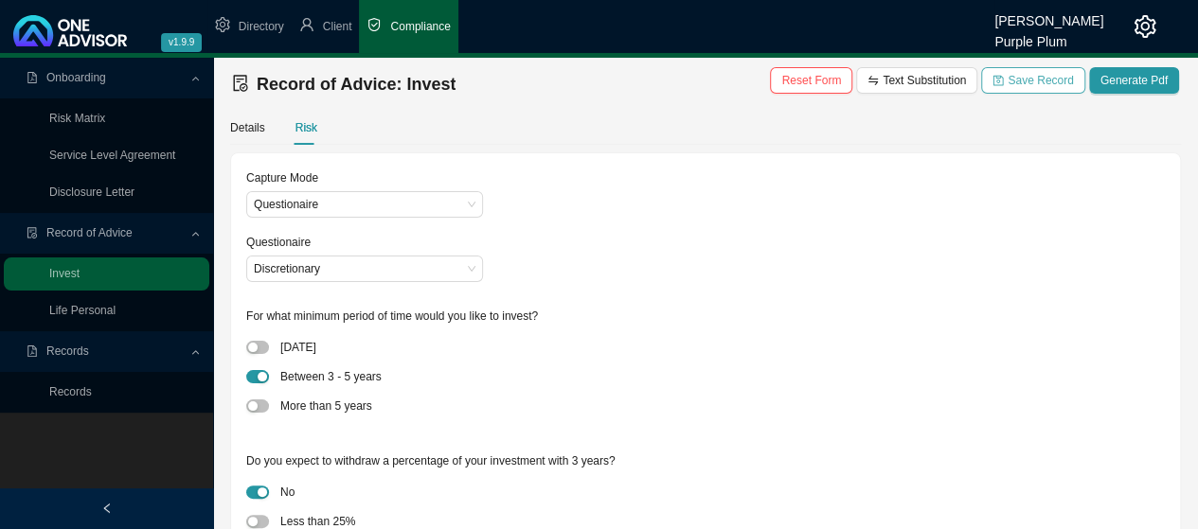
click at [1029, 80] on span "Save Record" at bounding box center [1039, 80] width 65 height 19
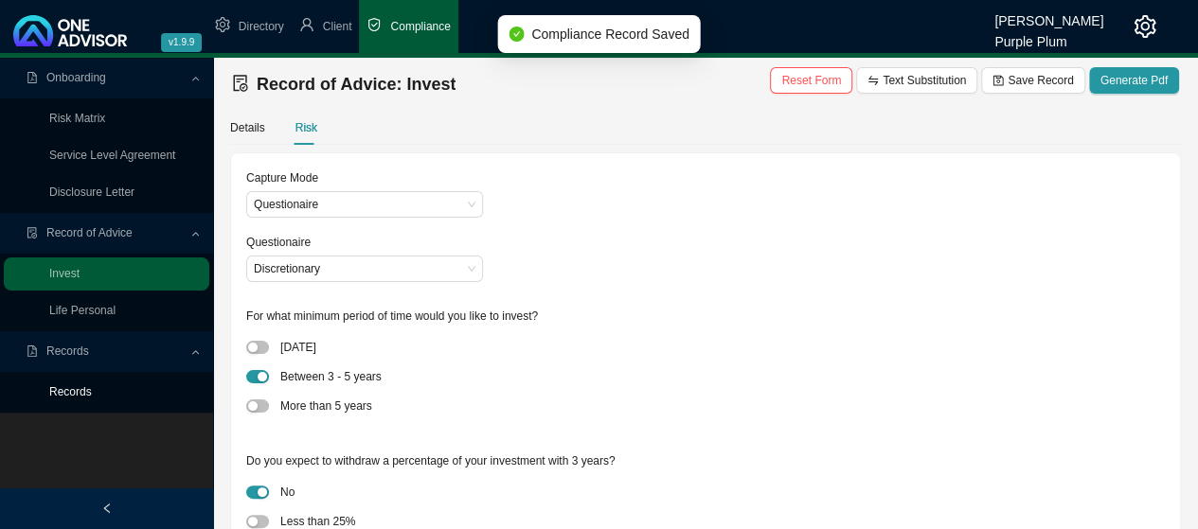
click at [68, 389] on link "Records" at bounding box center [70, 391] width 43 height 13
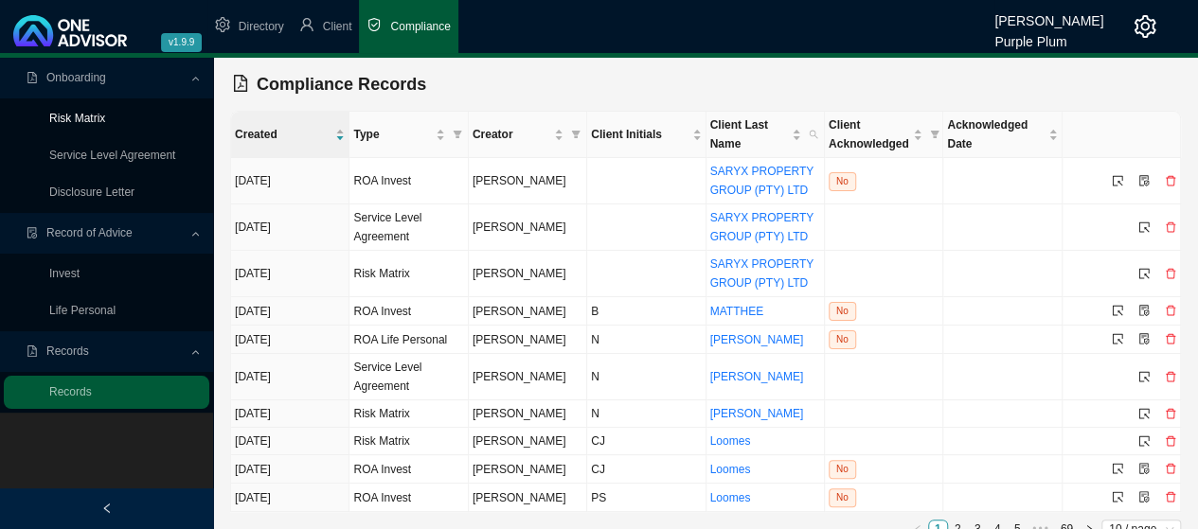
click at [89, 118] on link "Risk Matrix" at bounding box center [77, 118] width 56 height 13
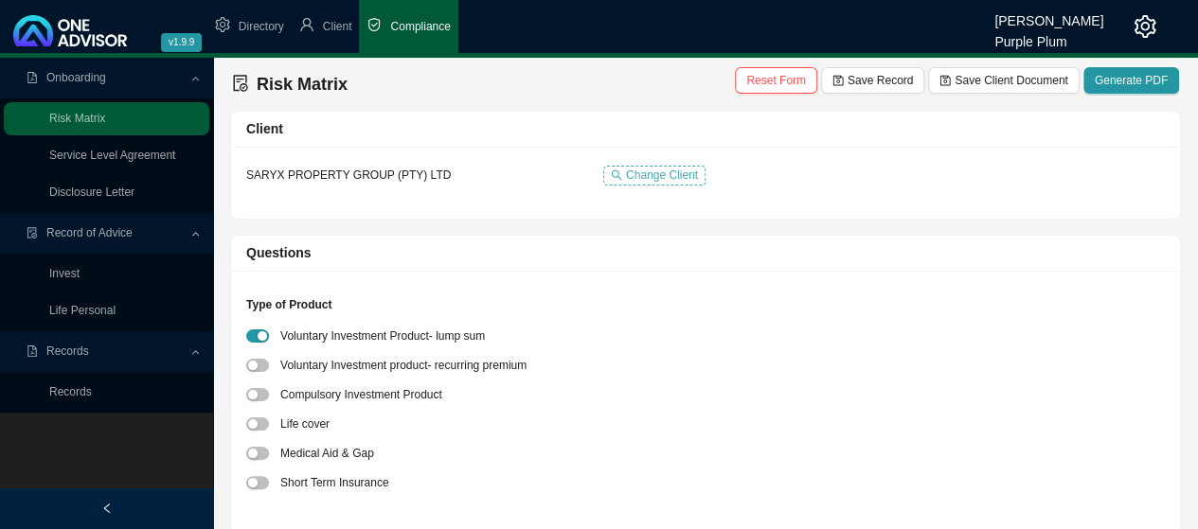
click at [645, 169] on span "Change Client" at bounding box center [662, 175] width 72 height 19
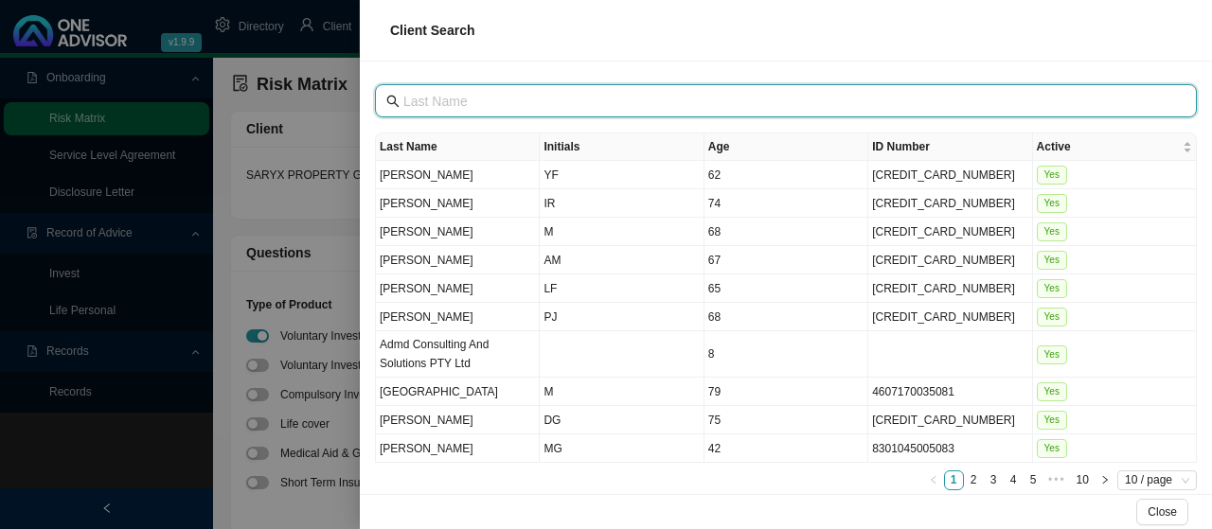
click at [452, 96] on input "text" at bounding box center [787, 101] width 769 height 21
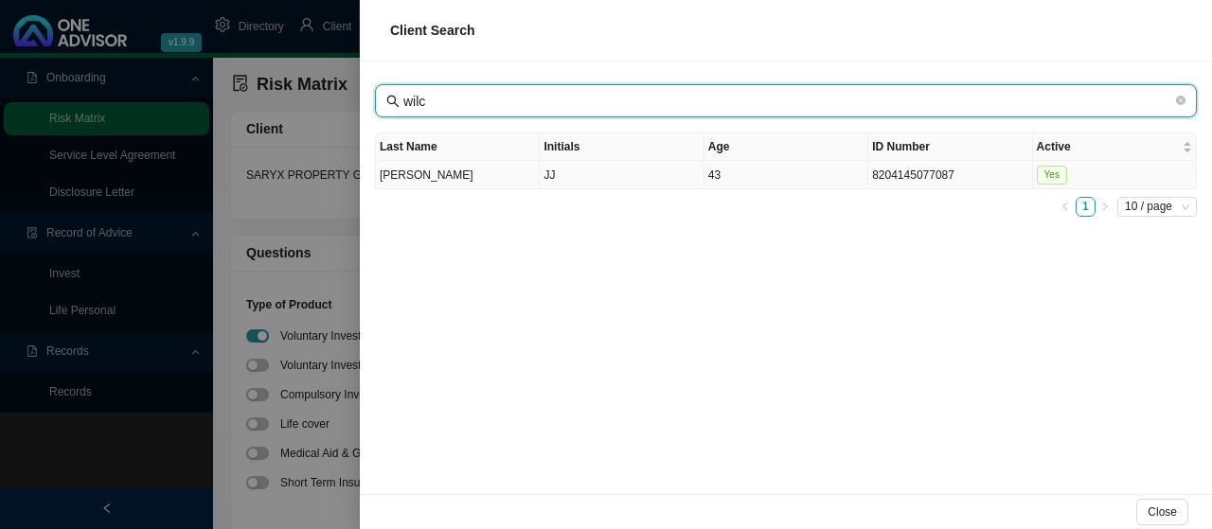
type input "wilc"
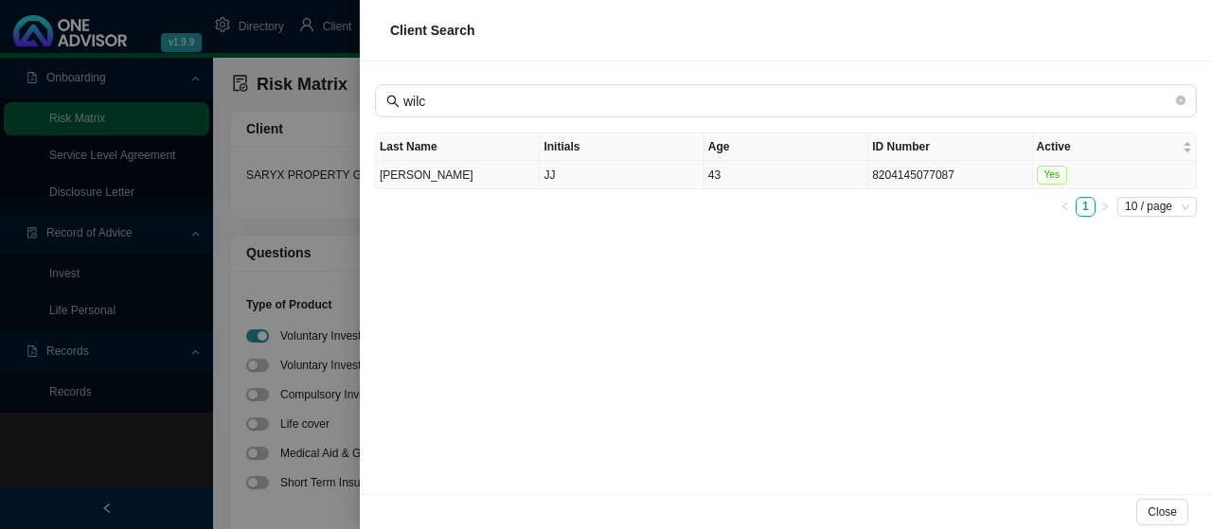
click at [401, 176] on td "[PERSON_NAME]" at bounding box center [458, 175] width 164 height 28
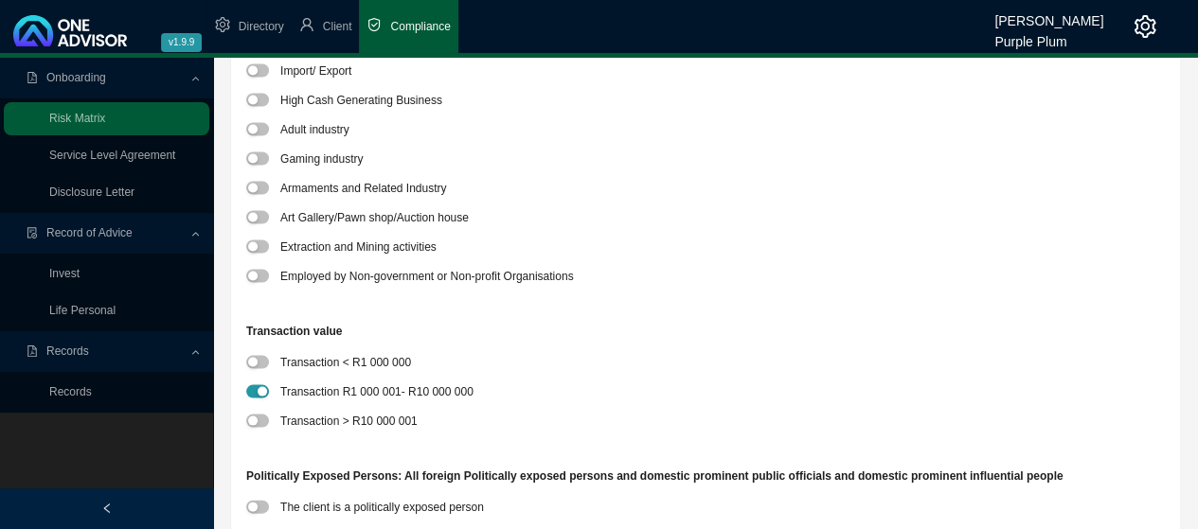
scroll to position [1893, 0]
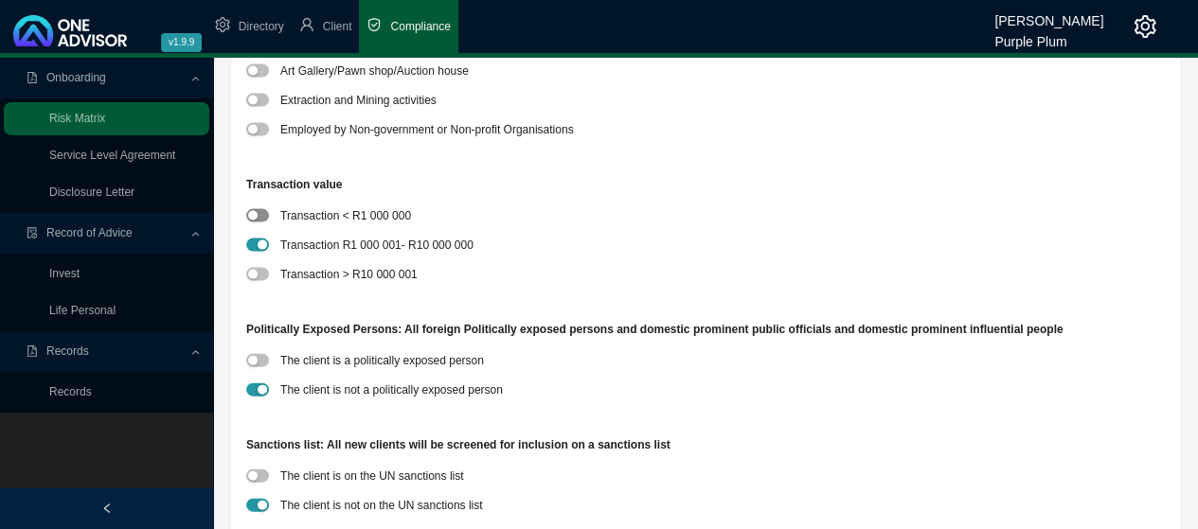
click at [259, 215] on button "button" at bounding box center [257, 215] width 23 height 13
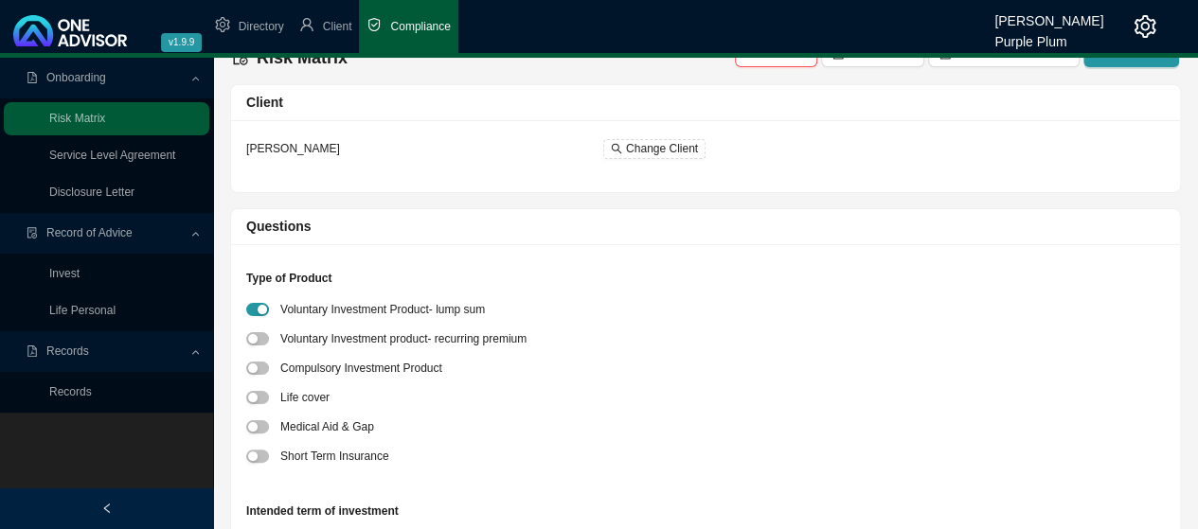
scroll to position [0, 0]
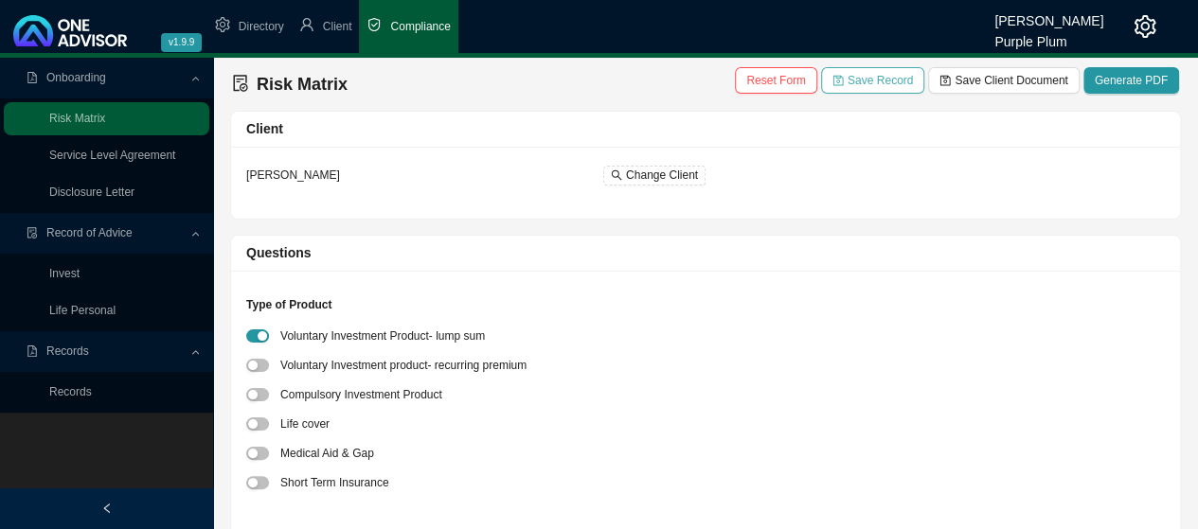
click at [863, 82] on span "Save Record" at bounding box center [879, 80] width 65 height 19
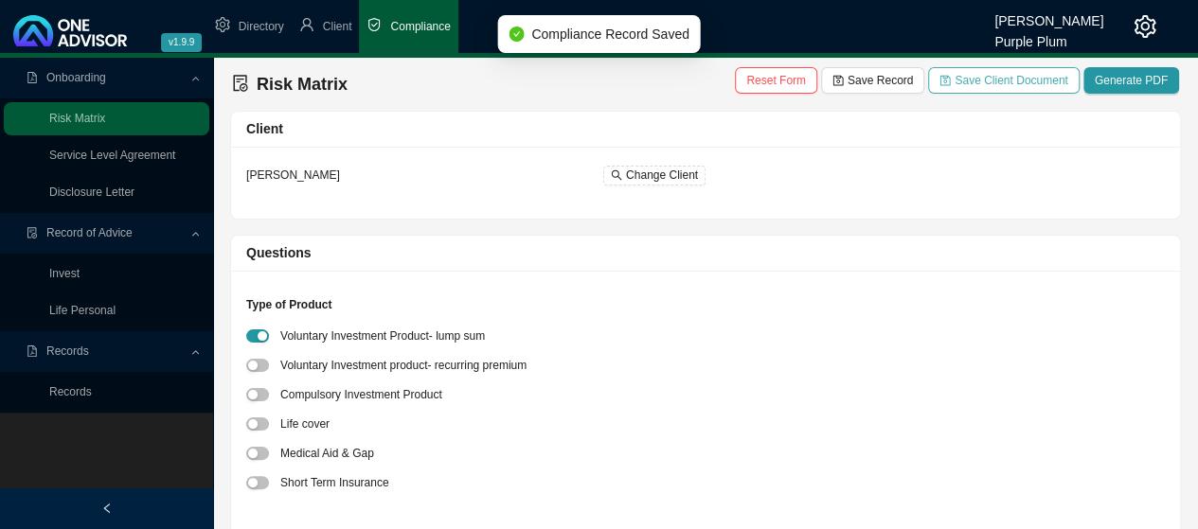
click at [990, 80] on span "Save Client Document" at bounding box center [1010, 80] width 113 height 19
click at [93, 156] on link "Service Level Agreement" at bounding box center [112, 155] width 126 height 13
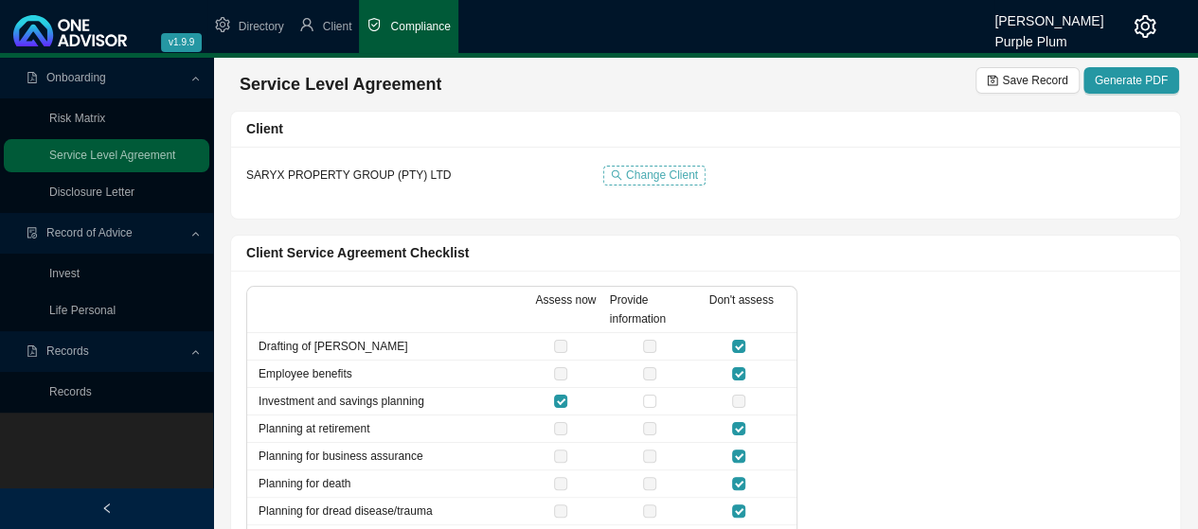
click at [644, 169] on span "Change Client" at bounding box center [662, 175] width 72 height 19
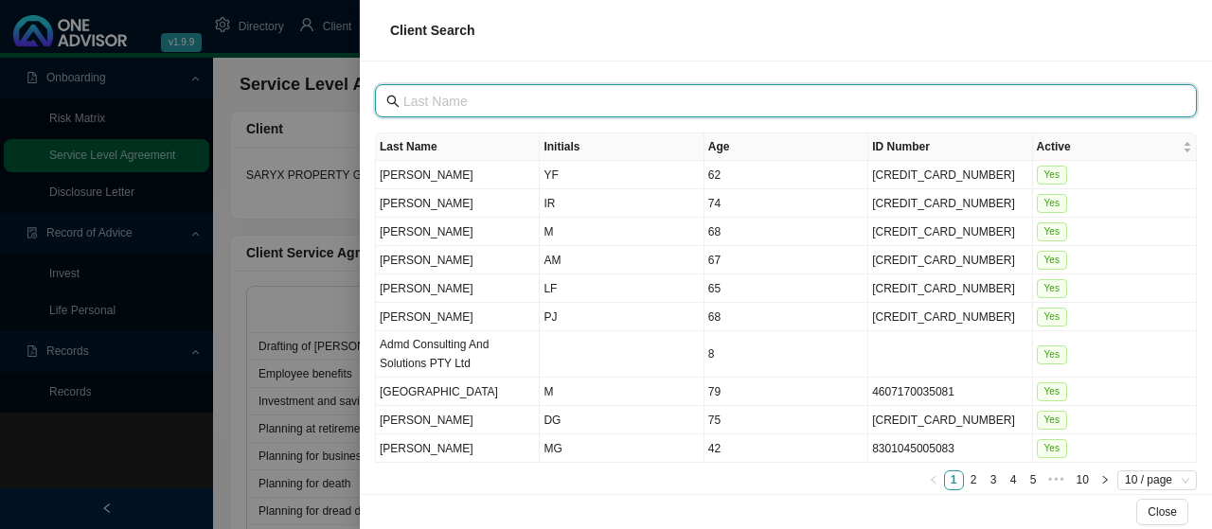
click at [418, 96] on input "text" at bounding box center [787, 101] width 769 height 21
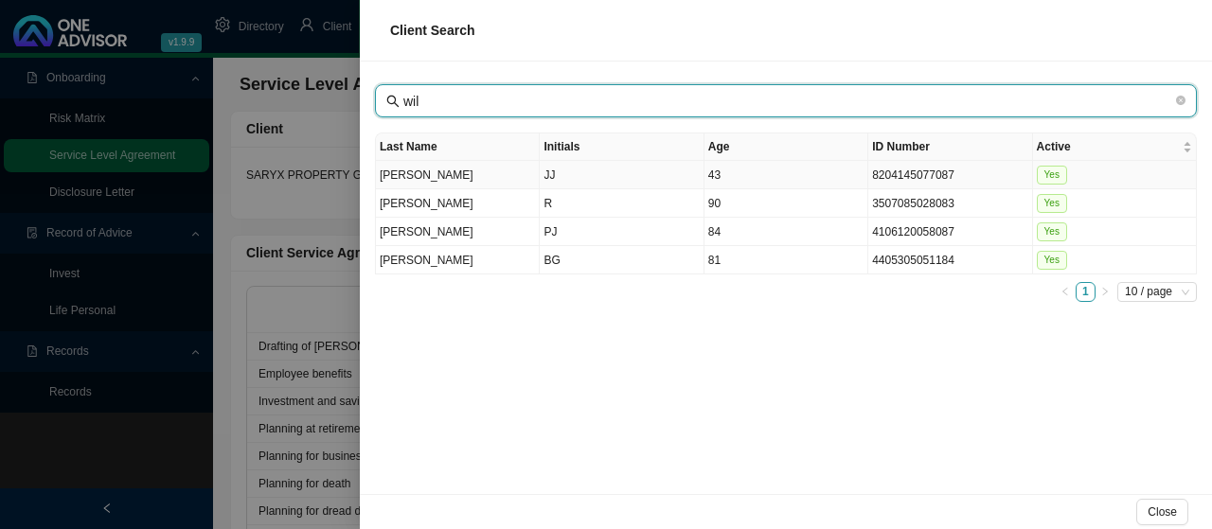
type input "wil"
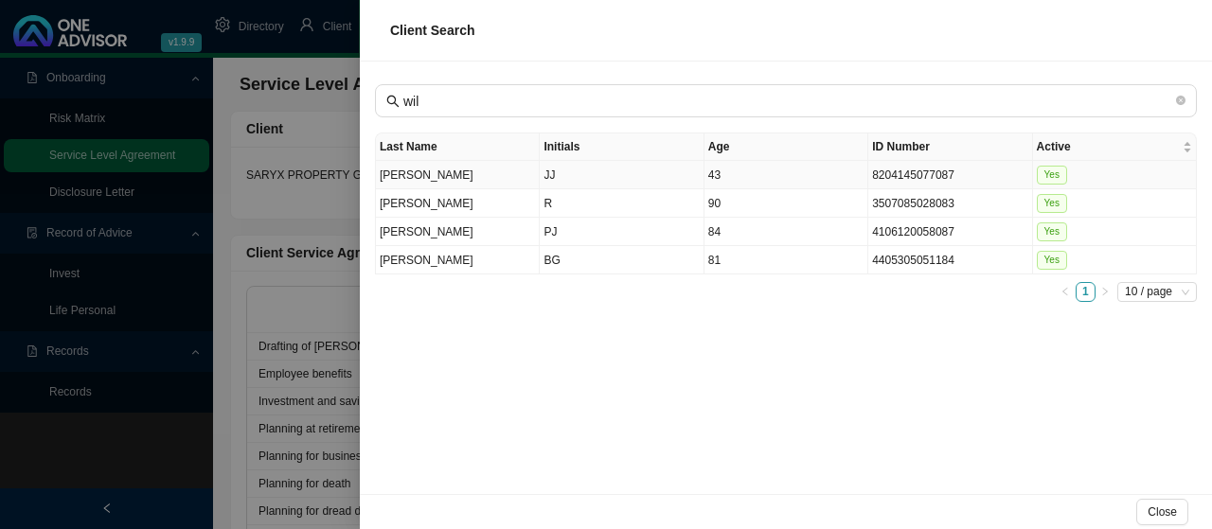
click at [401, 169] on td "[PERSON_NAME]" at bounding box center [458, 175] width 164 height 28
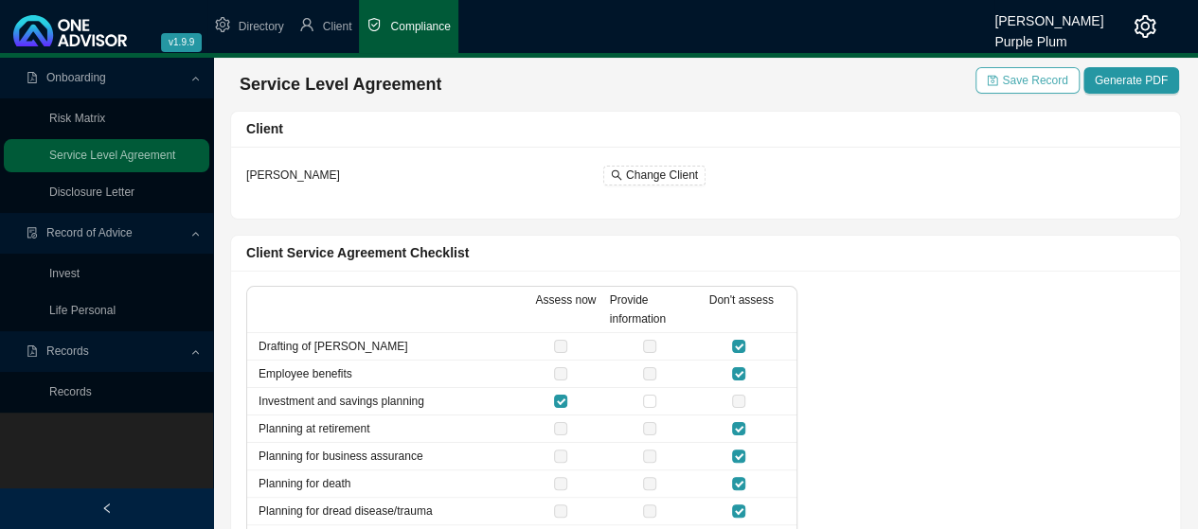
click at [1054, 84] on span "Save Record" at bounding box center [1034, 80] width 65 height 19
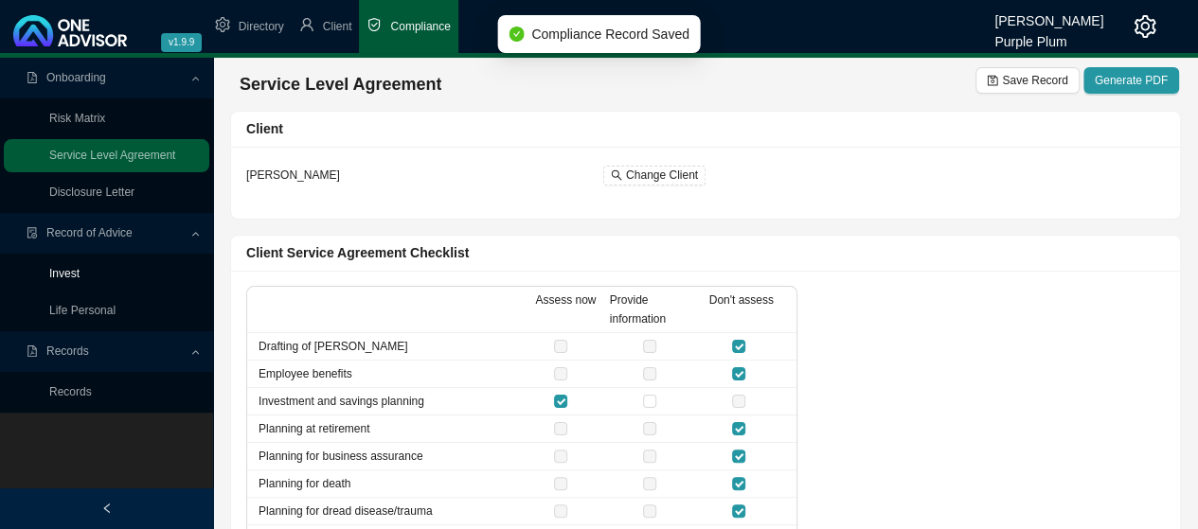
click at [78, 275] on link "Invest" at bounding box center [64, 273] width 30 height 13
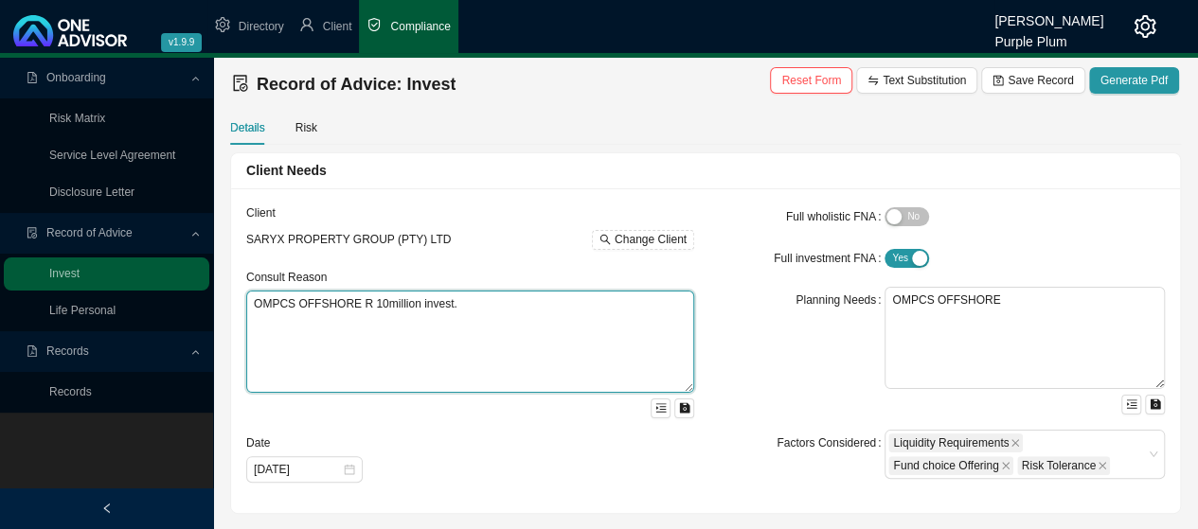
click at [457, 303] on textarea "OMPCS OFFSHORE R 10million invest." at bounding box center [470, 342] width 448 height 102
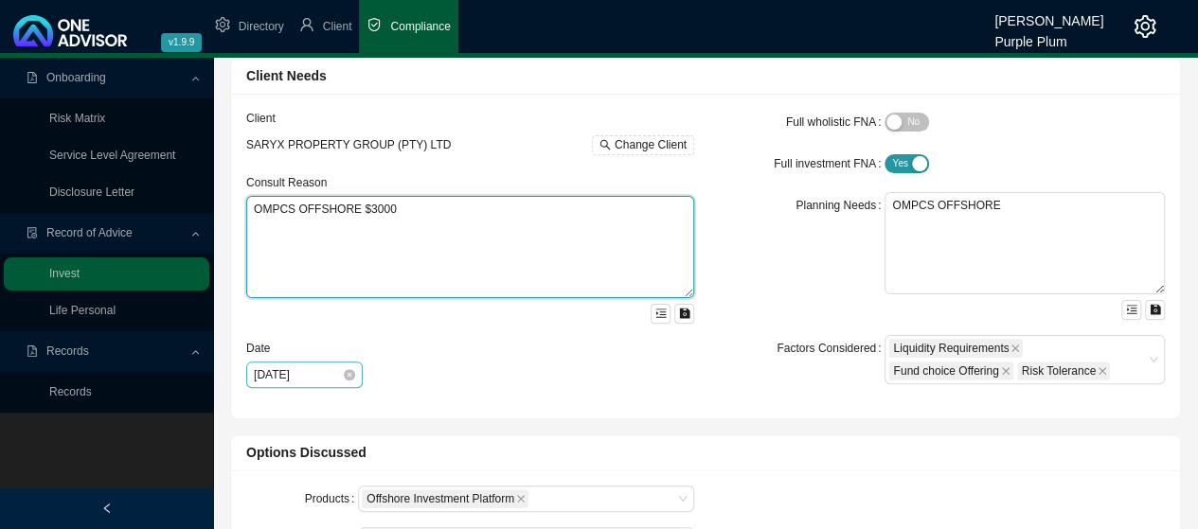
type textarea "OMPCS OFFSHORE $3000"
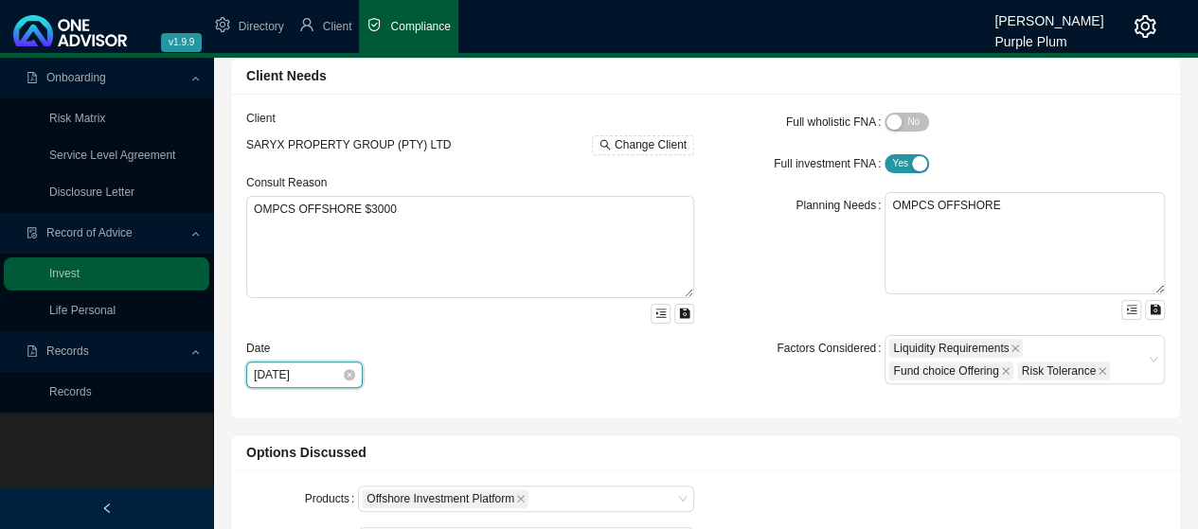
click at [276, 371] on input "[DATE]" at bounding box center [298, 374] width 88 height 19
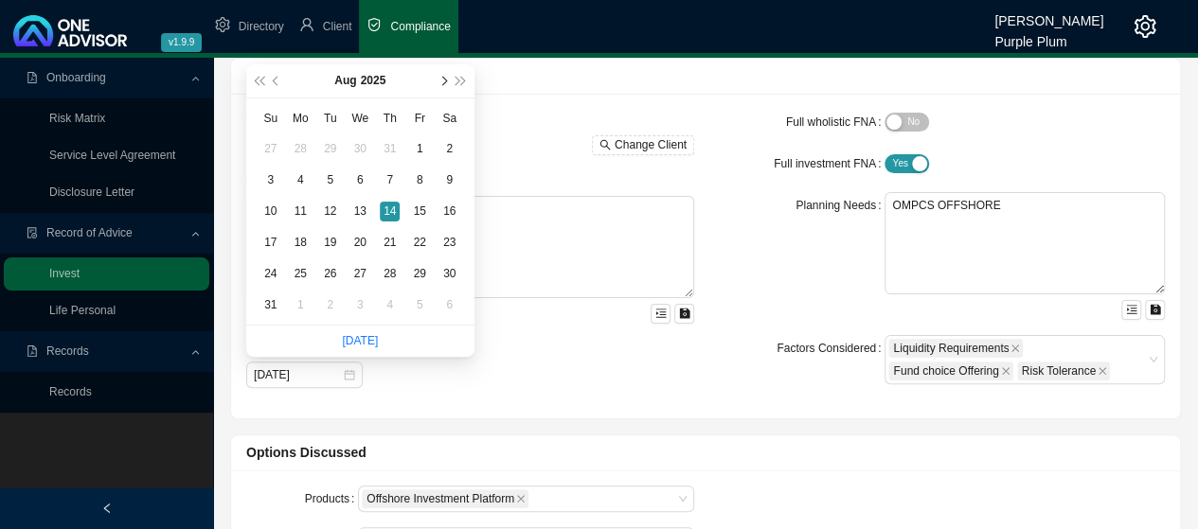
click at [440, 79] on span "next-year" at bounding box center [442, 81] width 9 height 9
type input "[DATE]"
click at [306, 238] on div "22" at bounding box center [301, 243] width 20 height 20
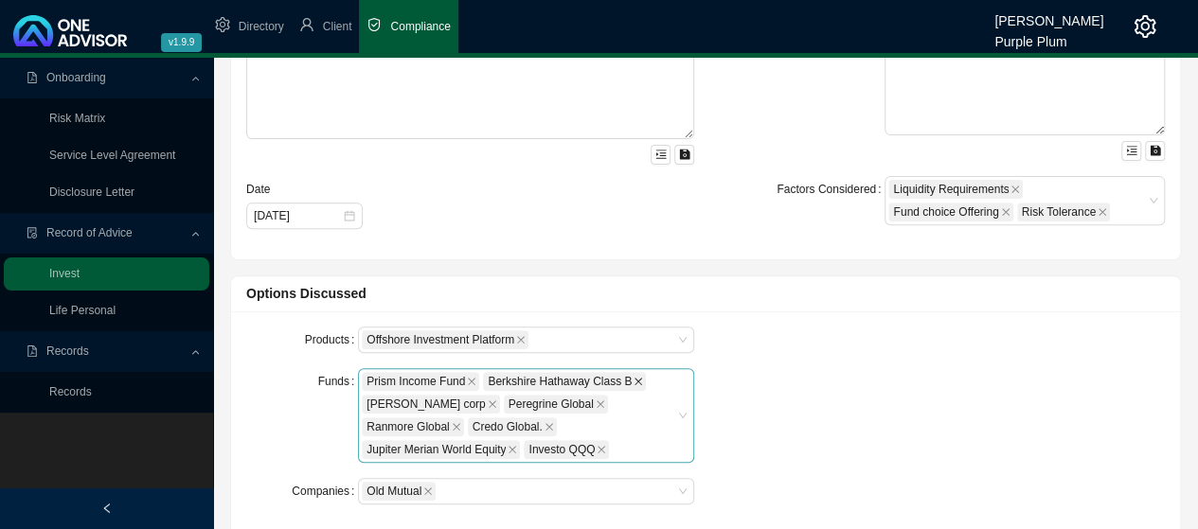
scroll to position [284, 0]
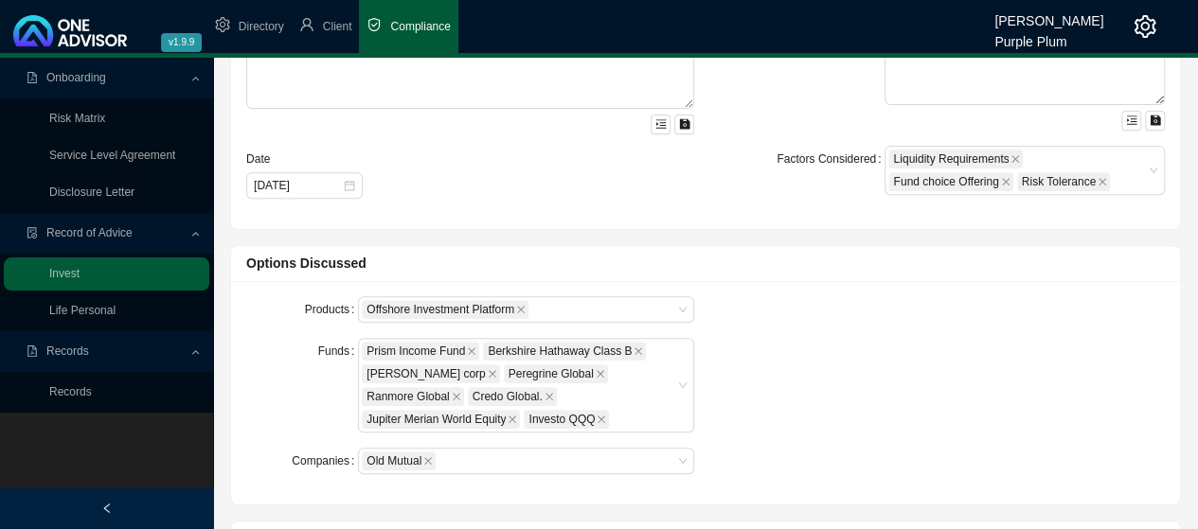
click at [596, 417] on icon "close" at bounding box center [600, 419] width 9 height 9
click at [544, 396] on icon "close" at bounding box center [548, 396] width 9 height 9
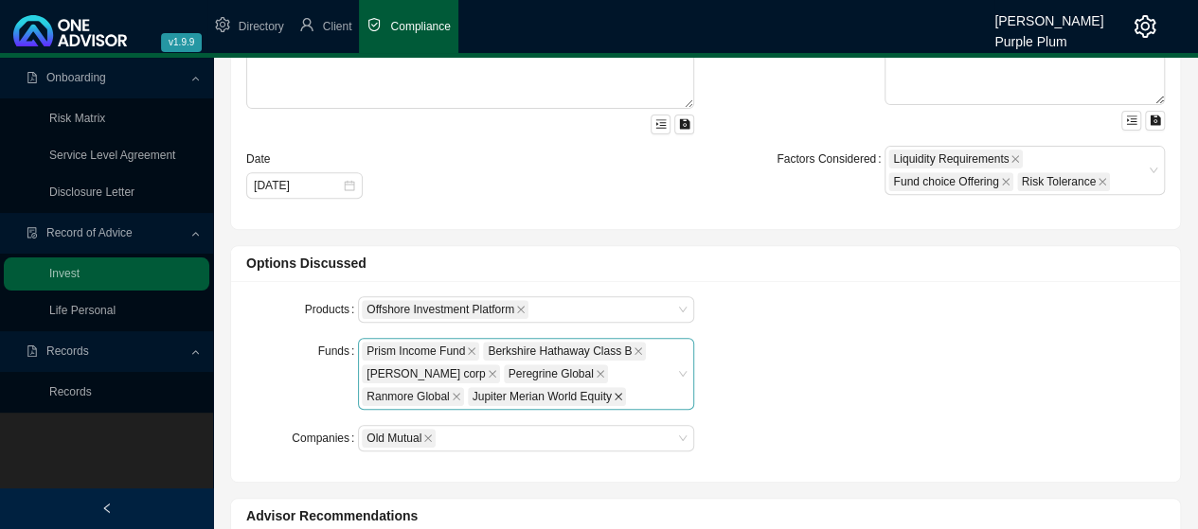
click at [614, 395] on icon "close" at bounding box center [618, 397] width 8 height 8
click at [595, 372] on icon "close" at bounding box center [599, 373] width 9 height 9
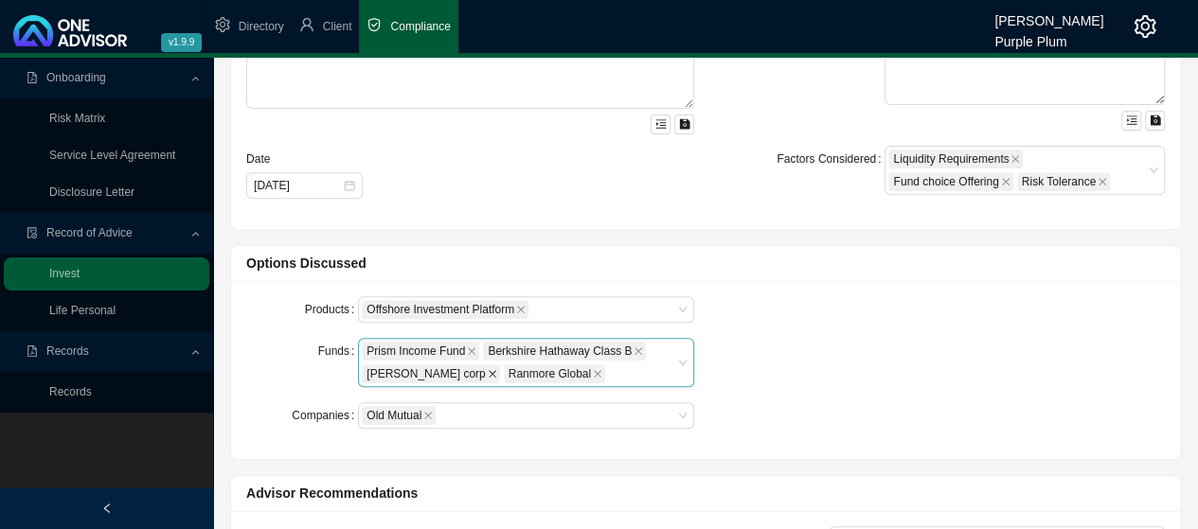
click at [488, 376] on icon "close" at bounding box center [492, 373] width 9 height 9
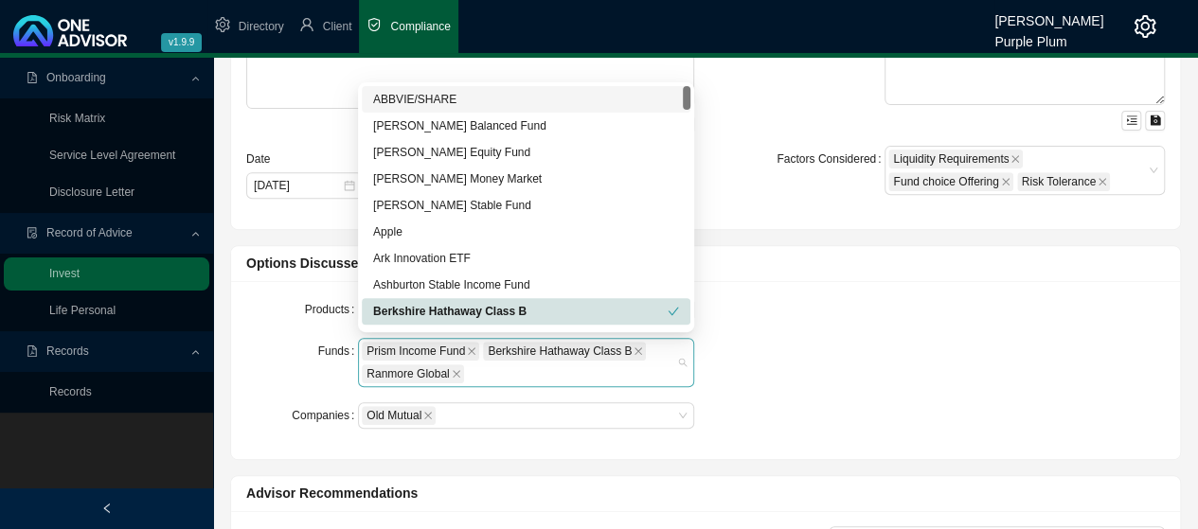
click at [462, 347] on span "Prism Income Fund" at bounding box center [420, 351] width 117 height 19
click at [468, 351] on icon "close" at bounding box center [471, 350] width 9 height 9
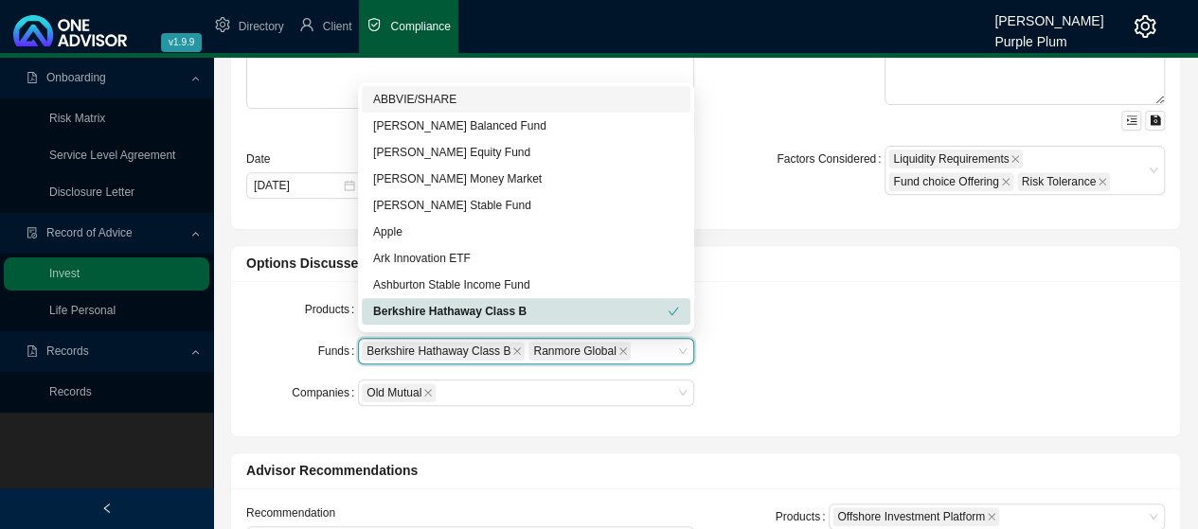
click at [505, 348] on span "Berkshire Hathaway Class B" at bounding box center [438, 351] width 144 height 17
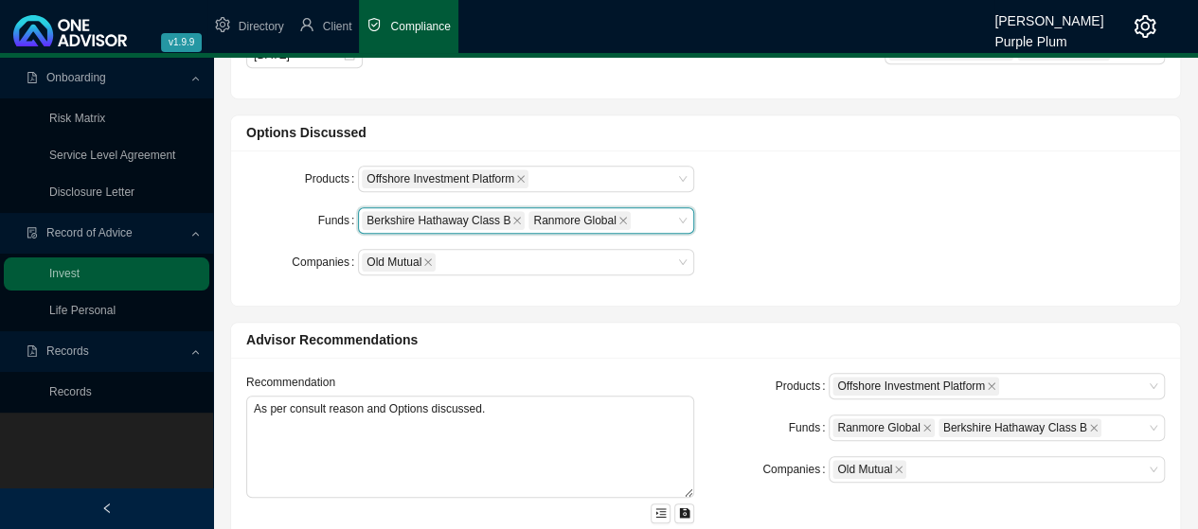
scroll to position [473, 0]
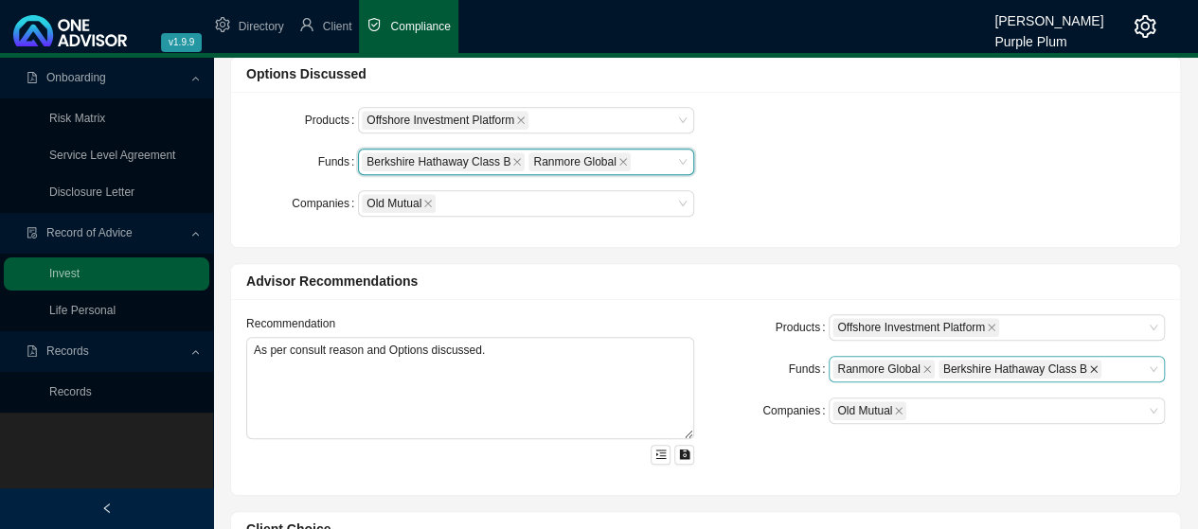
click at [1089, 365] on icon "close" at bounding box center [1093, 368] width 9 height 9
click at [512, 160] on icon "close" at bounding box center [516, 161] width 9 height 9
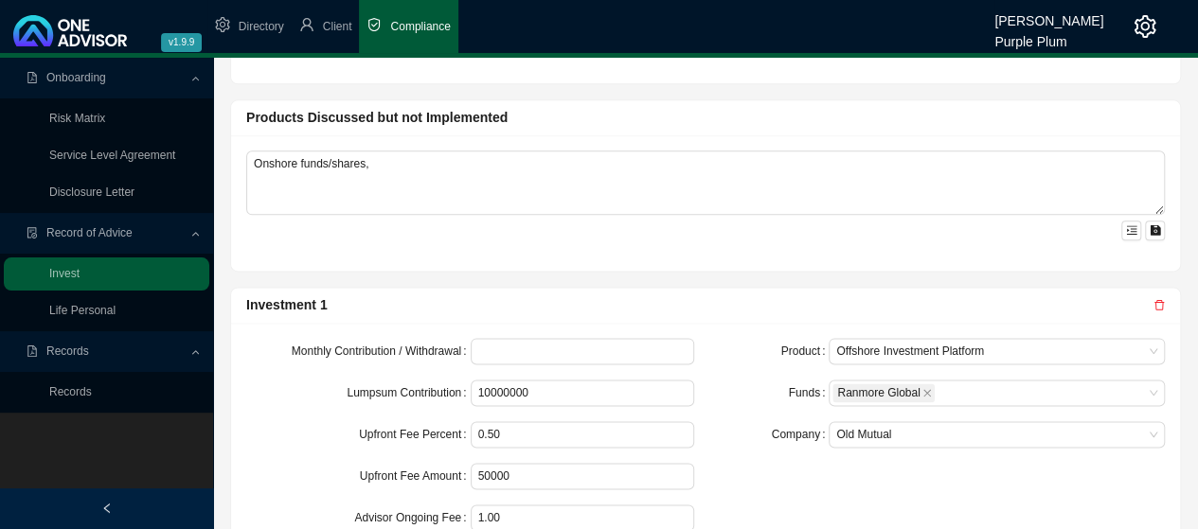
scroll to position [1136, 0]
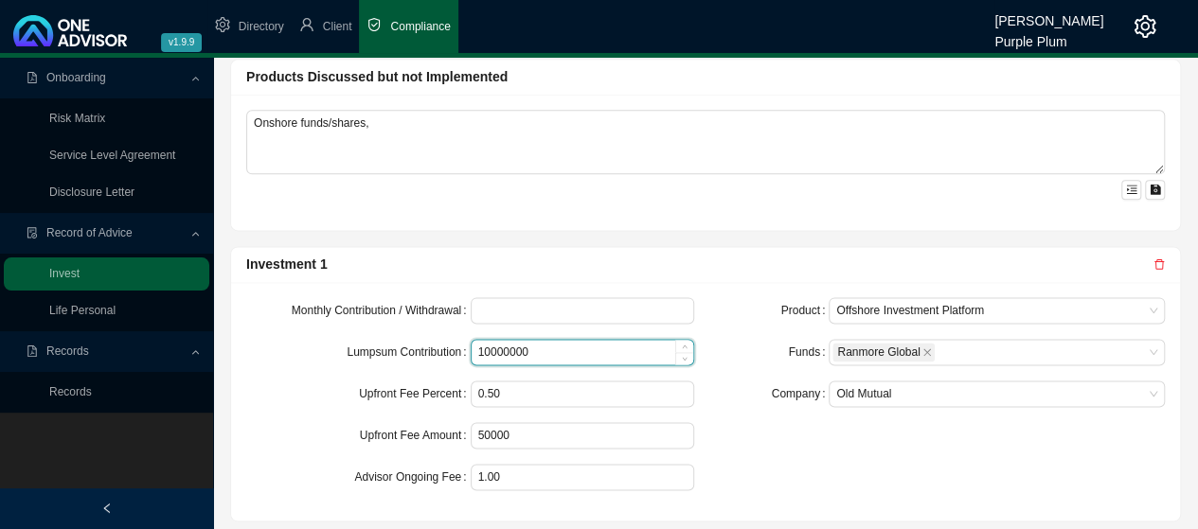
click at [549, 345] on input "10000000" at bounding box center [582, 352] width 222 height 25
type input "1"
type input "60000"
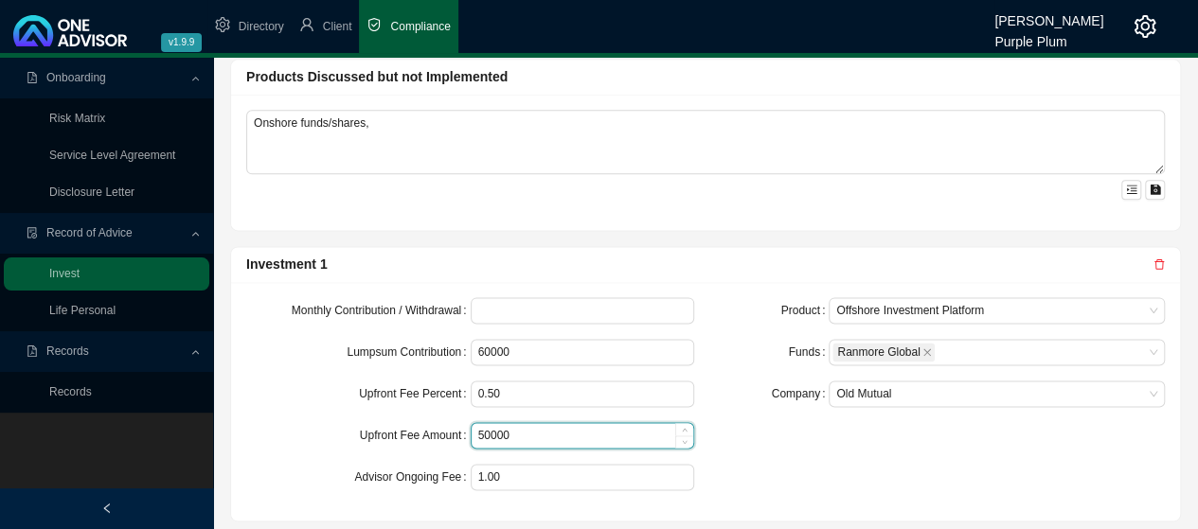
click at [541, 433] on input "50000" at bounding box center [582, 435] width 222 height 25
type input "5"
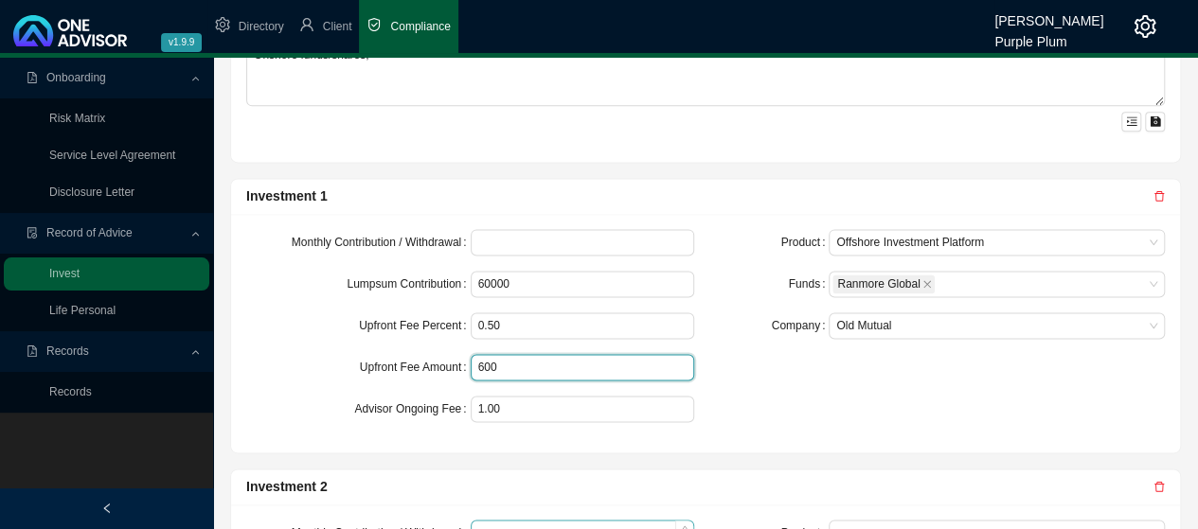
scroll to position [1231, 0]
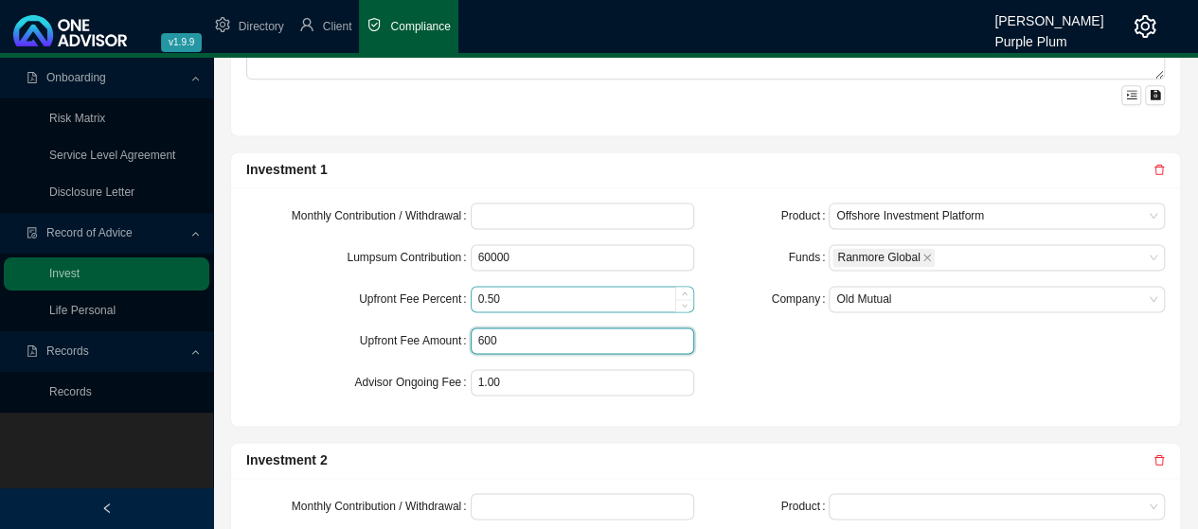
type input "600"
click at [516, 295] on input "0.50" at bounding box center [582, 299] width 222 height 25
type input "0"
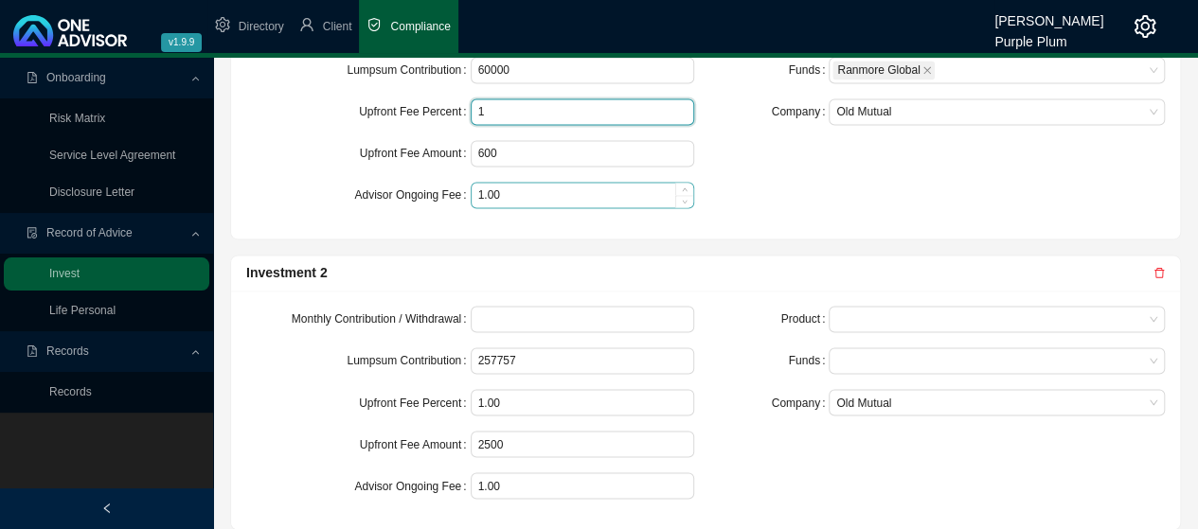
scroll to position [1420, 0]
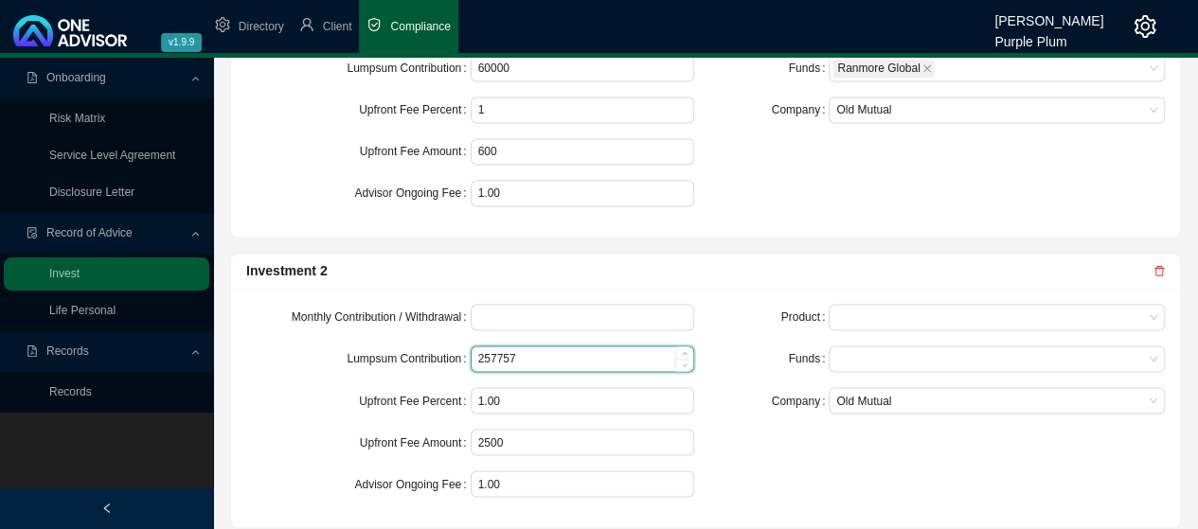
type input "1.00"
click at [526, 349] on input "257757" at bounding box center [582, 358] width 222 height 25
type input "2"
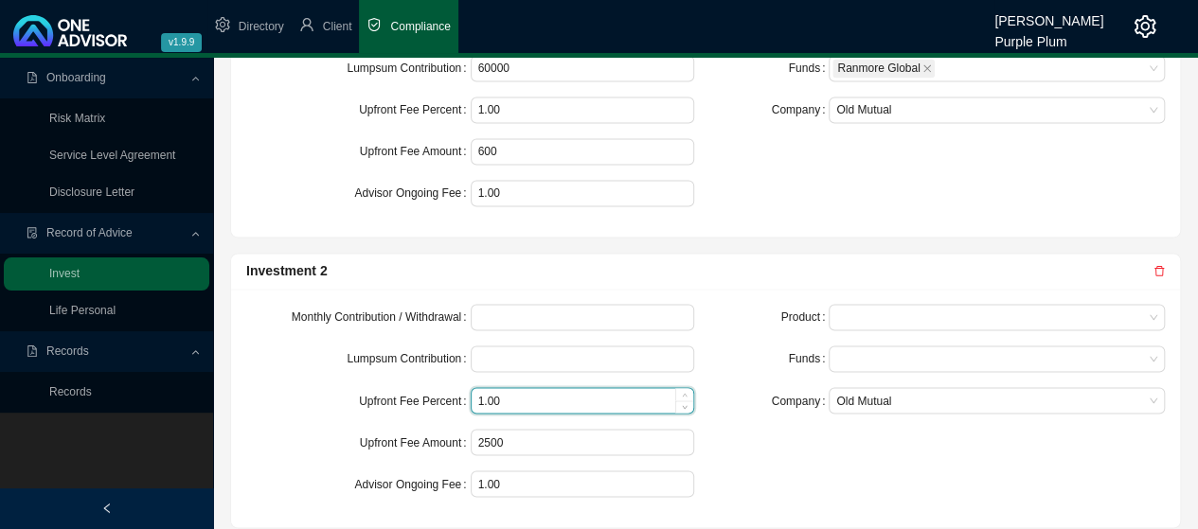
click at [513, 395] on input "1.00" at bounding box center [582, 400] width 222 height 25
type input "1"
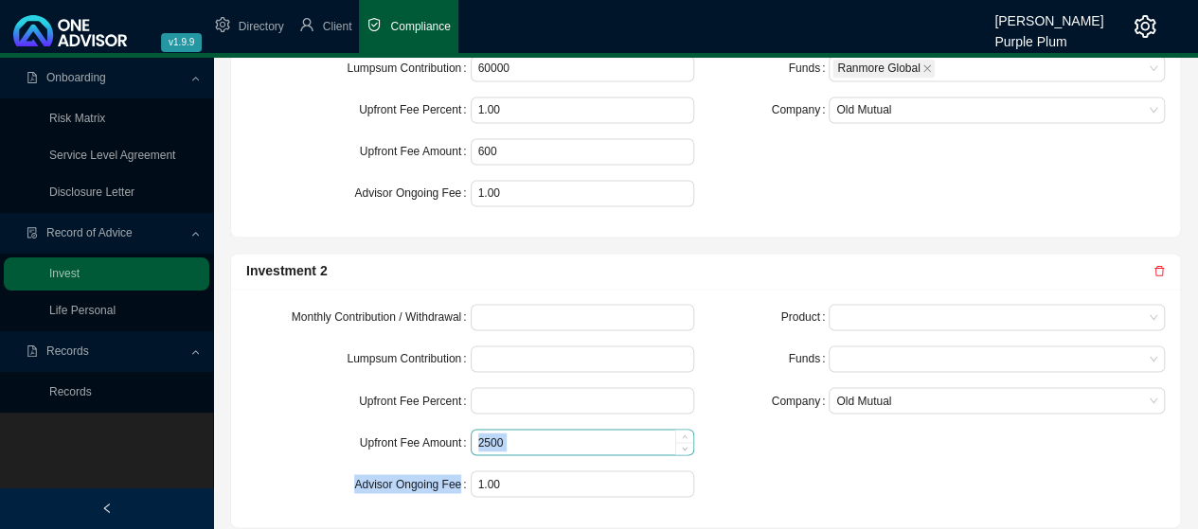
click at [544, 444] on form "Monthly Contribution / Withdrawal Lumpsum Contribution Upfront Fee Percent Upfr…" at bounding box center [470, 400] width 448 height 193
click at [543, 435] on input "2500" at bounding box center [582, 442] width 222 height 25
type input "2"
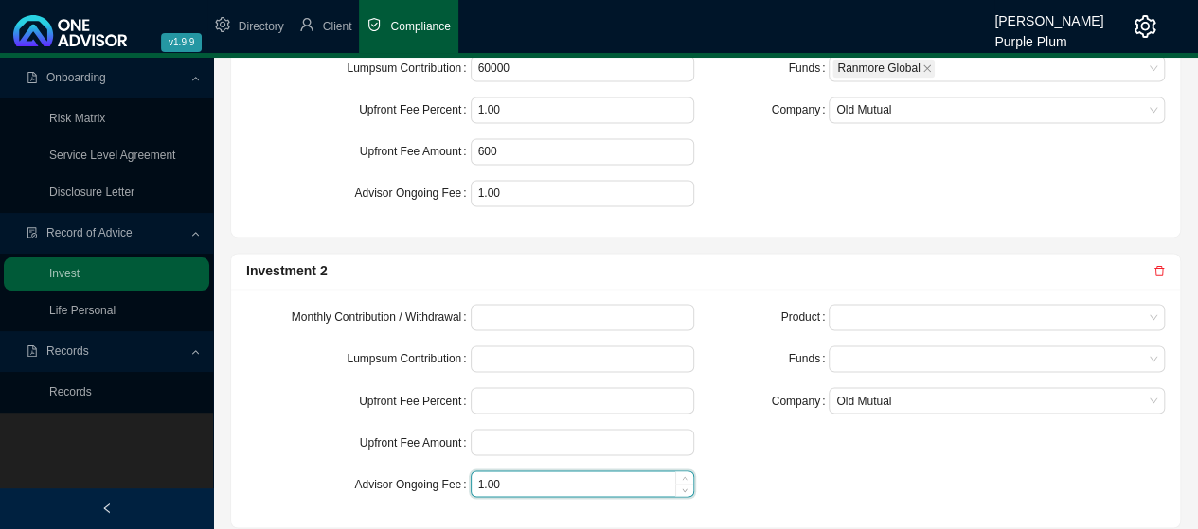
click at [551, 477] on input "1.00" at bounding box center [582, 483] width 222 height 25
type input "1"
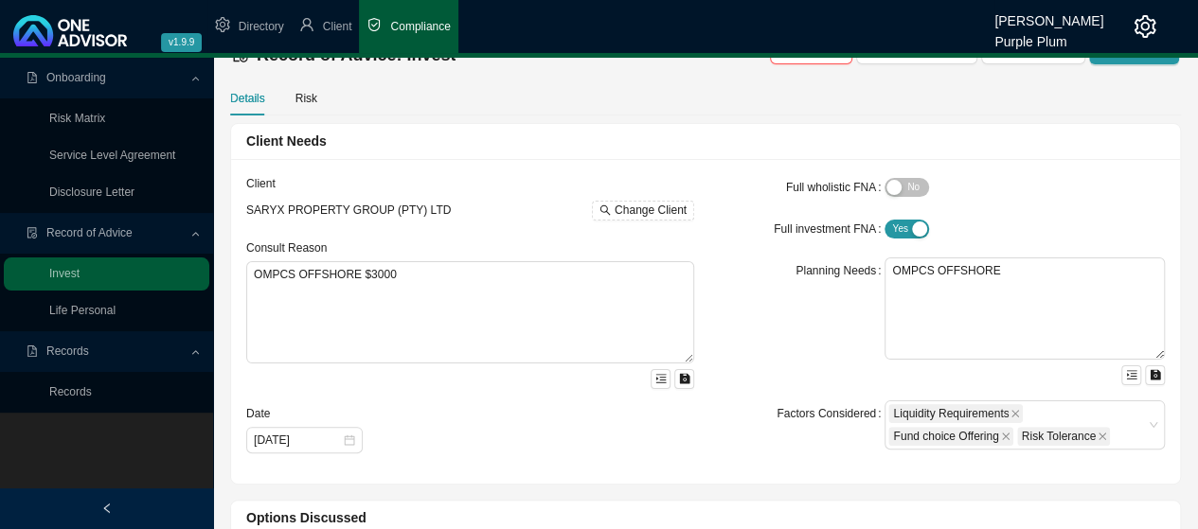
scroll to position [0, 0]
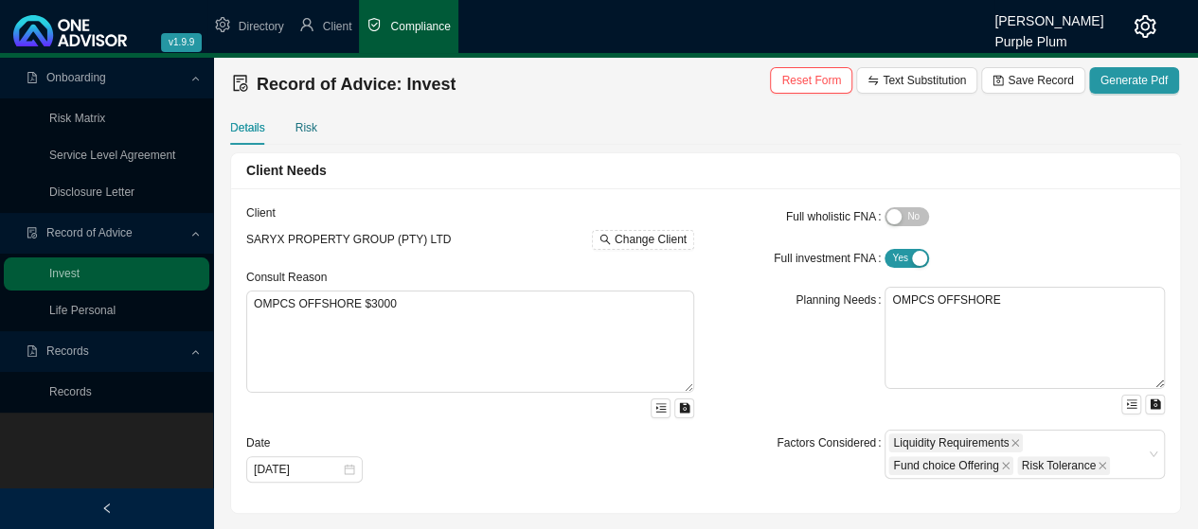
click at [308, 123] on div "Risk" at bounding box center [306, 127] width 22 height 19
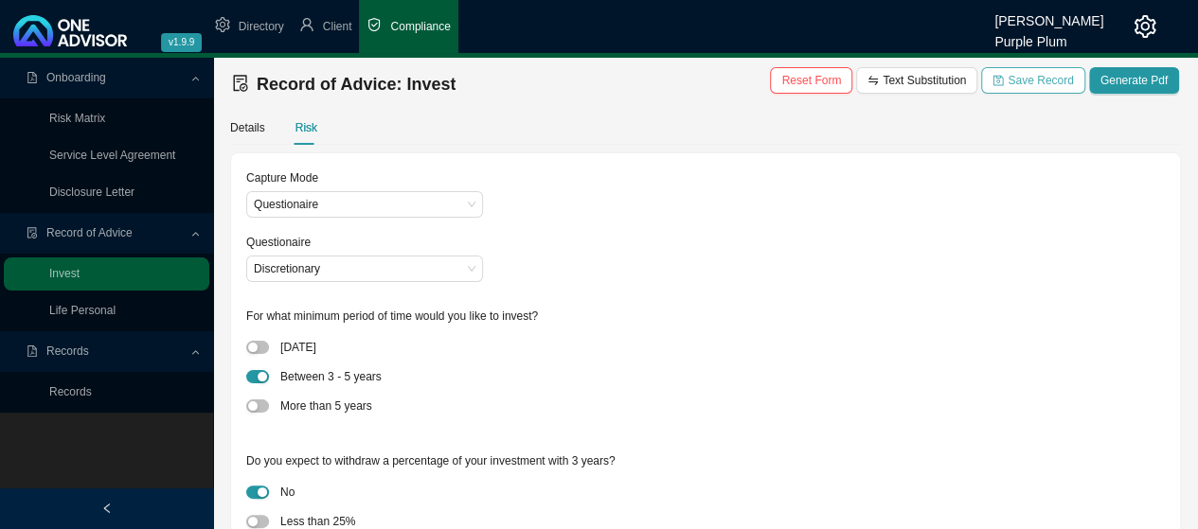
click at [1019, 83] on span "Save Record" at bounding box center [1039, 80] width 65 height 19
click at [80, 391] on link "Records" at bounding box center [70, 391] width 43 height 13
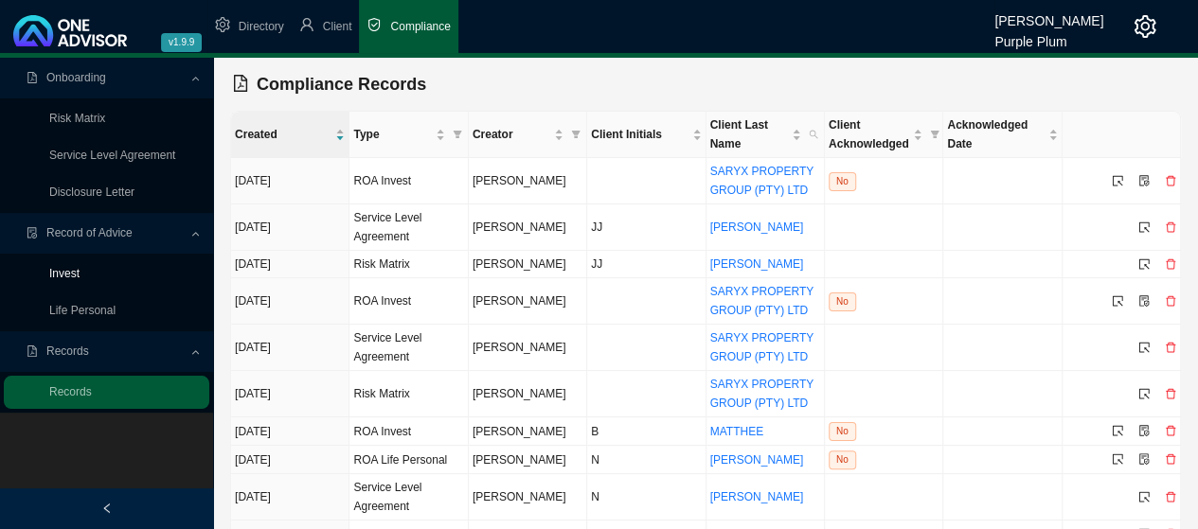
click at [69, 271] on link "Invest" at bounding box center [64, 273] width 30 height 13
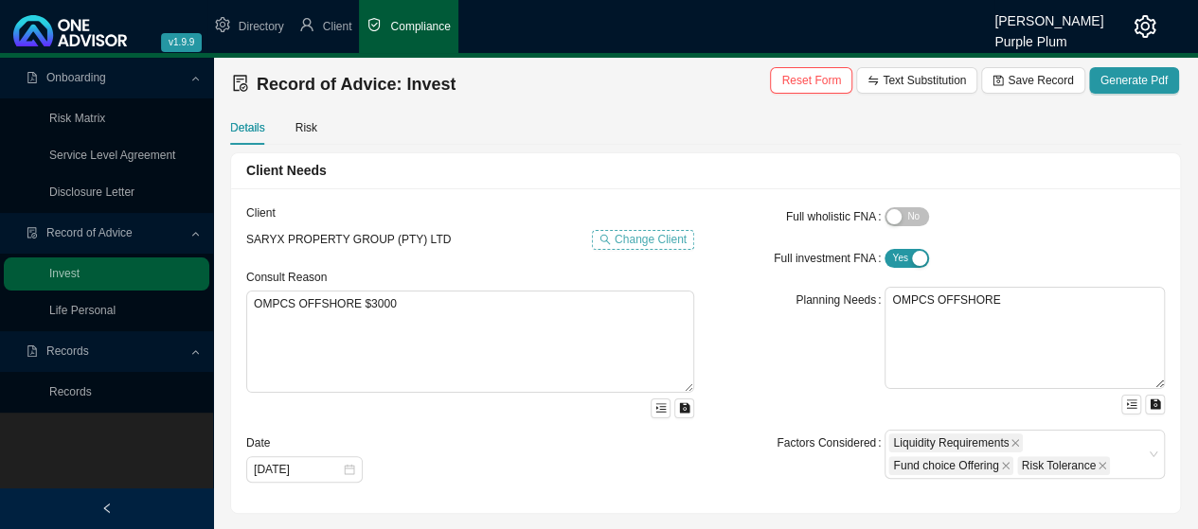
click at [653, 235] on span "Change Client" at bounding box center [650, 239] width 72 height 19
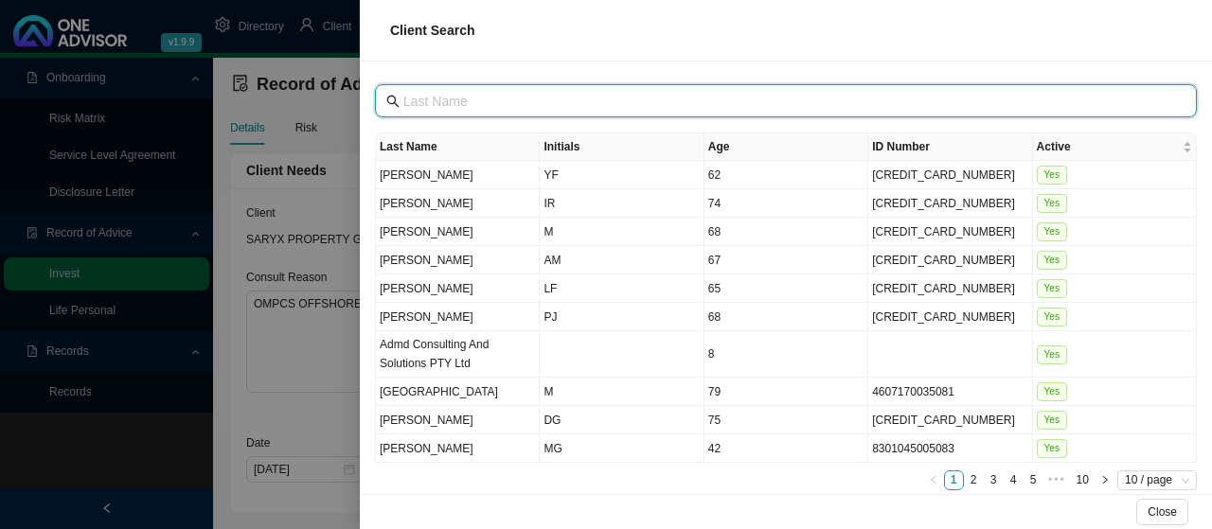
click at [462, 100] on input "text" at bounding box center [787, 101] width 769 height 21
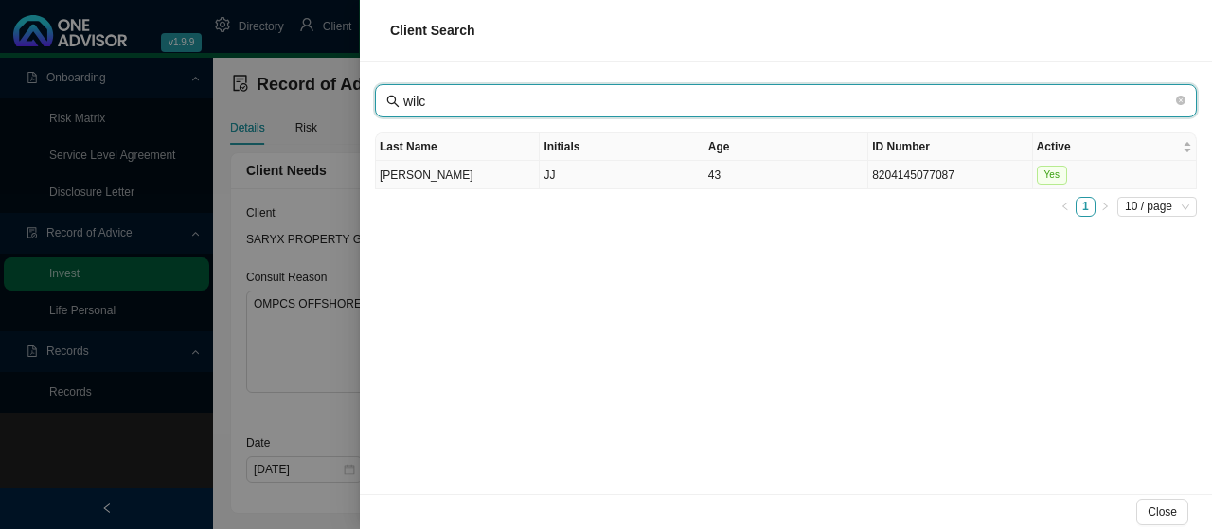
type input "wilc"
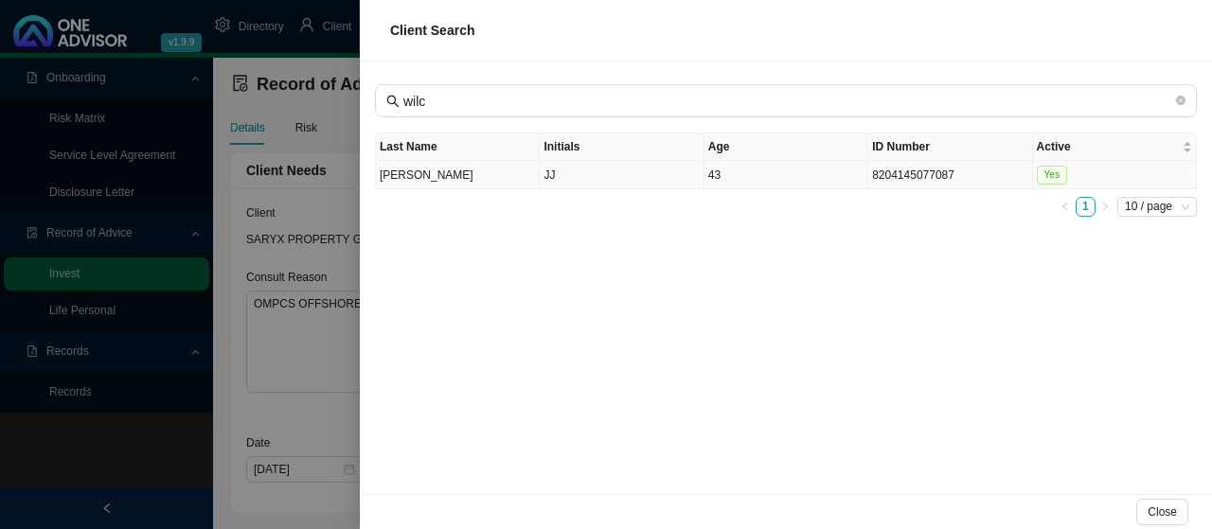
click at [409, 170] on td "[PERSON_NAME]" at bounding box center [458, 175] width 164 height 28
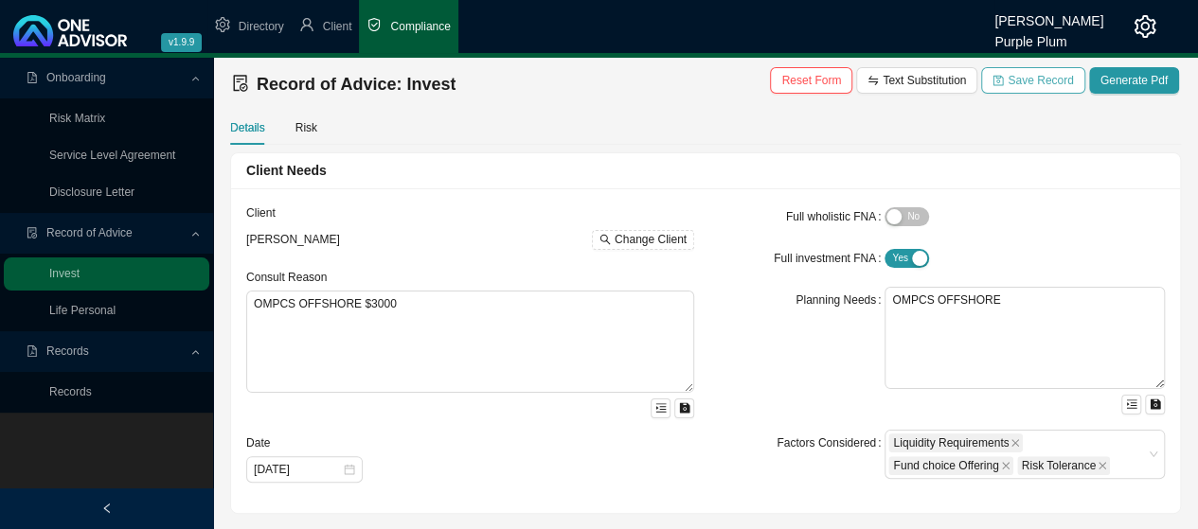
click at [1042, 79] on span "Save Record" at bounding box center [1039, 80] width 65 height 19
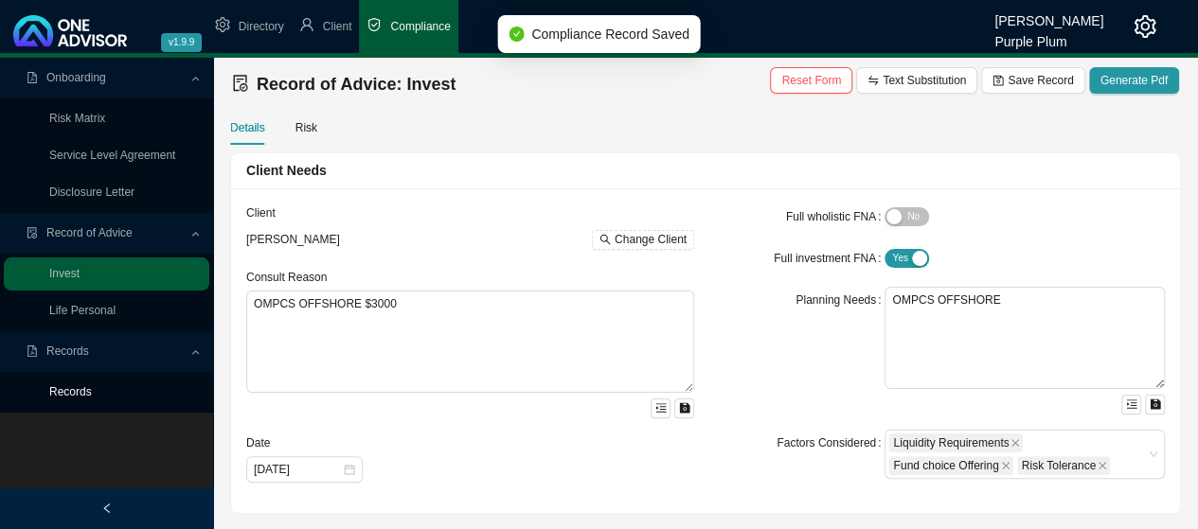
click at [85, 391] on link "Records" at bounding box center [70, 391] width 43 height 13
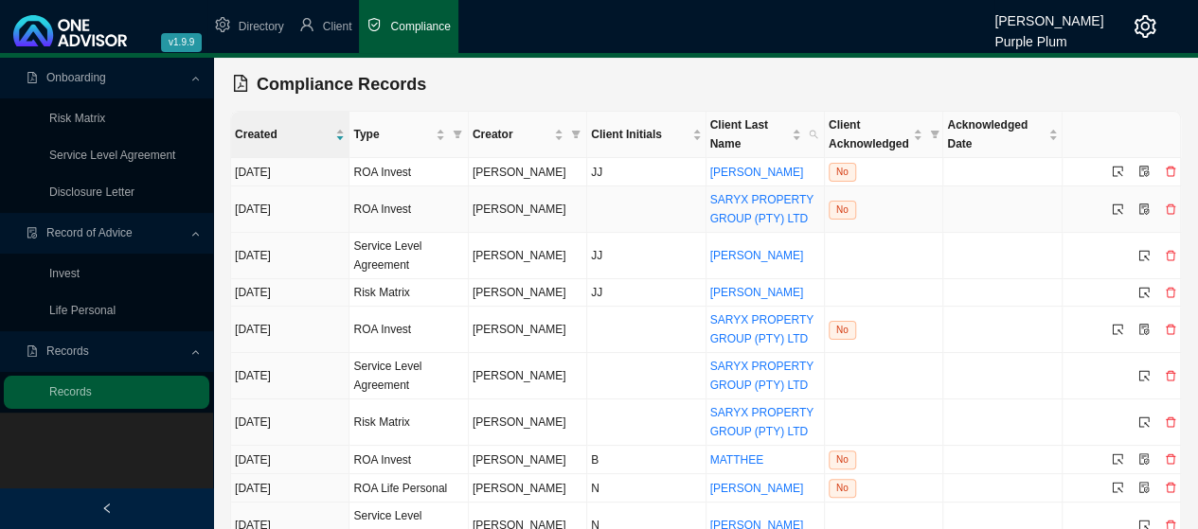
click at [1170, 206] on icon "delete" at bounding box center [1169, 209] width 11 height 11
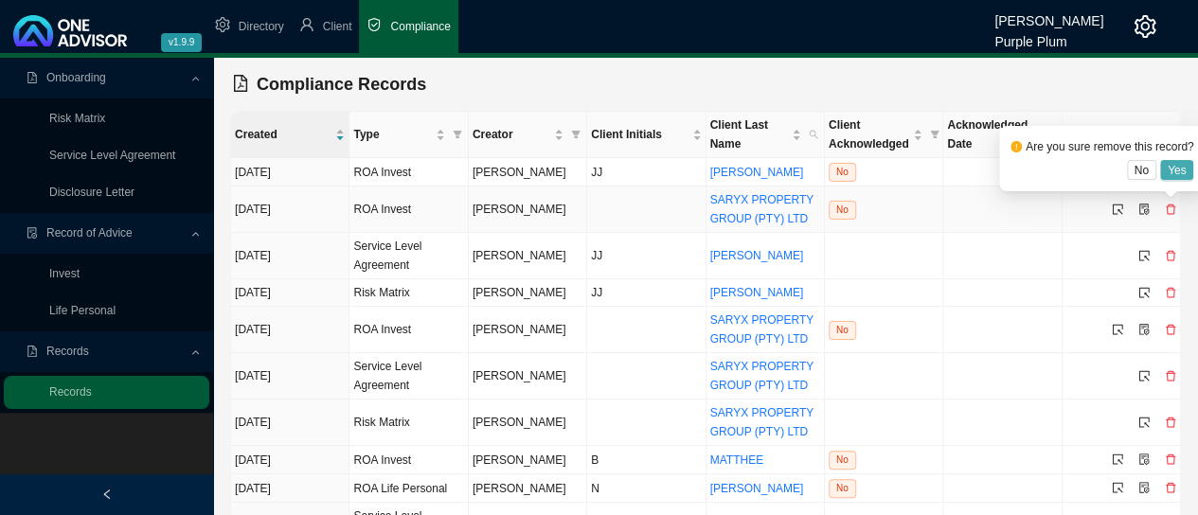
click at [1174, 169] on span "Yes" at bounding box center [1176, 170] width 19 height 19
